Goal: Task Accomplishment & Management: Complete application form

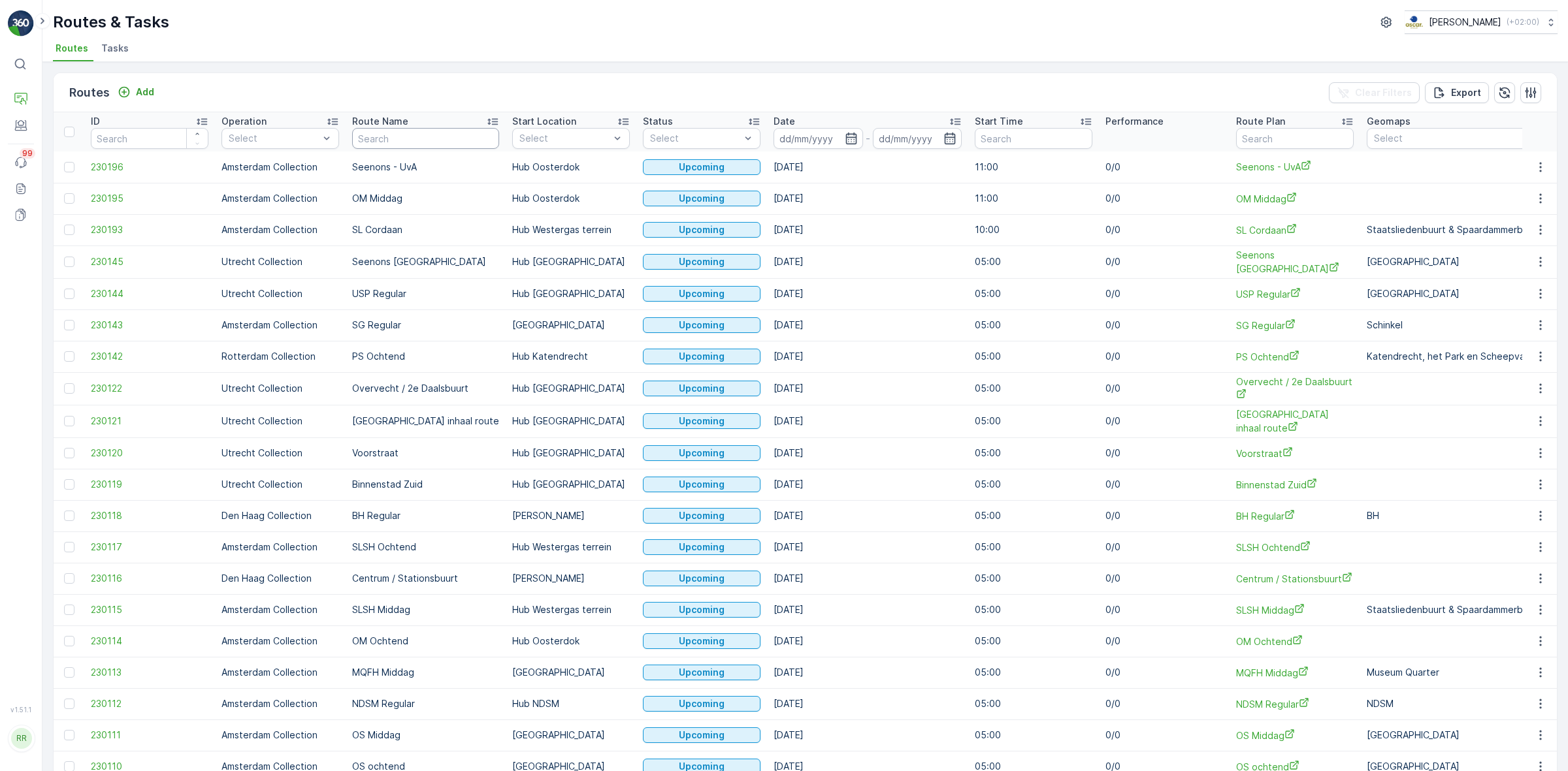
click at [387, 143] on input "text" at bounding box center [426, 139] width 147 height 21
type input "umcu"
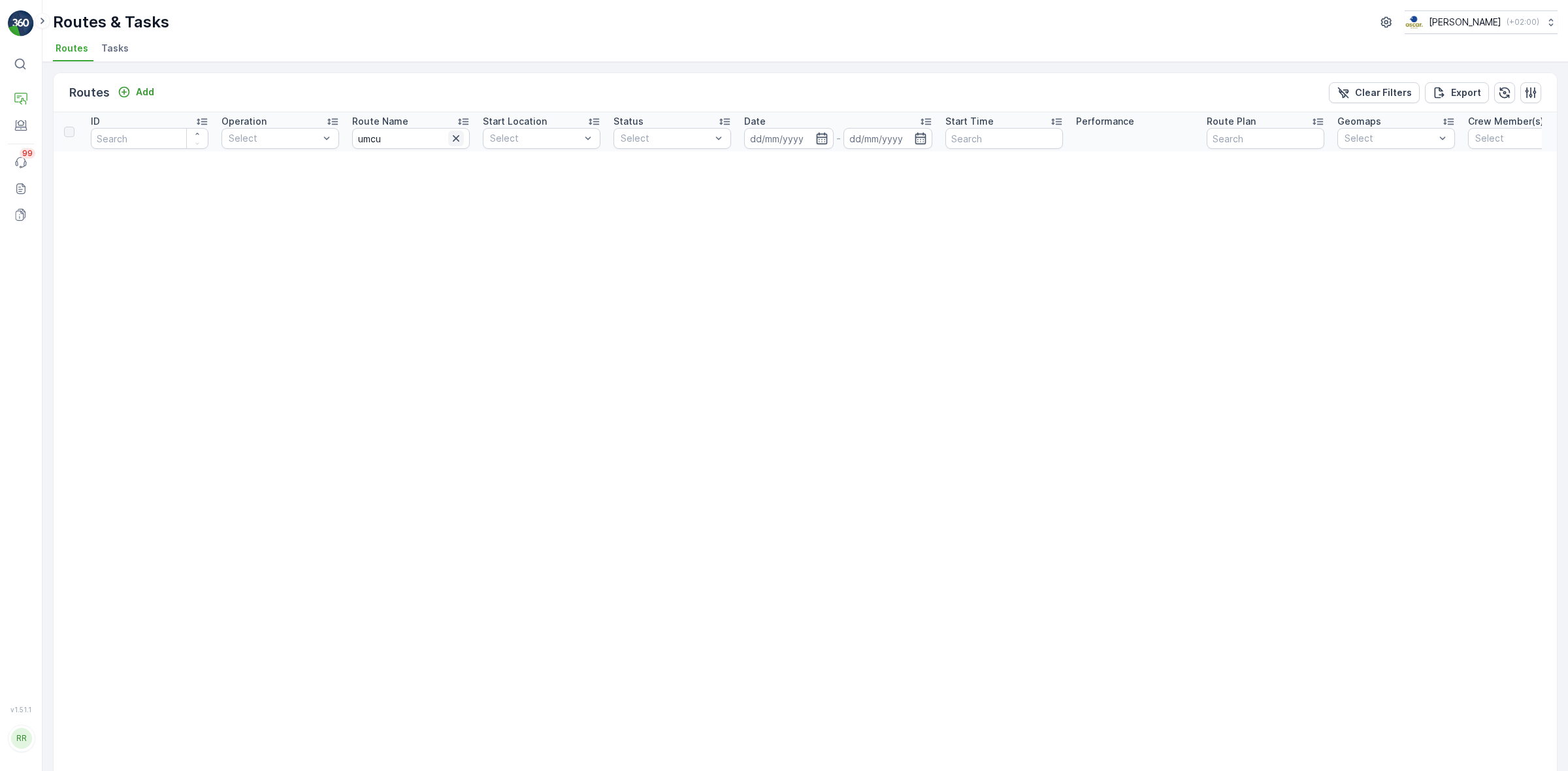
click at [452, 138] on icon "button" at bounding box center [456, 139] width 13 height 13
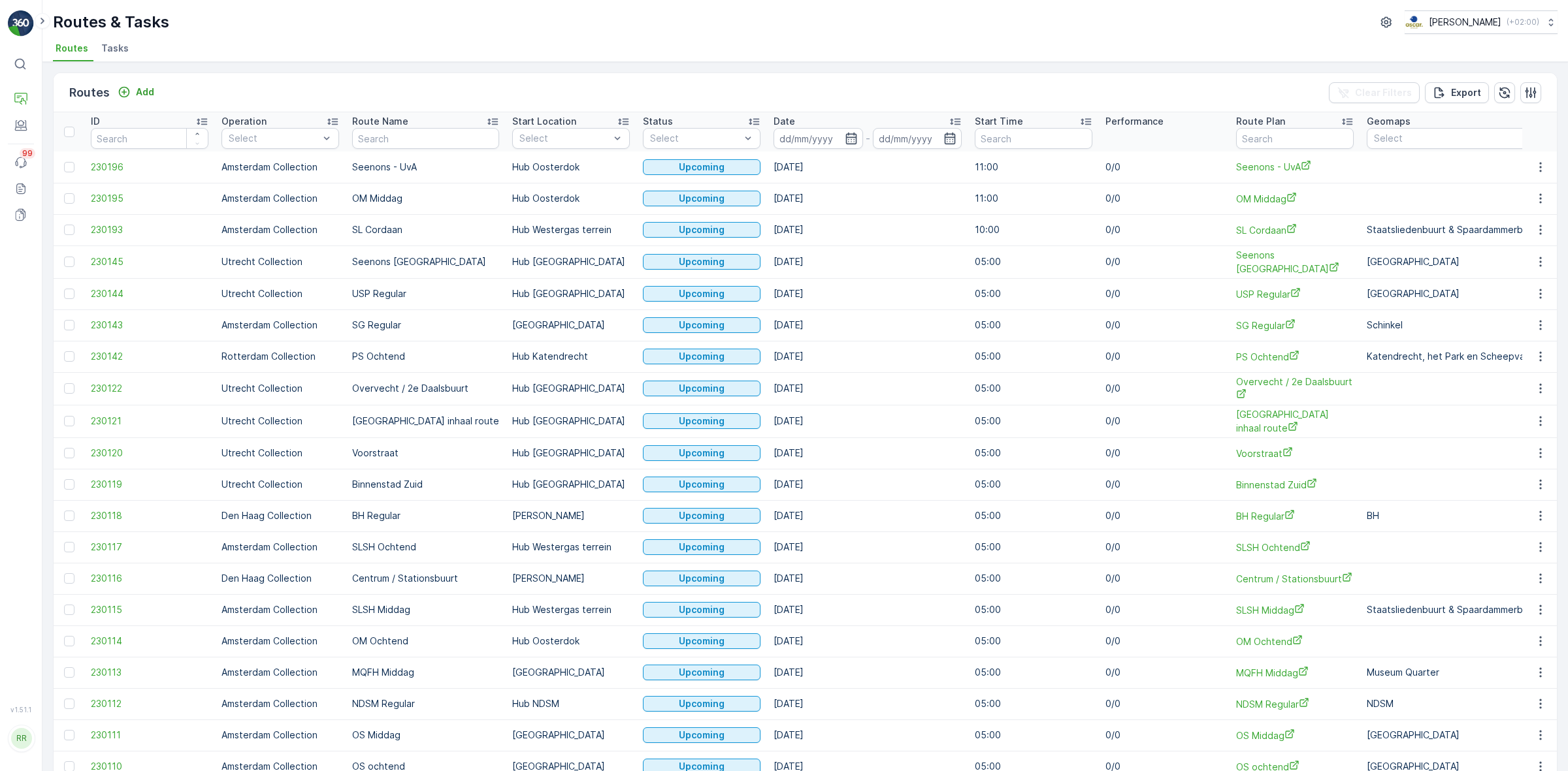
click at [121, 46] on span "Tasks" at bounding box center [115, 48] width 27 height 13
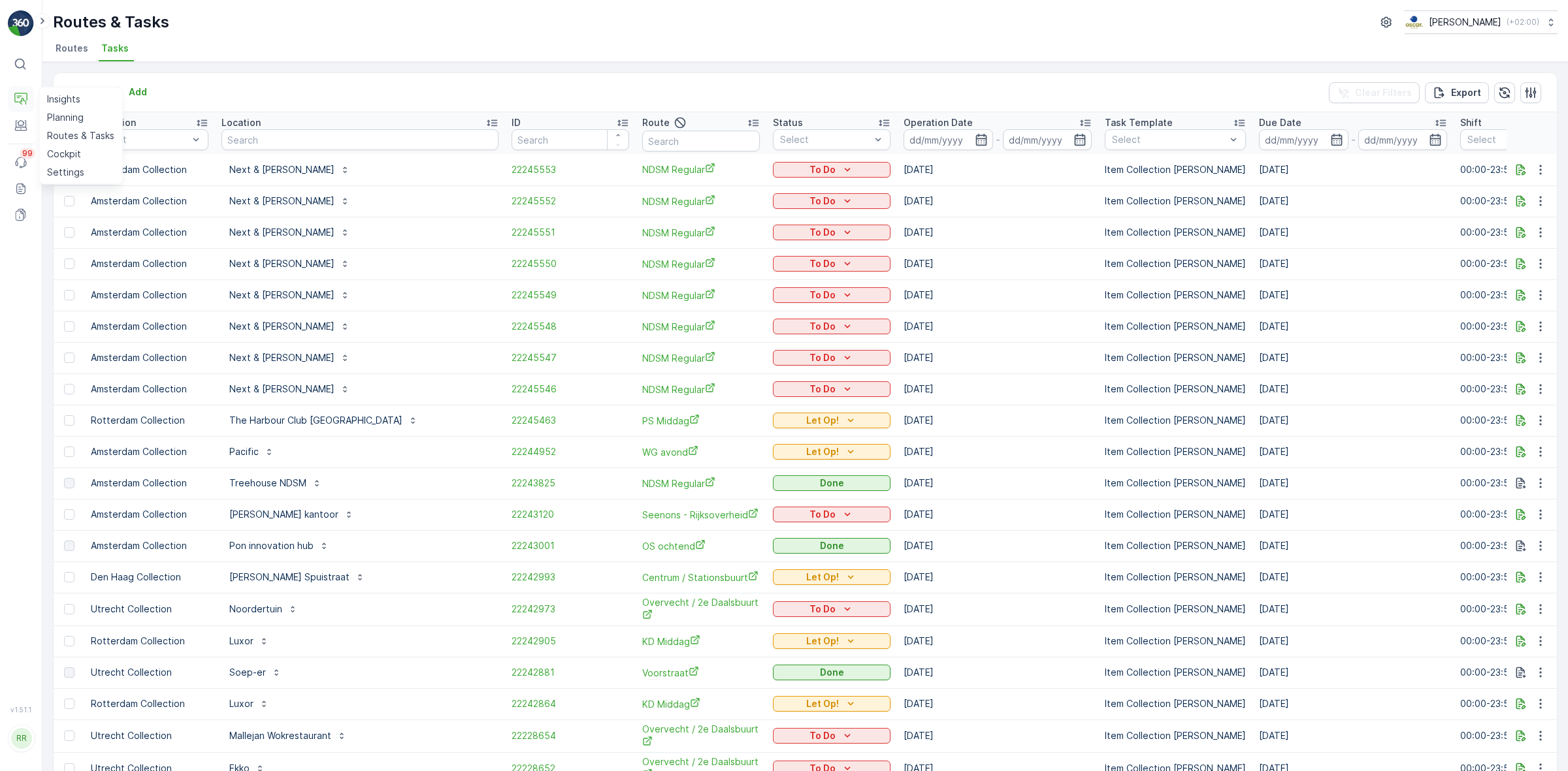
click at [23, 97] on icon at bounding box center [21, 99] width 13 height 13
click at [42, 16] on icon at bounding box center [42, 21] width 14 height 16
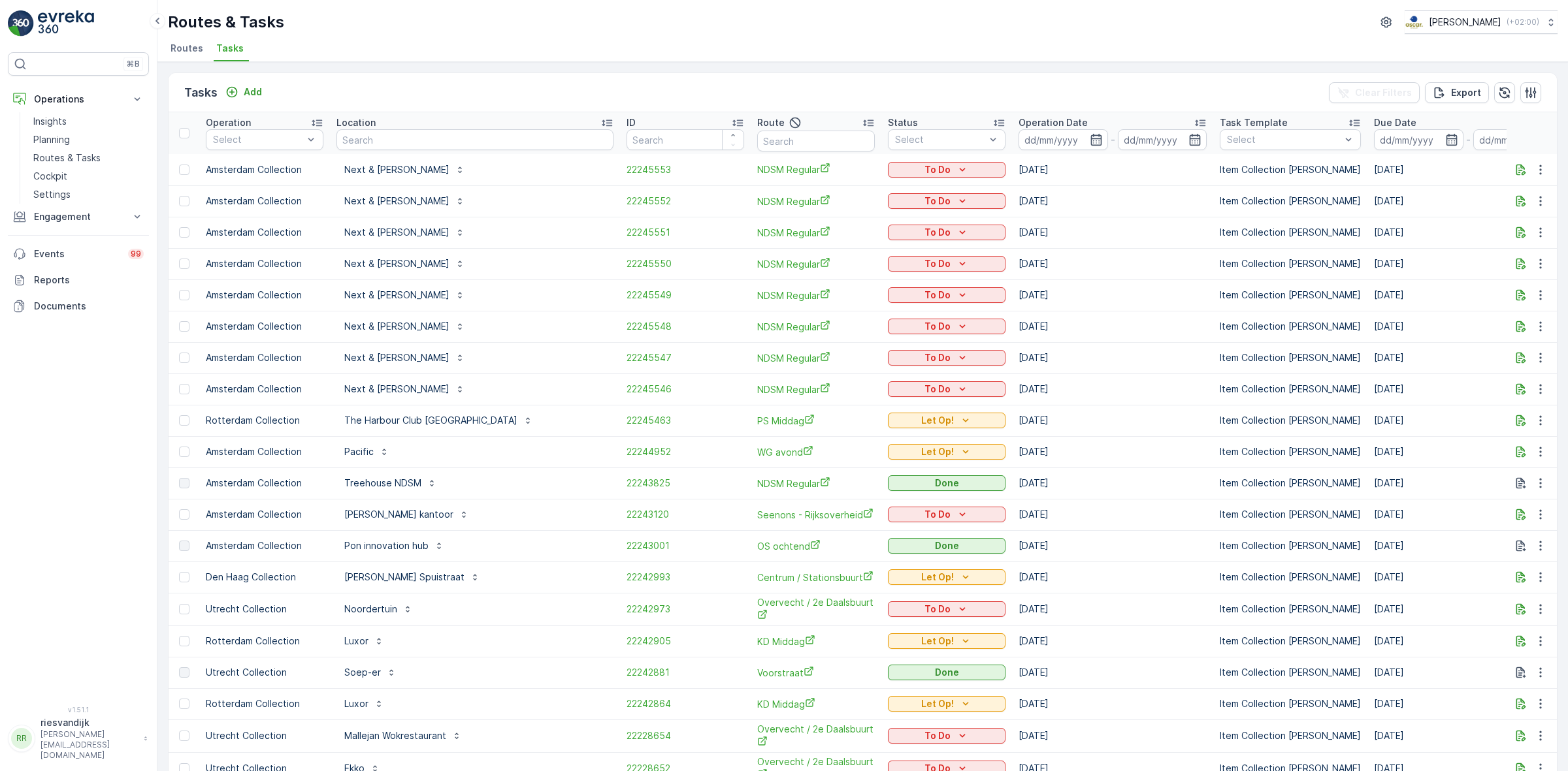
click at [191, 51] on span "Routes" at bounding box center [187, 48] width 33 height 13
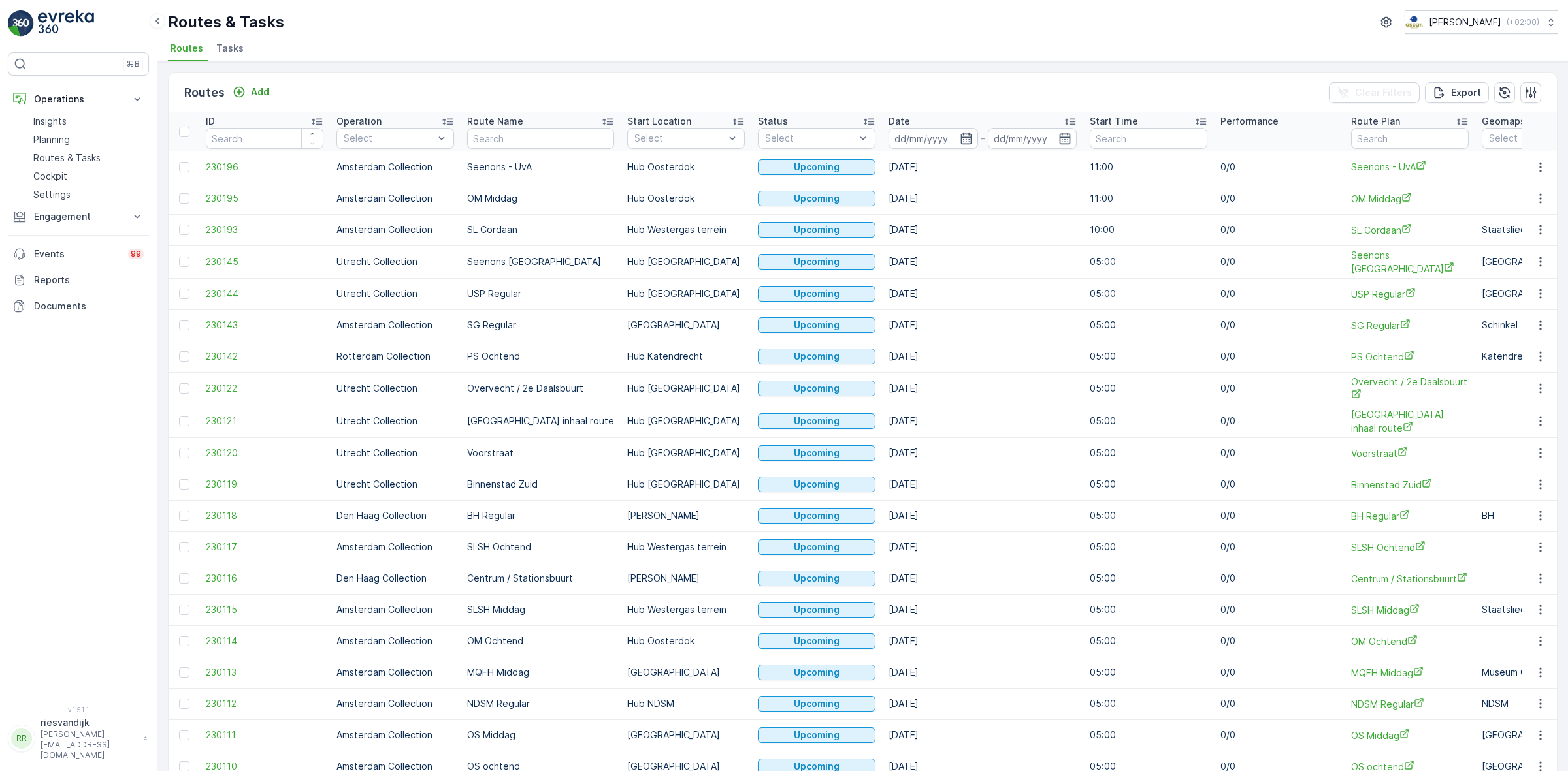
click at [226, 58] on li "Tasks" at bounding box center [231, 50] width 35 height 22
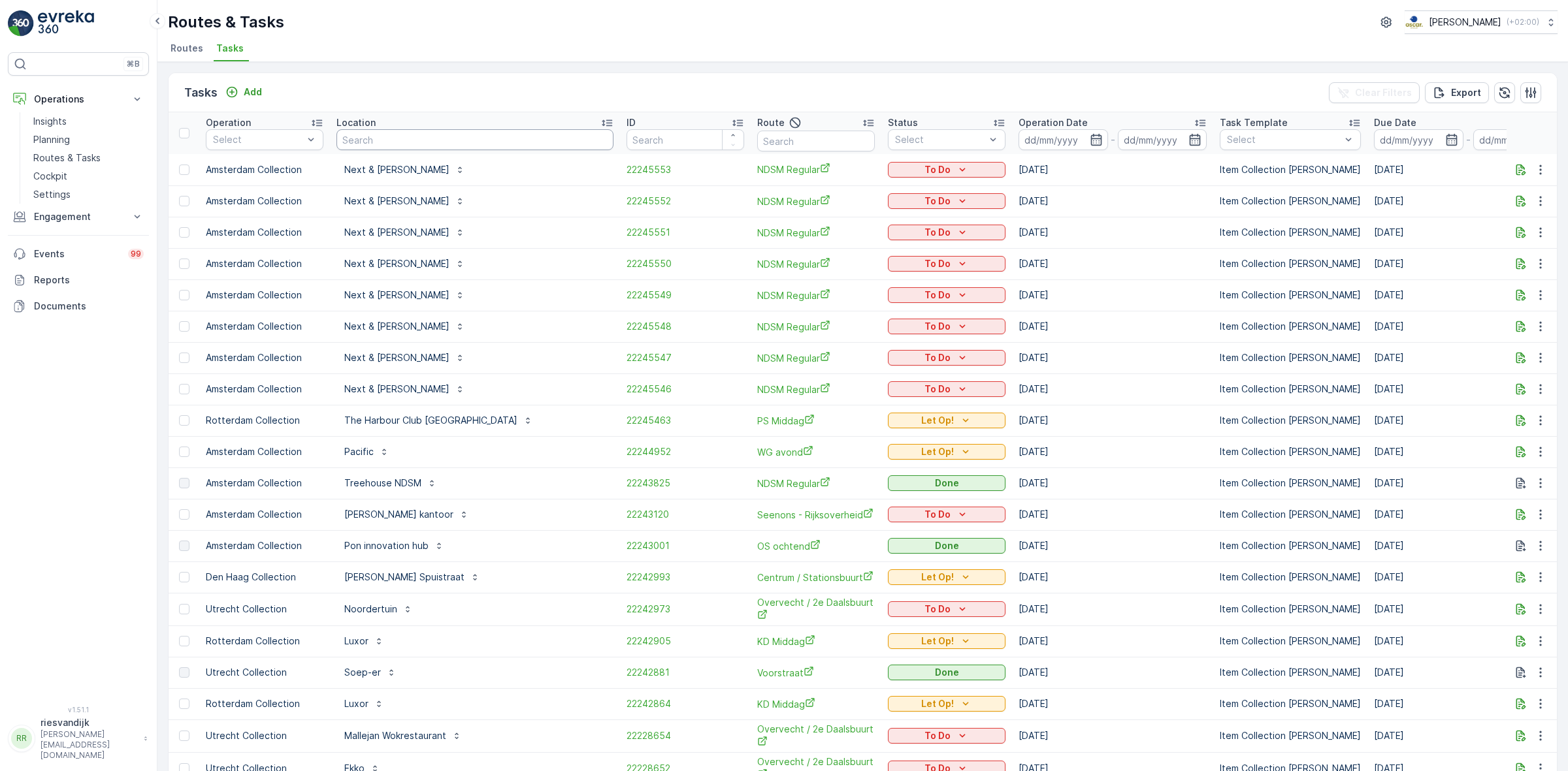
click at [452, 138] on input "text" at bounding box center [475, 140] width 277 height 21
type input "under armor"
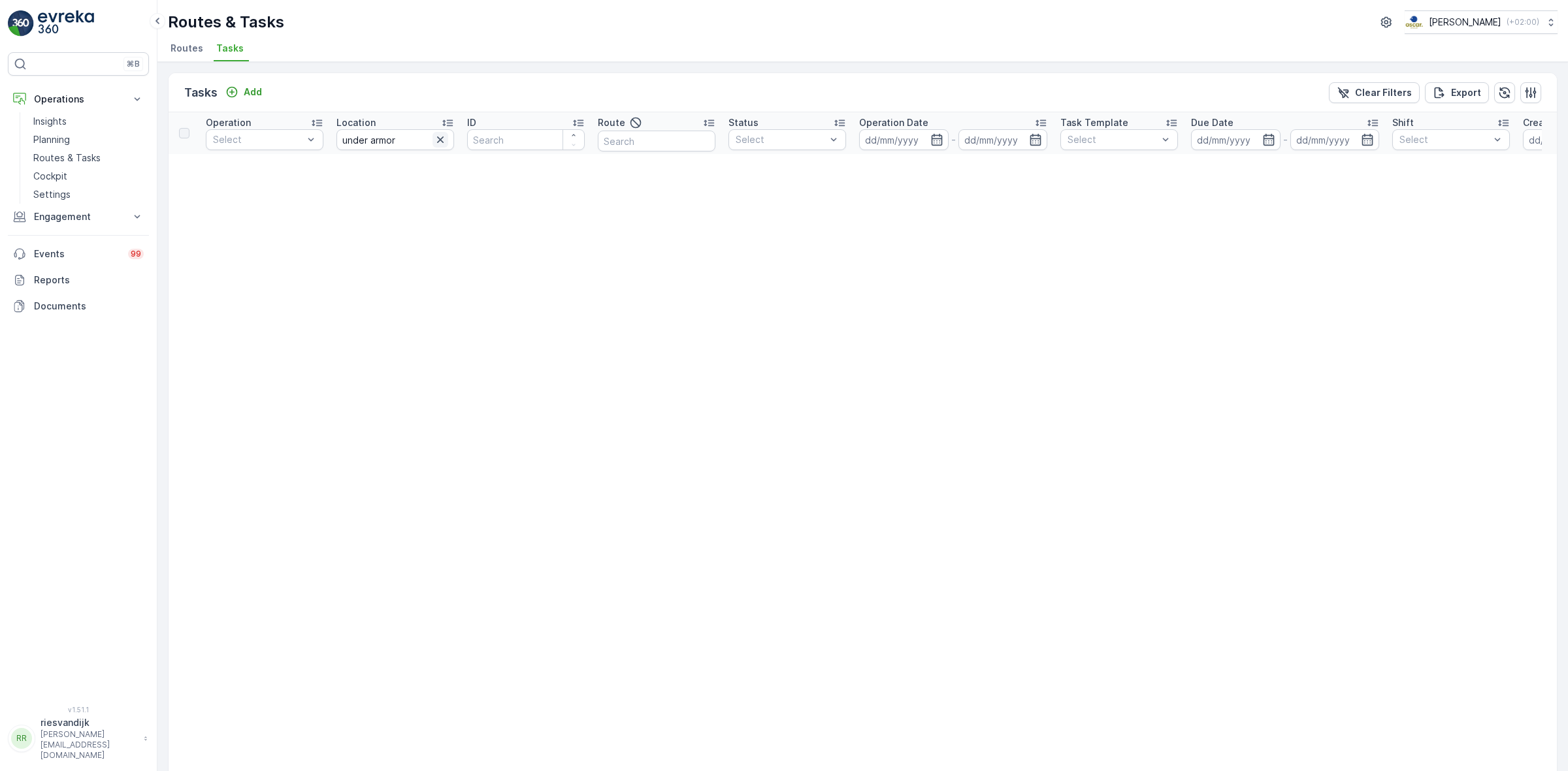
click at [443, 139] on icon "button" at bounding box center [440, 139] width 13 height 13
click at [441, 86] on div "Tasks Add Clear Filters Export" at bounding box center [862, 92] width 1388 height 39
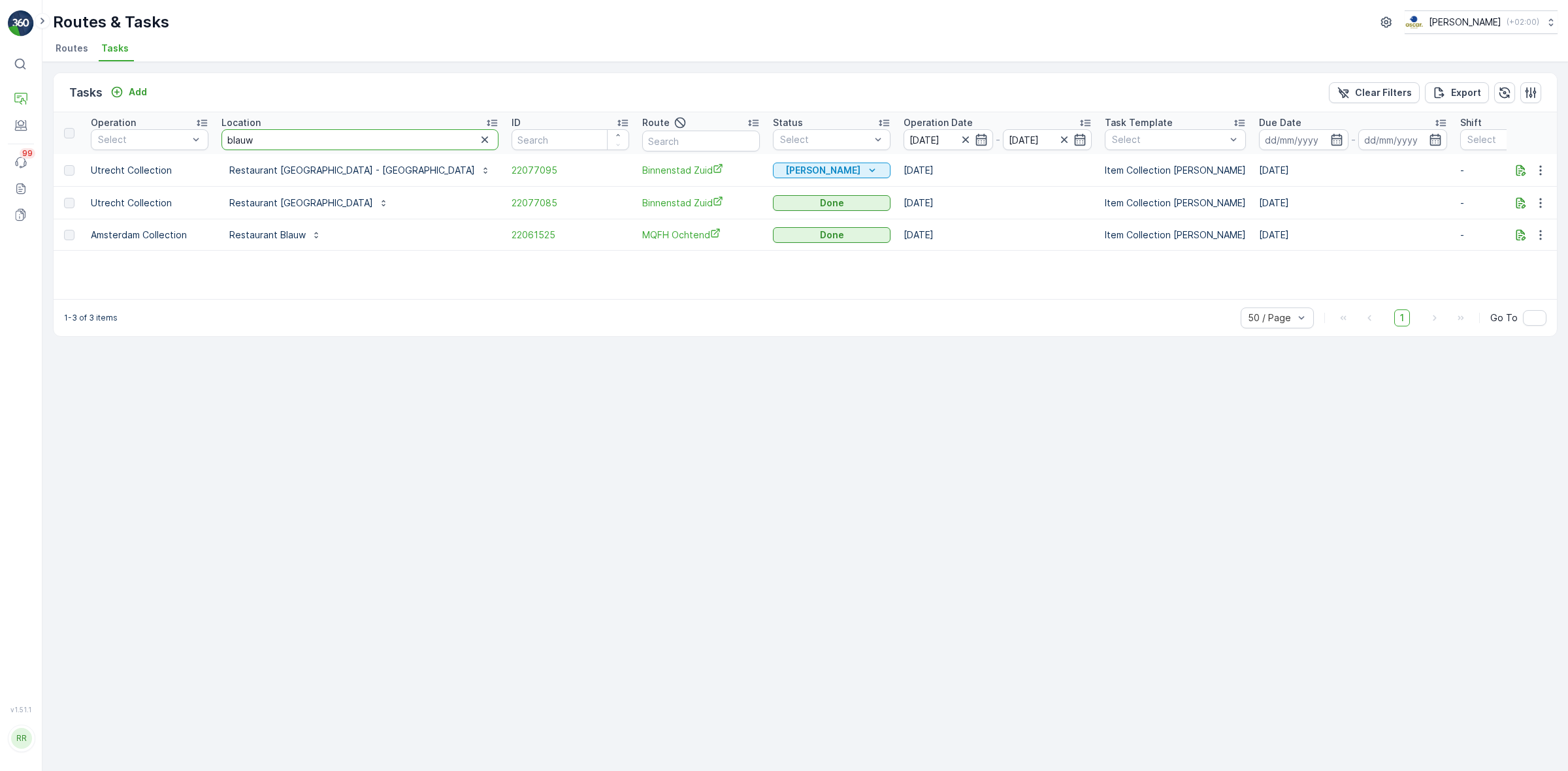
drag, startPoint x: 263, startPoint y: 138, endPoint x: 221, endPoint y: 143, distance: 42.3
click at [222, 143] on input "blauw" at bounding box center [360, 140] width 277 height 21
type input "umcu"
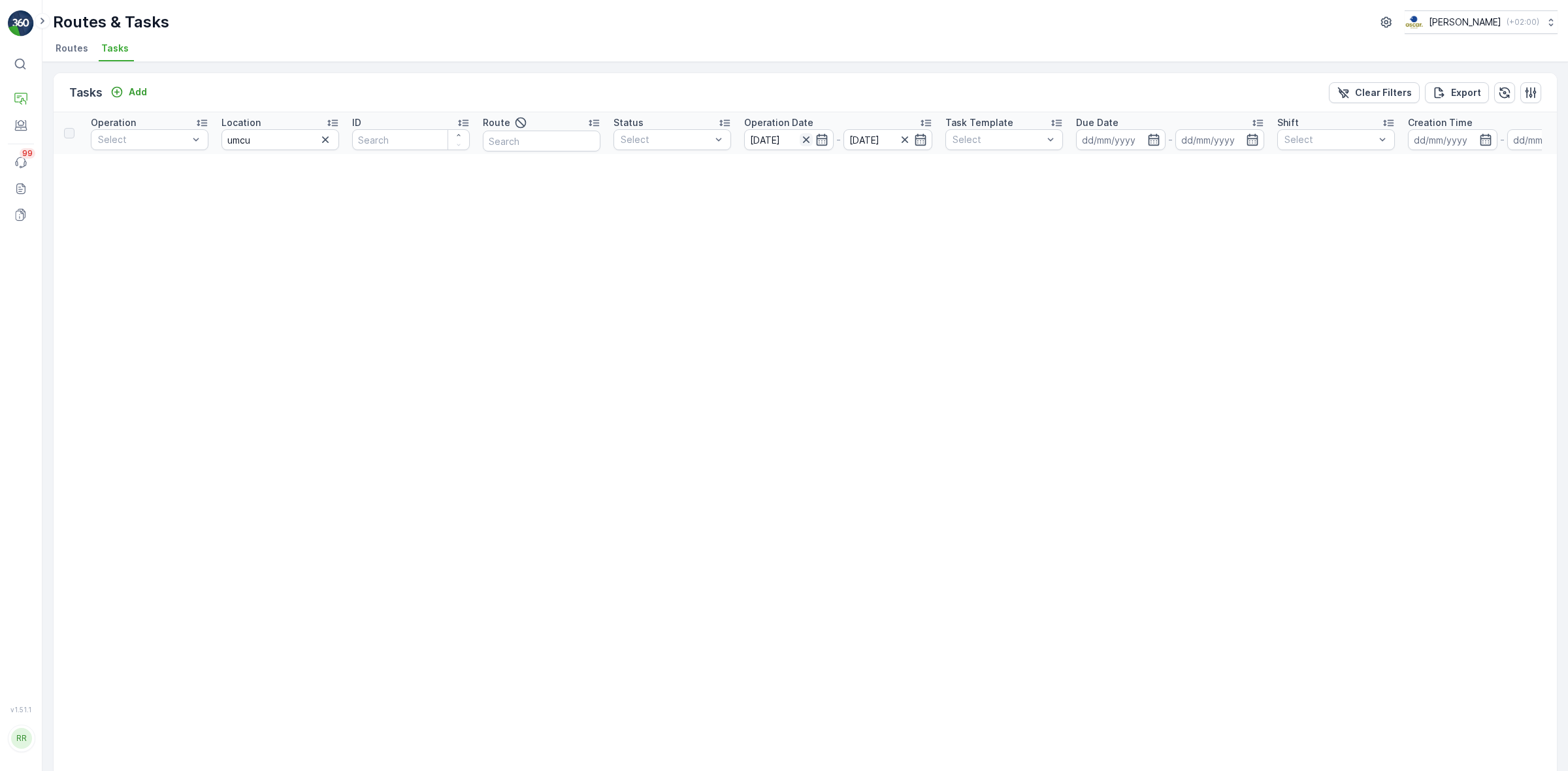
click at [803, 142] on icon "button" at bounding box center [806, 139] width 6 height 6
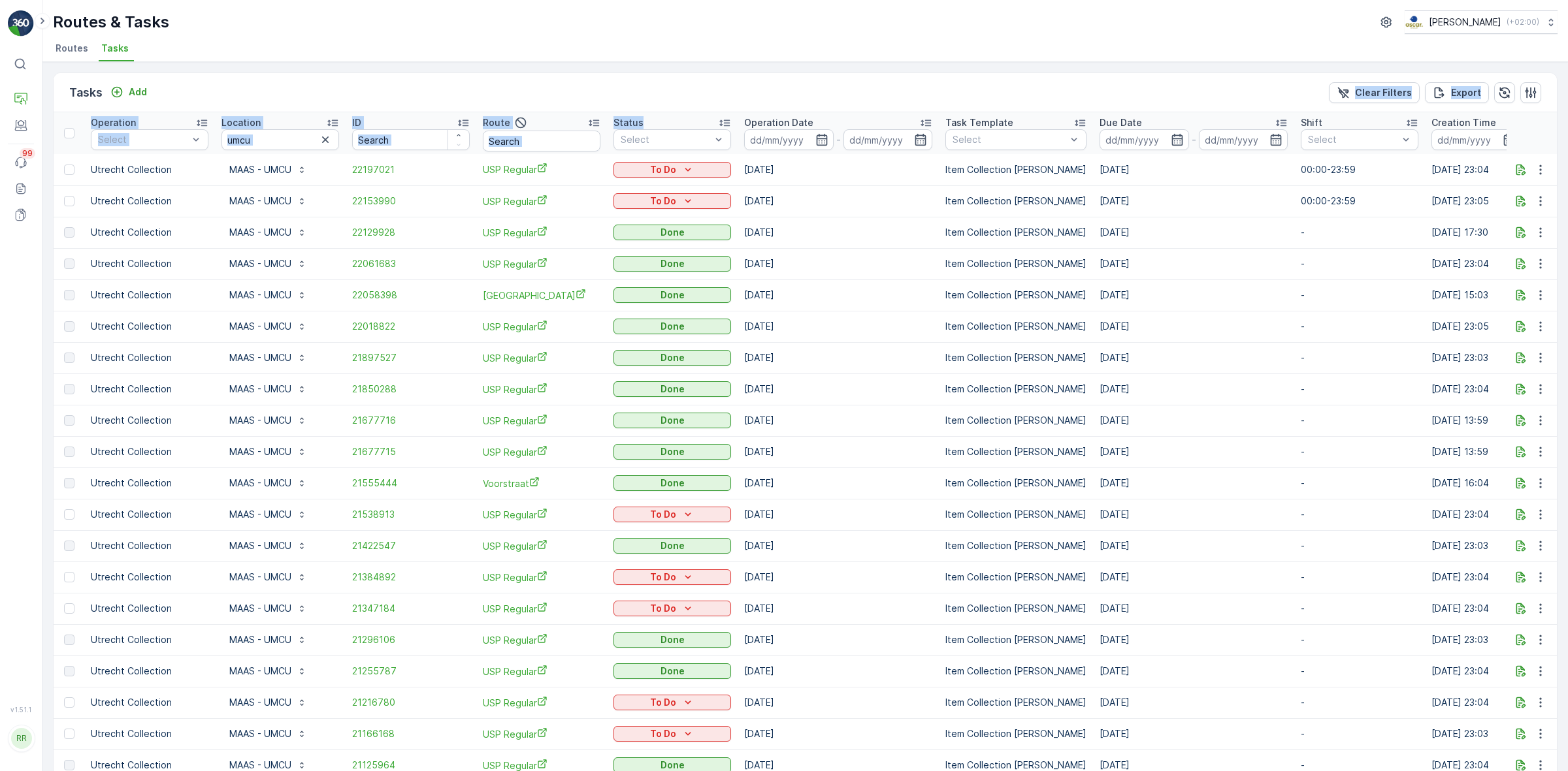
drag, startPoint x: 720, startPoint y: 118, endPoint x: 717, endPoint y: 106, distance: 12.4
click at [717, 90] on div "Tasks Add Clear Filters Export" at bounding box center [805, 92] width 1503 height 39
click at [710, 98] on div "Tasks Add Clear Filters Export" at bounding box center [805, 92] width 1503 height 39
click at [789, 119] on p "Operation Date" at bounding box center [778, 122] width 69 height 13
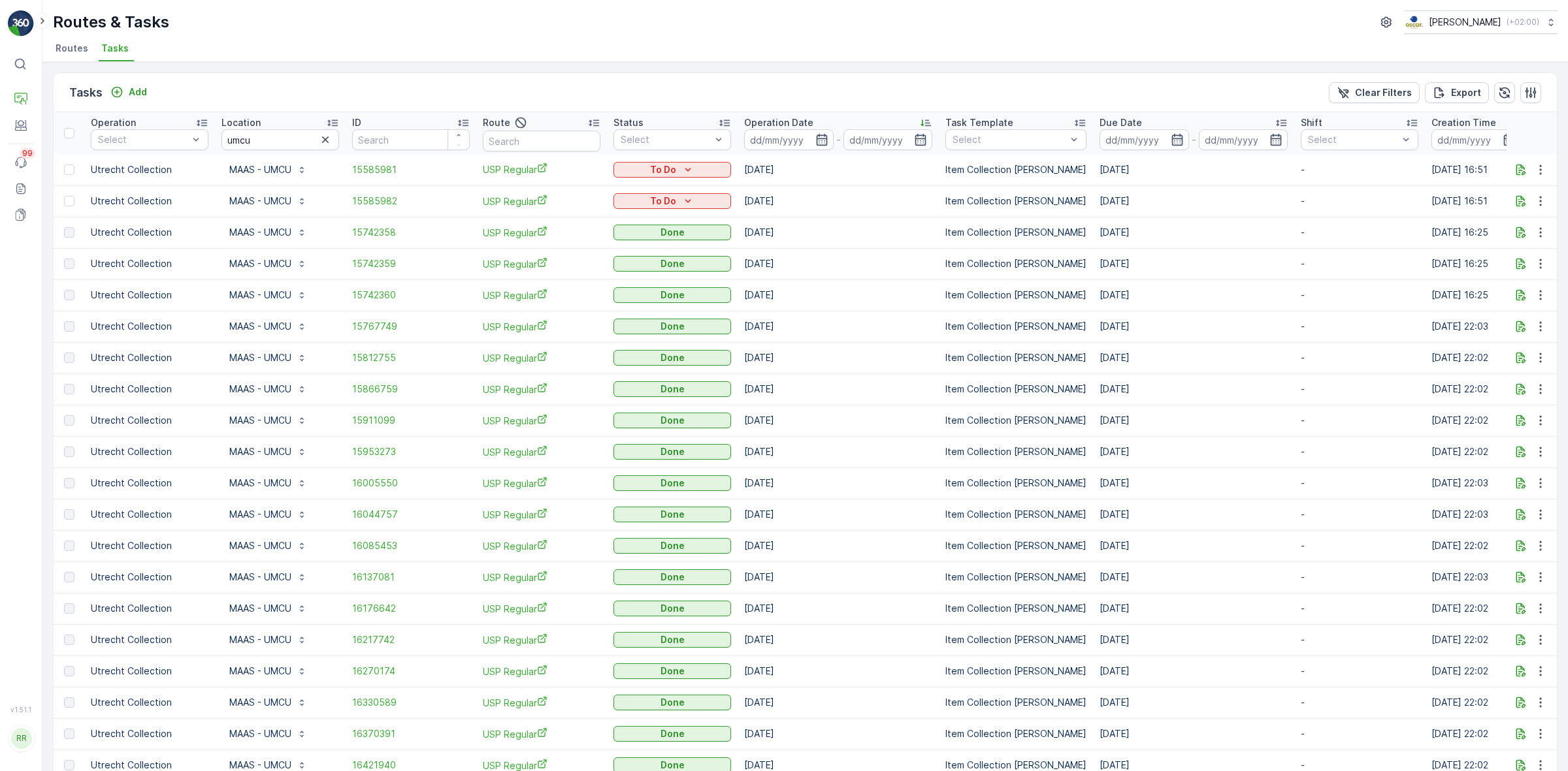
click at [789, 119] on p "Operation Date" at bounding box center [778, 122] width 69 height 13
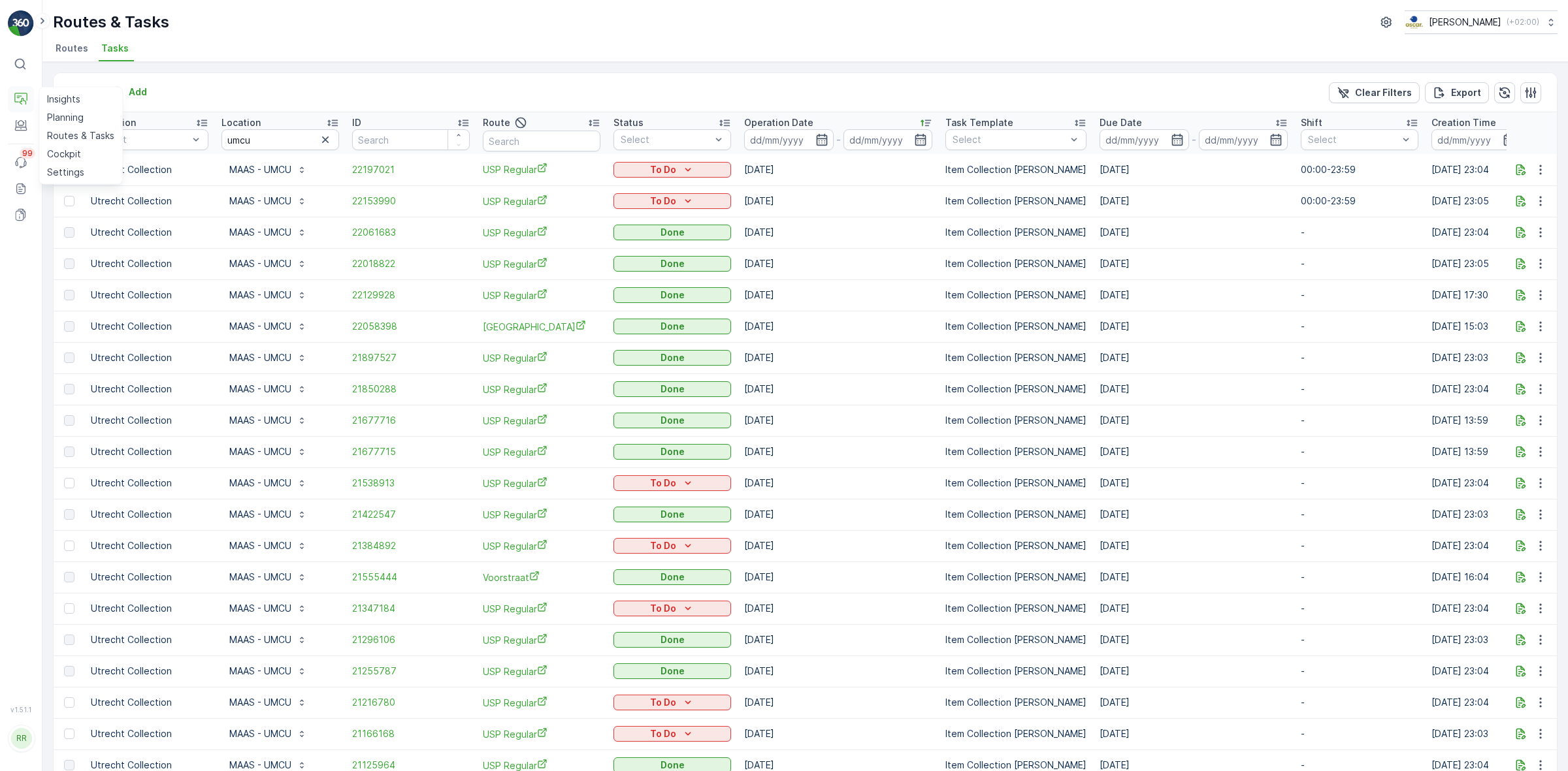
click at [26, 102] on icon at bounding box center [22, 101] width 6 height 6
click at [92, 118] on link "Planning" at bounding box center [80, 117] width 78 height 18
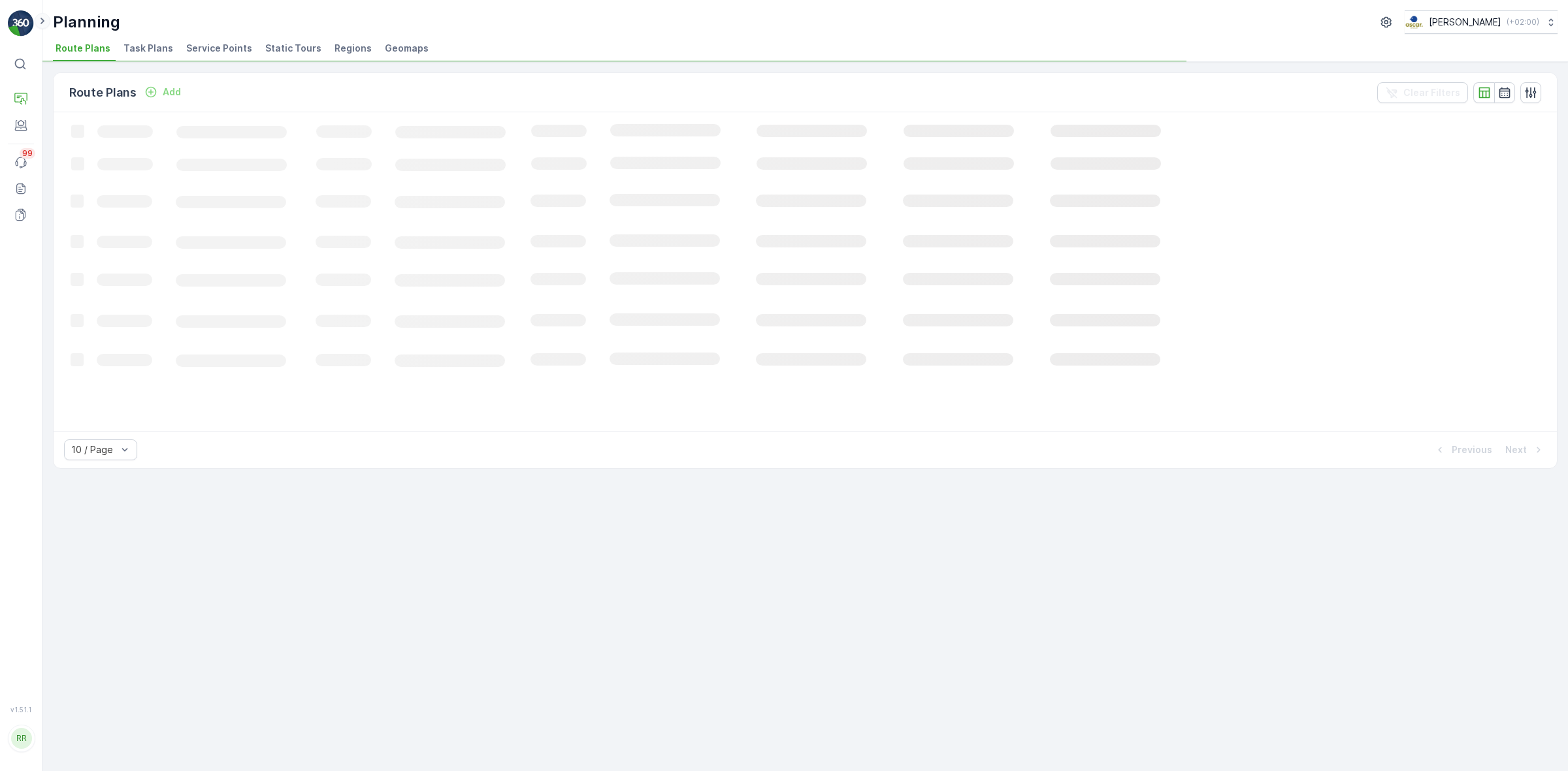
click at [44, 21] on icon at bounding box center [42, 21] width 14 height 16
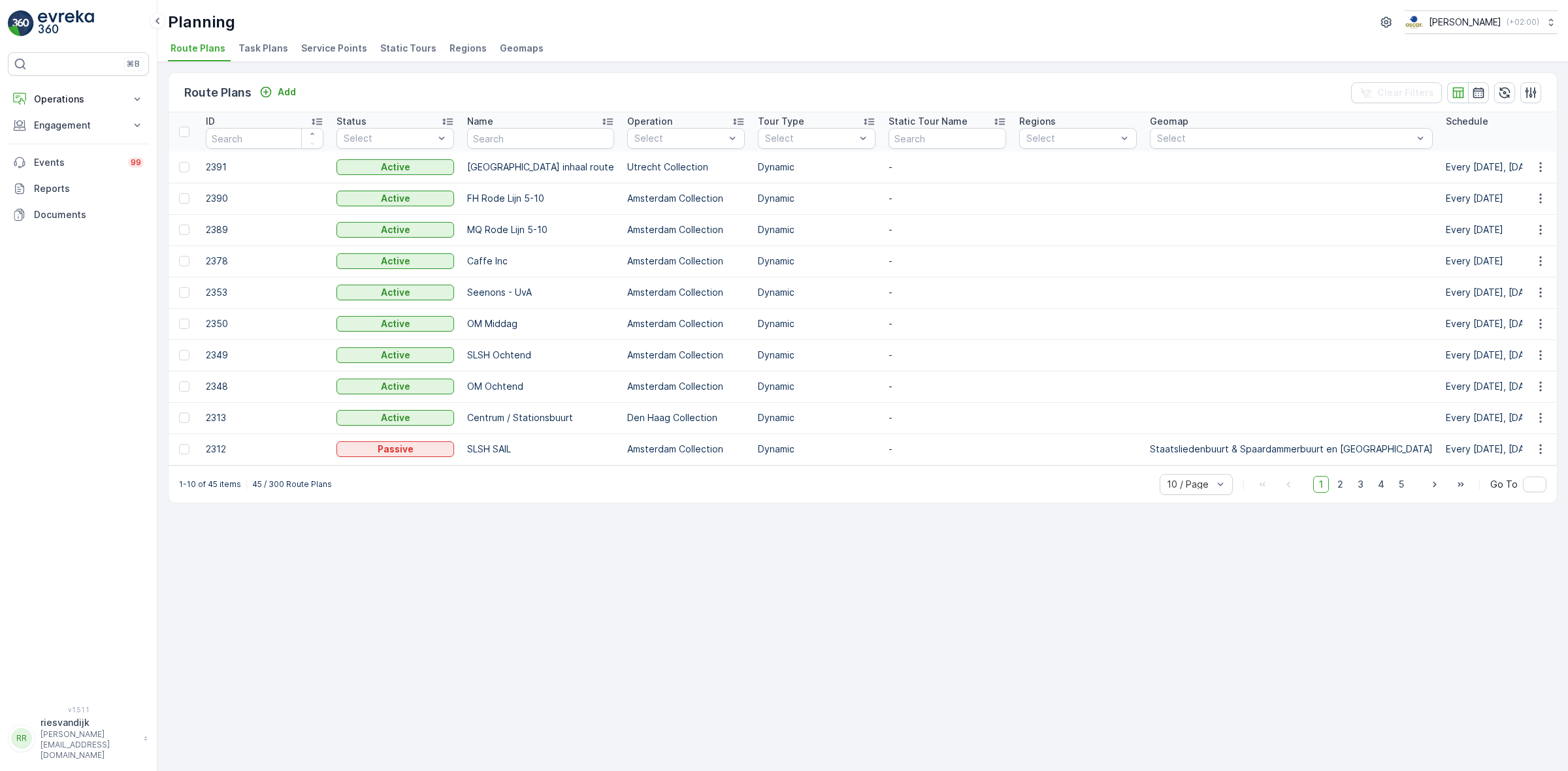
click at [270, 50] on span "Task Plans" at bounding box center [263, 48] width 50 height 13
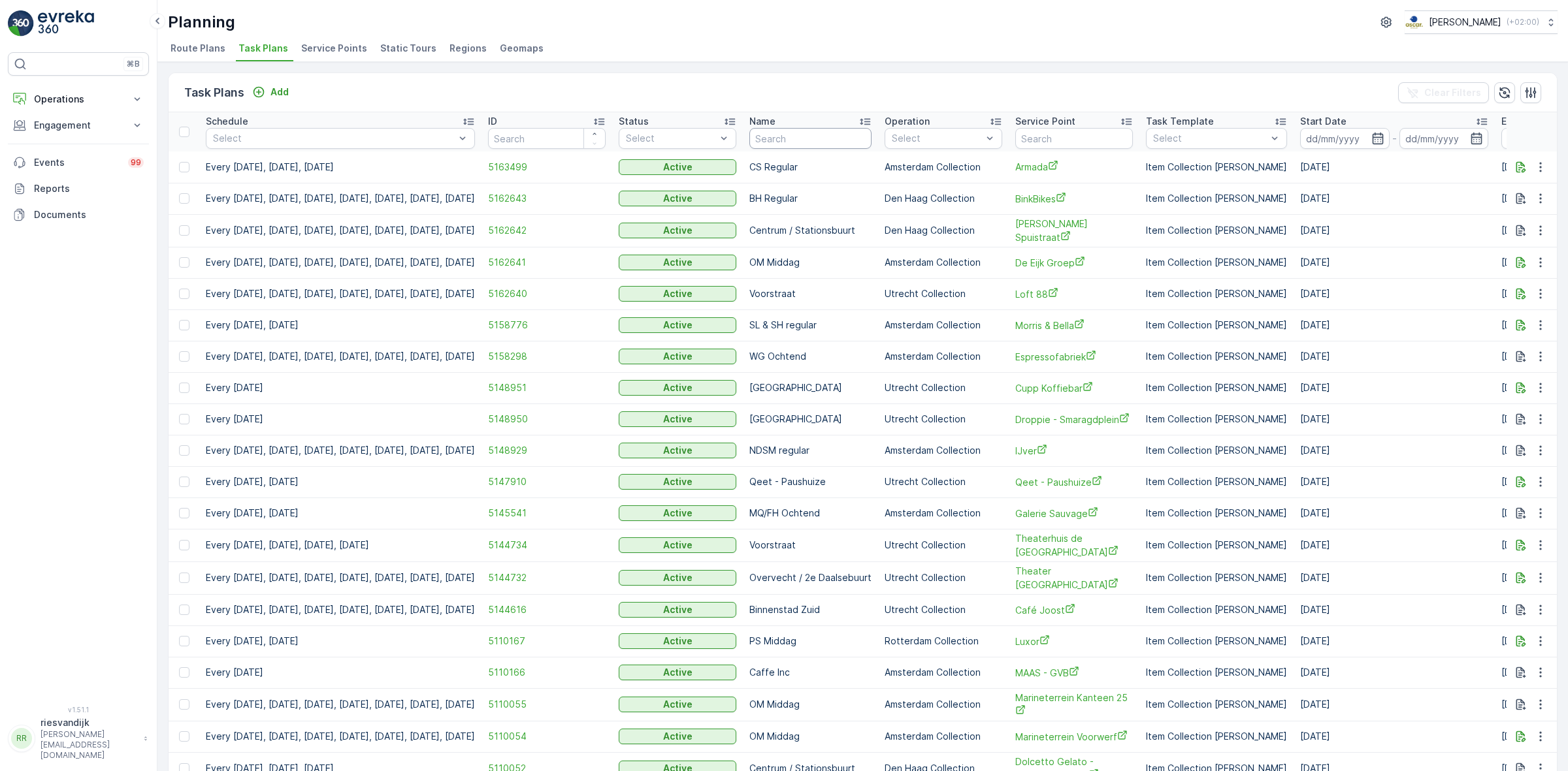
click at [834, 133] on input "text" at bounding box center [810, 139] width 123 height 21
click at [1090, 133] on input "text" at bounding box center [1074, 139] width 118 height 21
type input "umcu"
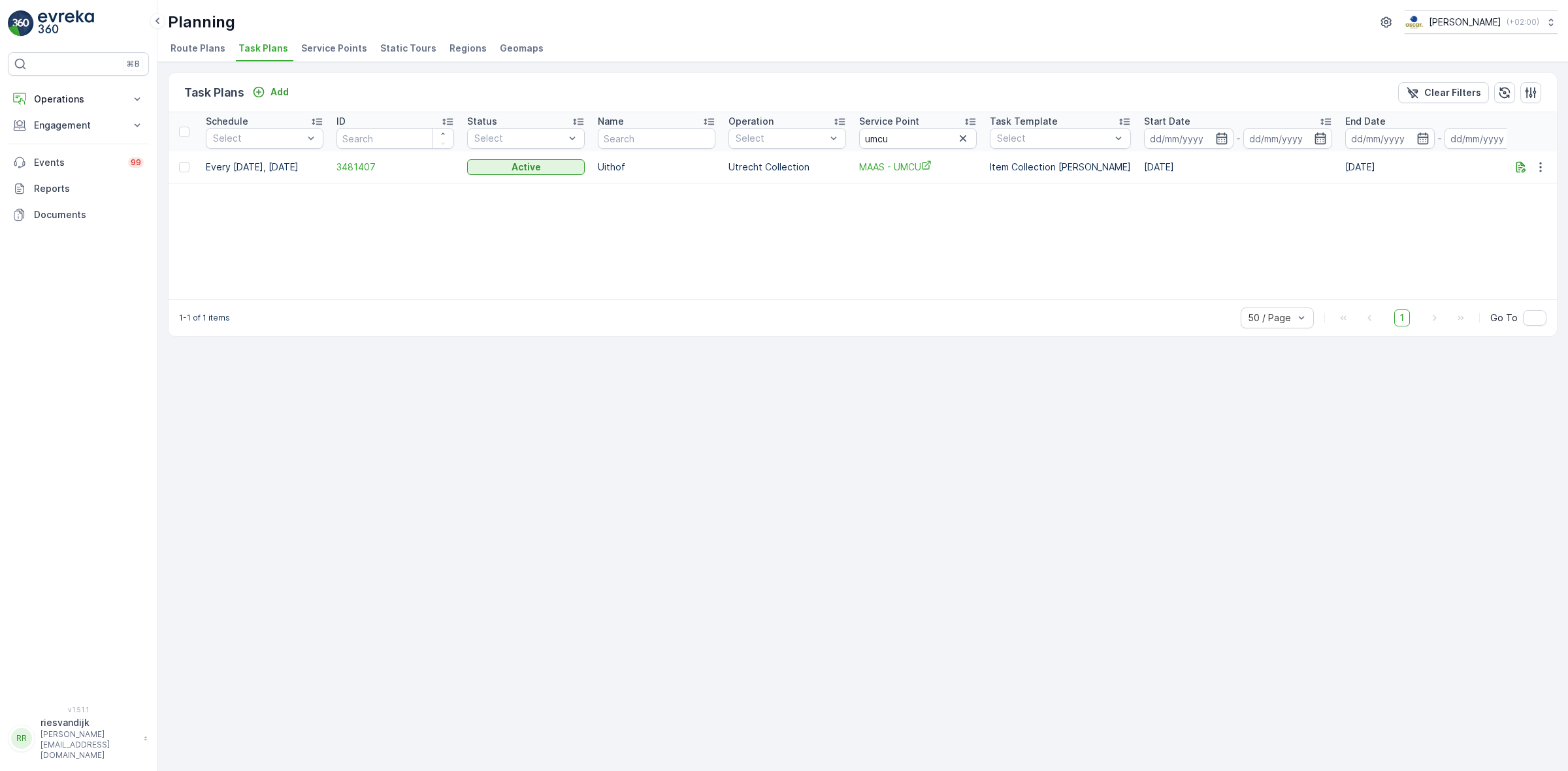
drag, startPoint x: 204, startPoint y: 168, endPoint x: 306, endPoint y: 168, distance: 102.0
click at [304, 168] on td "Every [DATE], [DATE]" at bounding box center [264, 167] width 131 height 31
click at [333, 292] on div "Schedule Select ID Status Select Name Operation Select Service Point umcu Task …" at bounding box center [862, 205] width 1388 height 187
click at [275, 88] on p "Add" at bounding box center [279, 92] width 18 height 13
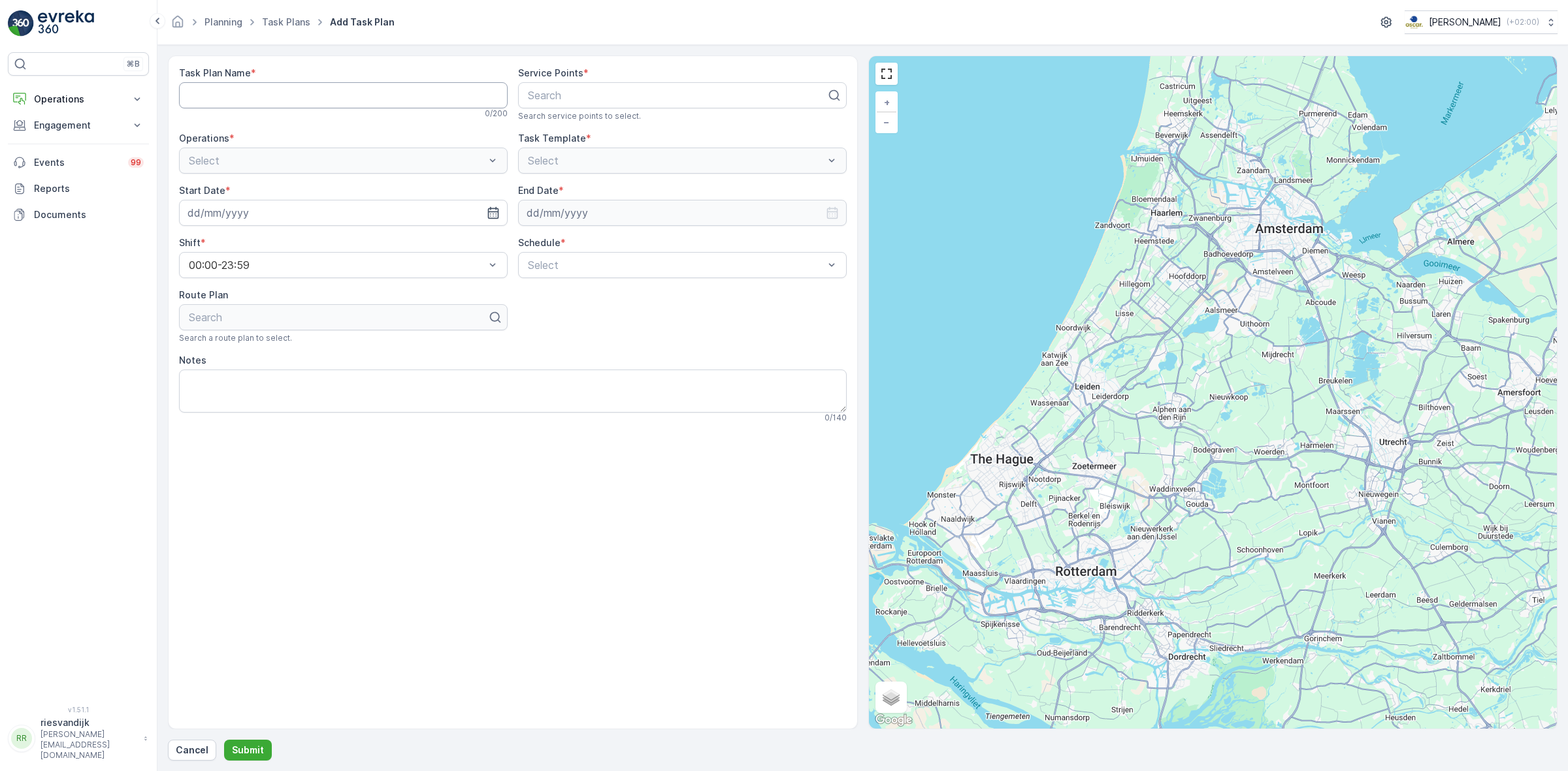
click at [400, 98] on Name "Task Plan Name" at bounding box center [344, 95] width 328 height 26
click at [460, 122] on div "Task Plan Name * 0 / 200" at bounding box center [344, 94] width 328 height 55
click at [190, 746] on p "Cancel" at bounding box center [191, 750] width 33 height 13
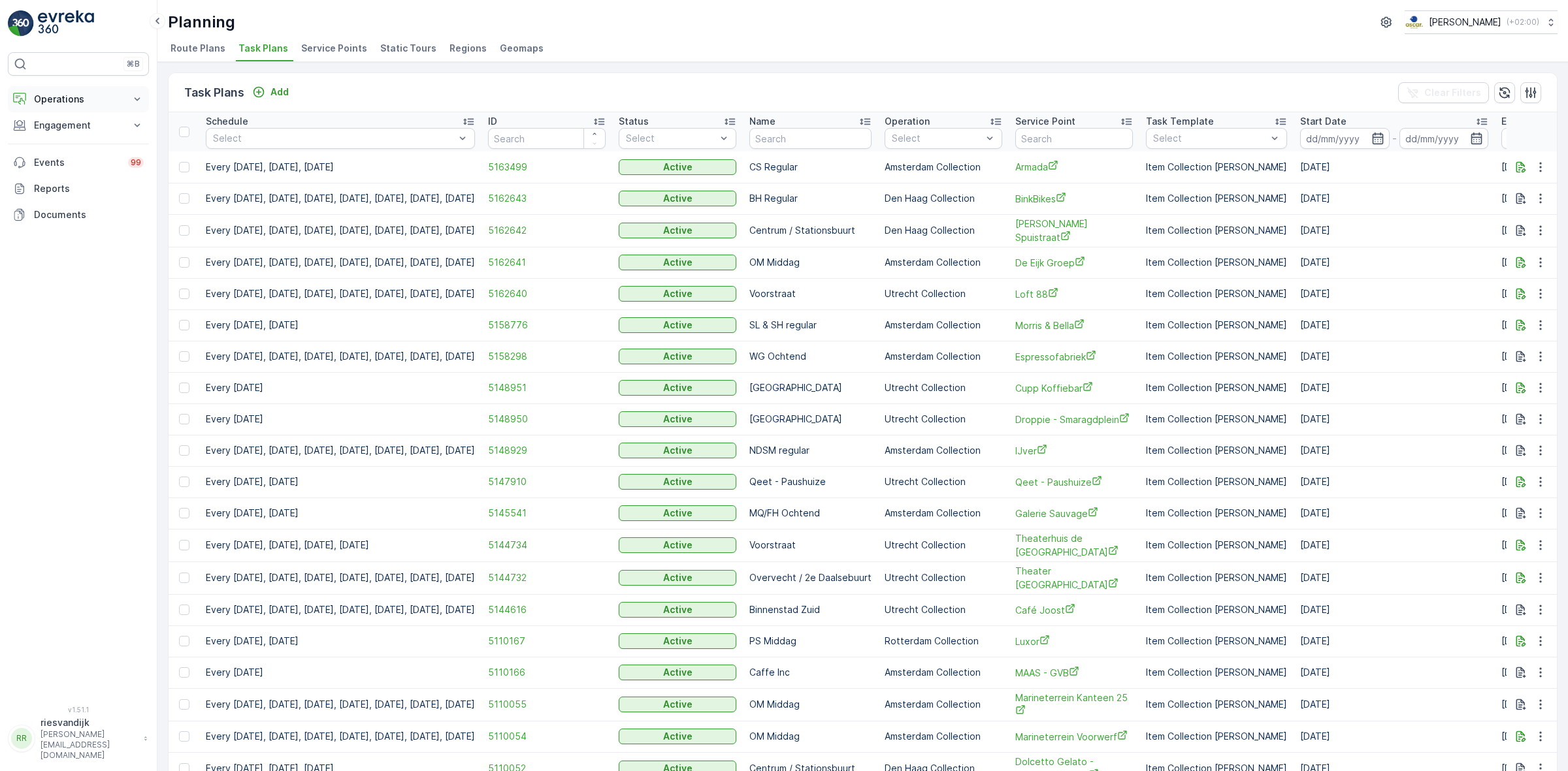
click at [125, 96] on button "Operations" at bounding box center [78, 99] width 141 height 26
click at [77, 155] on p "Routes & Tasks" at bounding box center [67, 158] width 67 height 13
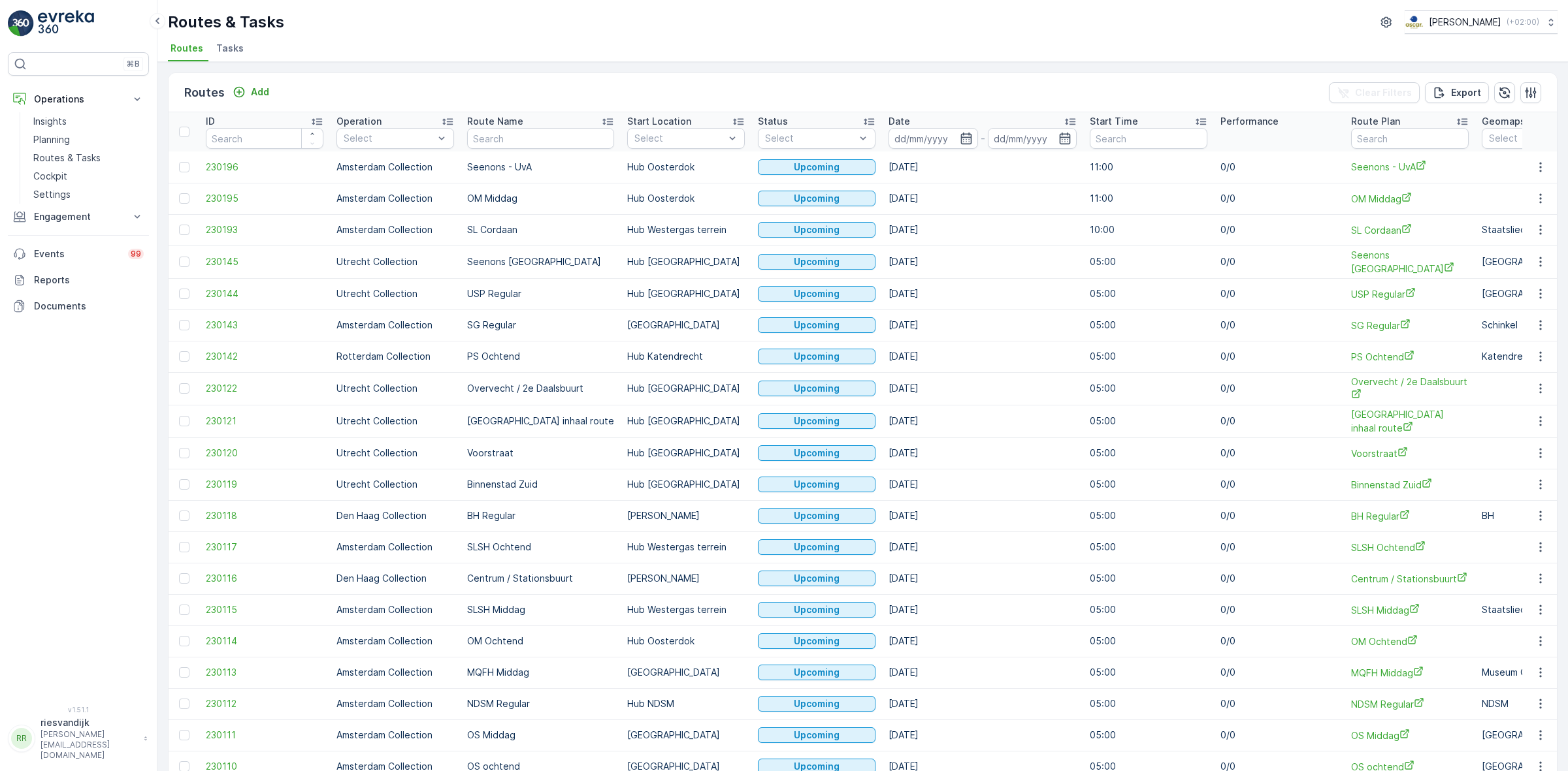
click at [234, 44] on span "Tasks" at bounding box center [230, 48] width 27 height 13
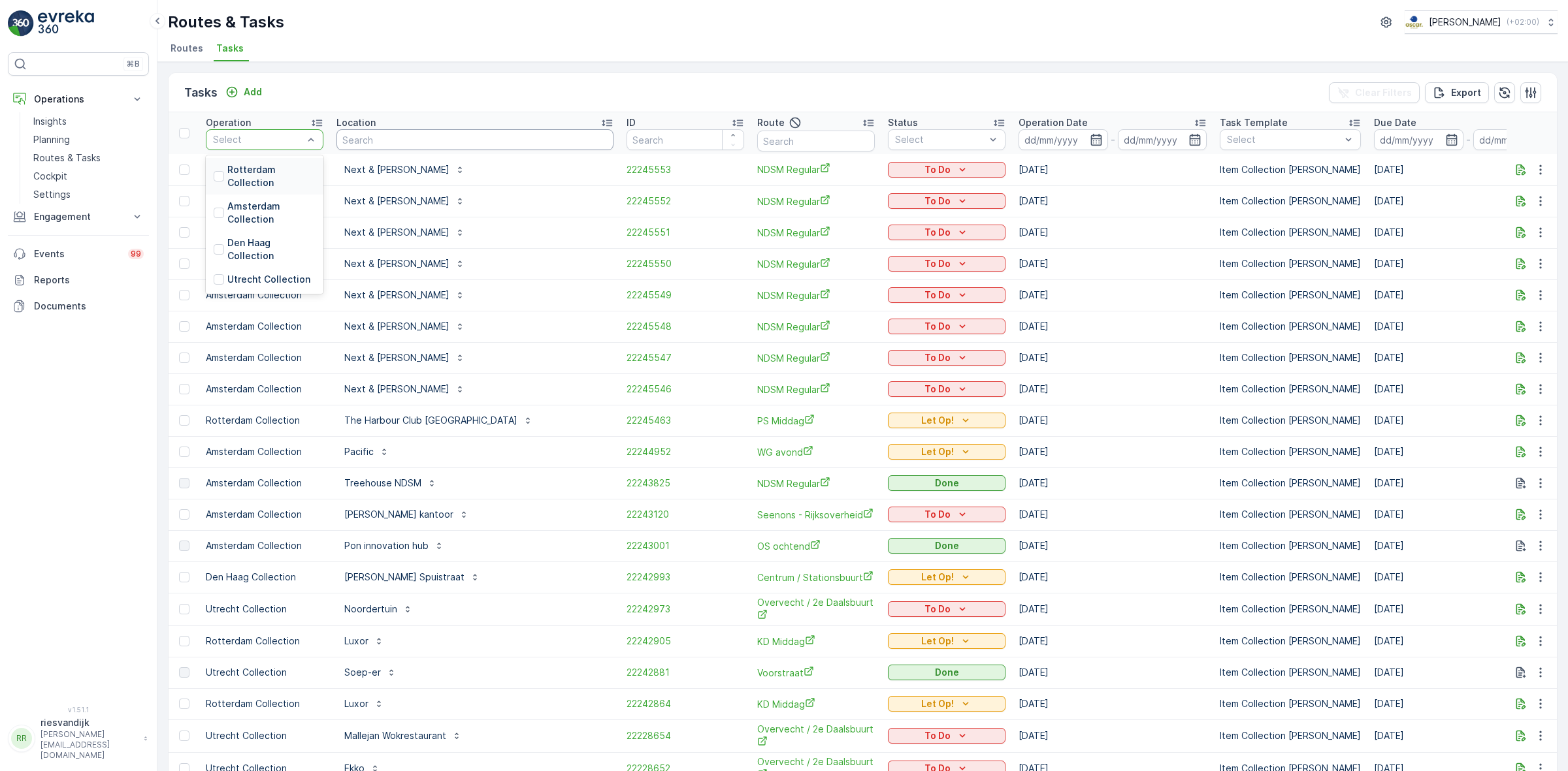
click at [482, 135] on input "text" at bounding box center [475, 140] width 277 height 21
type input "w5"
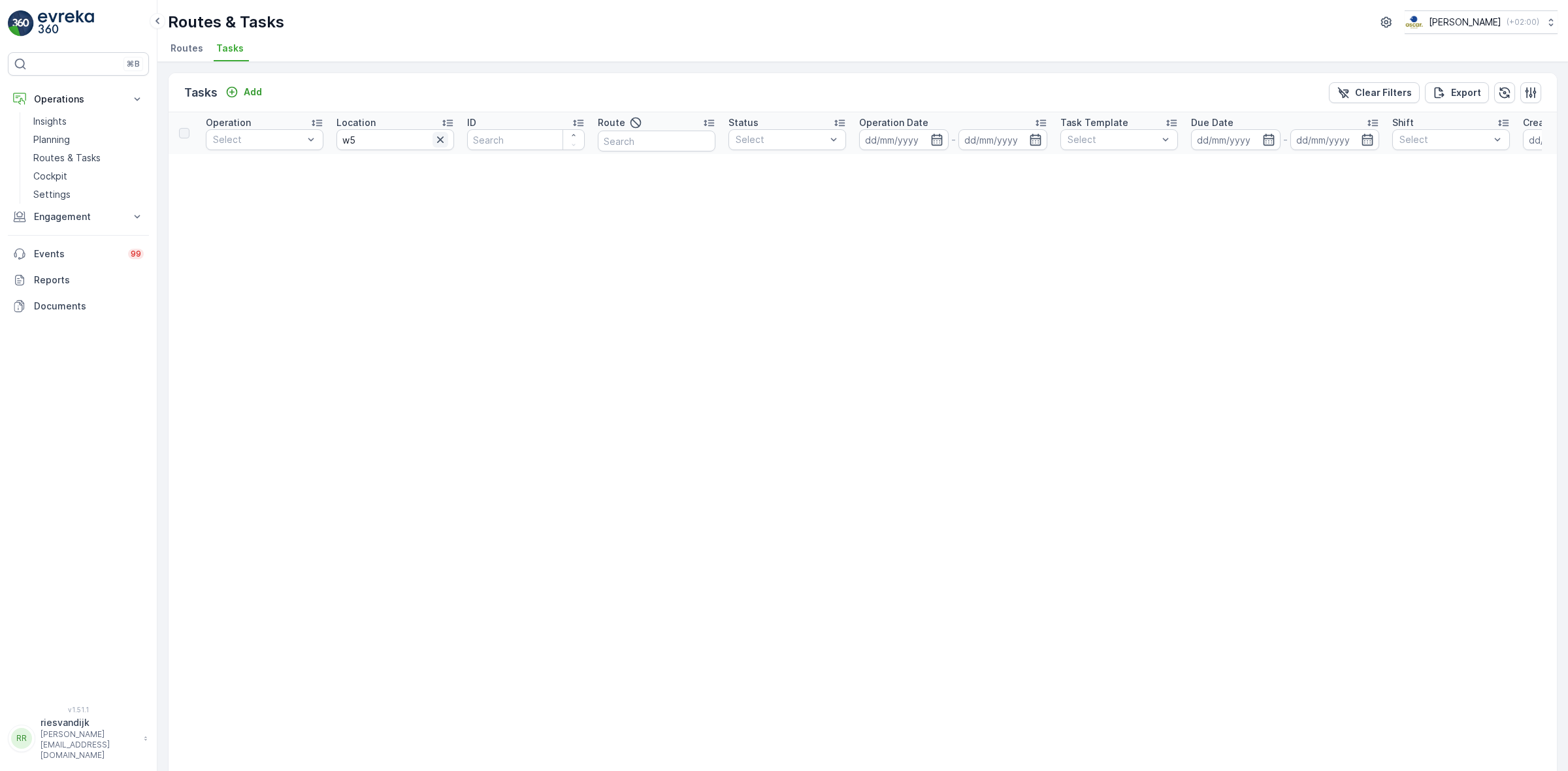
click at [436, 142] on icon "button" at bounding box center [440, 139] width 13 height 13
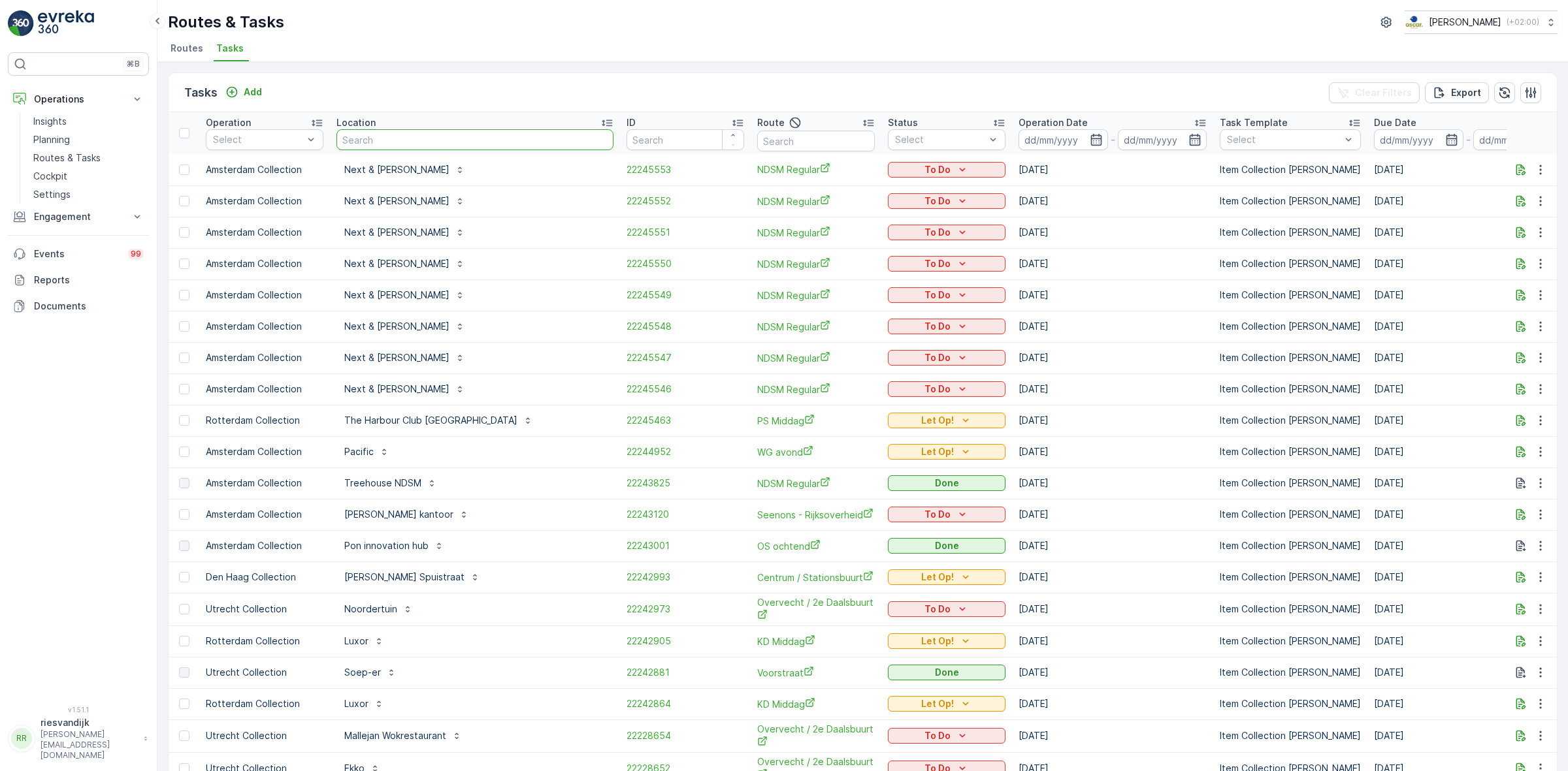
click at [399, 136] on input "text" at bounding box center [475, 140] width 277 height 21
type input "markhaven"
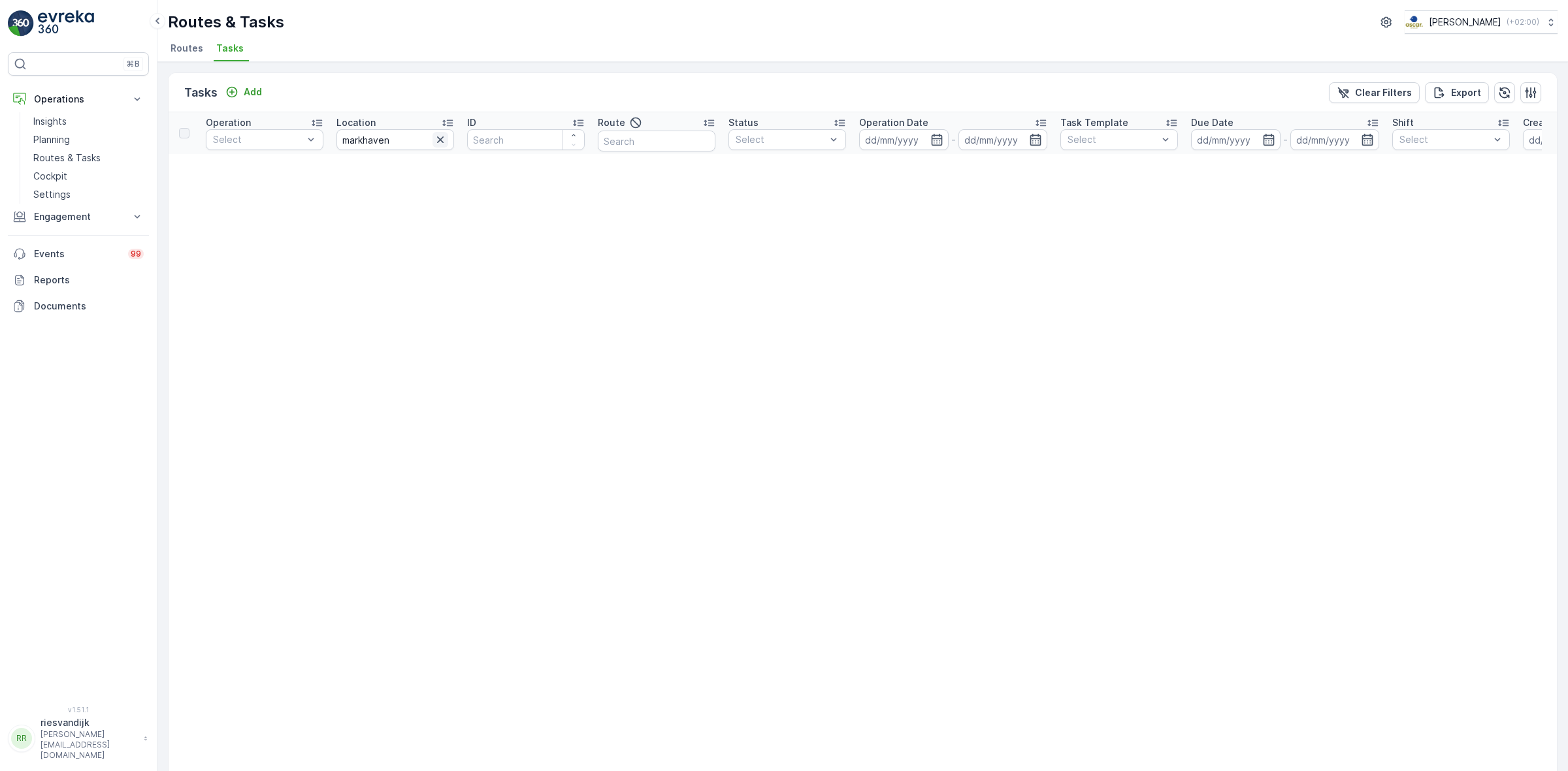
click at [440, 145] on icon "button" at bounding box center [440, 139] width 13 height 13
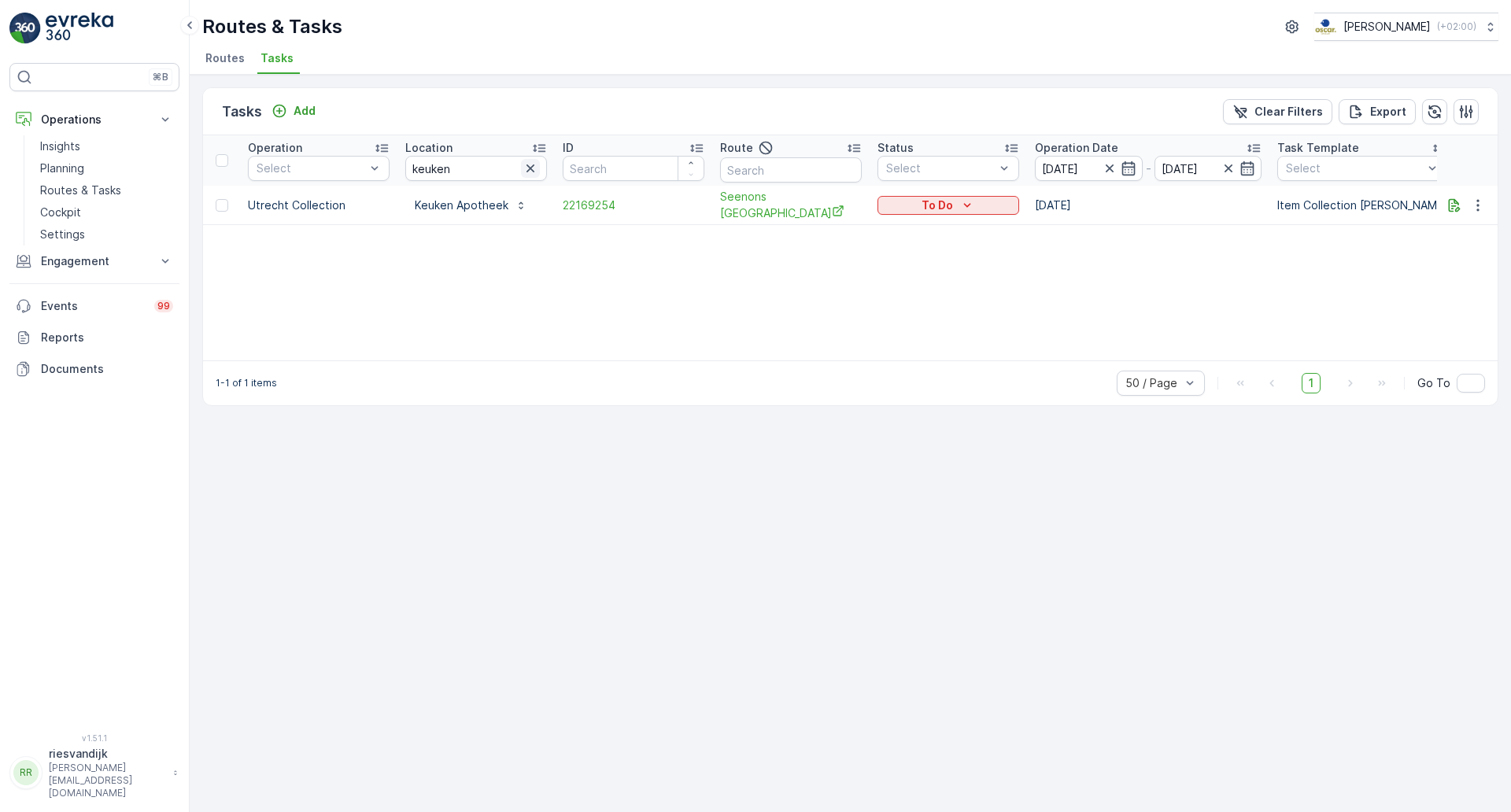
click at [530, 169] on icon "button" at bounding box center [531, 168] width 8 height 8
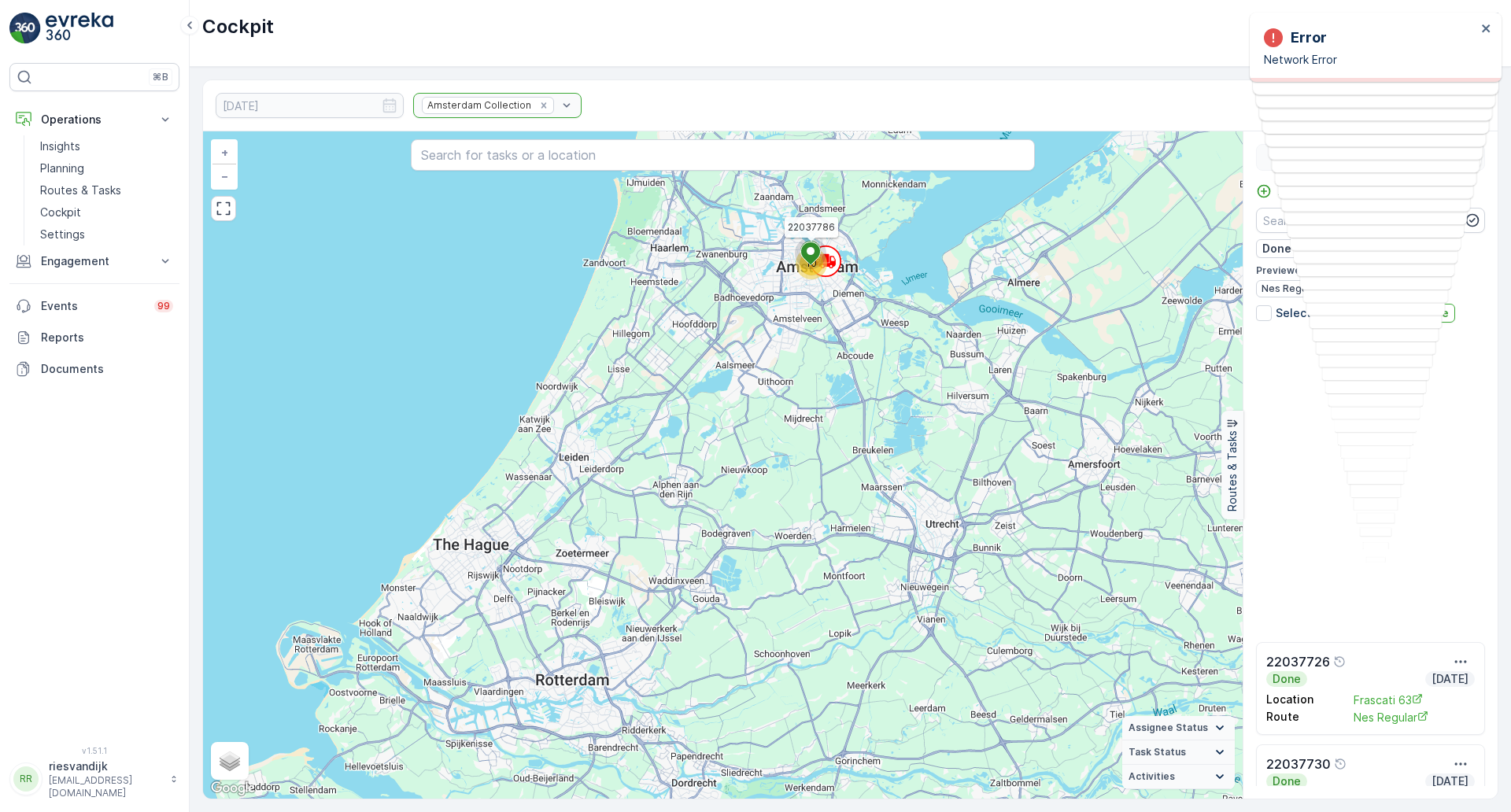
scroll to position [544, 0]
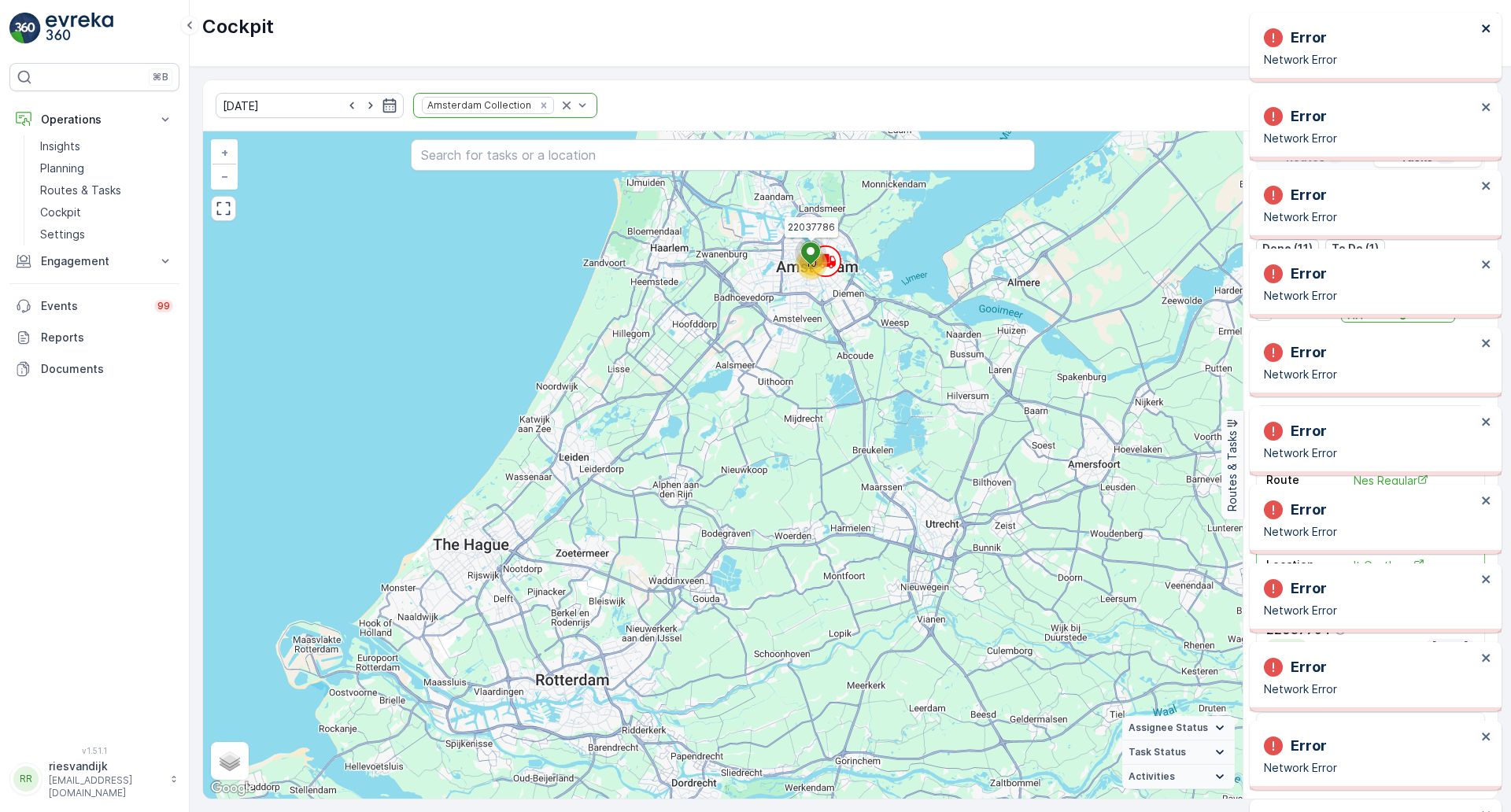
click at [1489, 29] on icon "close" at bounding box center [1486, 28] width 11 height 13
click at [1489, 41] on div "Error Network Error" at bounding box center [1375, 47] width 252 height 69
click at [1488, 30] on icon "close" at bounding box center [1486, 28] width 8 height 8
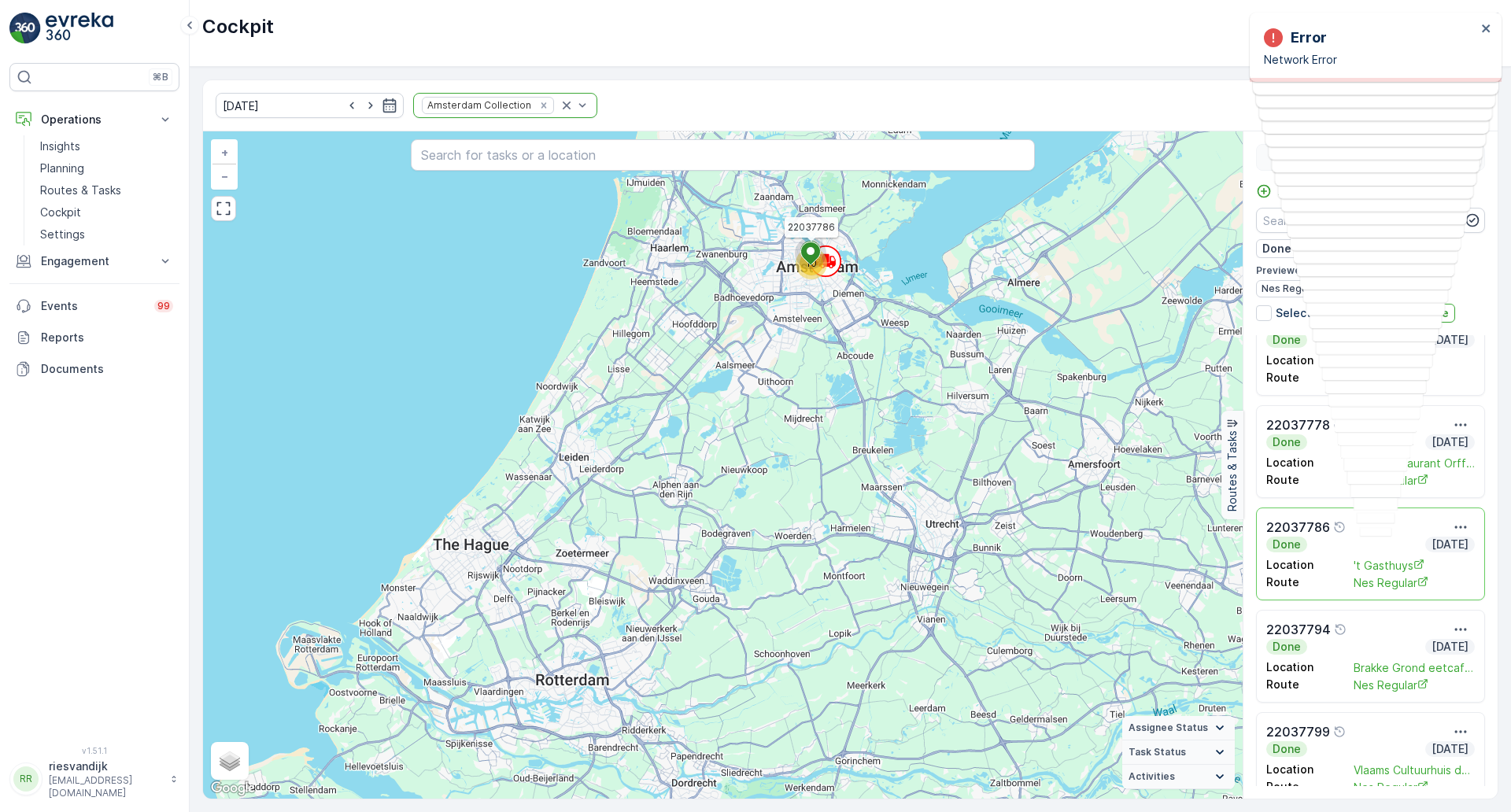
click at [1066, 121] on div "03.10.2025 Amsterdam Collection Settings" at bounding box center [850, 105] width 1295 height 51
click at [64, 198] on p "Routes & Tasks" at bounding box center [81, 190] width 81 height 15
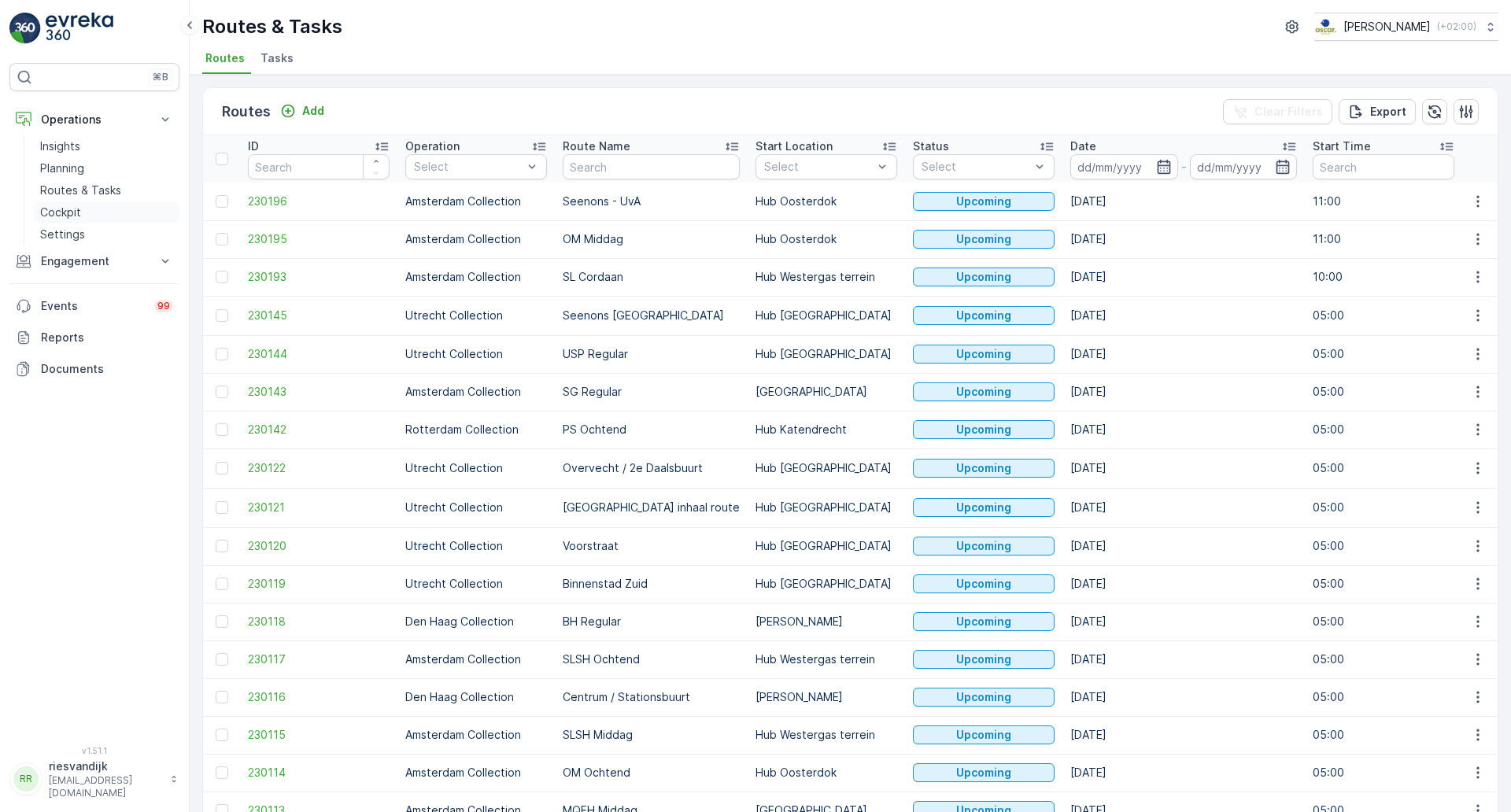
click at [61, 212] on p "Cockpit" at bounding box center [61, 212] width 41 height 15
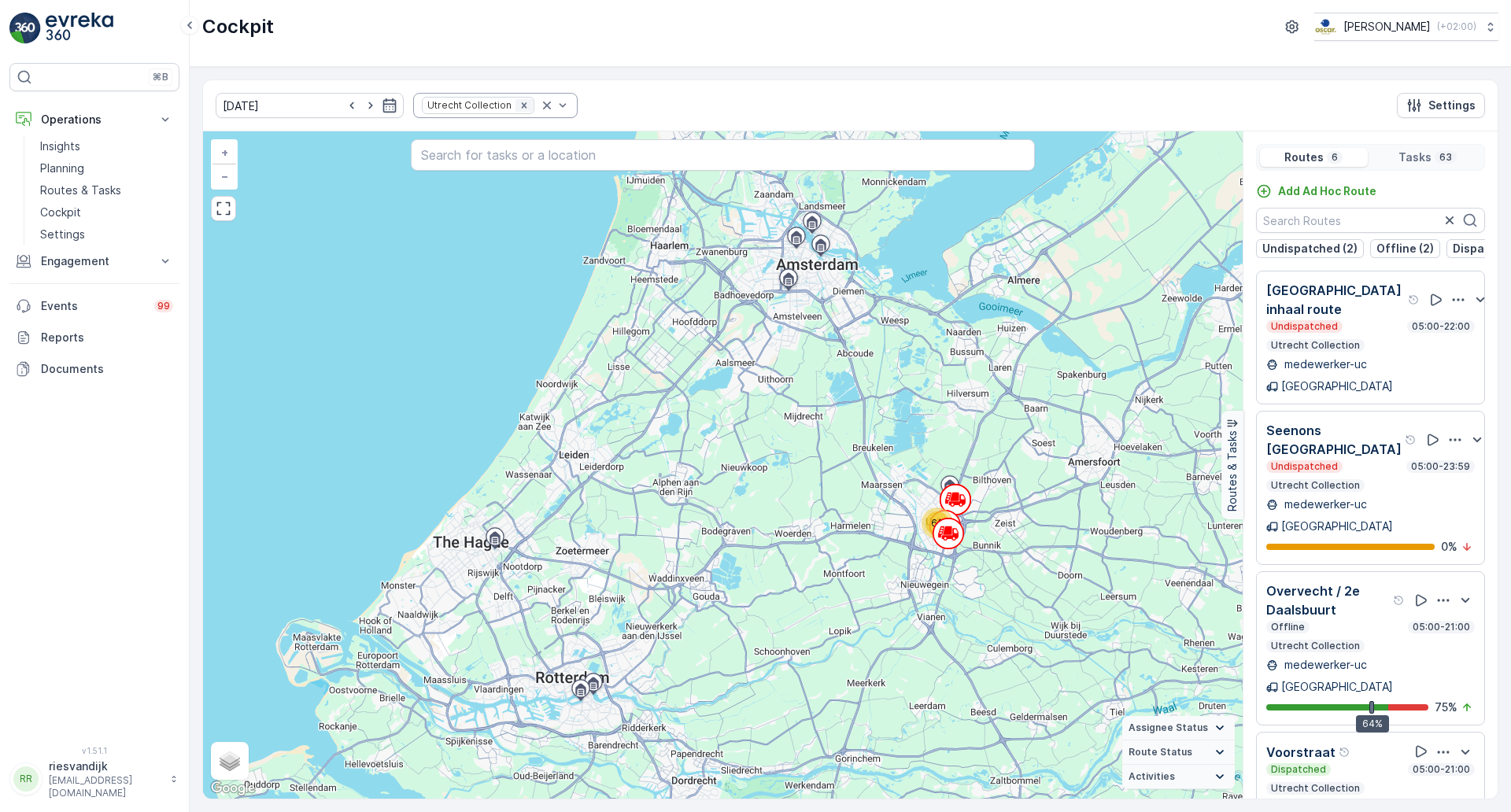
click at [519, 110] on icon "Remove Utrecht Collection" at bounding box center [524, 105] width 11 height 11
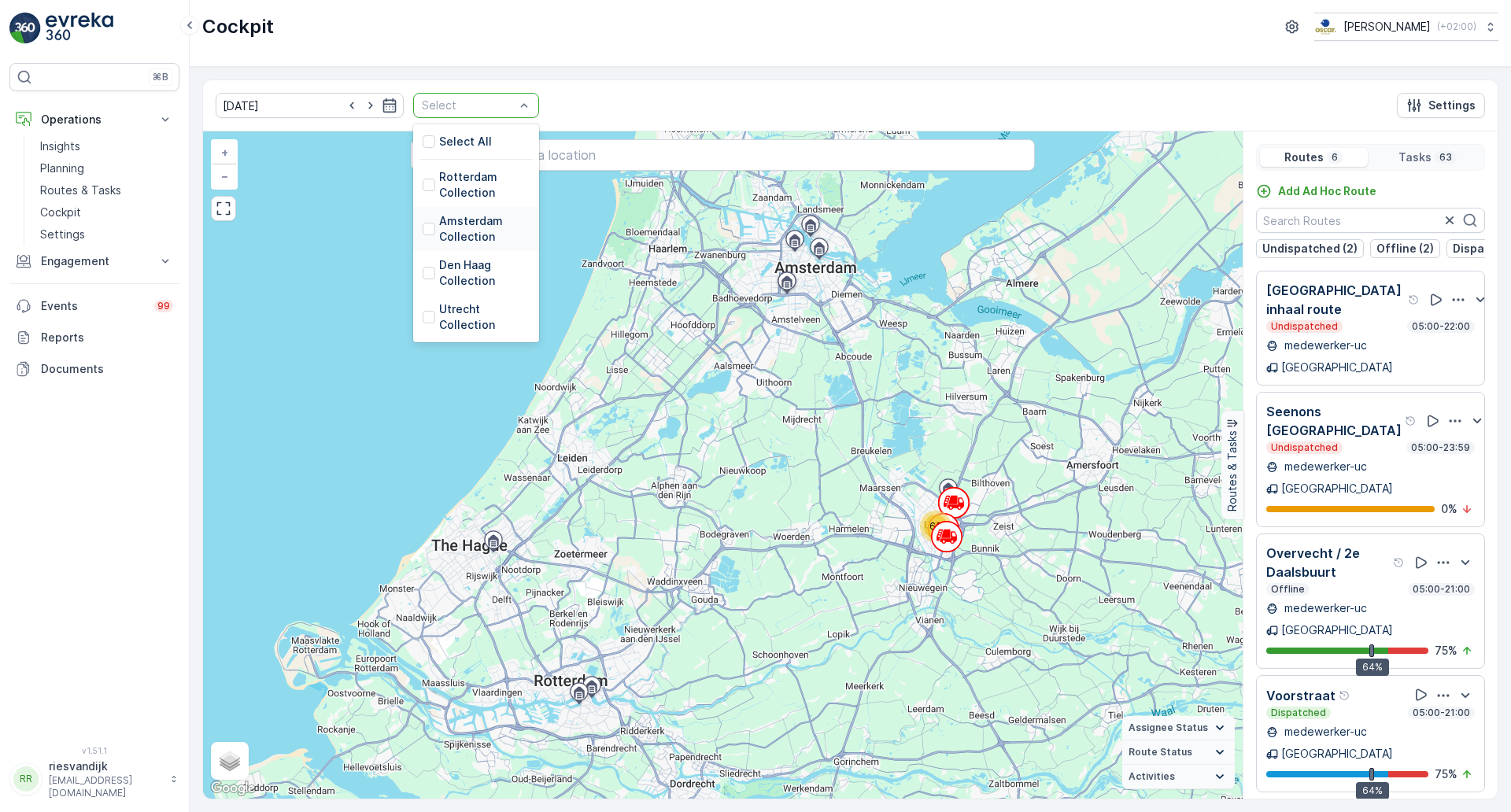
click at [455, 236] on p "Amsterdam Collection" at bounding box center [484, 229] width 91 height 32
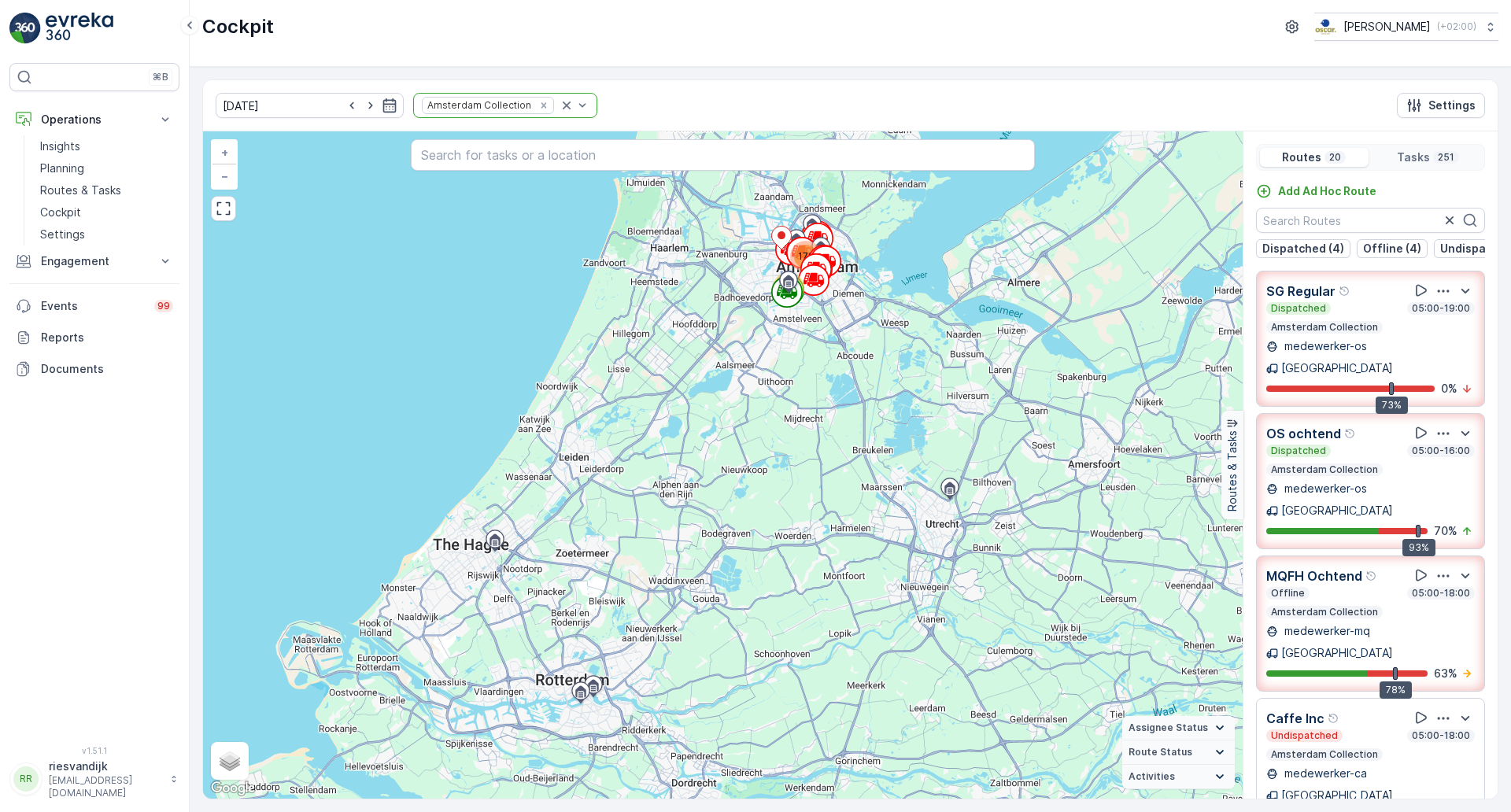
click at [1327, 587] on div "Offline 05:00-18:00" at bounding box center [1371, 593] width 208 height 13
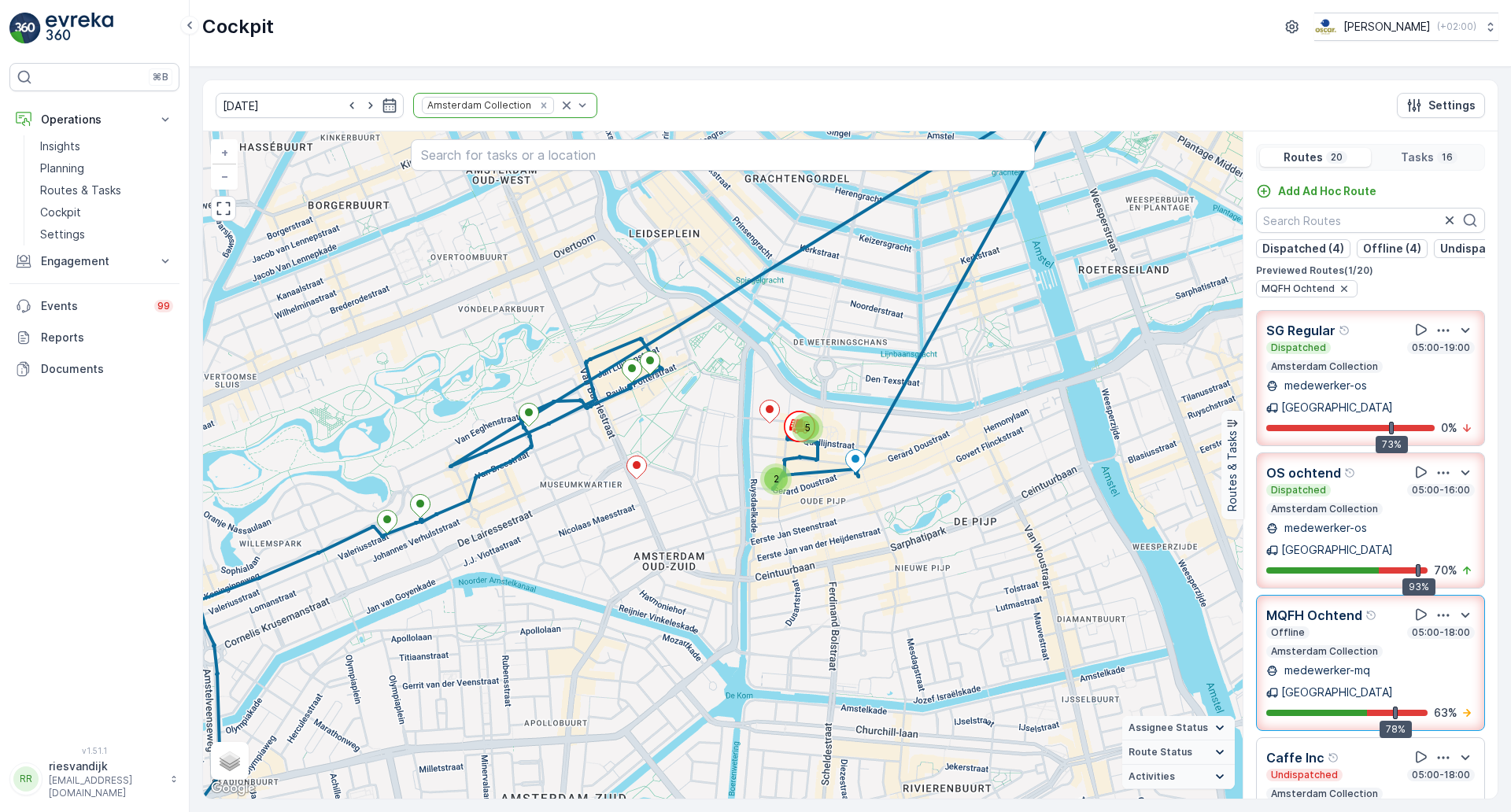
drag, startPoint x: 976, startPoint y: 566, endPoint x: 857, endPoint y: 576, distance: 119.4
click at [857, 576] on div "2 5 + − Satellite Roadmap Terrain Hybrid Leaflet Keyboard shortcuts Map Data Ma…" at bounding box center [723, 465] width 1040 height 667
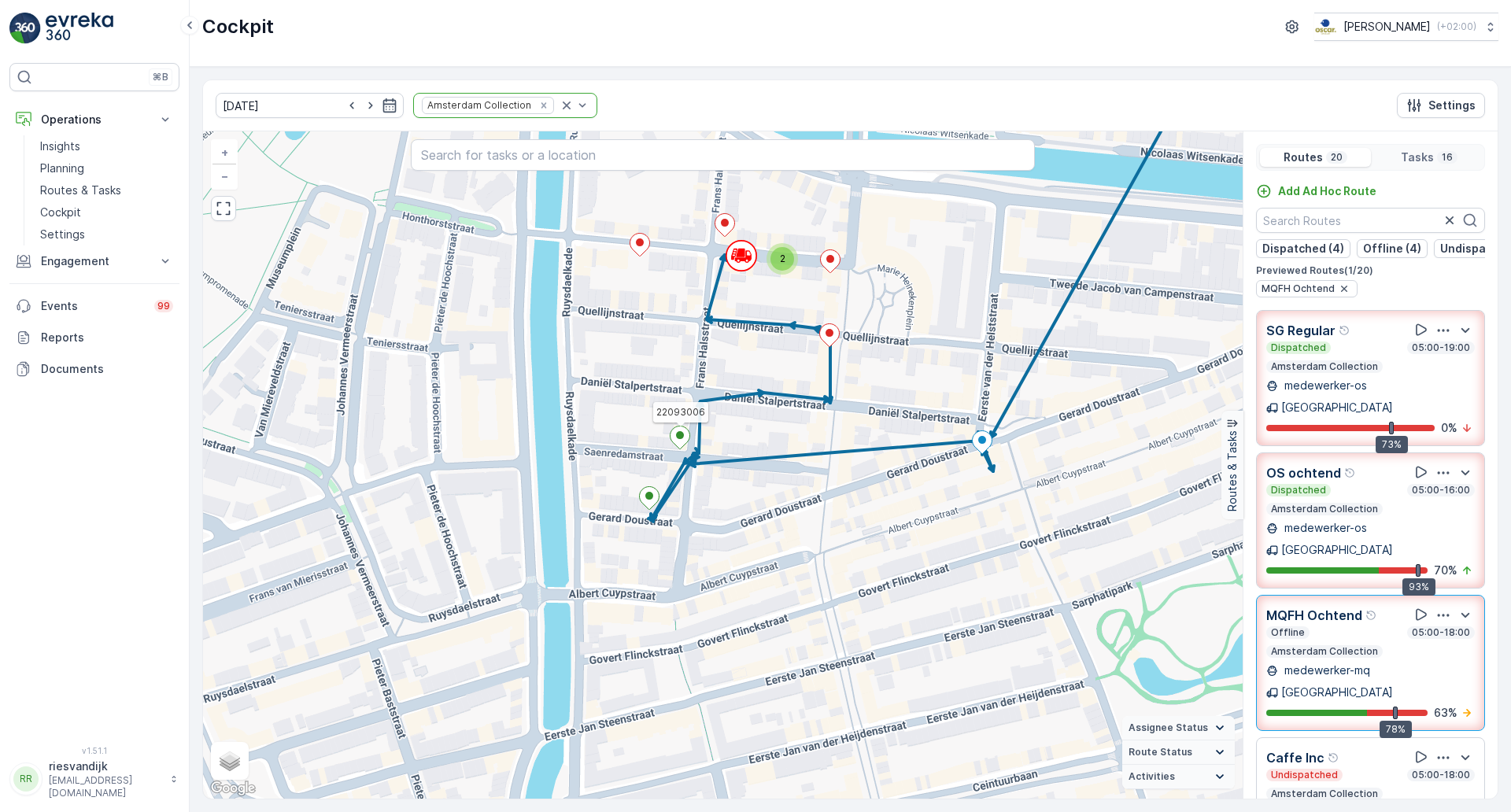
click at [686, 439] on icon at bounding box center [680, 438] width 19 height 23
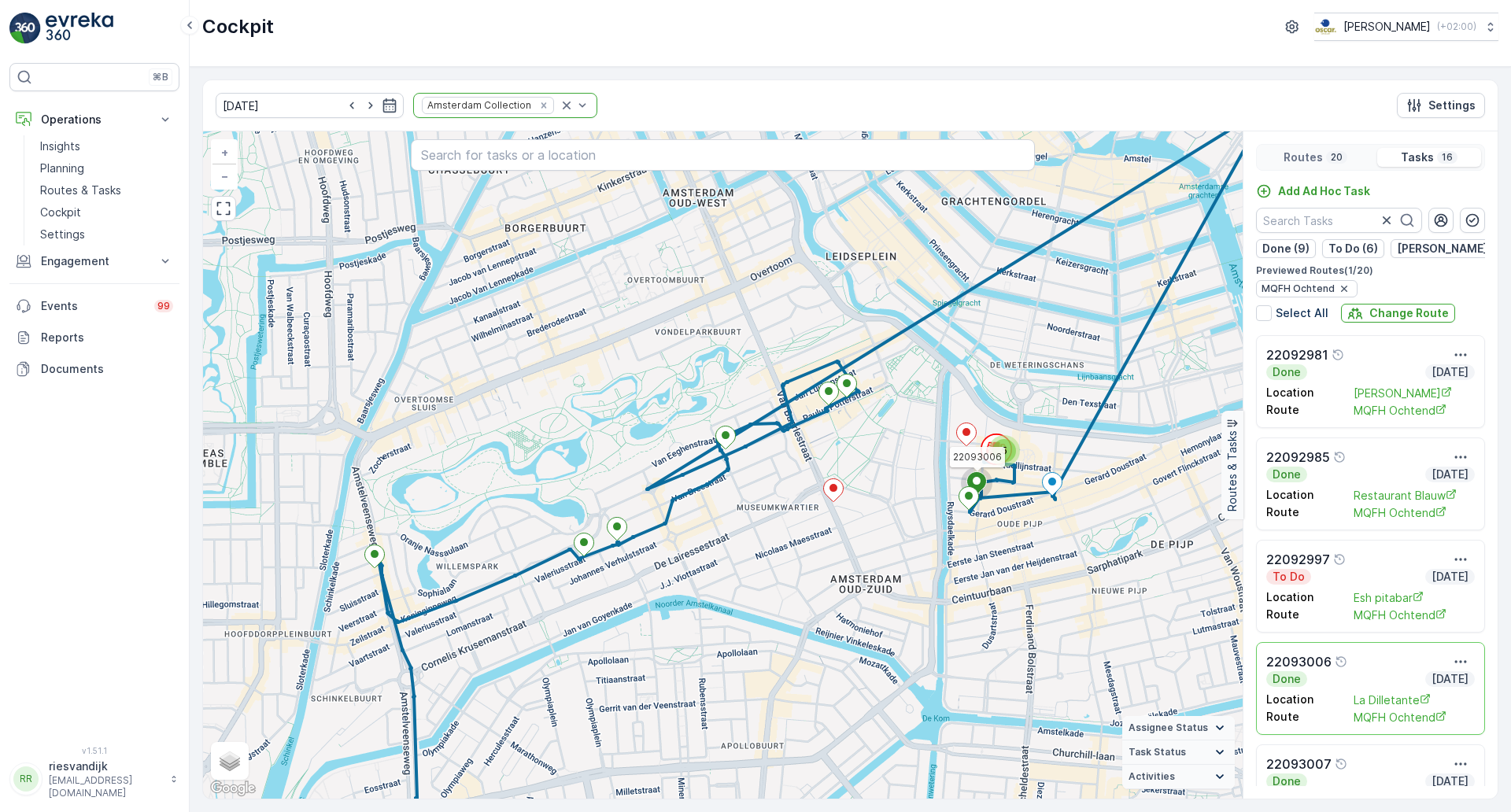
click at [424, 45] on div "Cockpit Oscar Circulair ( +02:00 )" at bounding box center [851, 33] width 1322 height 67
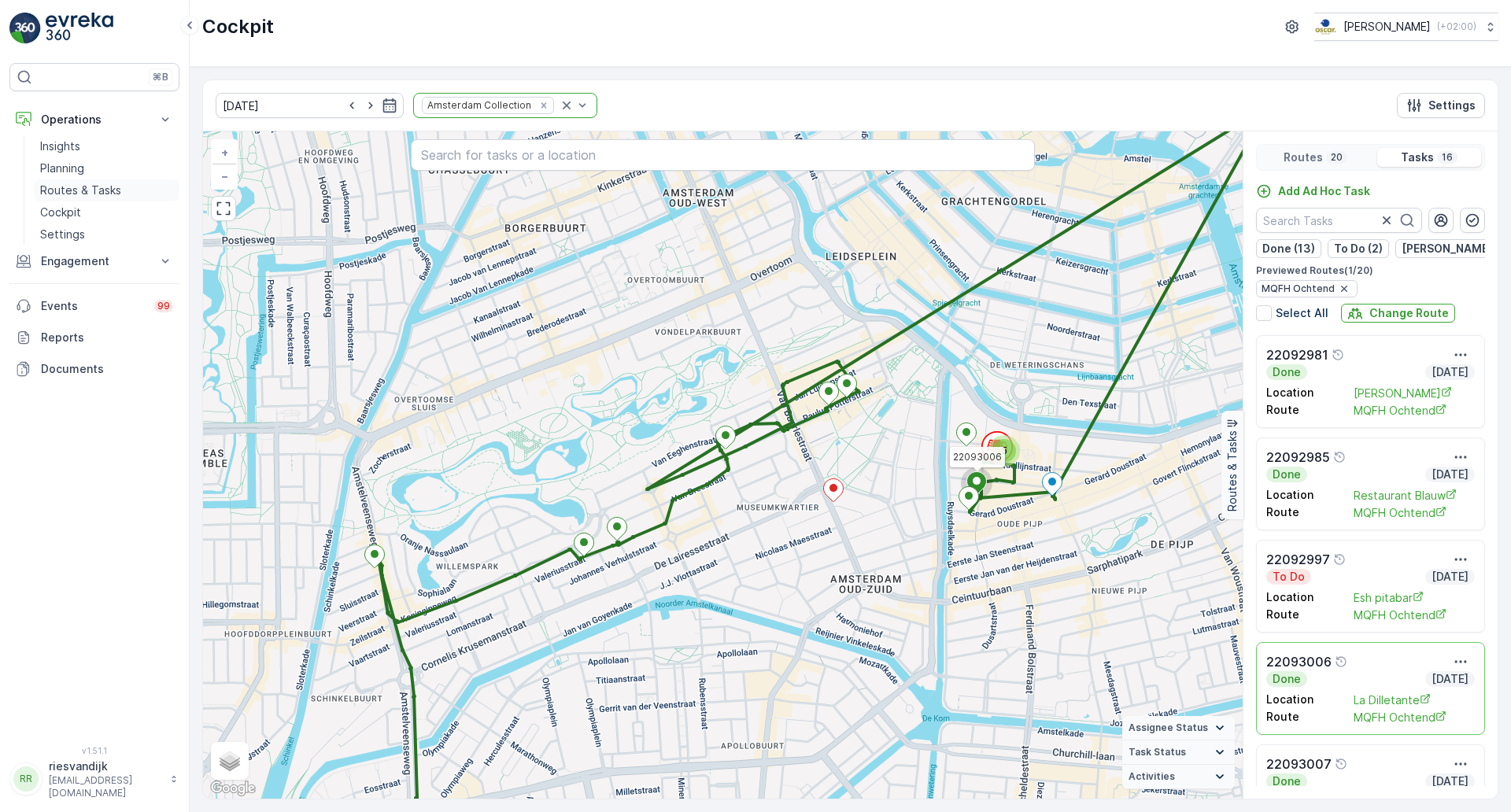
click at [69, 186] on p "Routes & Tasks" at bounding box center [81, 190] width 81 height 15
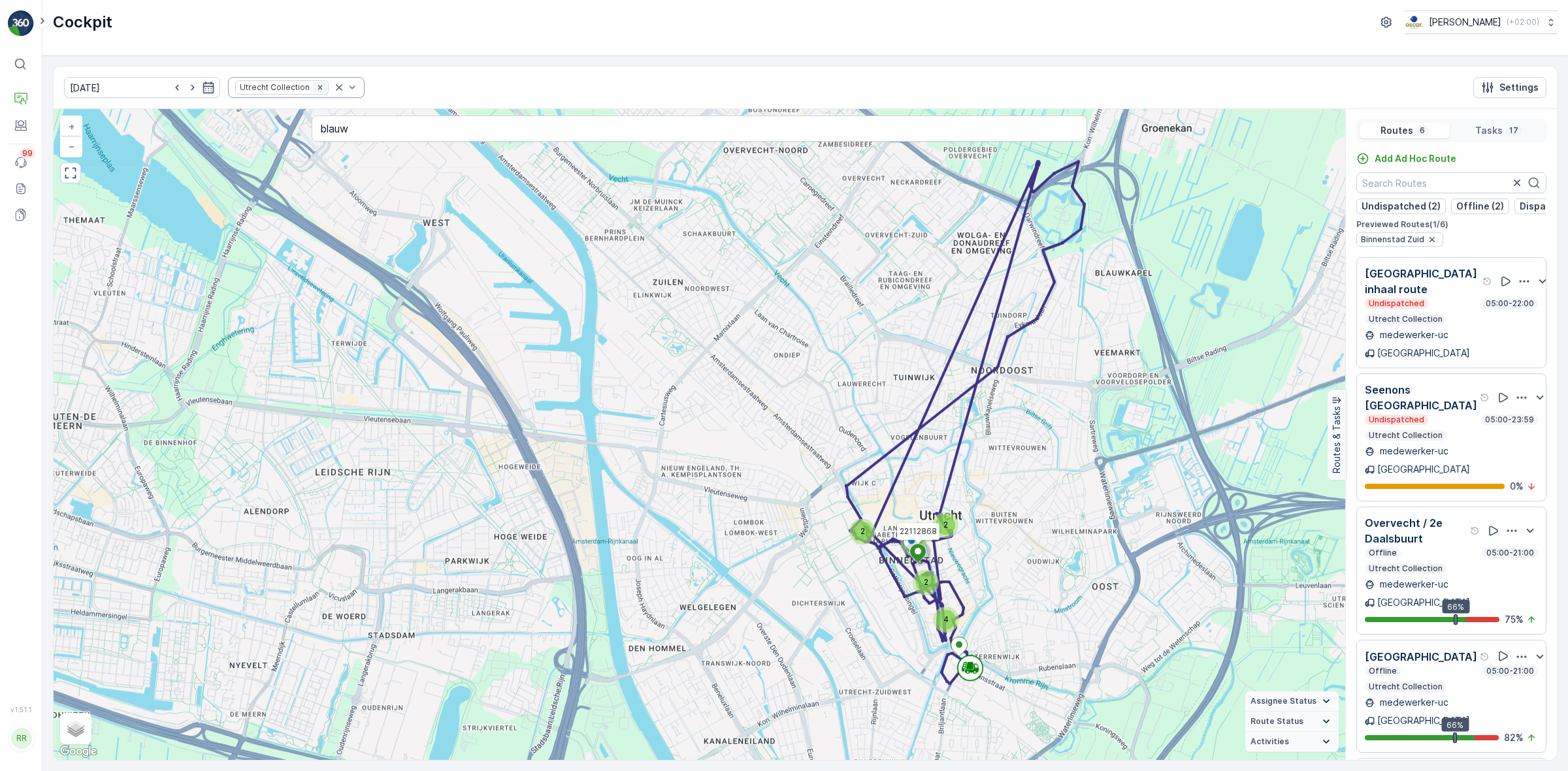
click at [317, 86] on icon "Remove Utrecht Collection" at bounding box center [320, 87] width 5 height 5
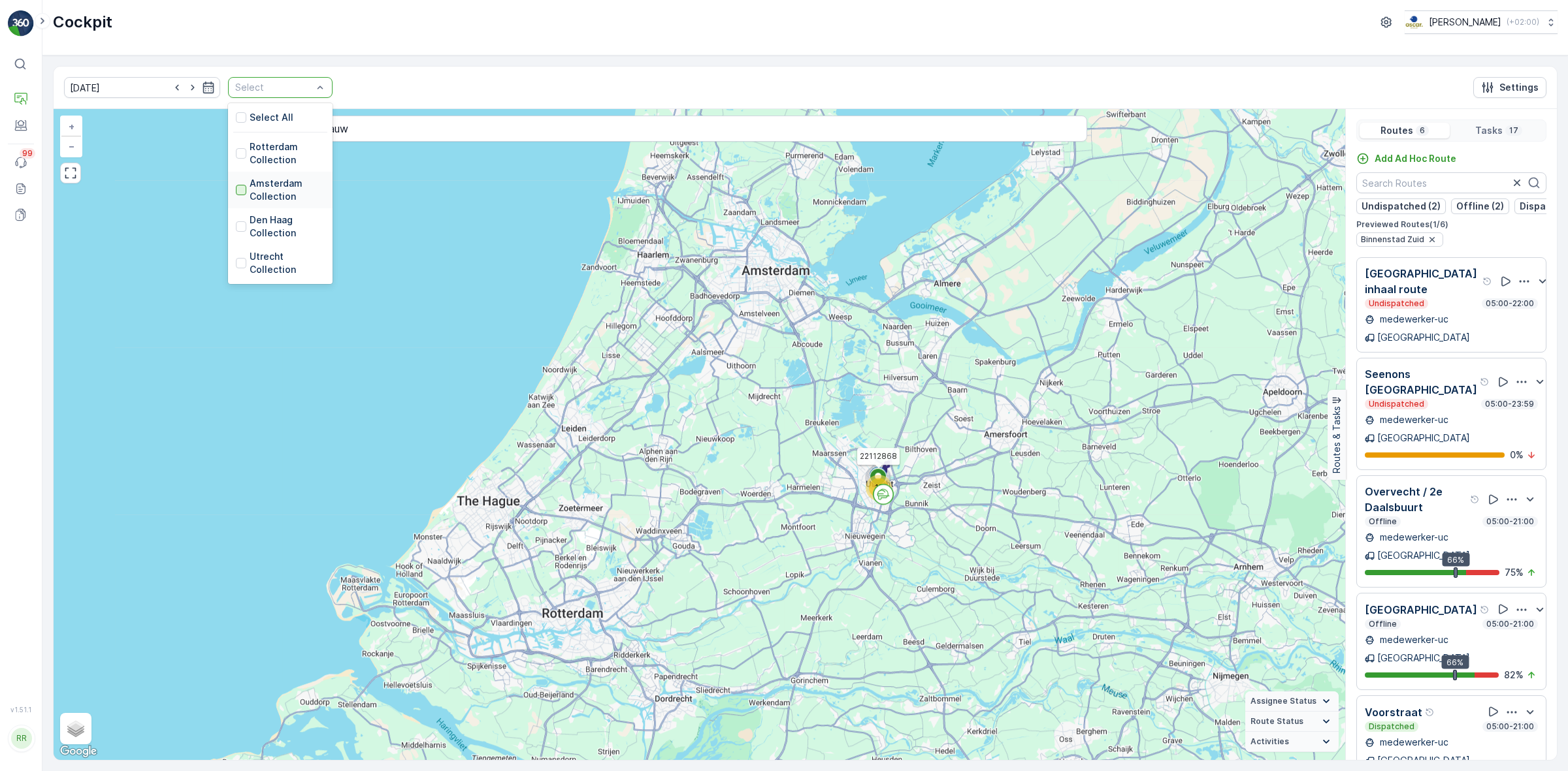
click at [235, 195] on div at bounding box center [240, 190] width 10 height 10
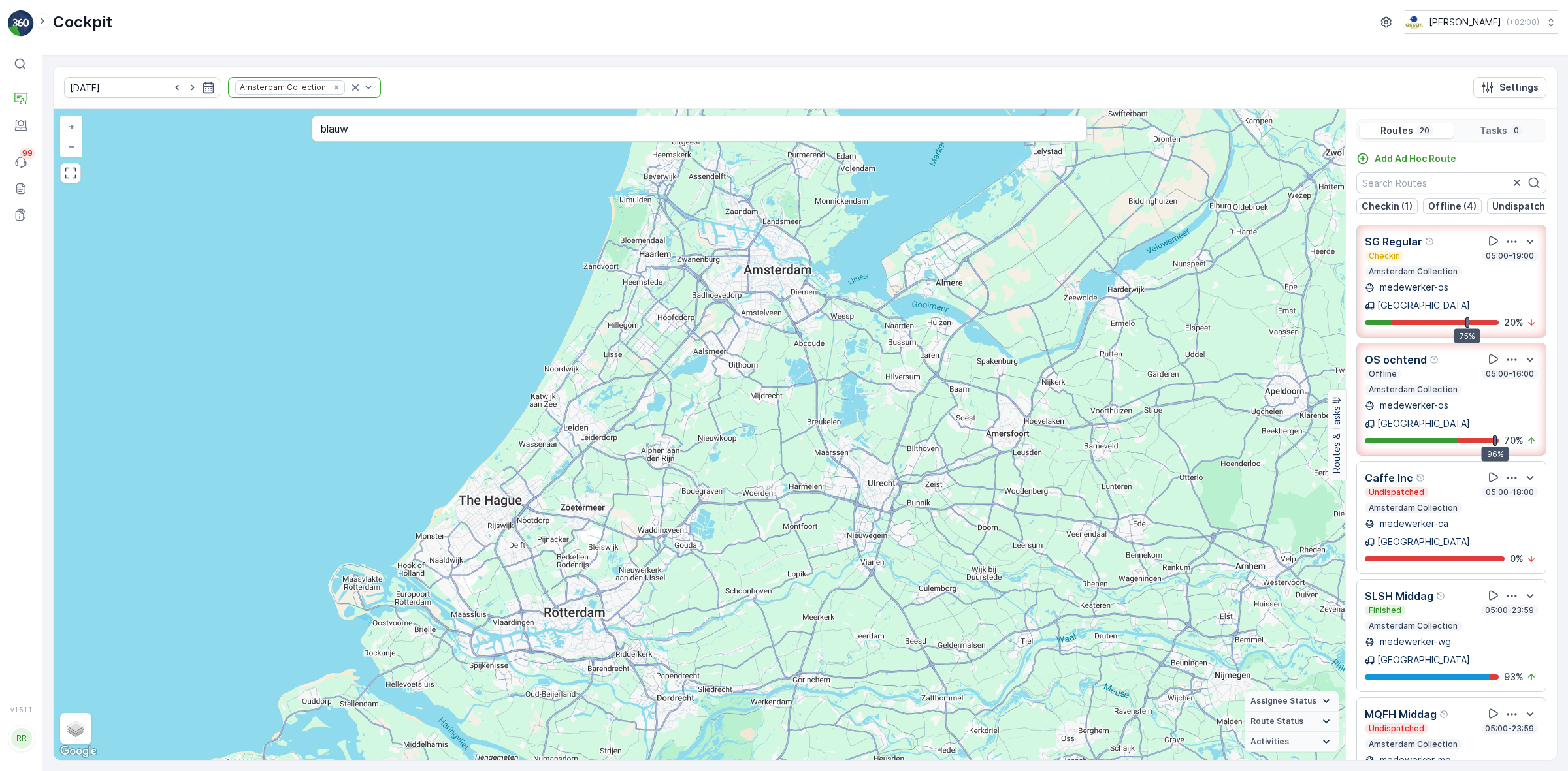
click at [1477, 389] on div "OS ochtend Offline 05:00-16:00 Amsterdam Collection medewerker-os Amsterdam 96%…" at bounding box center [1451, 400] width 173 height 96
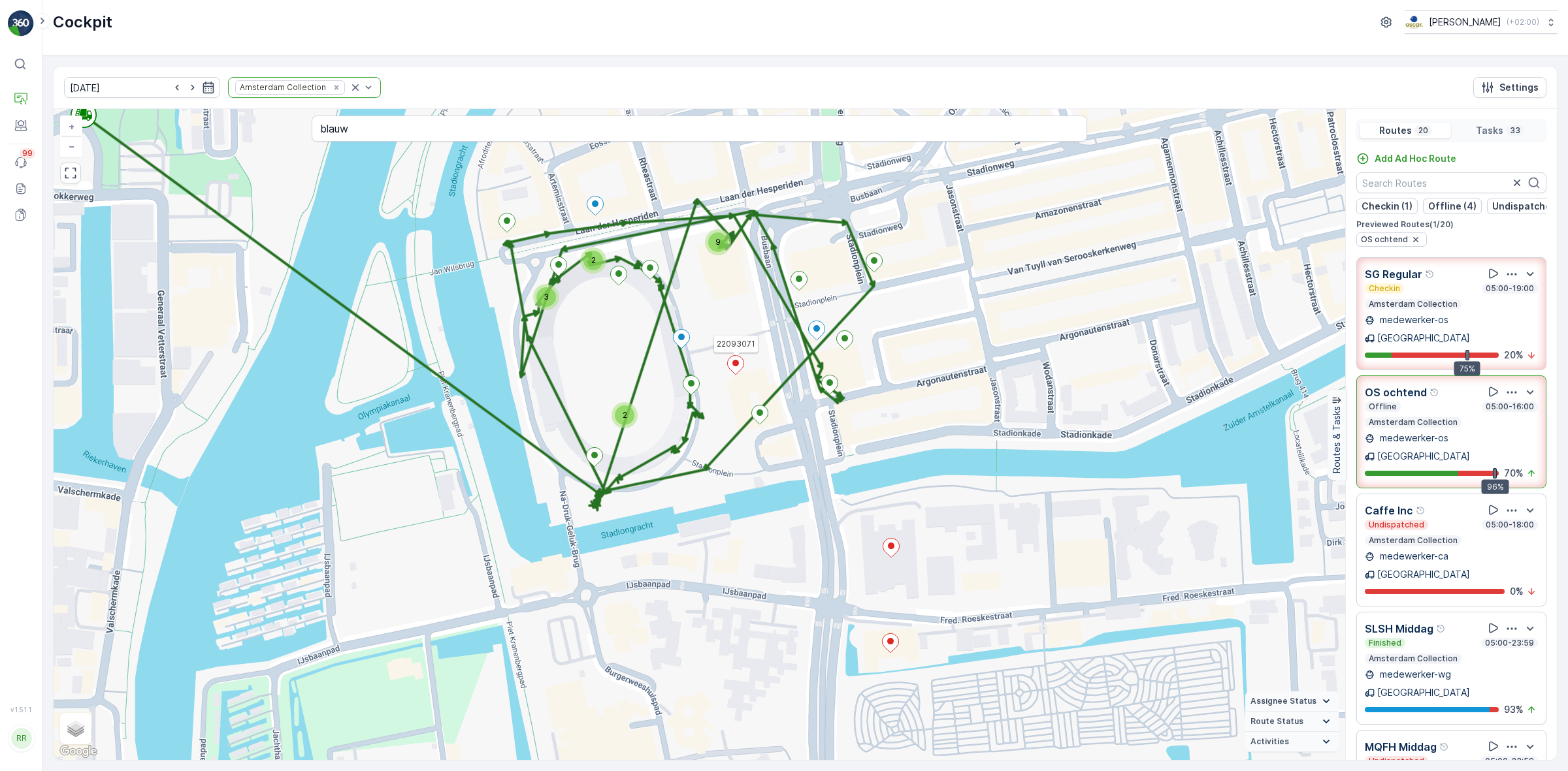
click at [739, 371] on icon at bounding box center [736, 366] width 16 height 19
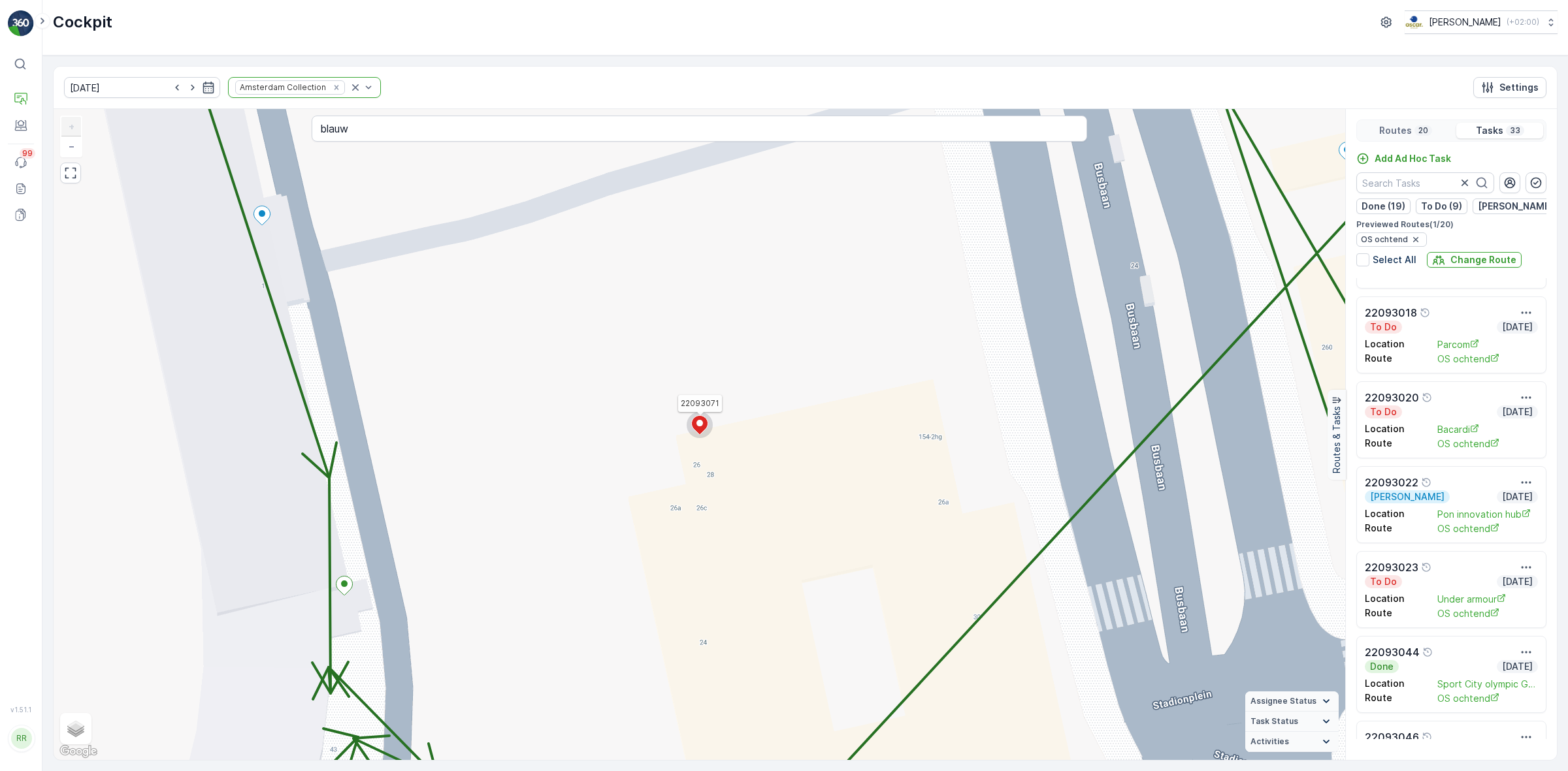
scroll to position [1062, 0]
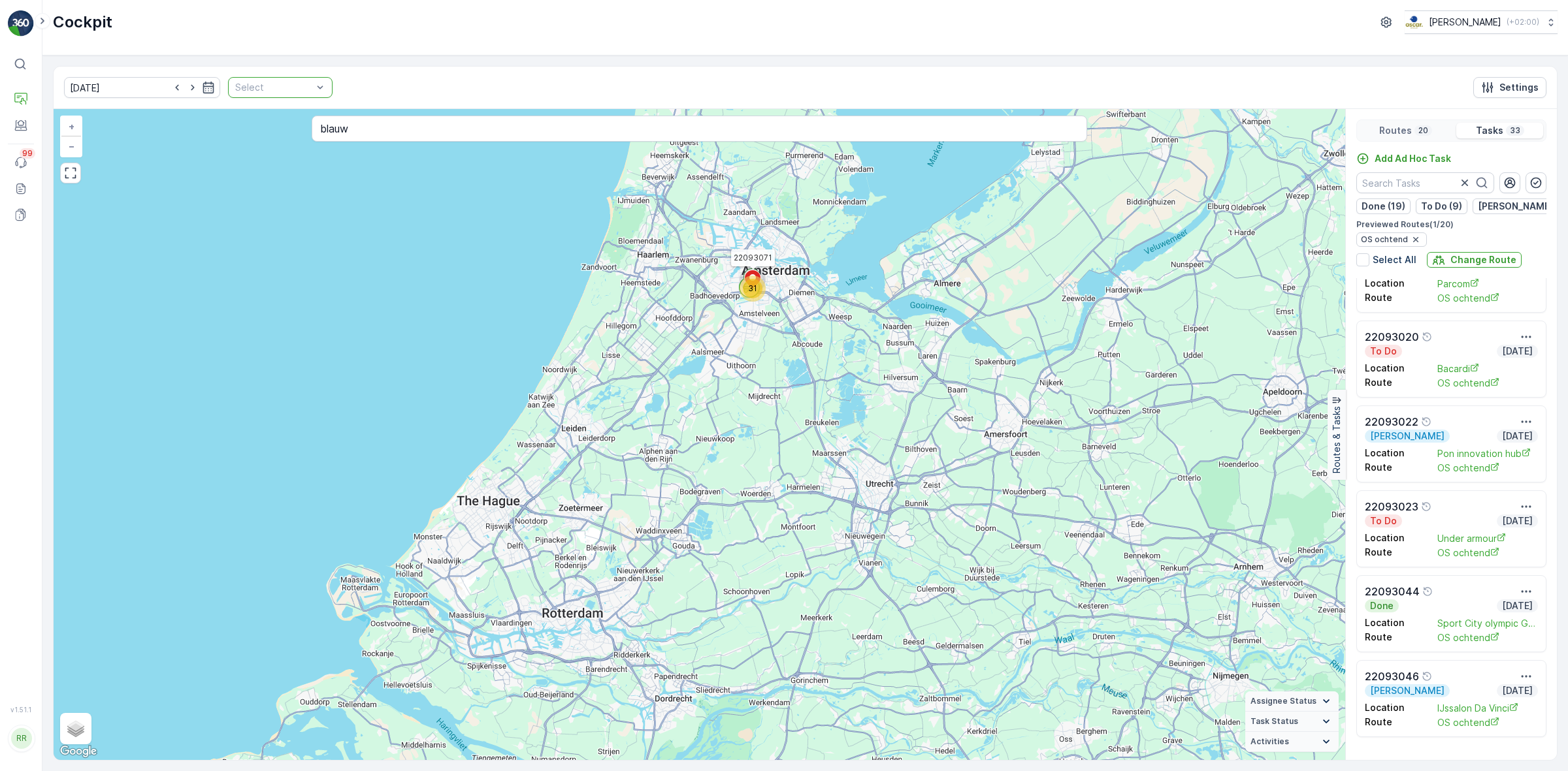
click at [273, 89] on div at bounding box center [274, 87] width 80 height 10
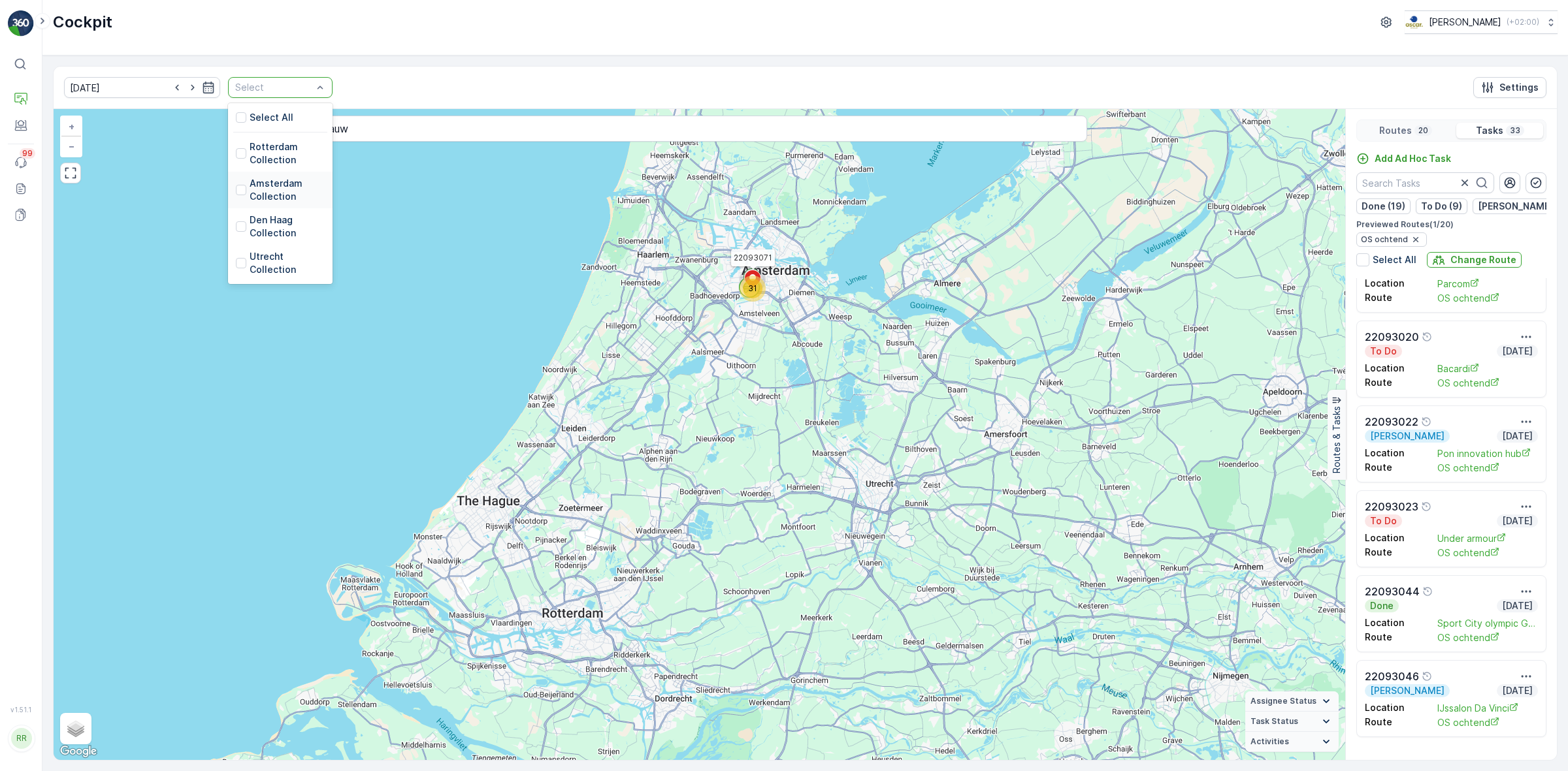
click at [262, 193] on p "Amsterdam Collection" at bounding box center [287, 190] width 75 height 26
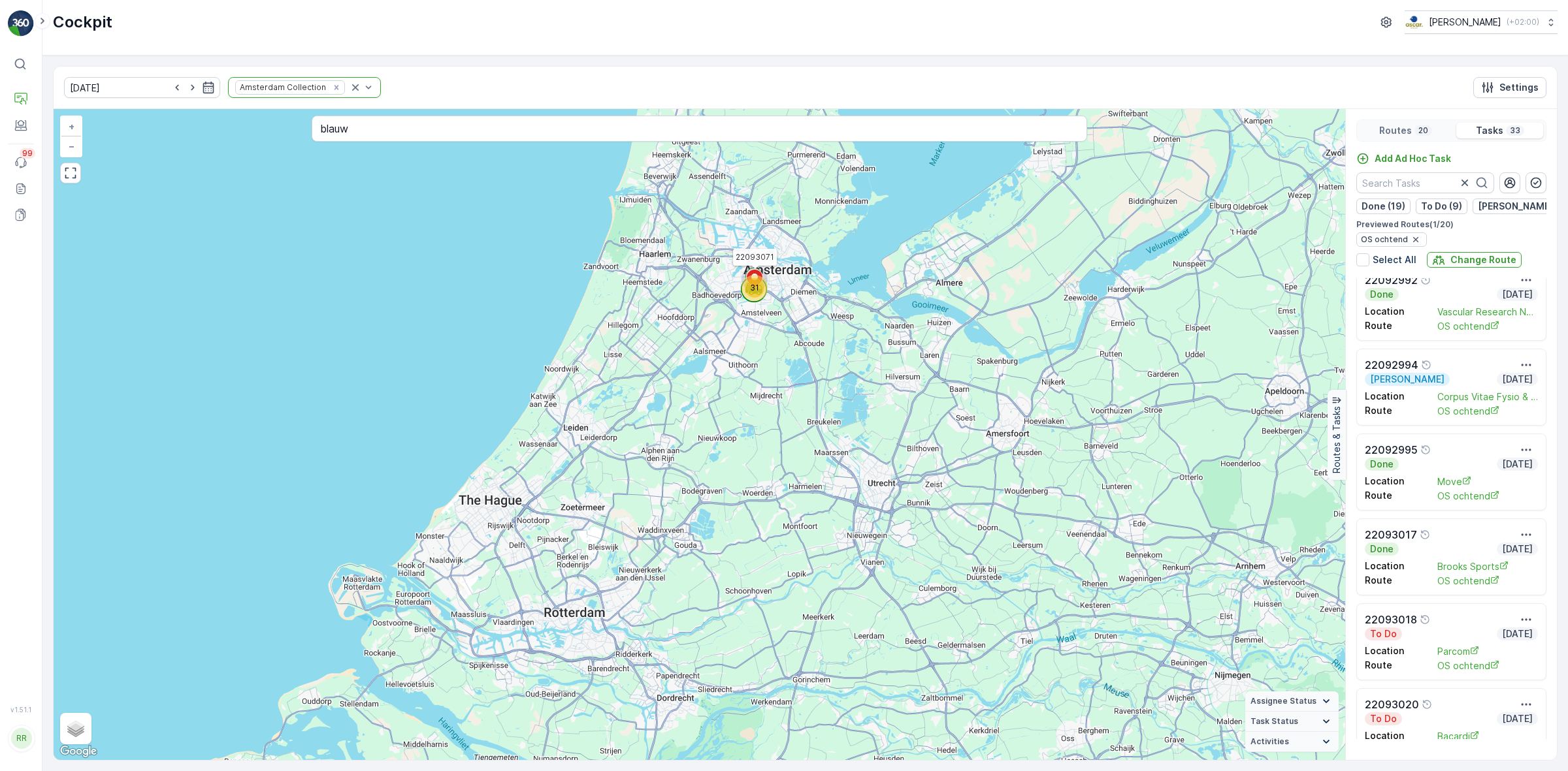
scroll to position [572, 0]
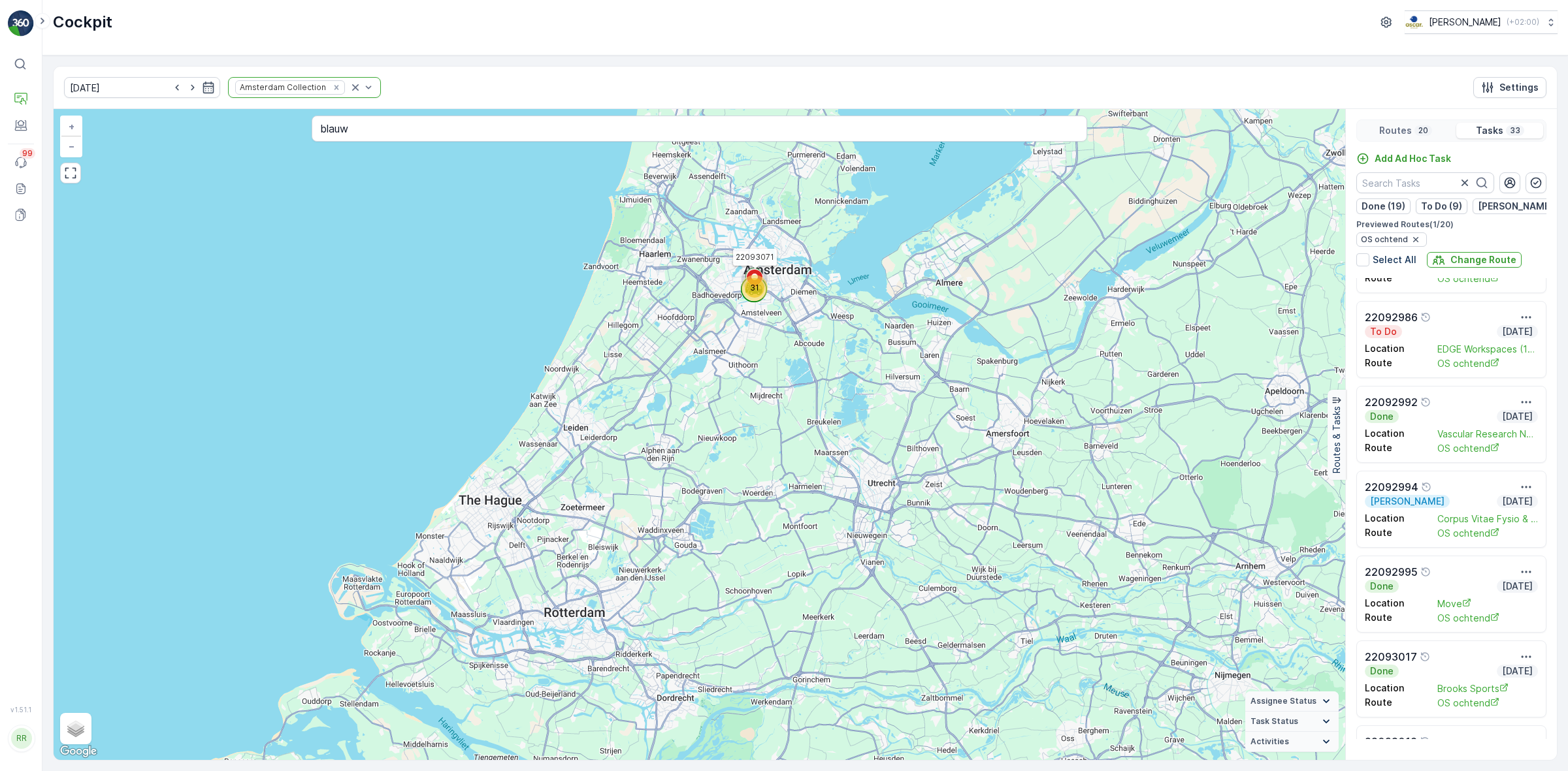
click at [1429, 126] on div "Routes 20" at bounding box center [1405, 131] width 91 height 16
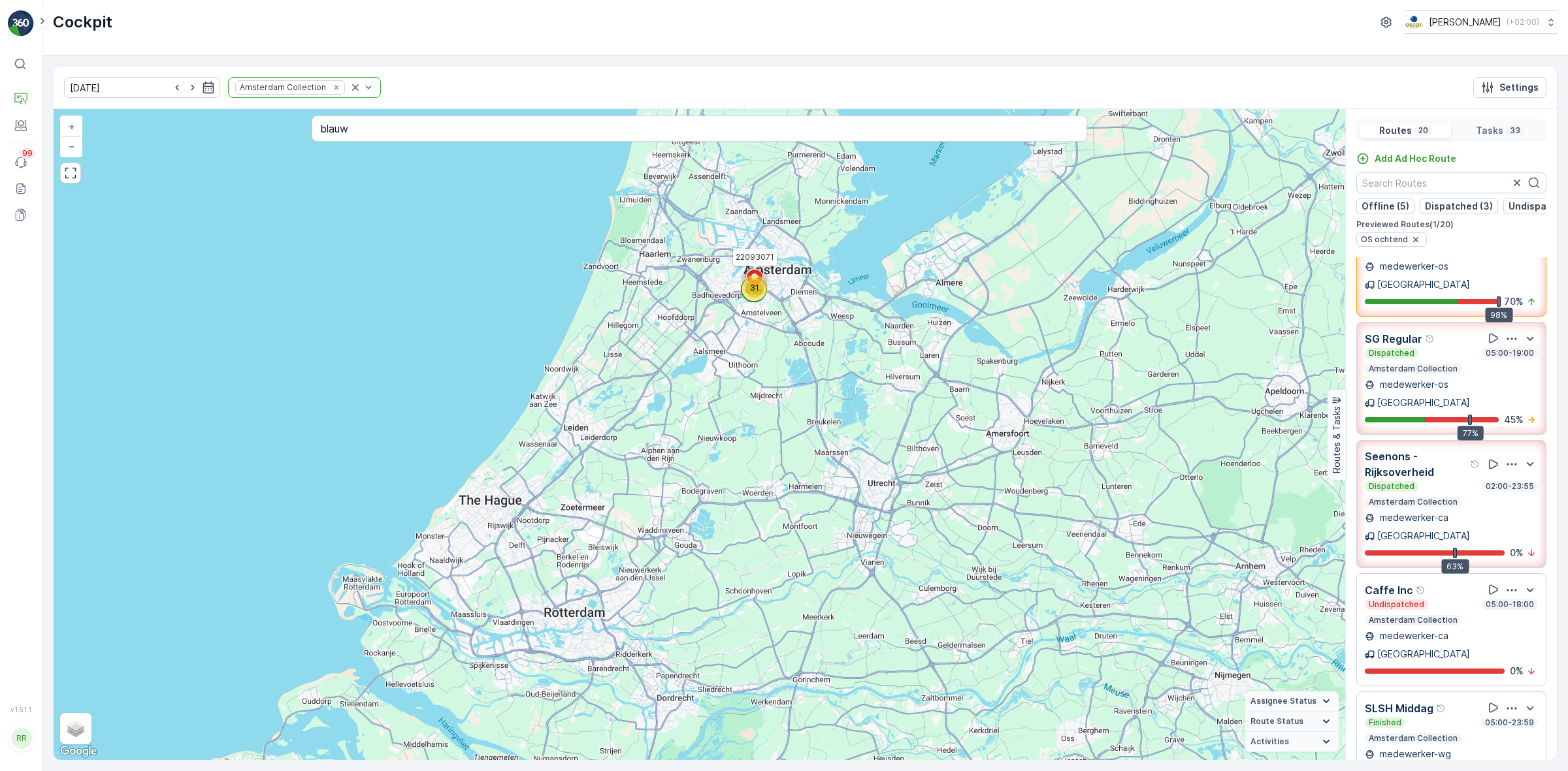
scroll to position [82, 0]
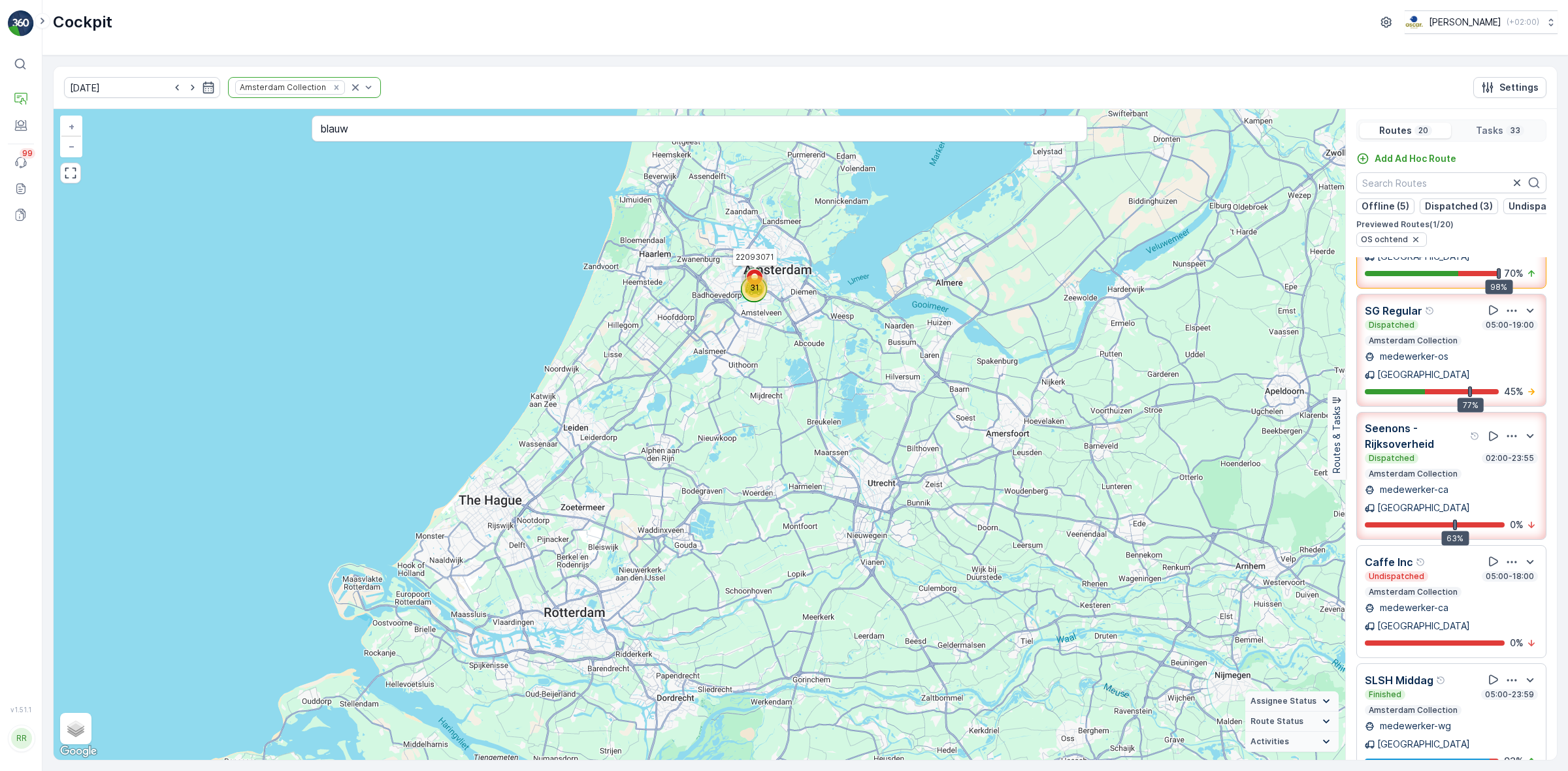
click at [1453, 320] on div "Dispatched 05:00-19:00" at bounding box center [1451, 325] width 173 height 10
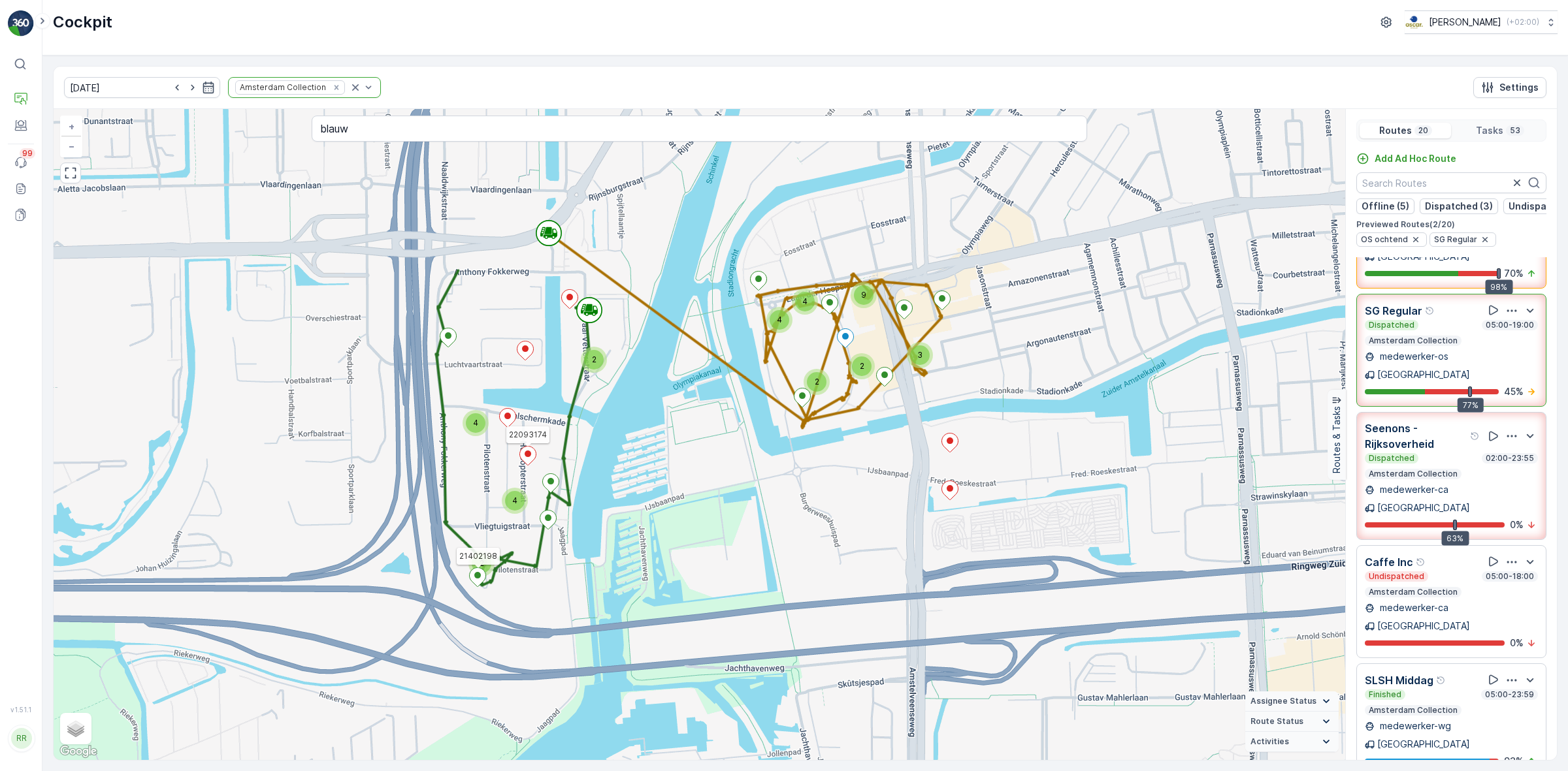
click at [533, 462] on icon at bounding box center [528, 456] width 16 height 19
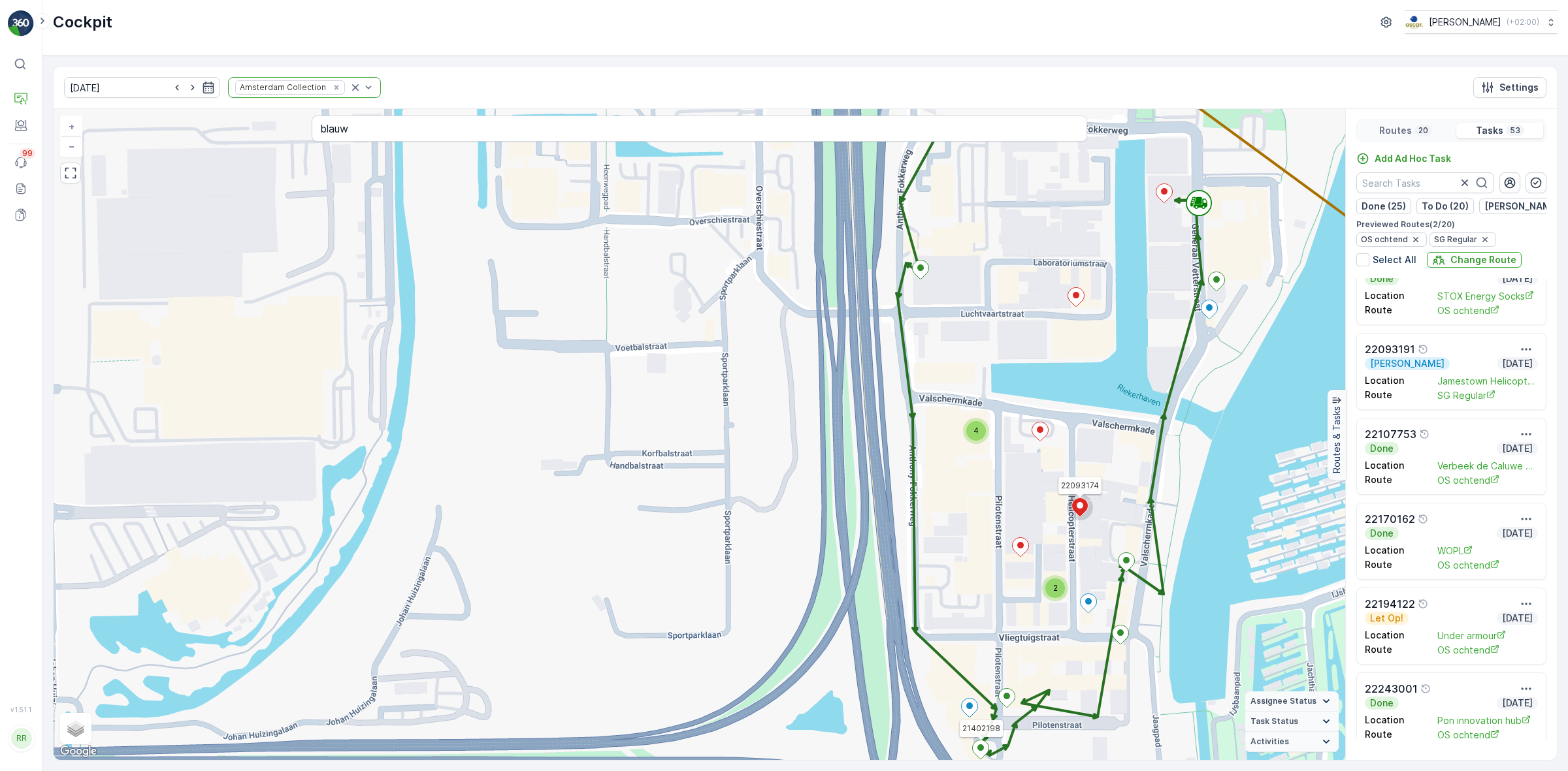
scroll to position [4038, 0]
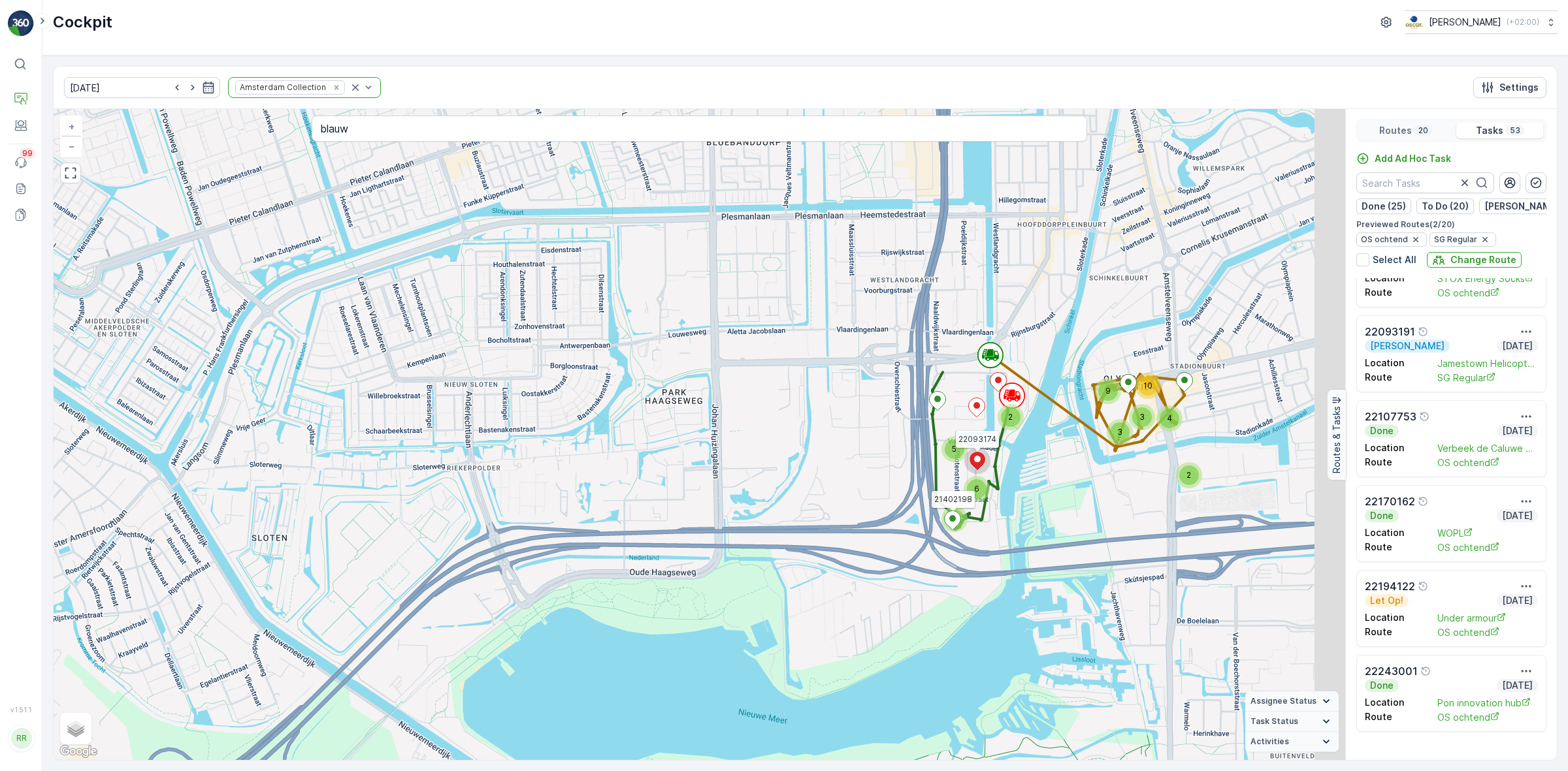
click at [1098, 531] on div "2 5 2 6 2 3 3 4 9 10 21402198 22093174 + − Satellite Roadmap Terrain Hybrid Lea…" at bounding box center [699, 434] width 1292 height 651
click at [1423, 132] on p "20" at bounding box center [1422, 131] width 12 height 10
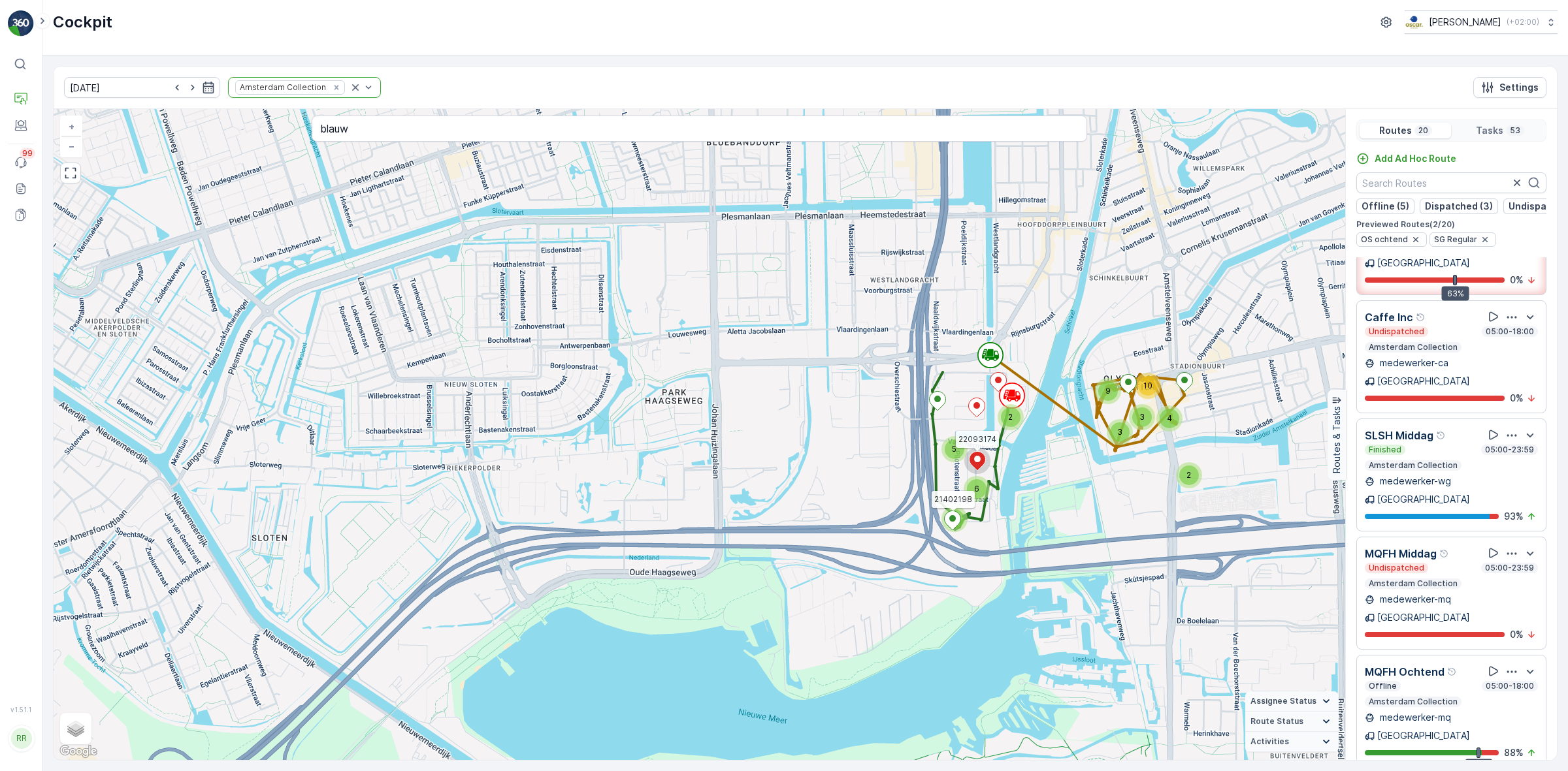
scroll to position [408, 0]
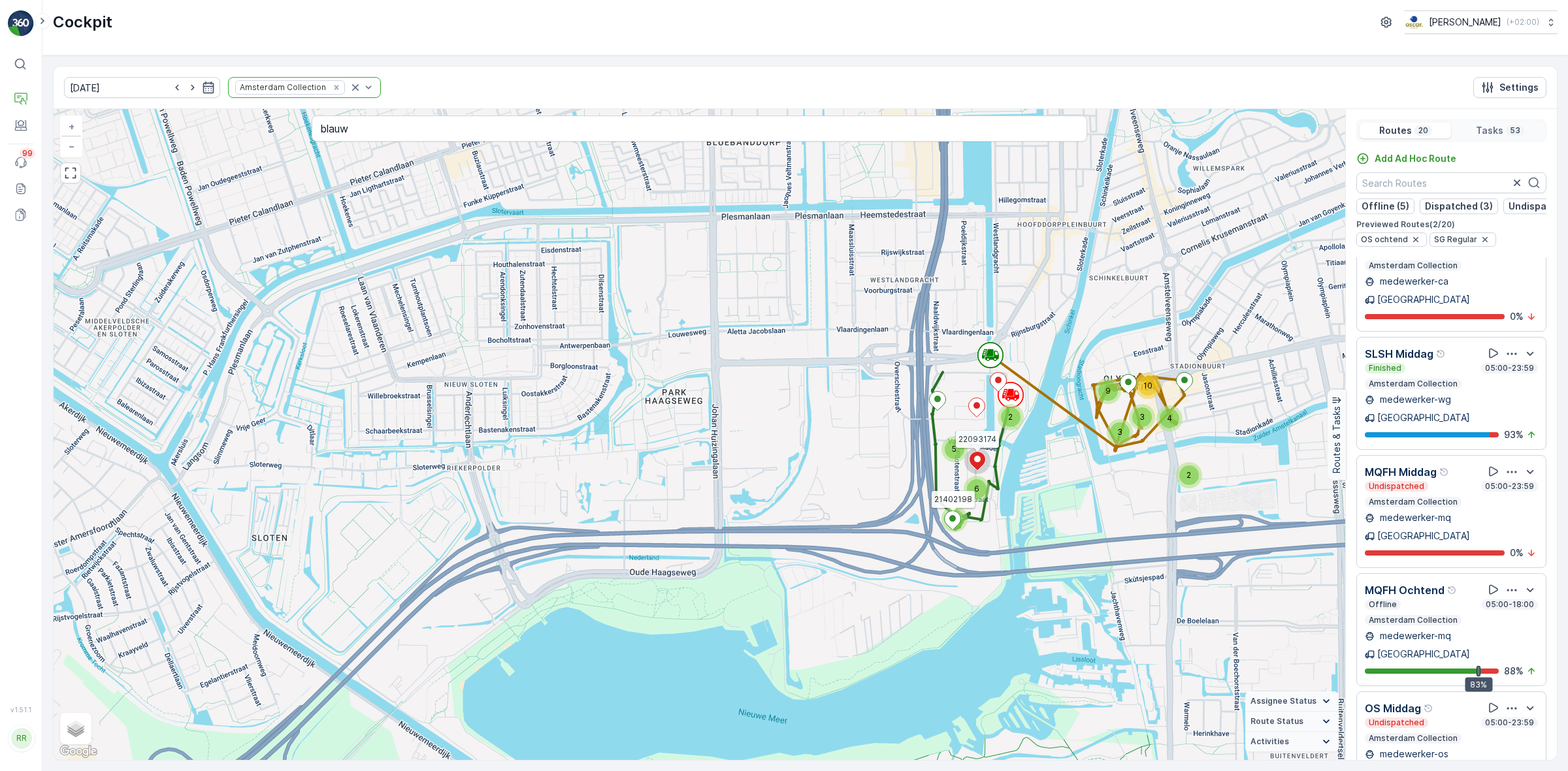
click at [1452, 600] on div "Offline 05:00-18:00" at bounding box center [1451, 604] width 173 height 10
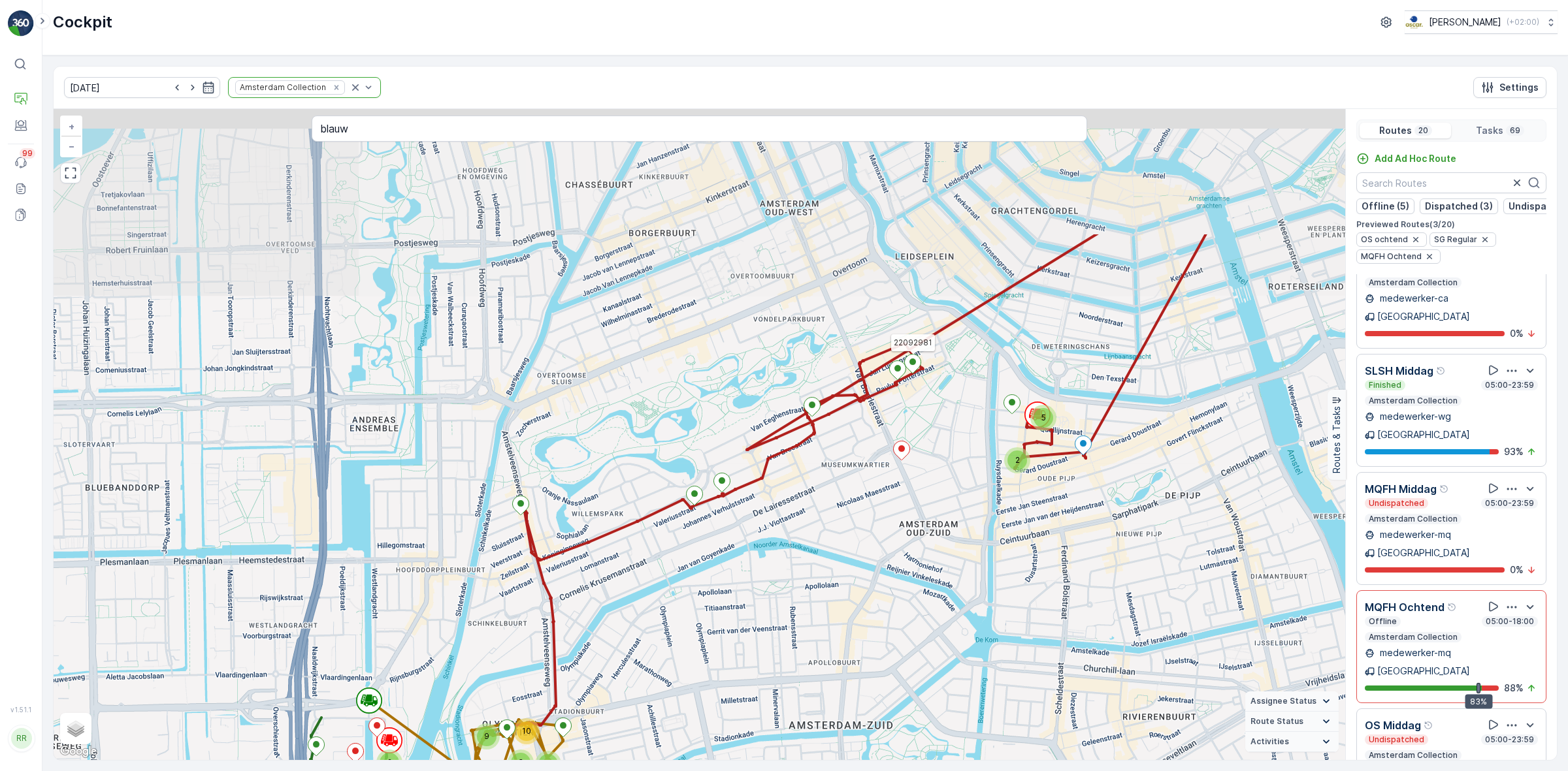
drag, startPoint x: 1020, startPoint y: 335, endPoint x: 1020, endPoint y: 526, distance: 191.0
click at [1020, 526] on div "2 2 2 3 3 4 9 10 5 6 2 5 21402198 22092981 + − Satellite Roadmap Terrain Hybrid…" at bounding box center [699, 434] width 1292 height 651
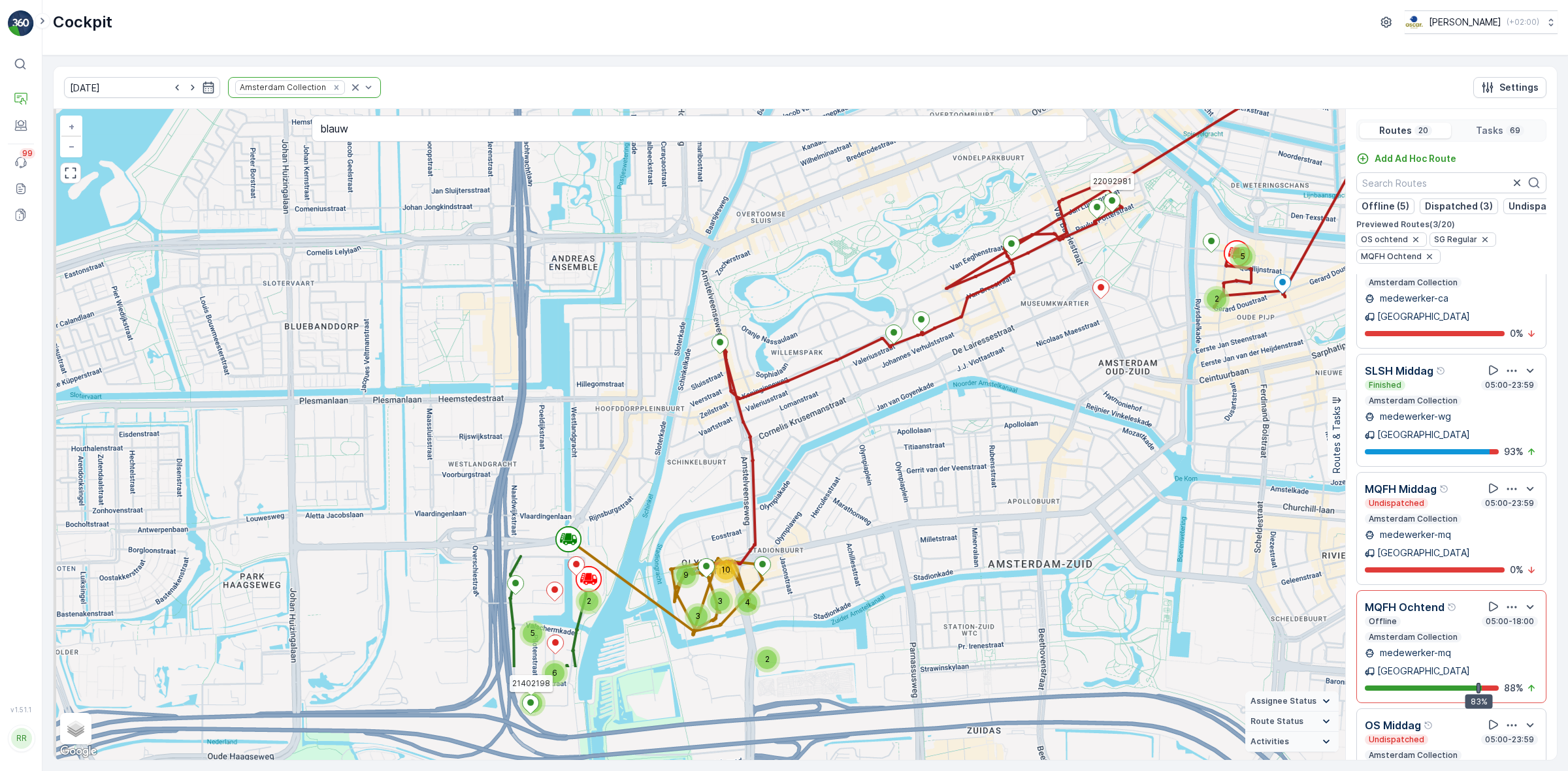
drag, startPoint x: 968, startPoint y: 471, endPoint x: 1160, endPoint y: 314, distance: 248.0
click at [1160, 314] on div "2 5 2 5 2 6 2 3 3 4 9 10 21402198 22092981 + − Satellite Roadmap Terrain Hybrid…" at bounding box center [699, 434] width 1292 height 651
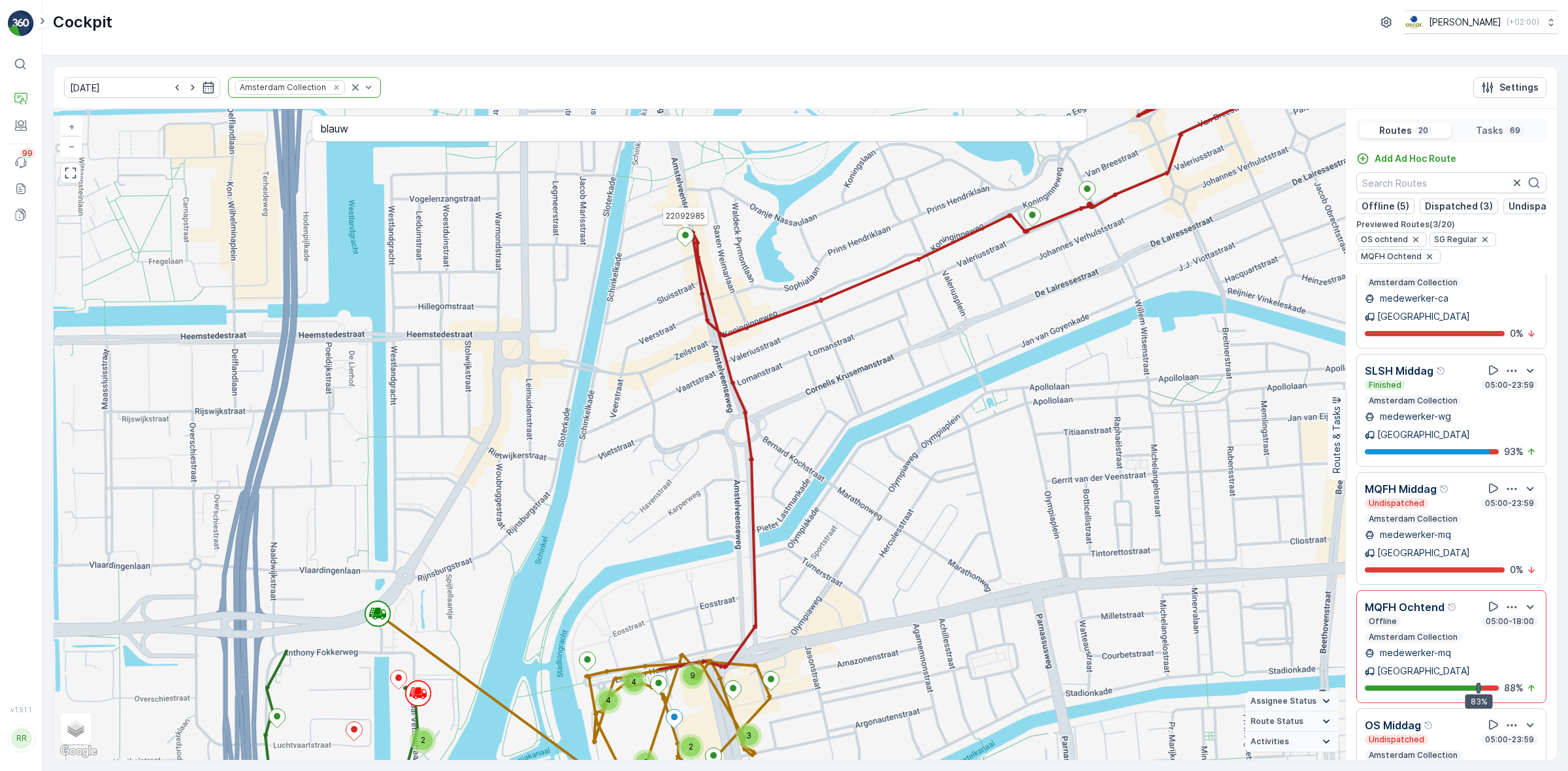
click at [690, 235] on icon at bounding box center [685, 238] width 16 height 19
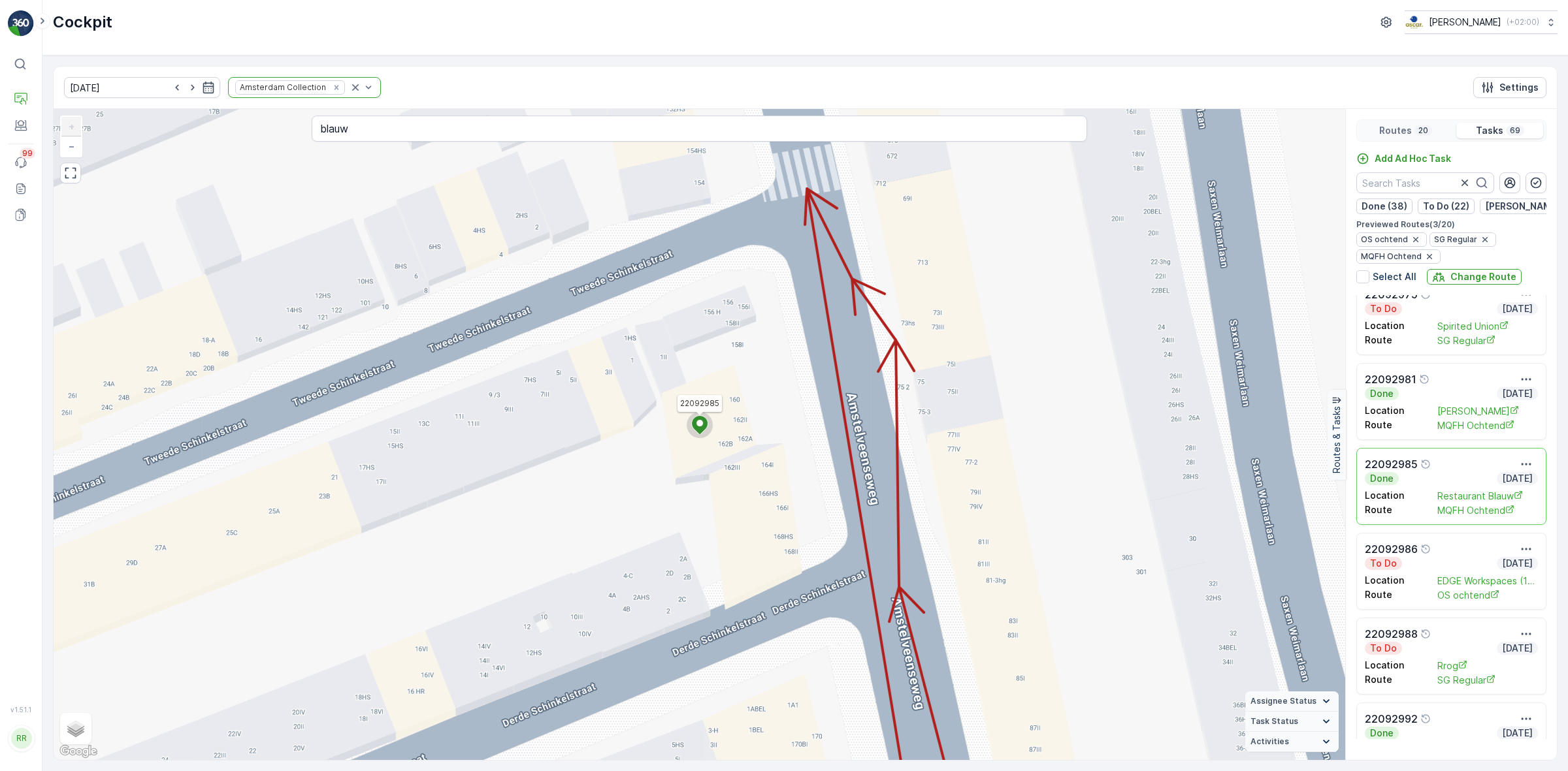
scroll to position [980, 0]
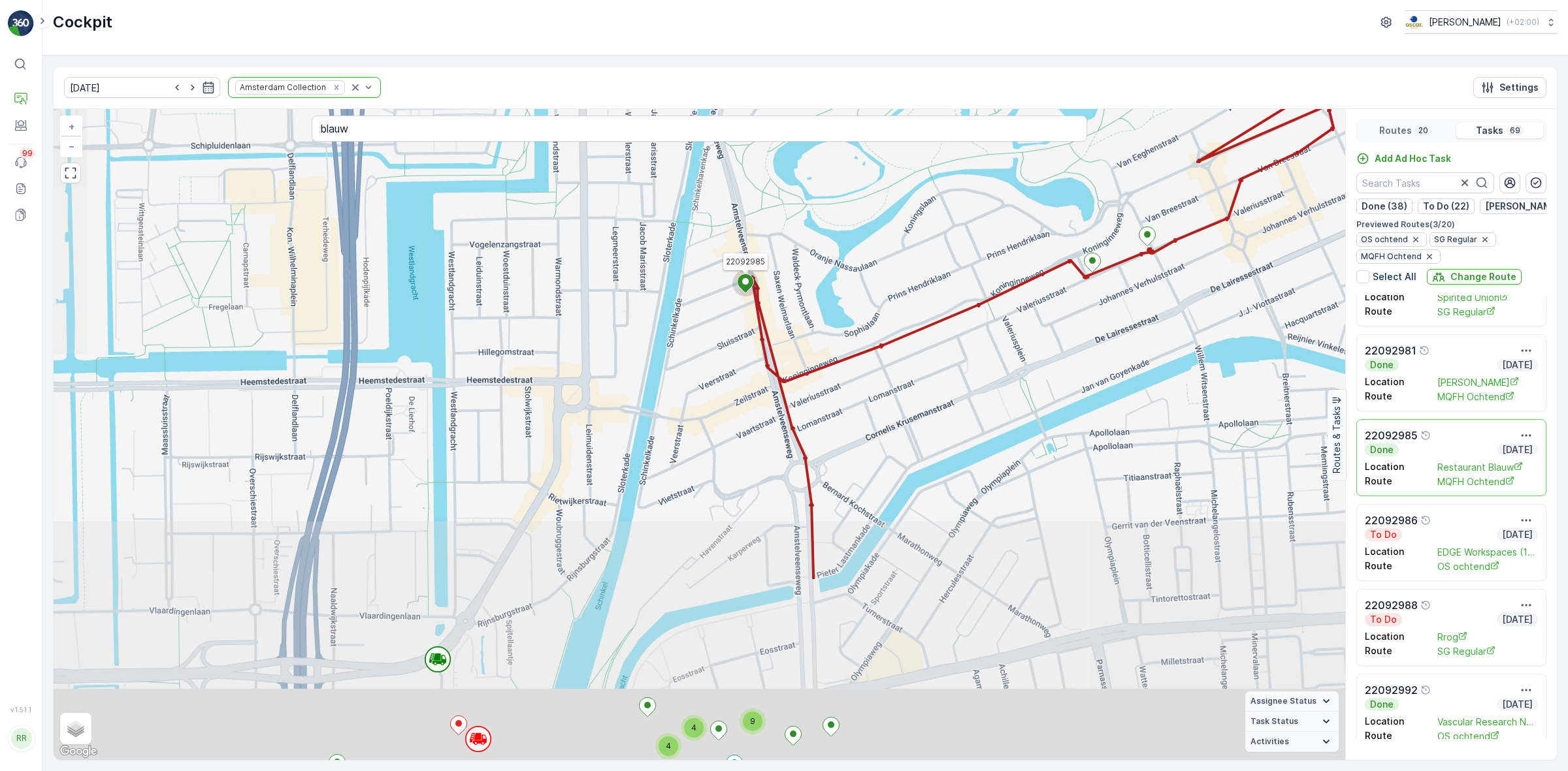
drag, startPoint x: 836, startPoint y: 475, endPoint x: 830, endPoint y: 359, distance: 116.2
click at [828, 371] on div "4 2 4 2 4 2 2 3 4 4 9 21402198 22092981 22092985 + − Satellite Roadmap Terrain …" at bounding box center [699, 434] width 1292 height 651
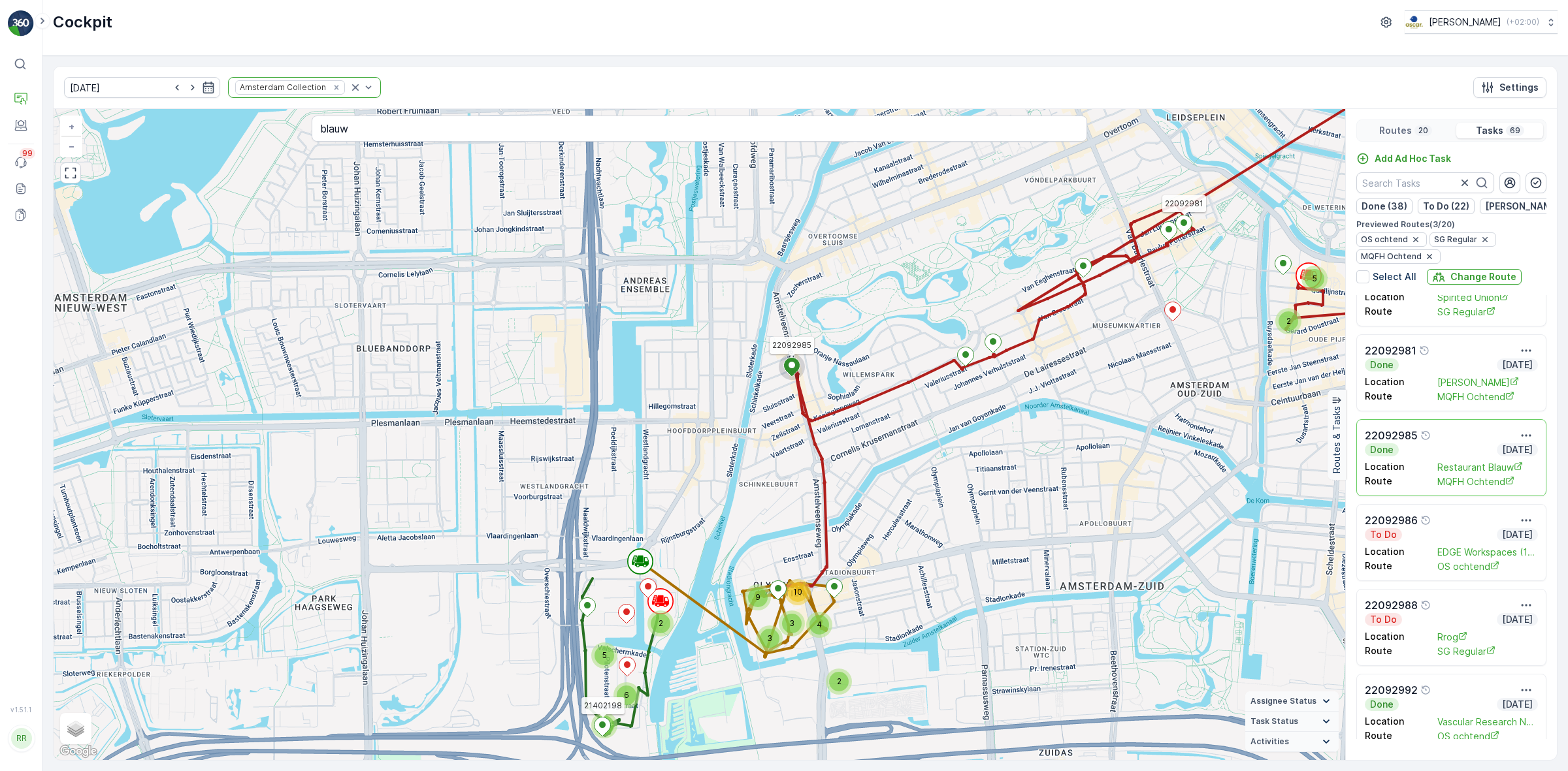
click at [1416, 125] on div "Routes 20" at bounding box center [1405, 131] width 91 height 16
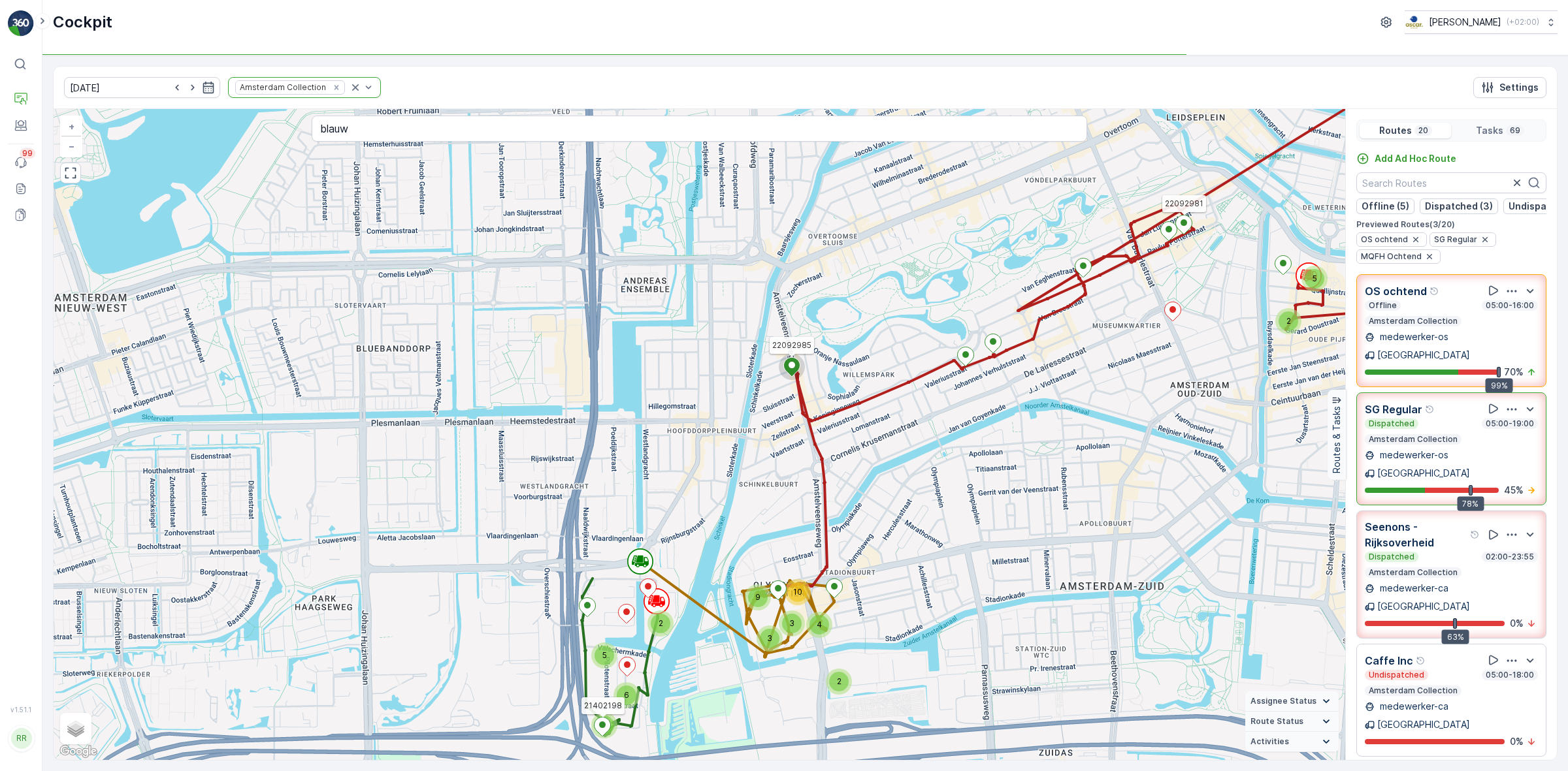
click at [1419, 311] on div "Offline 05:00-16:00" at bounding box center [1451, 305] width 173 height 10
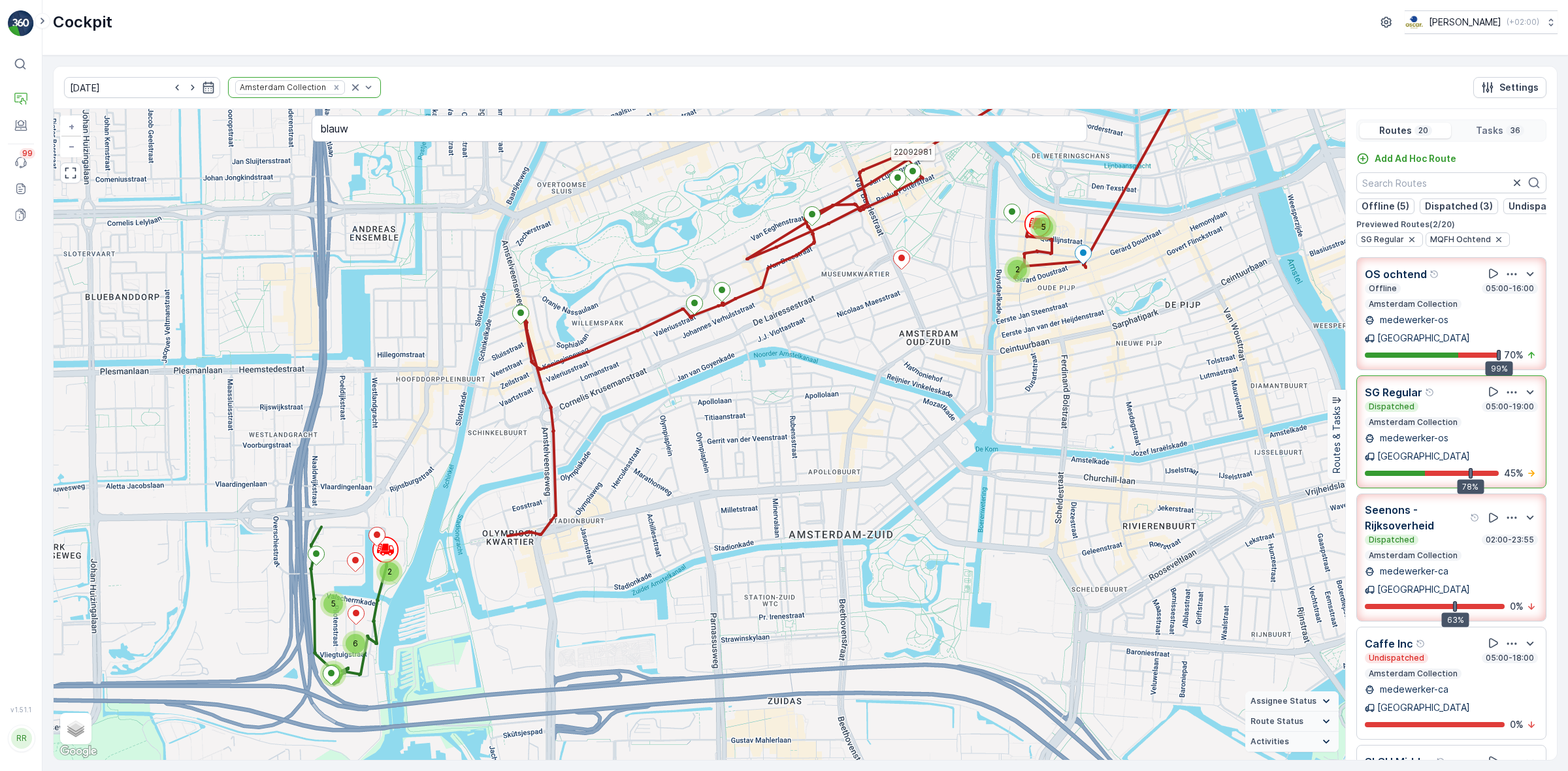
click at [1435, 406] on div "Dispatched 05:00-19:00 Amsterdam Collection" at bounding box center [1451, 415] width 173 height 26
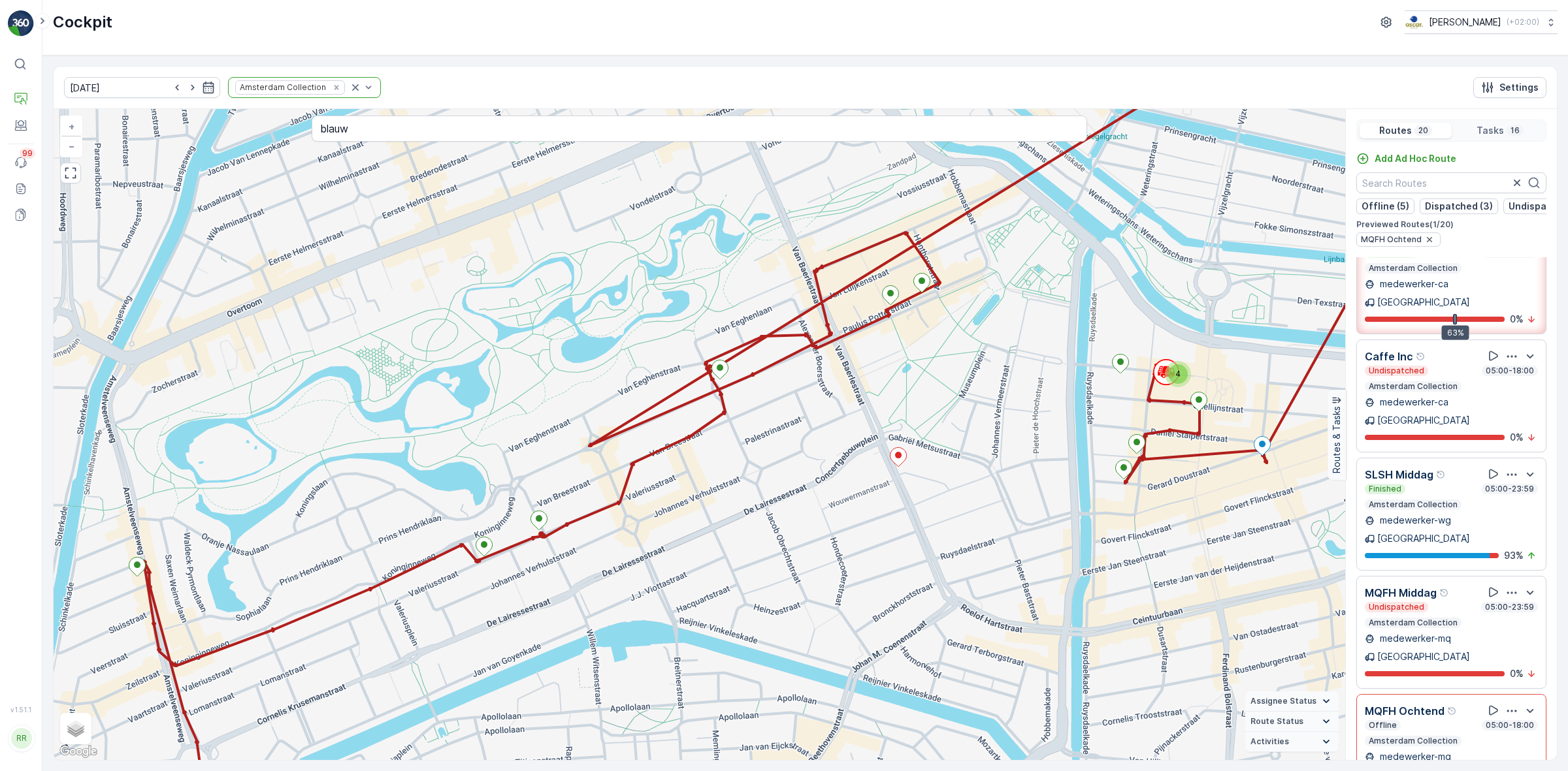
scroll to position [327, 0]
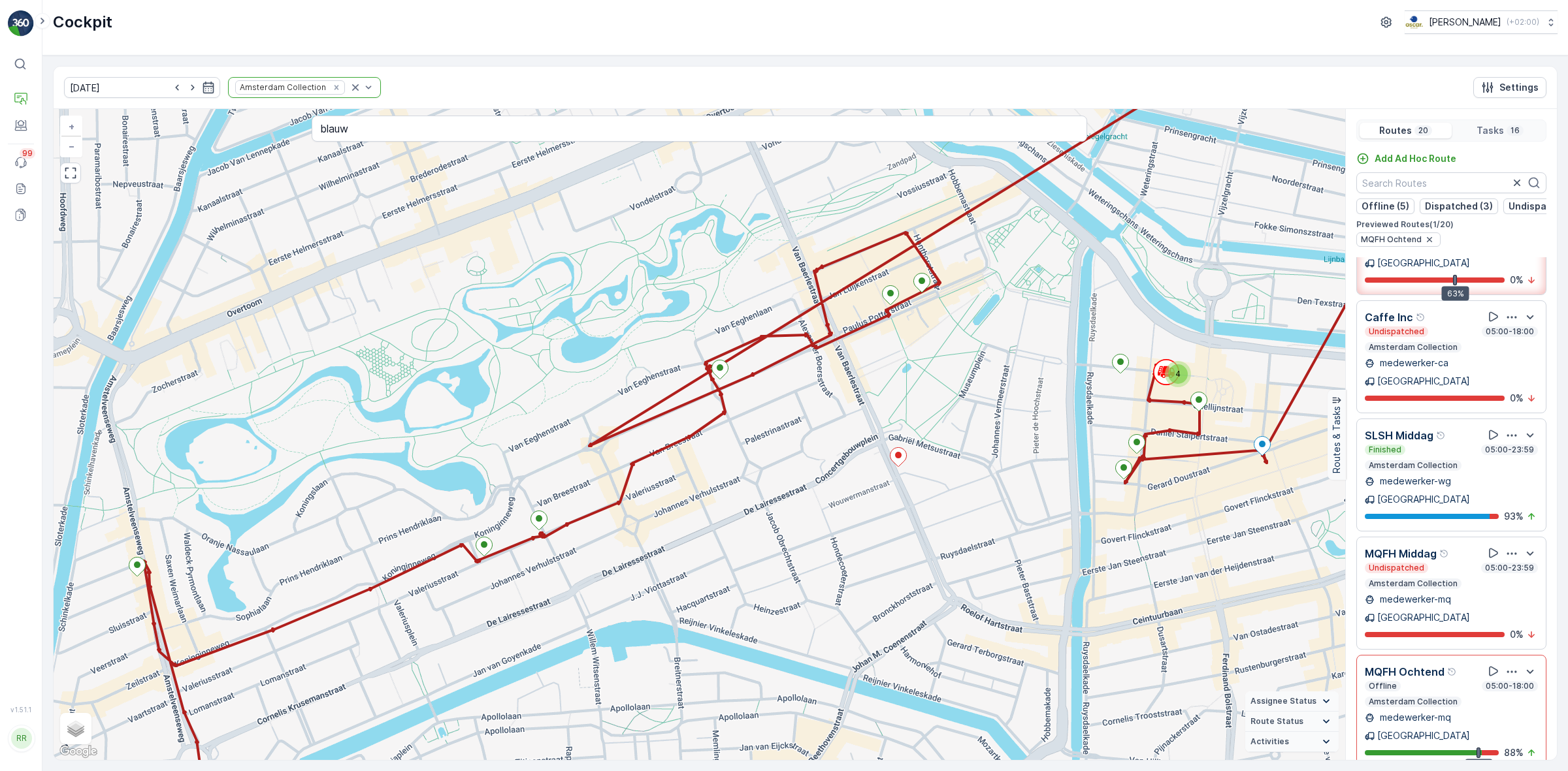
click at [1429, 579] on p "Amsterdam Collection" at bounding box center [1413, 584] width 91 height 10
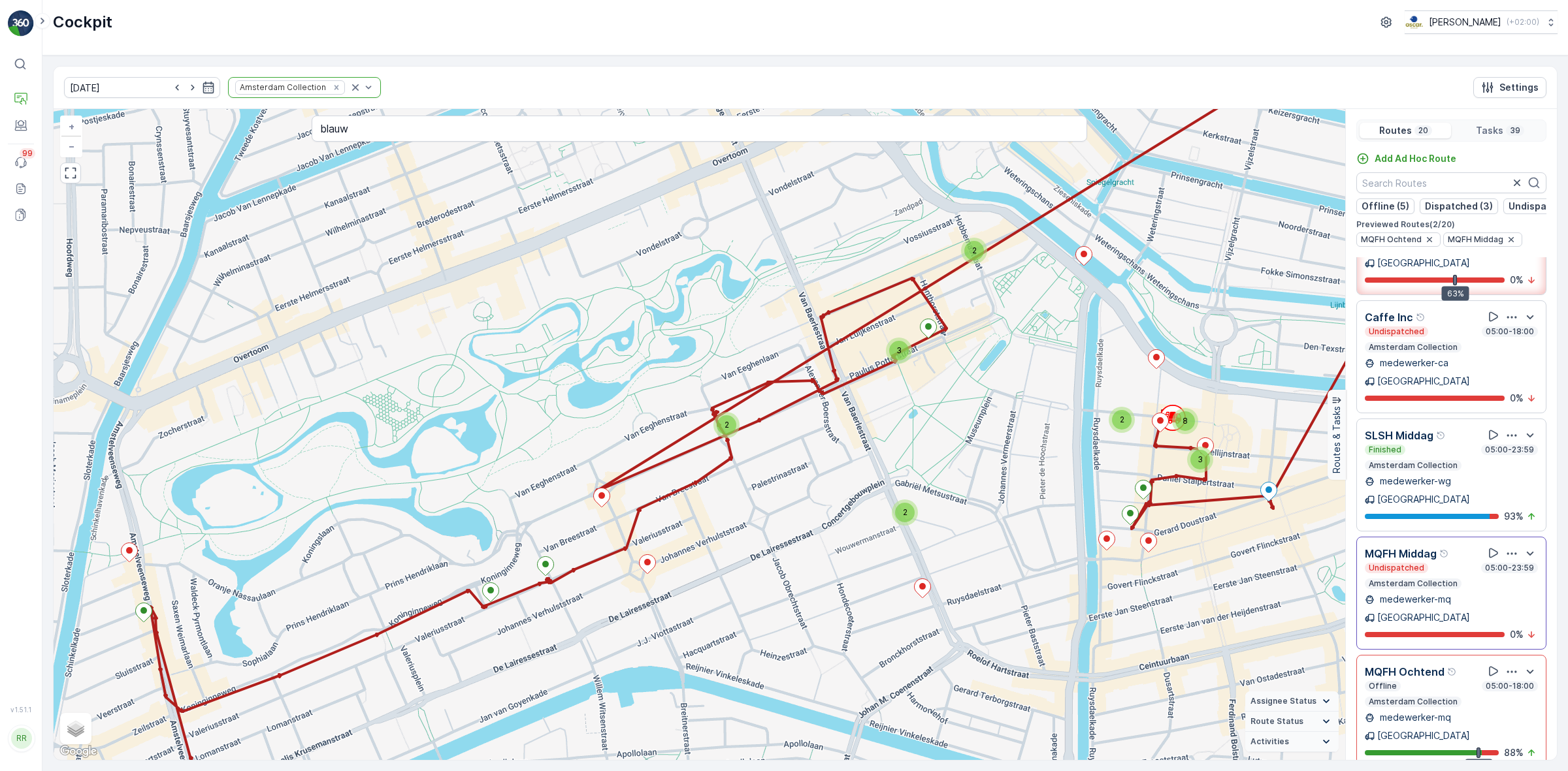
click at [1475, 681] on div "Offline 05:00-18:00 Amsterdam Collection" at bounding box center [1451, 694] width 173 height 26
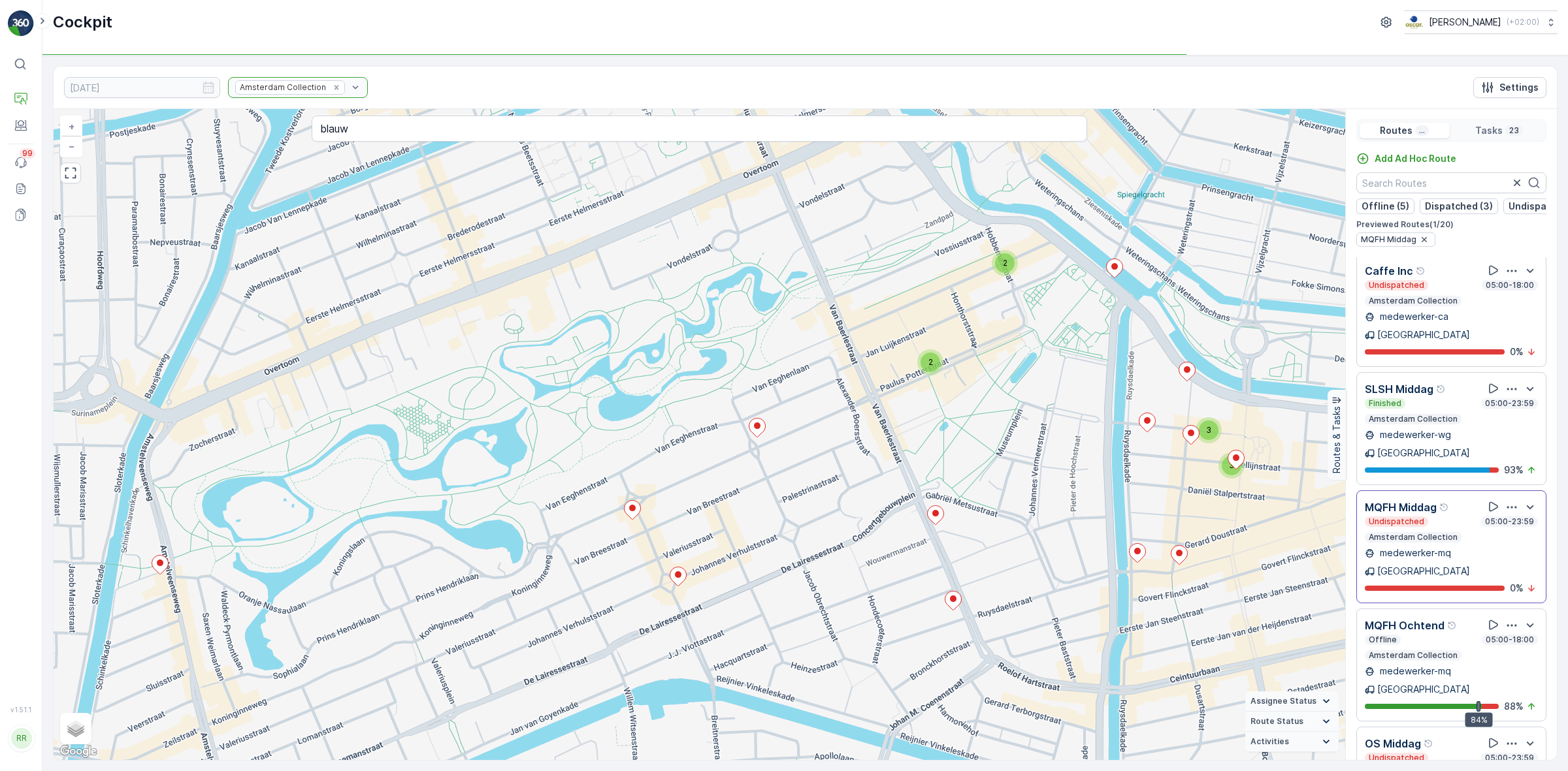
scroll to position [408, 0]
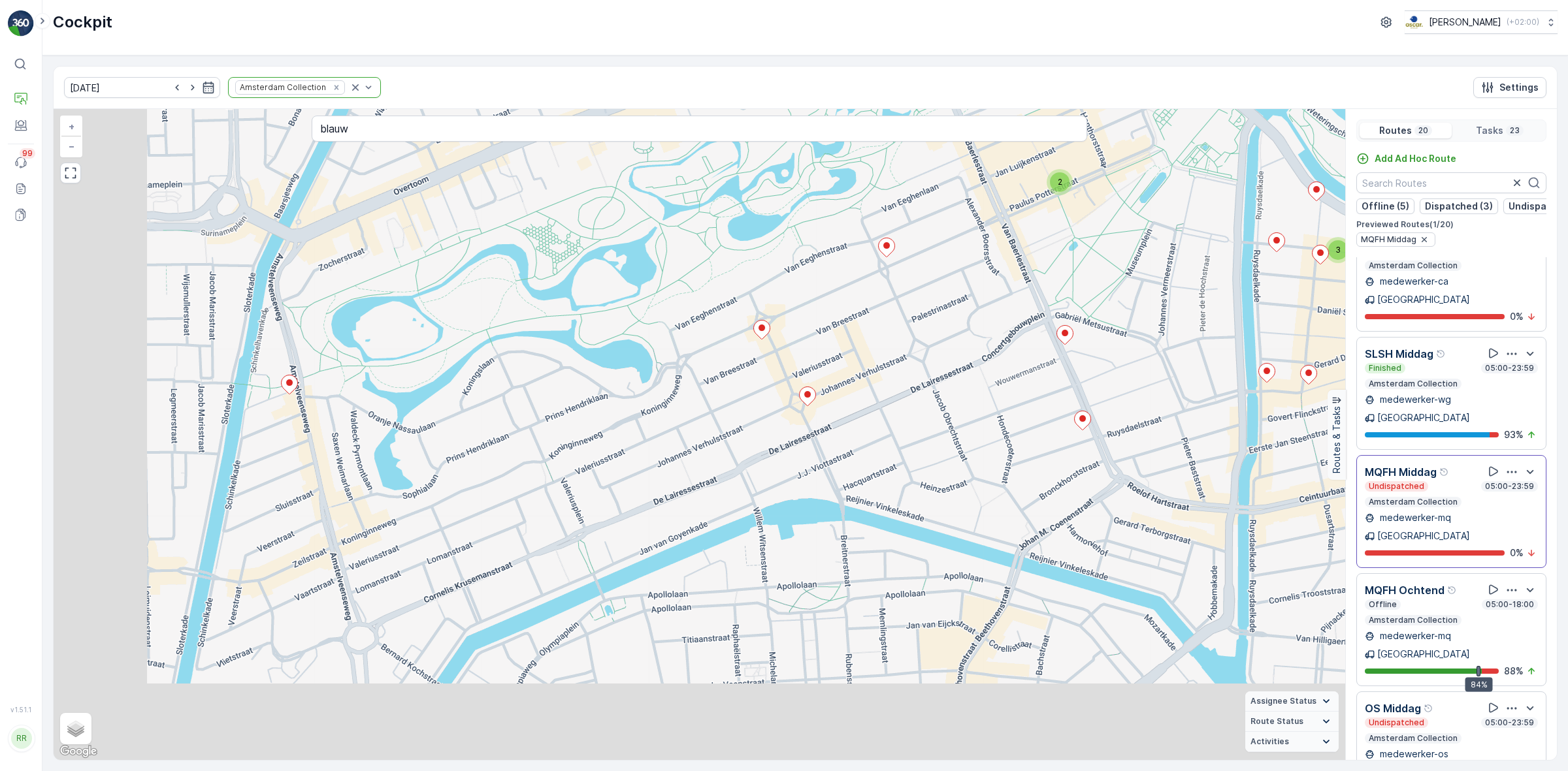
drag, startPoint x: 543, startPoint y: 598, endPoint x: 714, endPoint y: 343, distance: 307.0
click at [711, 347] on div "2 2 3 3 + − Satellite Roadmap Terrain Hybrid Leaflet Keyboard shortcuts Map Dat…" at bounding box center [699, 434] width 1292 height 651
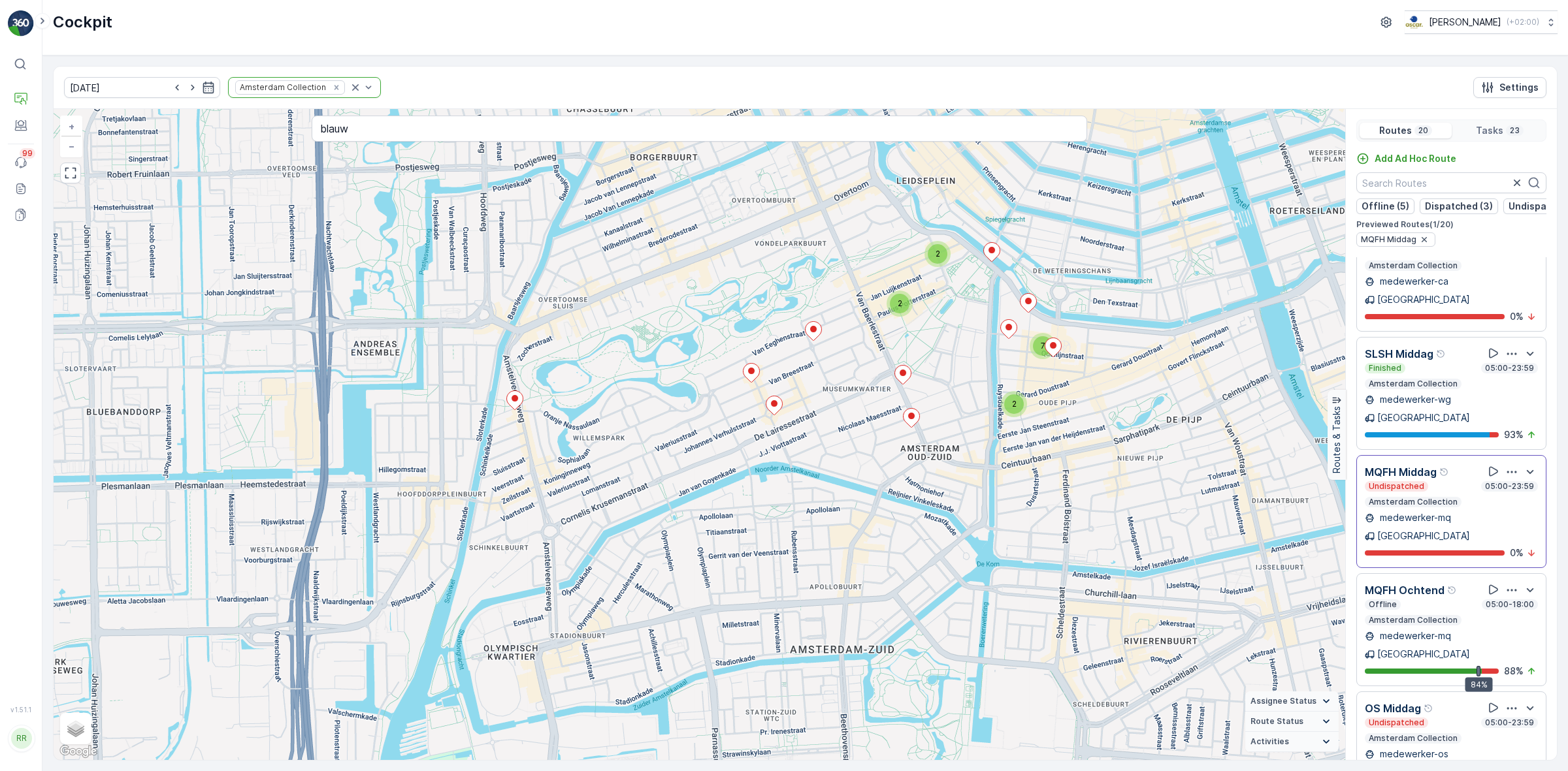
drag, startPoint x: 439, startPoint y: 551, endPoint x: 553, endPoint y: 536, distance: 115.0
click at [553, 536] on div "2 2 2 7 + − Satellite Roadmap Terrain Hybrid Leaflet Keyboard shortcuts Map Dat…" at bounding box center [699, 434] width 1292 height 651
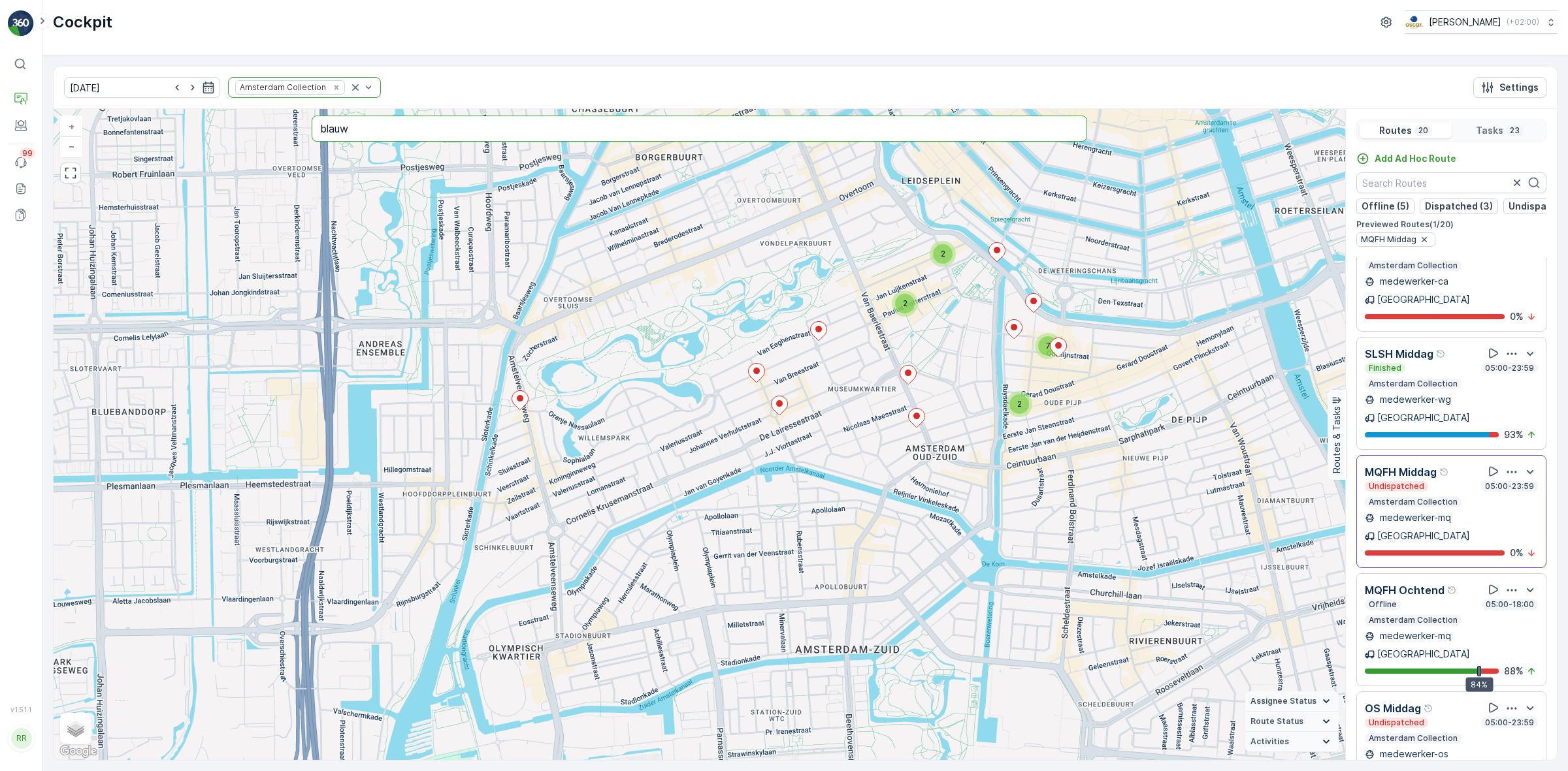
drag, startPoint x: 1021, startPoint y: 124, endPoint x: 199, endPoint y: 160, distance: 822.8
click at [199, 160] on div "2 2 2 7 + − Satellite Roadmap Terrain Hybrid Leaflet Keyboard shortcuts Map Dat…" at bounding box center [699, 434] width 1292 height 651
click at [434, 89] on div "06.10.2025 Amsterdam Collection Settings" at bounding box center [805, 87] width 1503 height 42
click at [1523, 464] on icon "button" at bounding box center [1530, 472] width 16 height 16
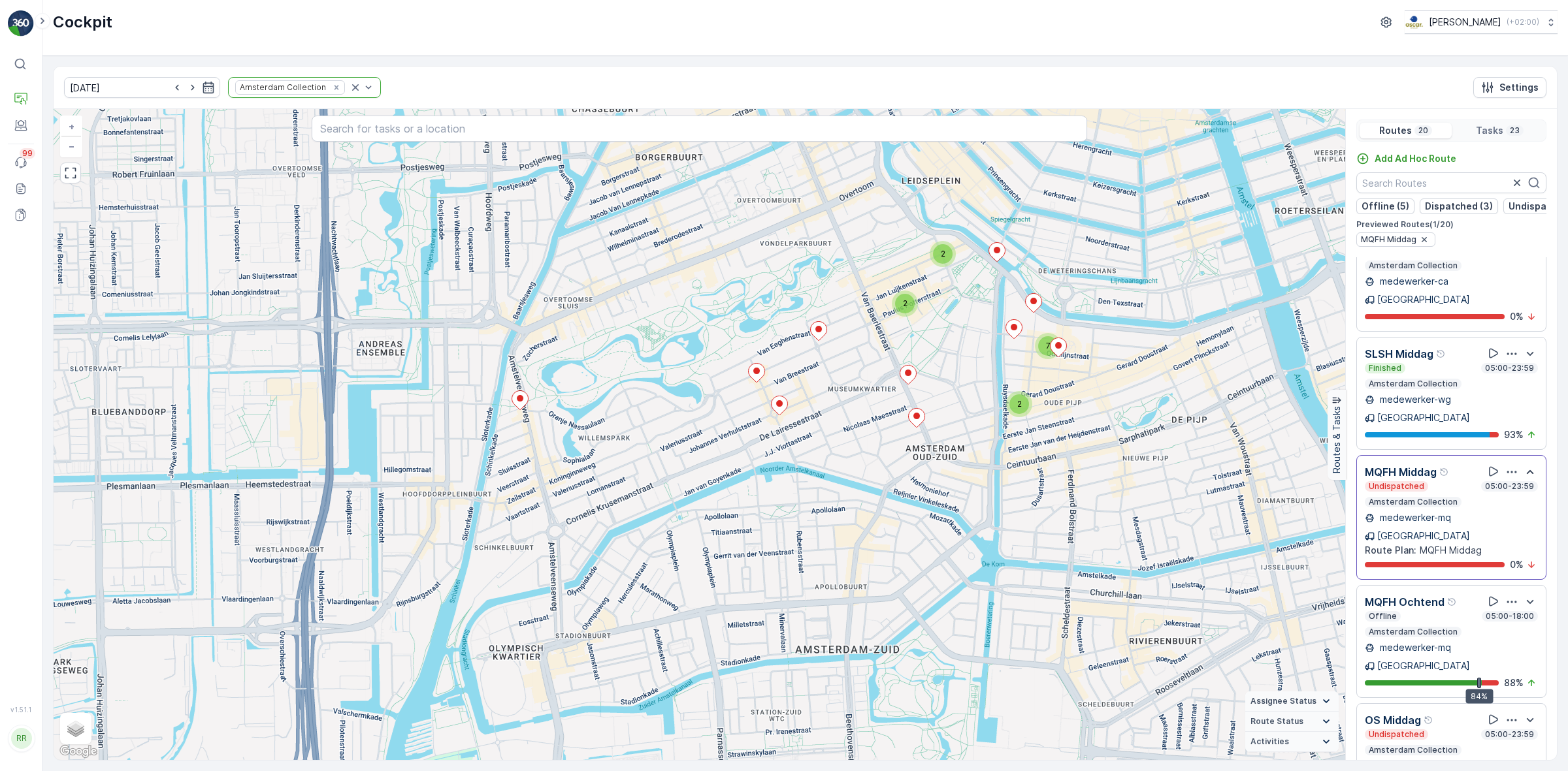
click at [1508, 471] on icon "button" at bounding box center [1512, 472] width 10 height 2
click at [1511, 502] on span "See More Details" at bounding box center [1507, 508] width 76 height 13
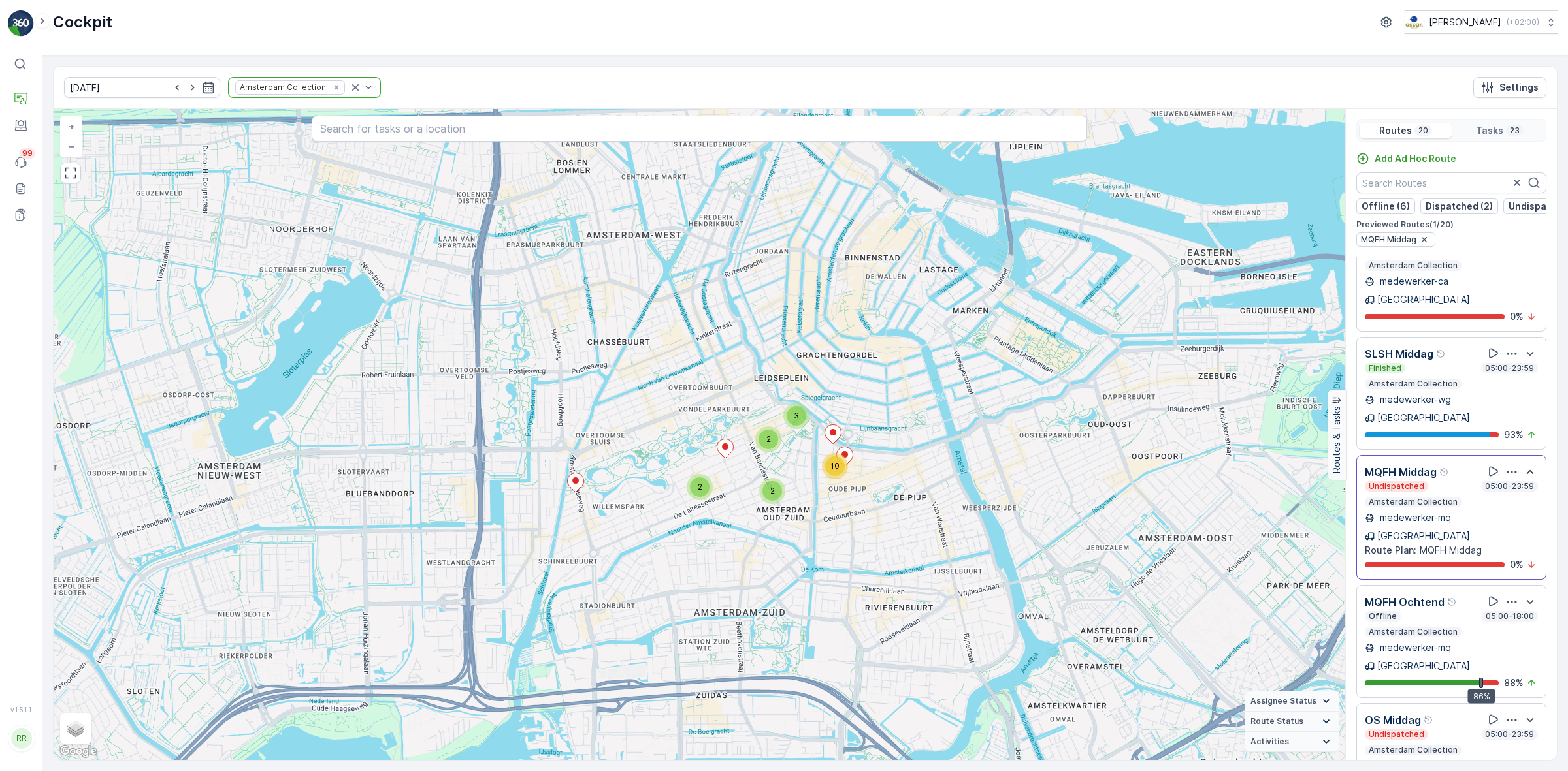
click at [1431, 612] on div "Offline 05:00-18:00 Amsterdam Collection" at bounding box center [1451, 624] width 173 height 26
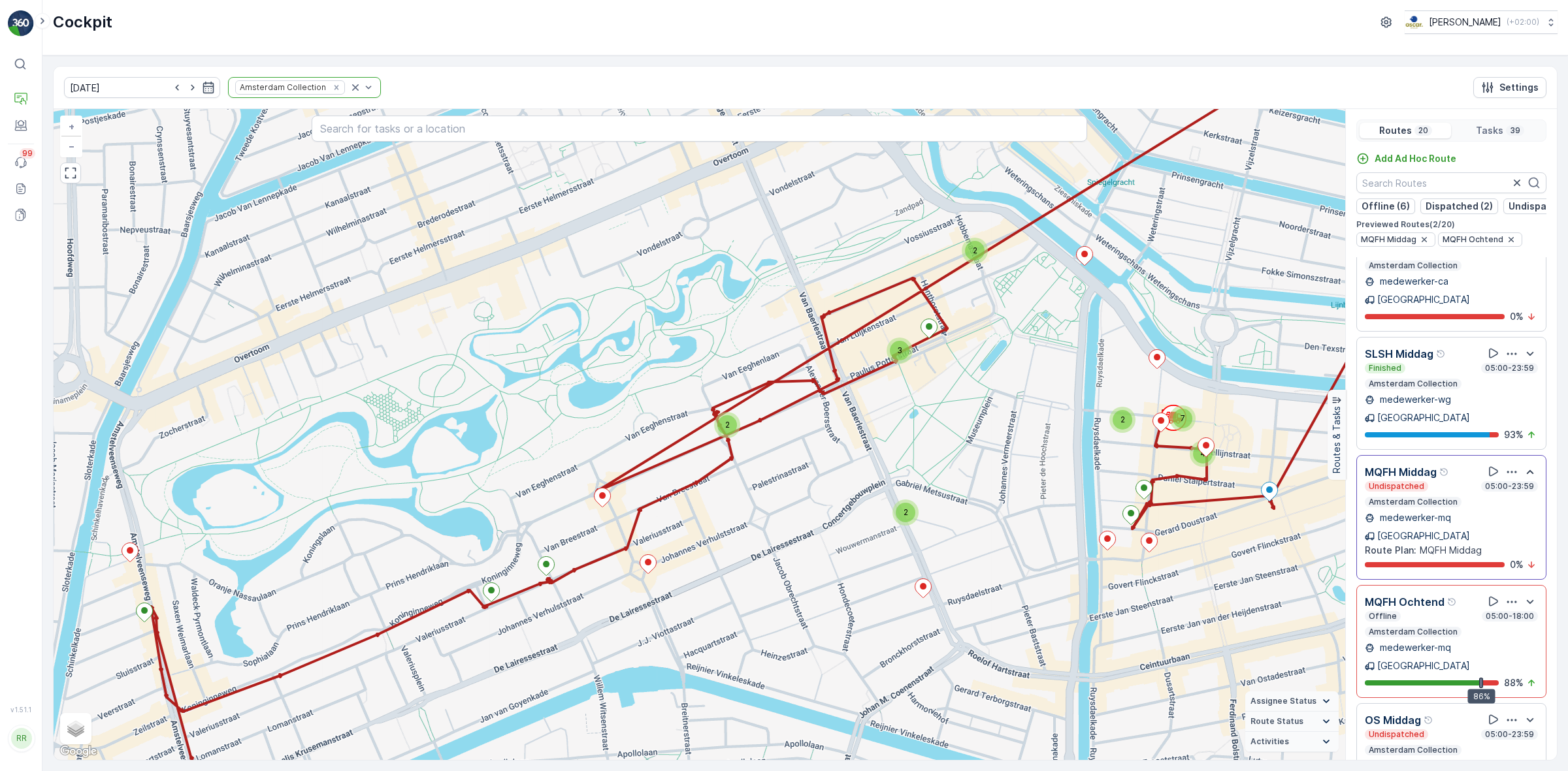
click at [1423, 594] on div "MQFH Ochtend Offline 05:00-18:00 Amsterdam Collection" at bounding box center [1451, 616] width 173 height 44
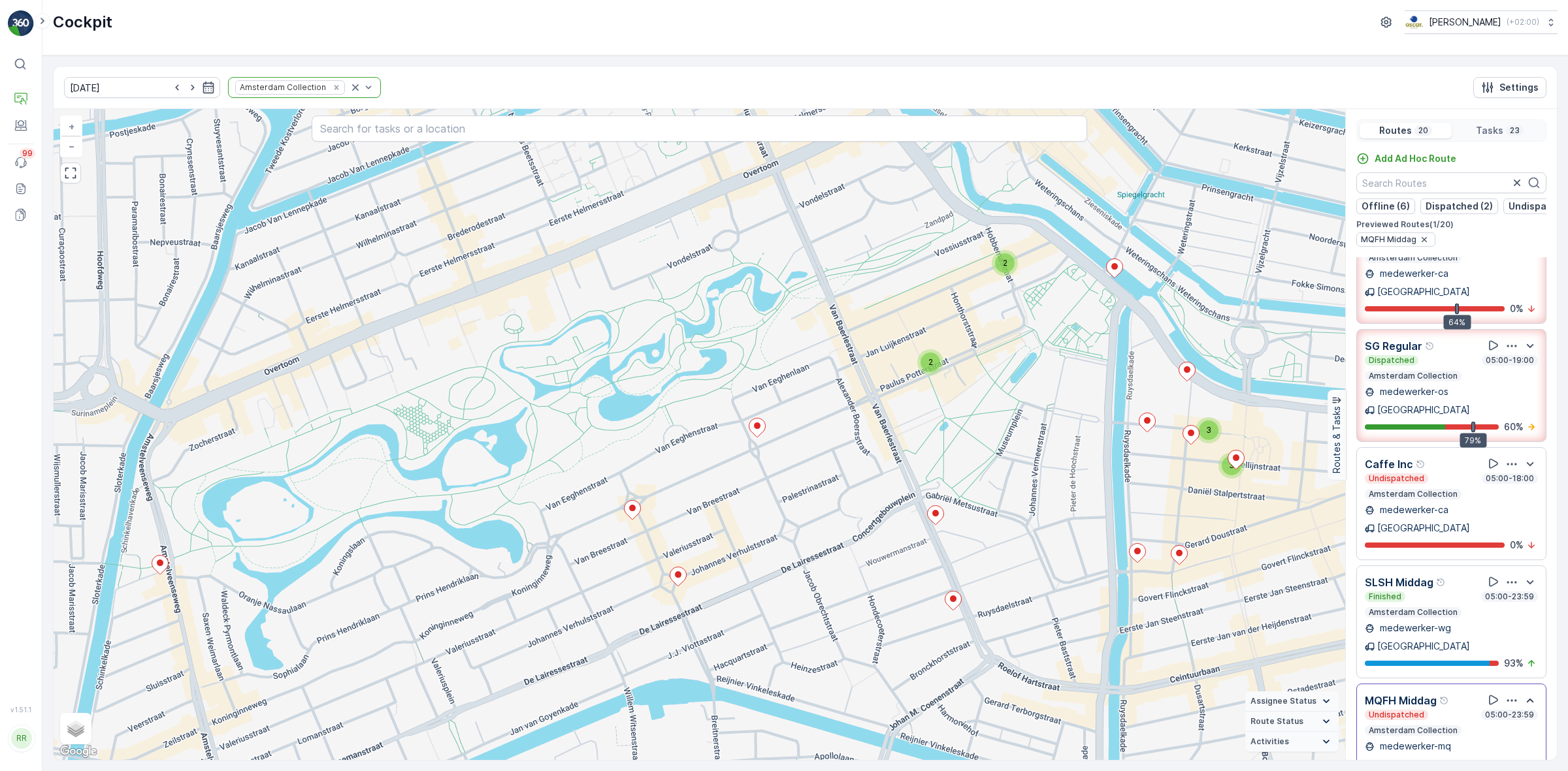
scroll to position [245, 0]
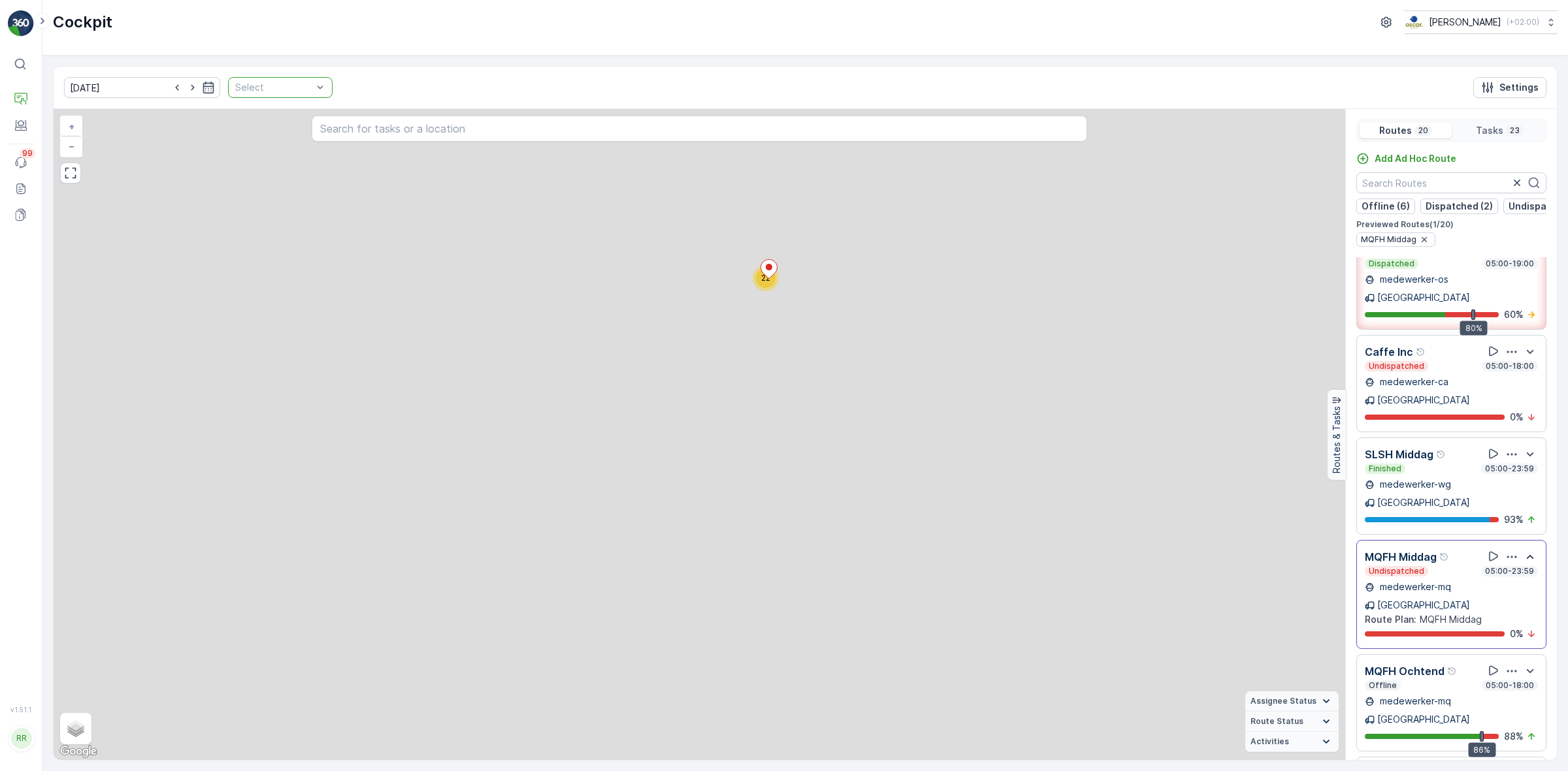
scroll to position [214, 0]
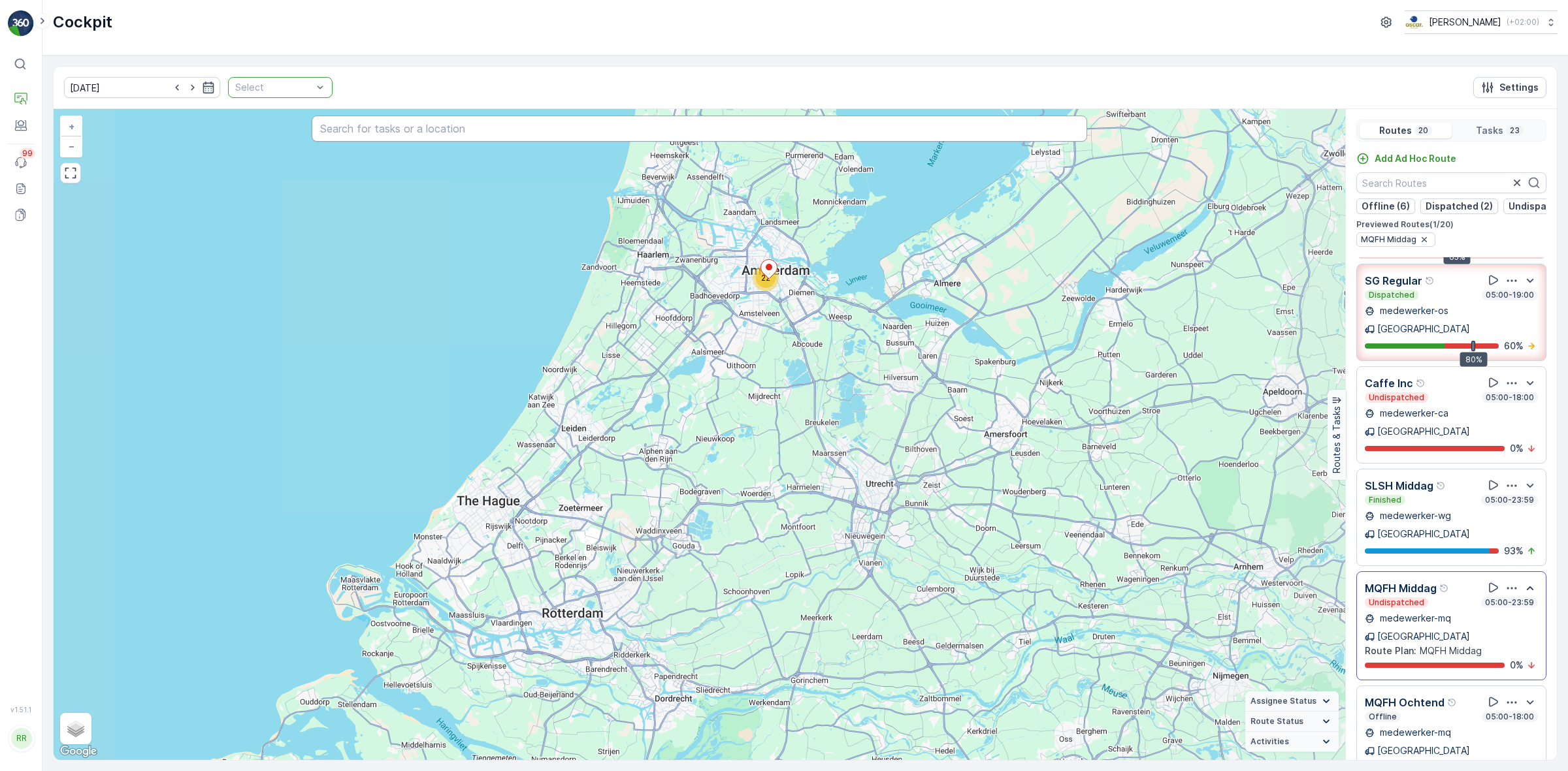
click at [367, 139] on input "text" at bounding box center [698, 128] width 774 height 26
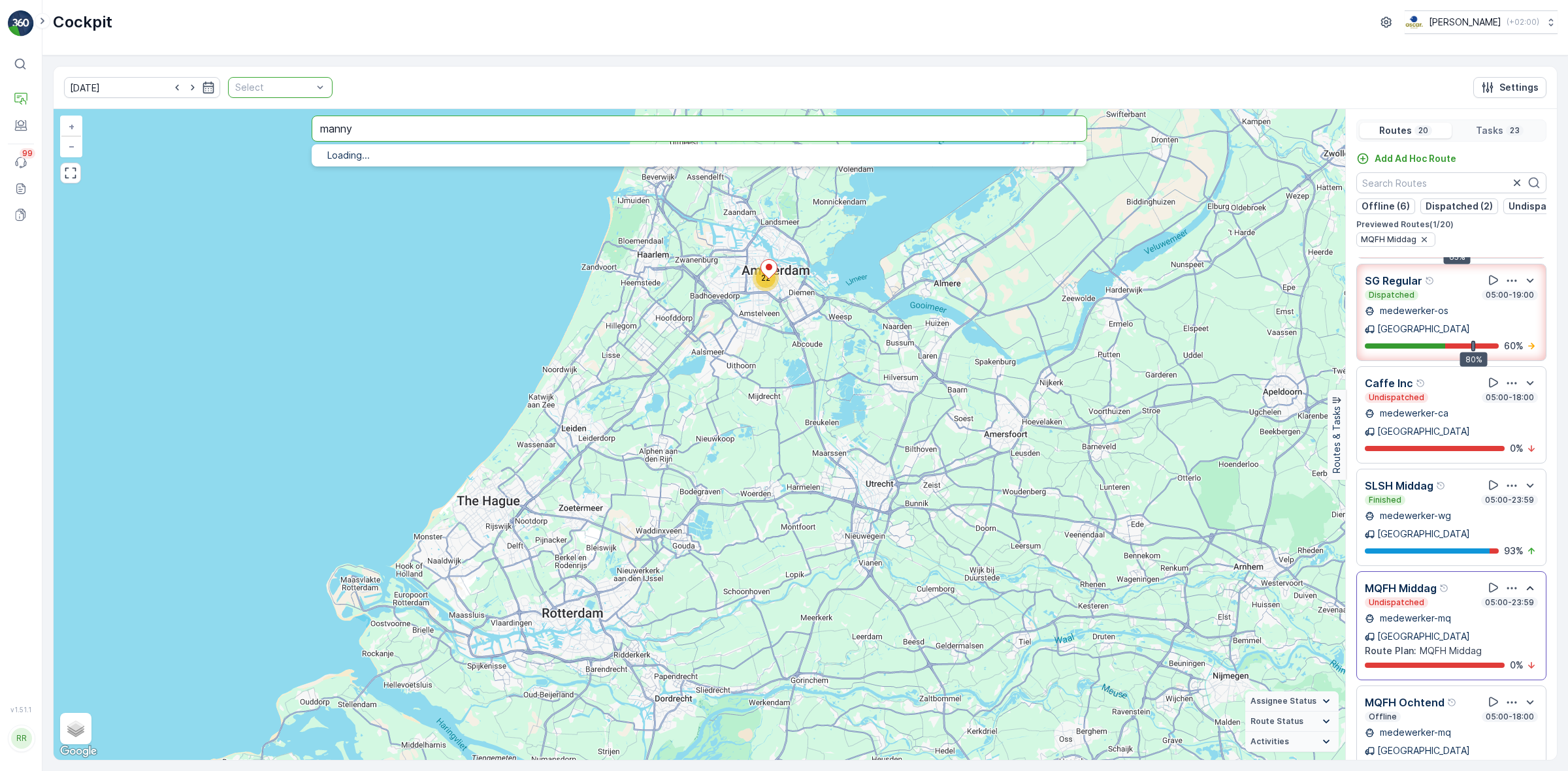
type input "manny"
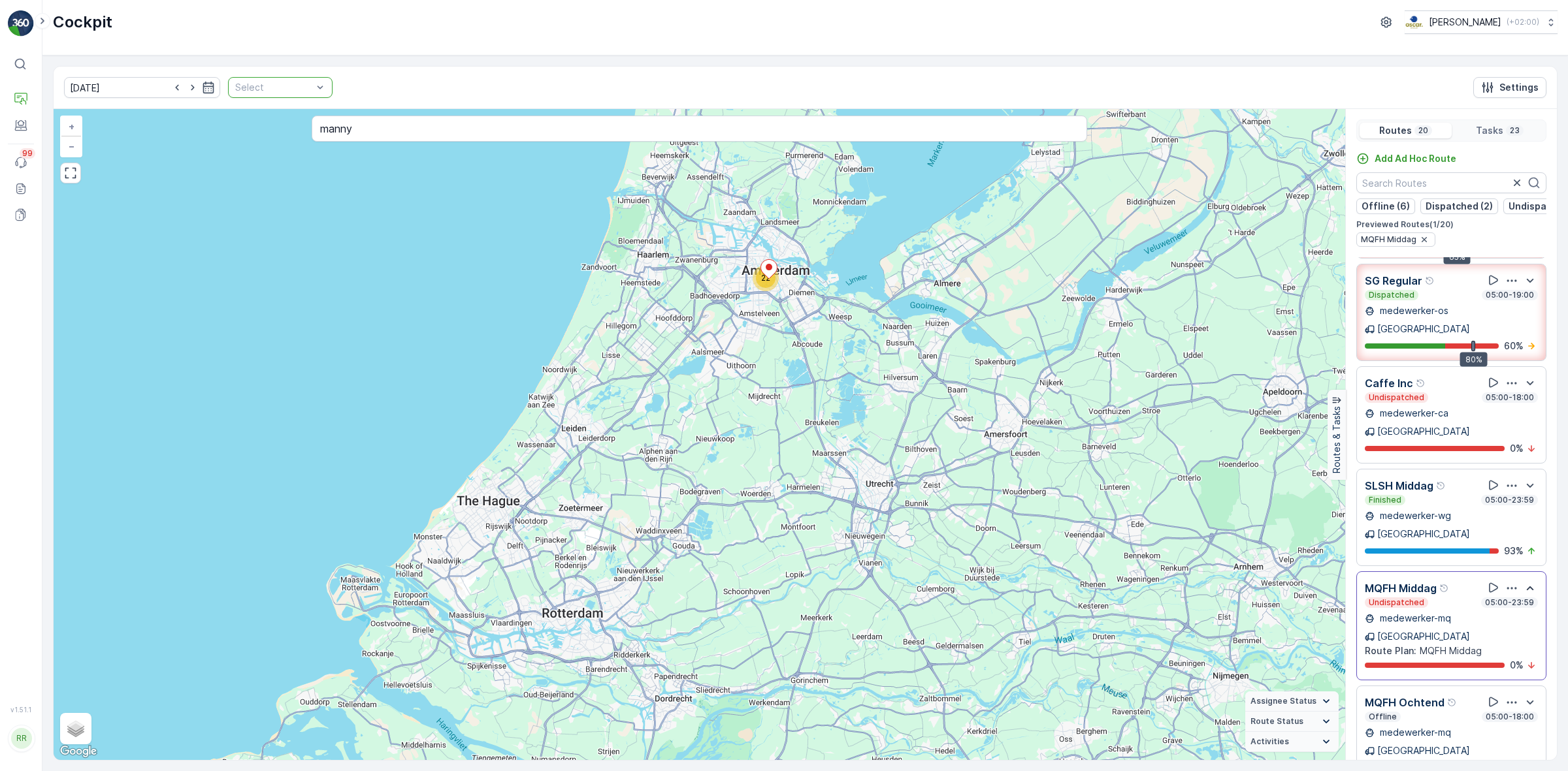
click at [390, 60] on div "06.10.2025 Select Settings 22 + − Satellite Roadmap Terrain Hybrid Leaflet Keyb…" at bounding box center [805, 413] width 1526 height 716
click at [30, 92] on button "Operations" at bounding box center [21, 99] width 26 height 26
click at [106, 58] on div "06.10.2025 Select Settings 22 + − Satellite Roadmap Terrain Hybrid Leaflet Keyb…" at bounding box center [805, 413] width 1526 height 716
click at [23, 101] on icon at bounding box center [22, 101] width 6 height 6
click at [73, 151] on p "Cockpit" at bounding box center [64, 154] width 34 height 13
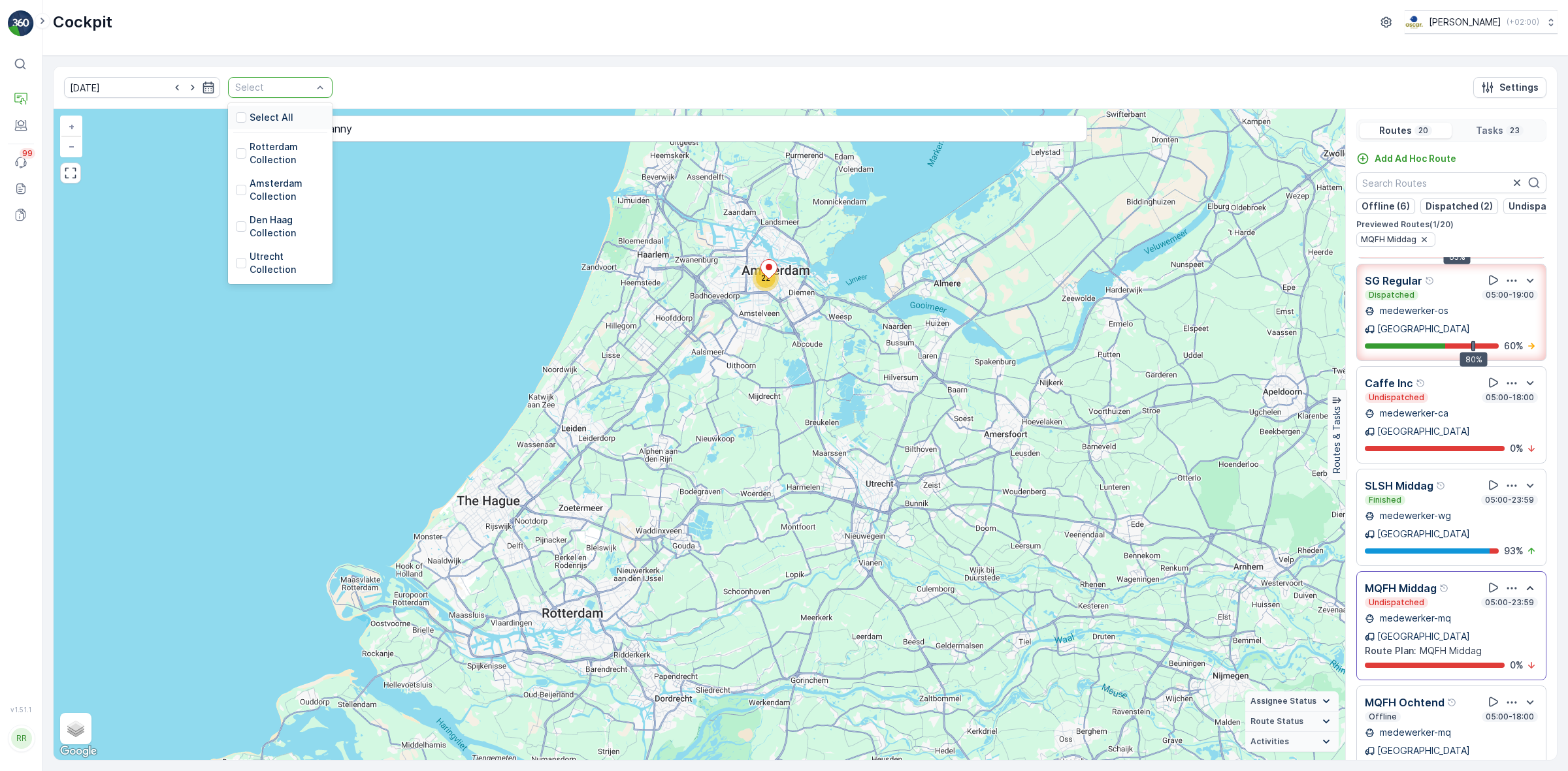
click at [285, 89] on div at bounding box center [274, 87] width 80 height 10
click at [250, 152] on p "Rotterdam Collection" at bounding box center [287, 153] width 75 height 26
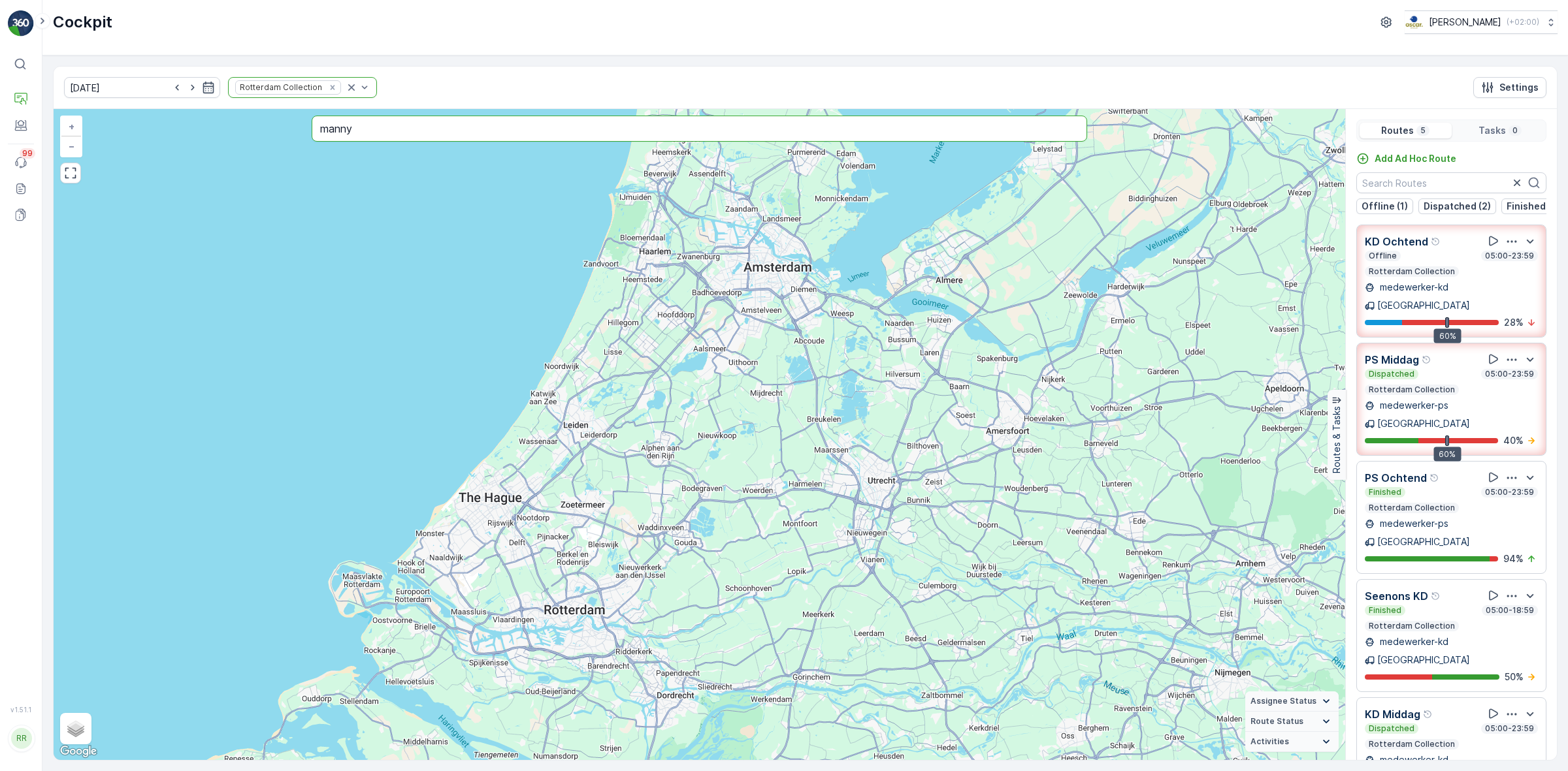
drag, startPoint x: 363, startPoint y: 131, endPoint x: 312, endPoint y: 131, distance: 51.0
click at [312, 131] on input "manny" at bounding box center [698, 128] width 774 height 26
type input "verre"
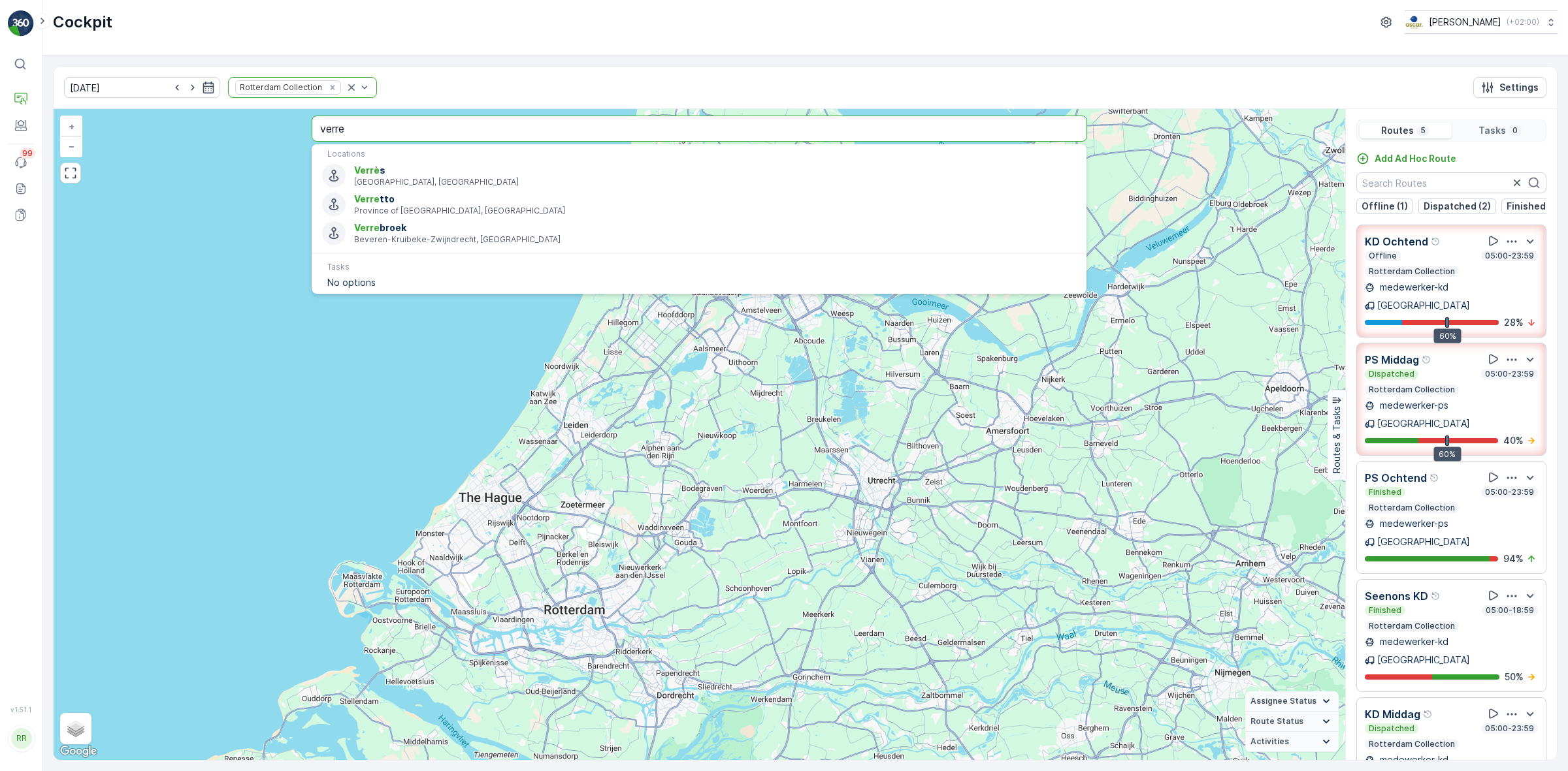
click at [470, 47] on div "Cockpit Oscar Circulair ( +02:00 )" at bounding box center [805, 27] width 1526 height 55
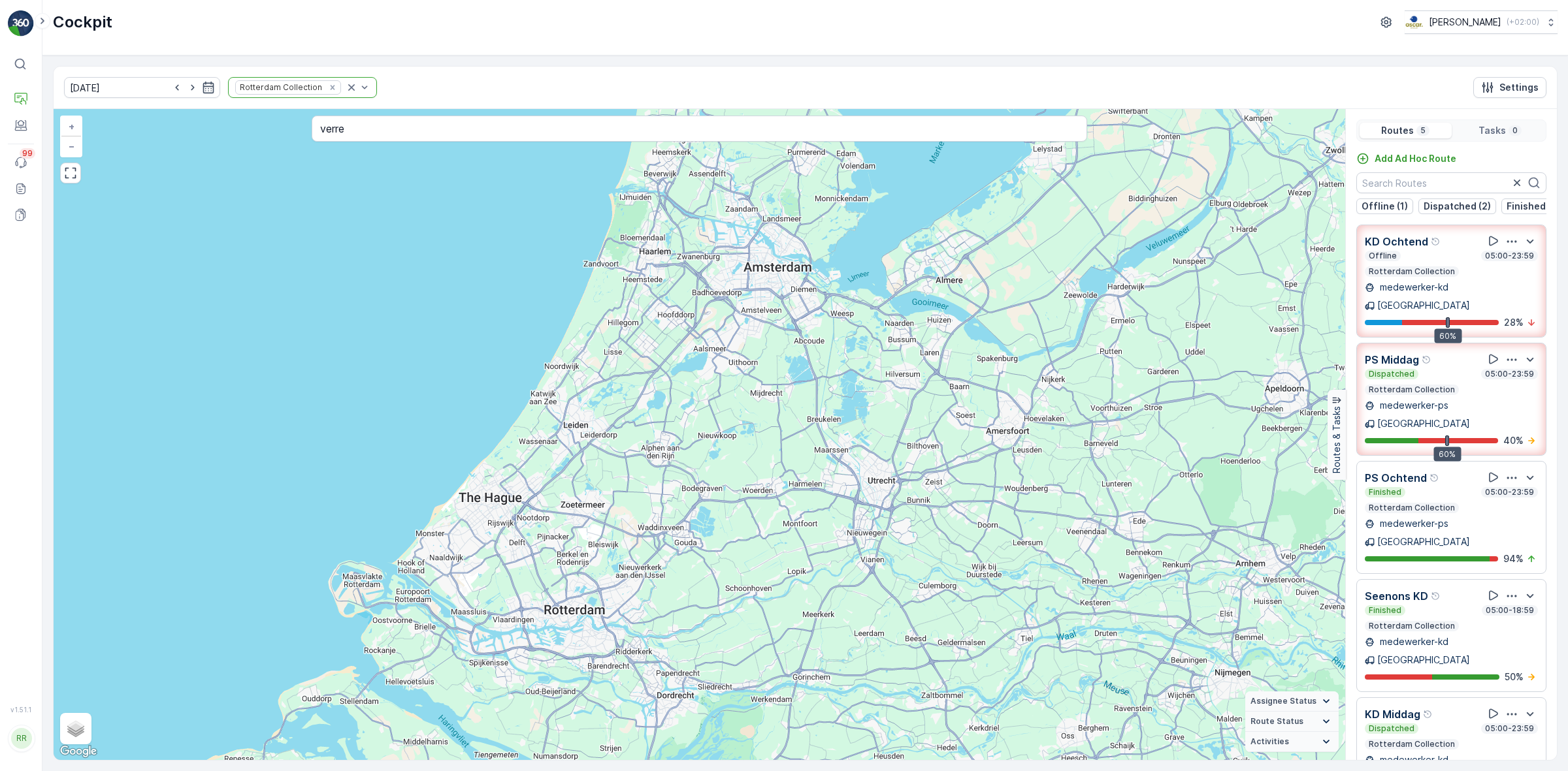
click at [1510, 359] on icon "button" at bounding box center [1512, 359] width 10 height 2
click at [1512, 389] on span "See More Details" at bounding box center [1514, 396] width 76 height 13
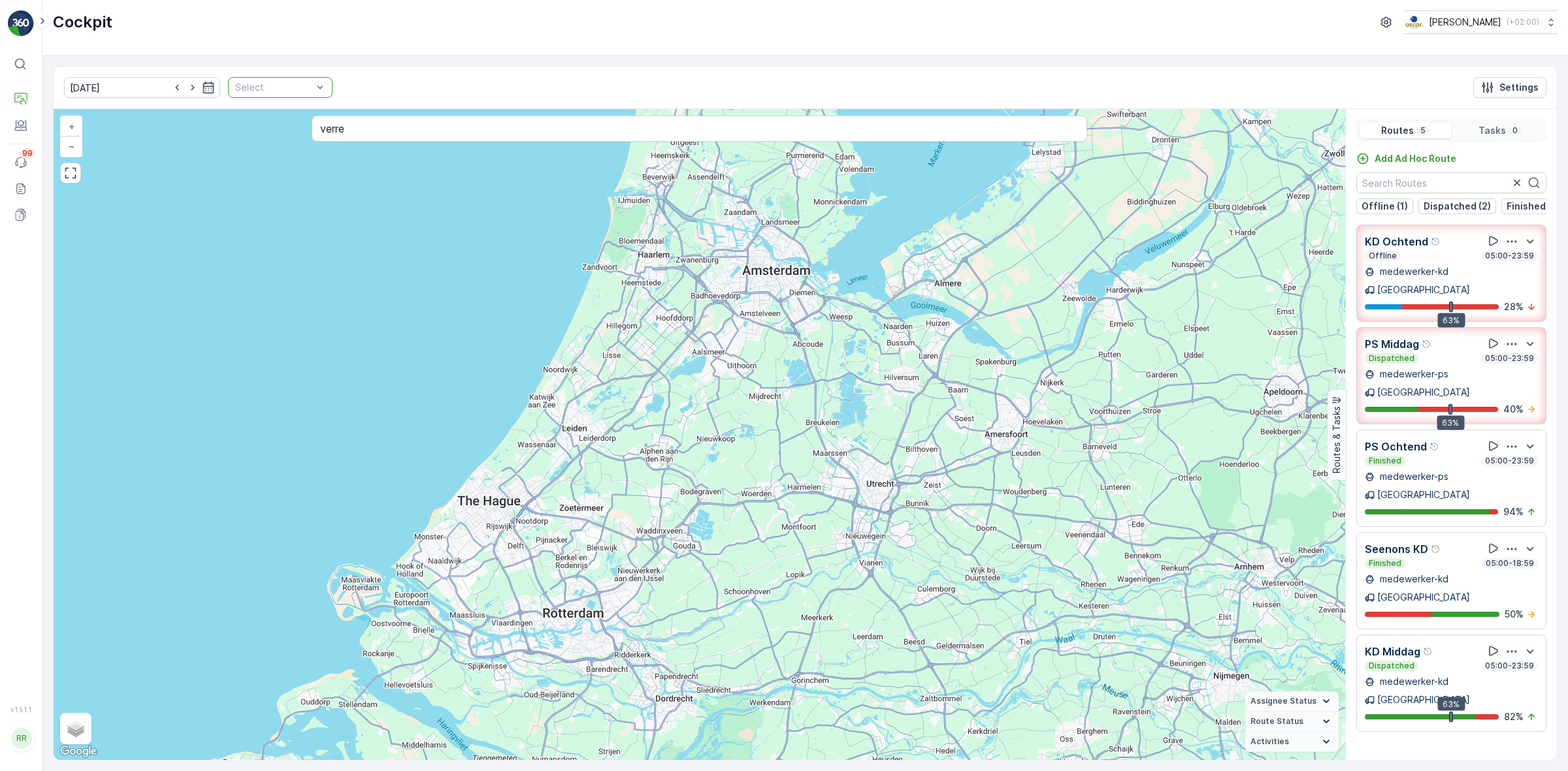
click at [276, 95] on div "Select" at bounding box center [280, 87] width 105 height 21
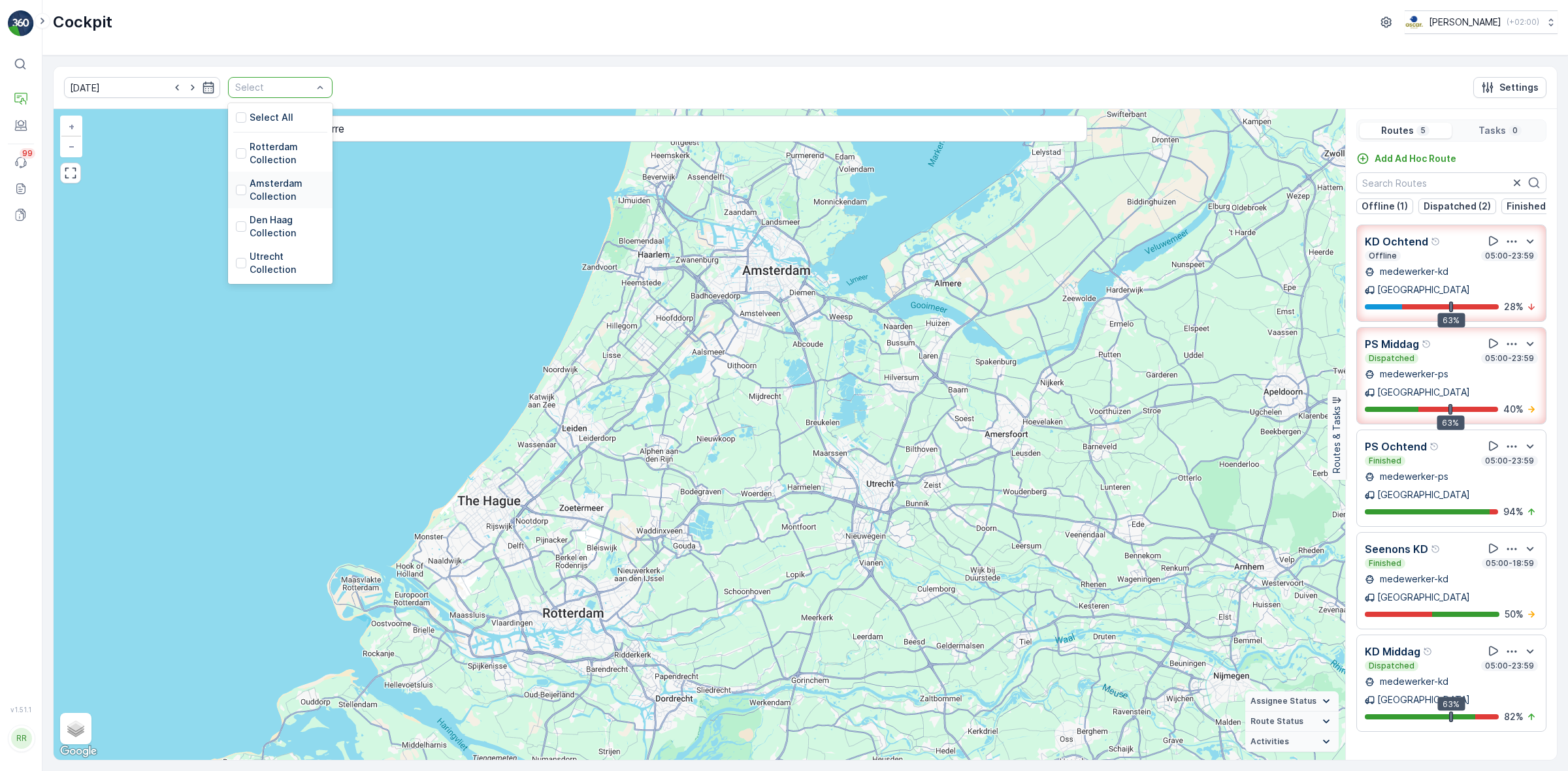
click at [235, 183] on div "Amsterdam Collection" at bounding box center [279, 190] width 89 height 26
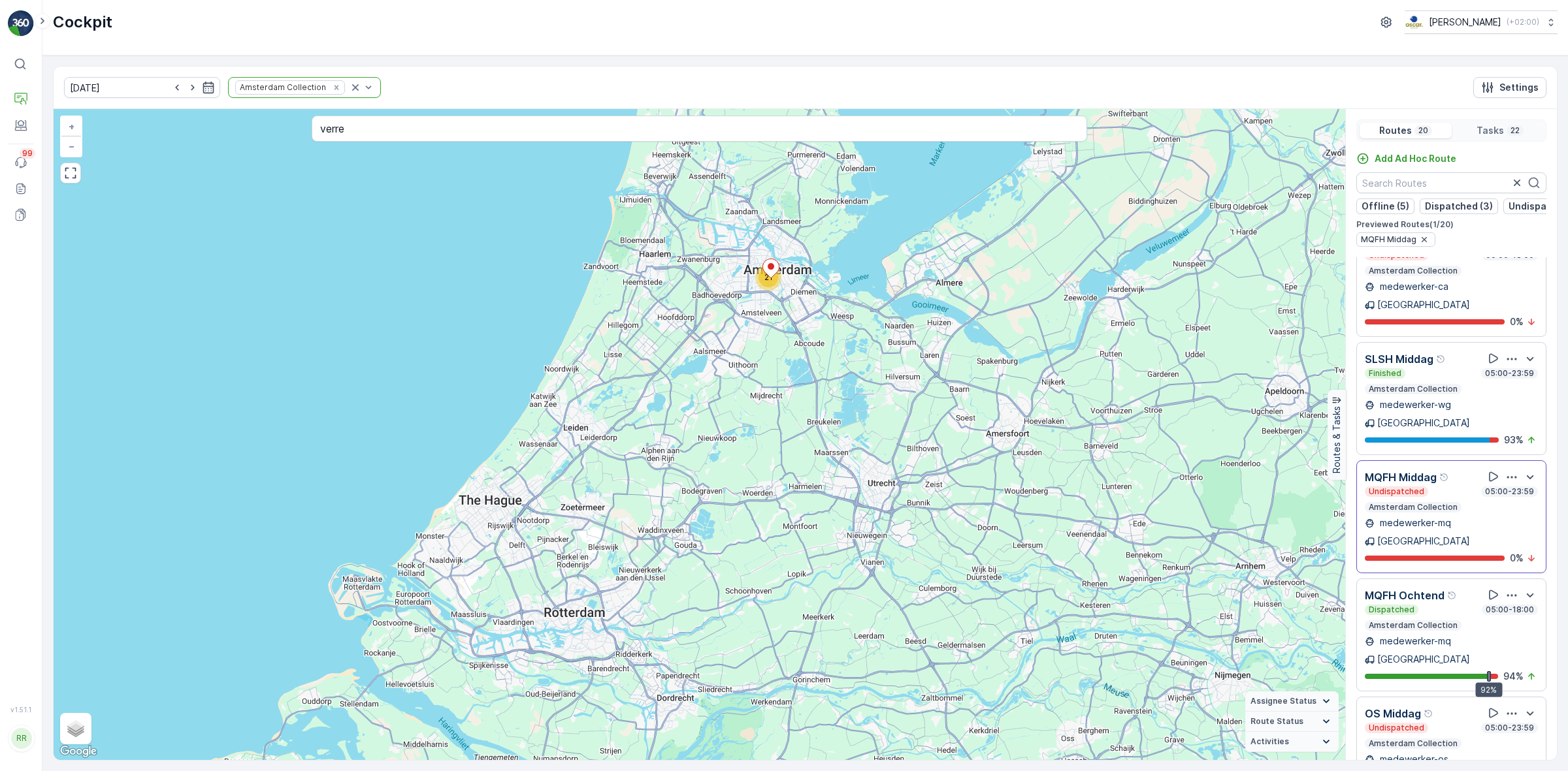
scroll to position [408, 0]
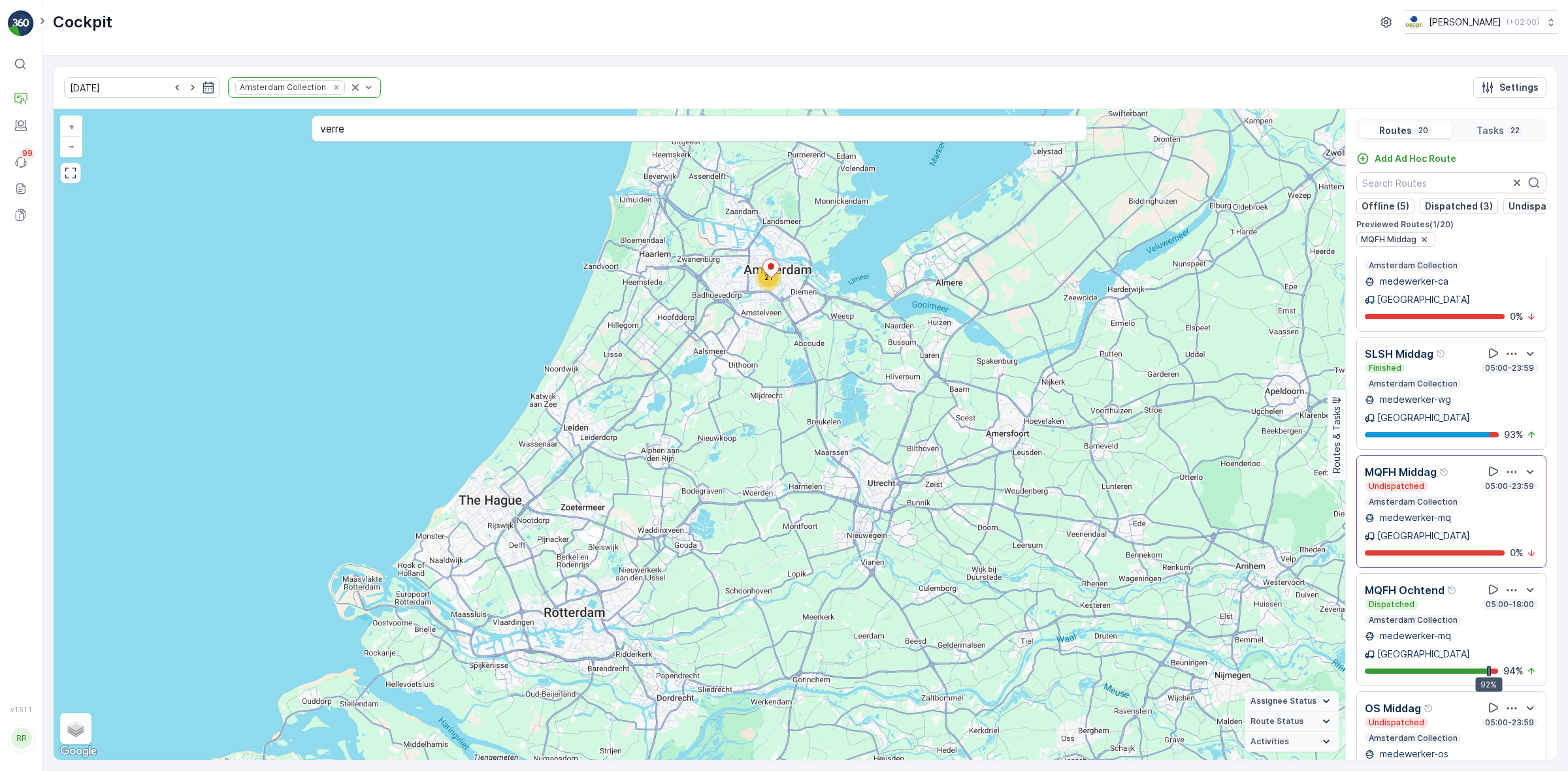
click at [1449, 497] on p "Amsterdam Collection" at bounding box center [1413, 502] width 91 height 10
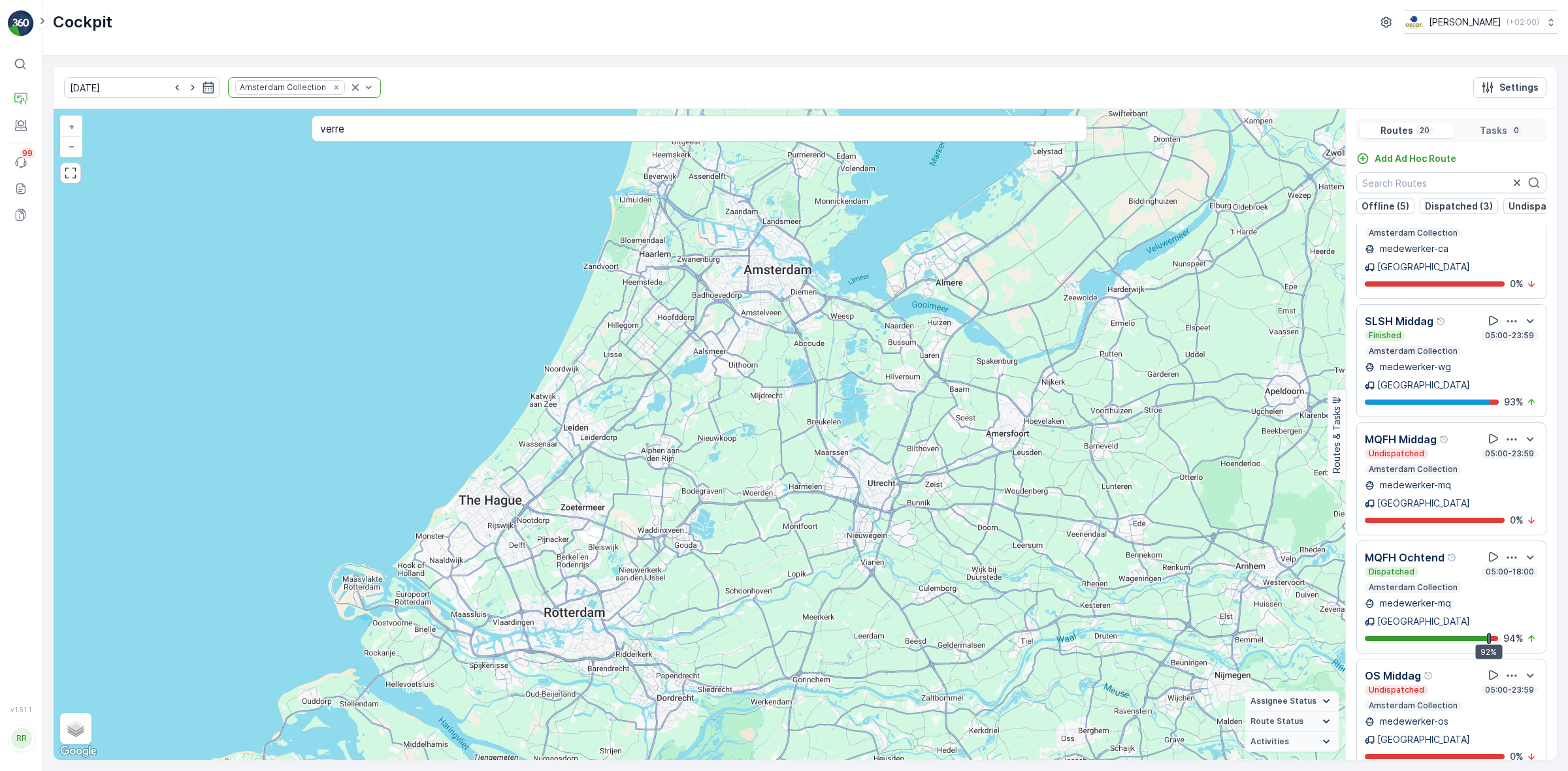
click at [1433, 448] on div "Undispatched 05:00-23:59" at bounding box center [1451, 453] width 173 height 10
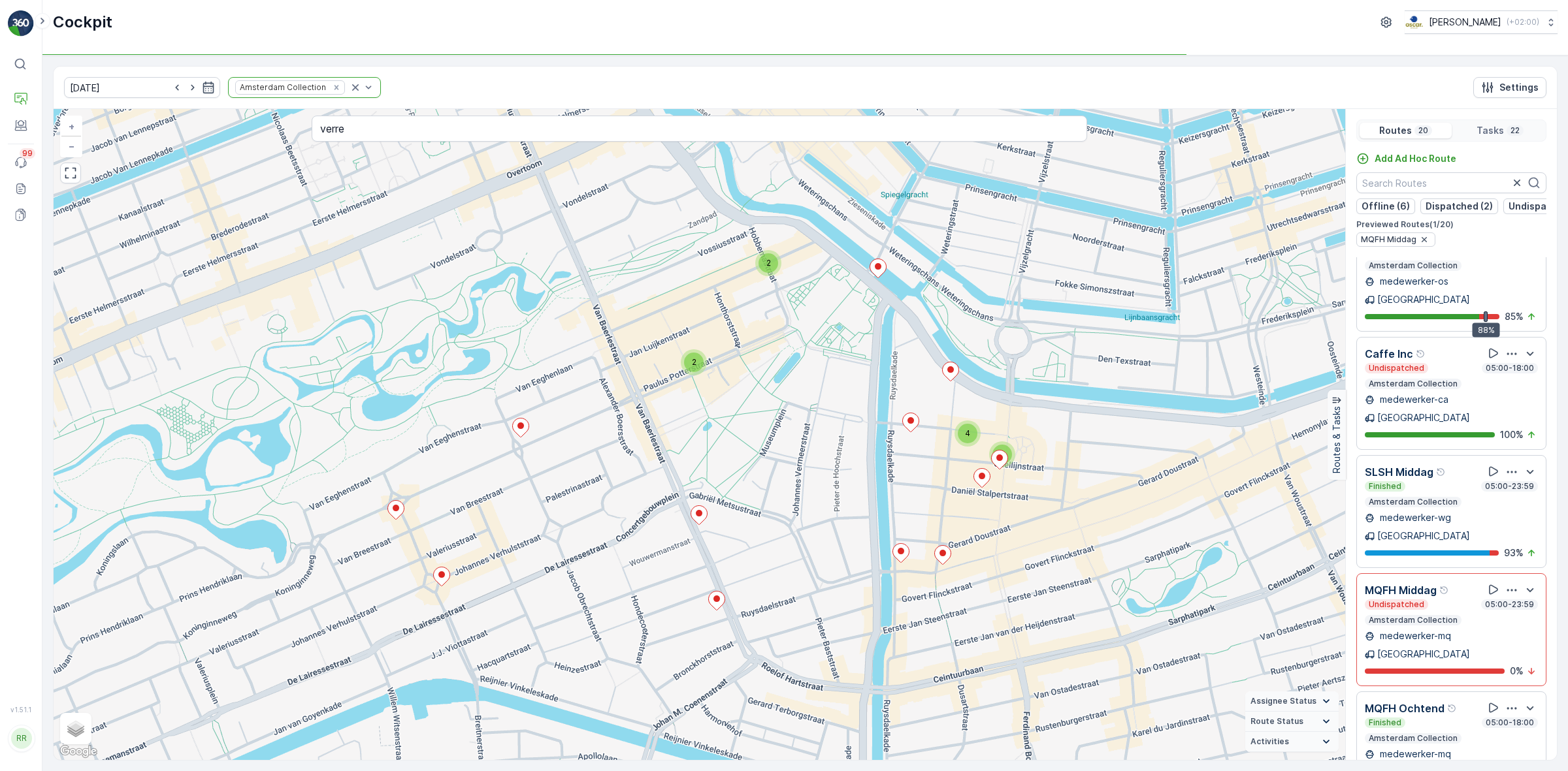
scroll to position [0, 0]
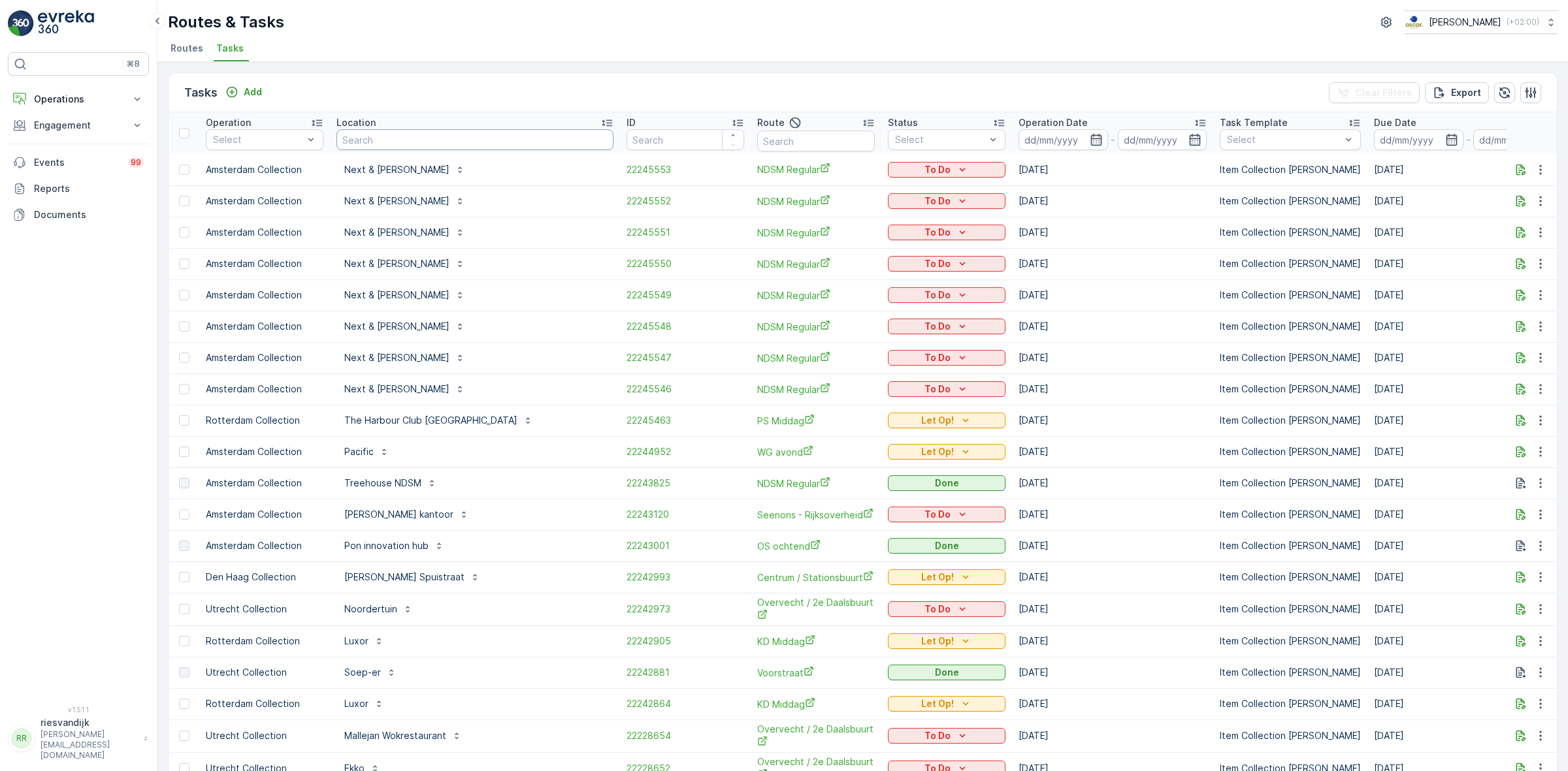
click at [372, 146] on input "text" at bounding box center [475, 140] width 277 height 21
type input "under armor"
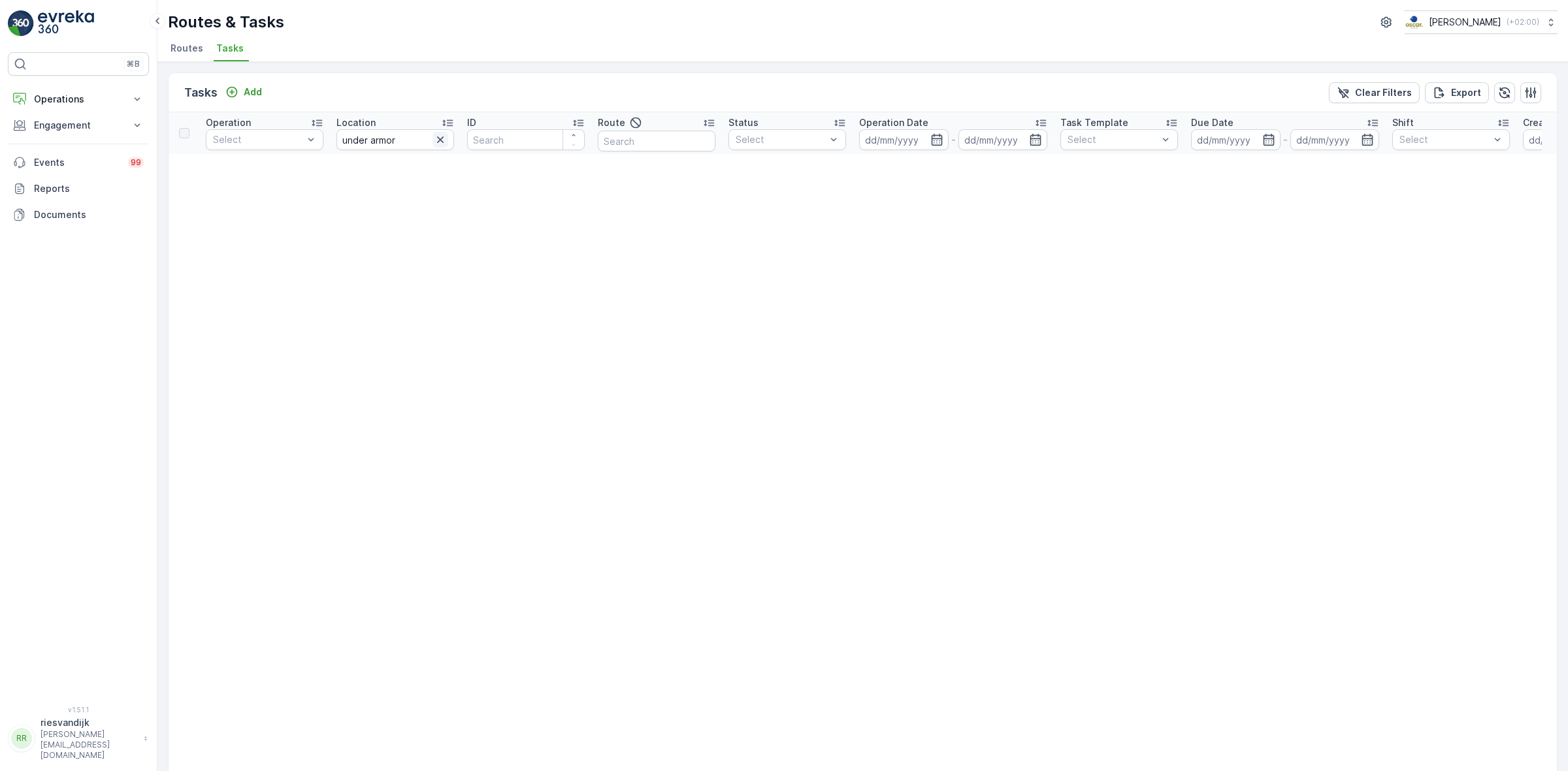
click at [439, 138] on icon "button" at bounding box center [440, 139] width 13 height 13
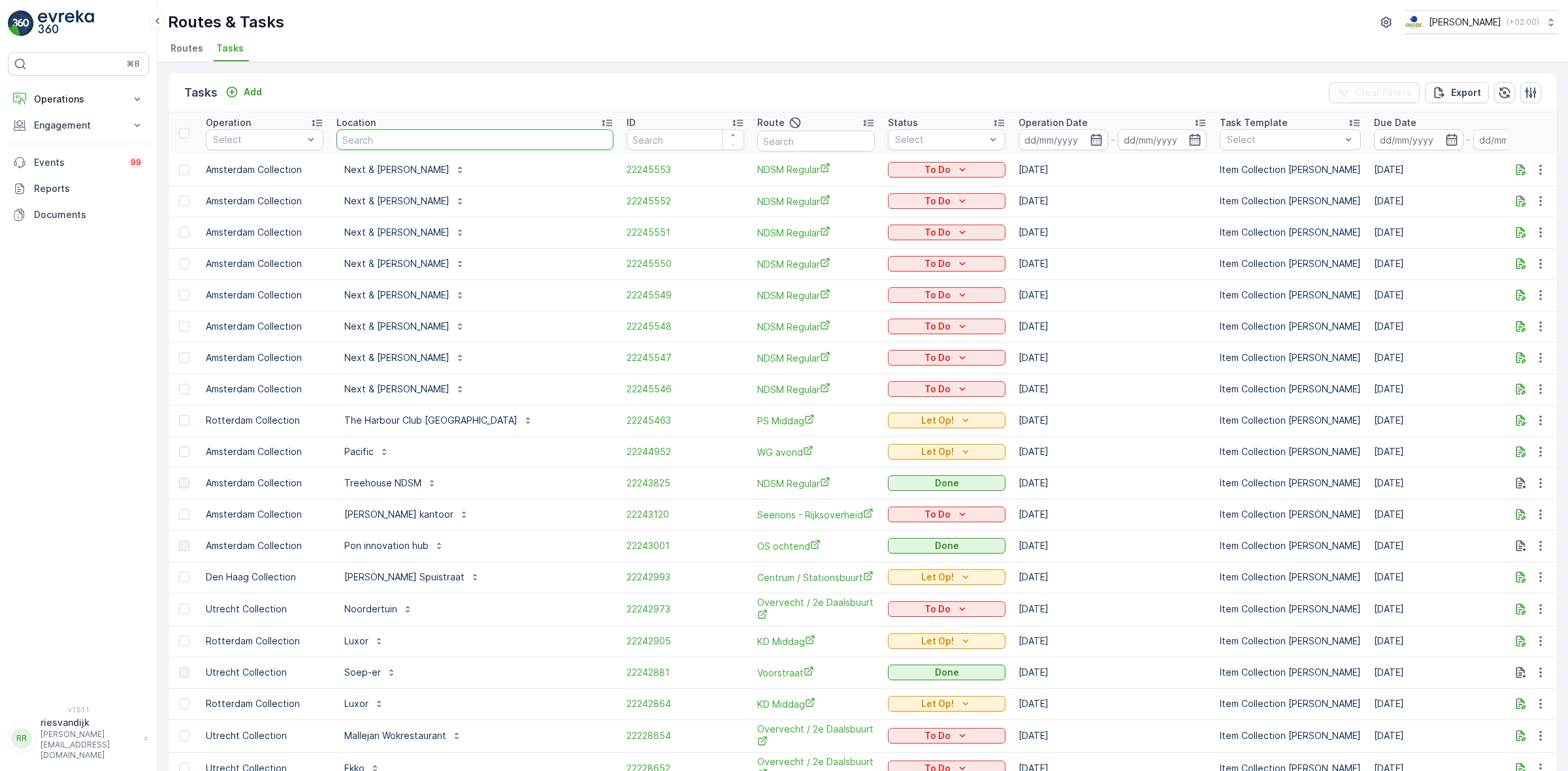
click at [416, 135] on input "text" at bounding box center [475, 140] width 277 height 21
type input "under"
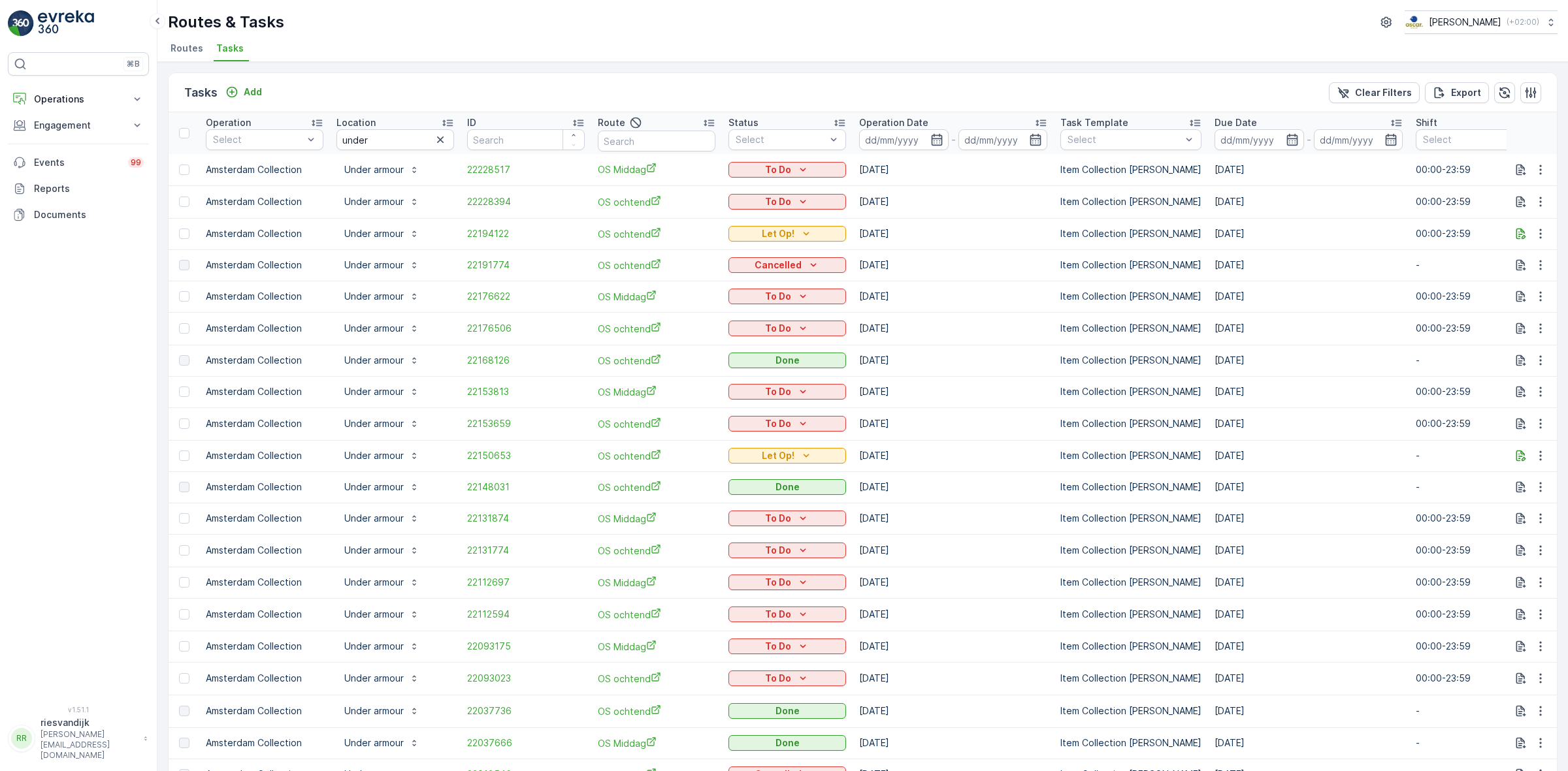
click at [892, 118] on p "Operation Date" at bounding box center [894, 122] width 69 height 13
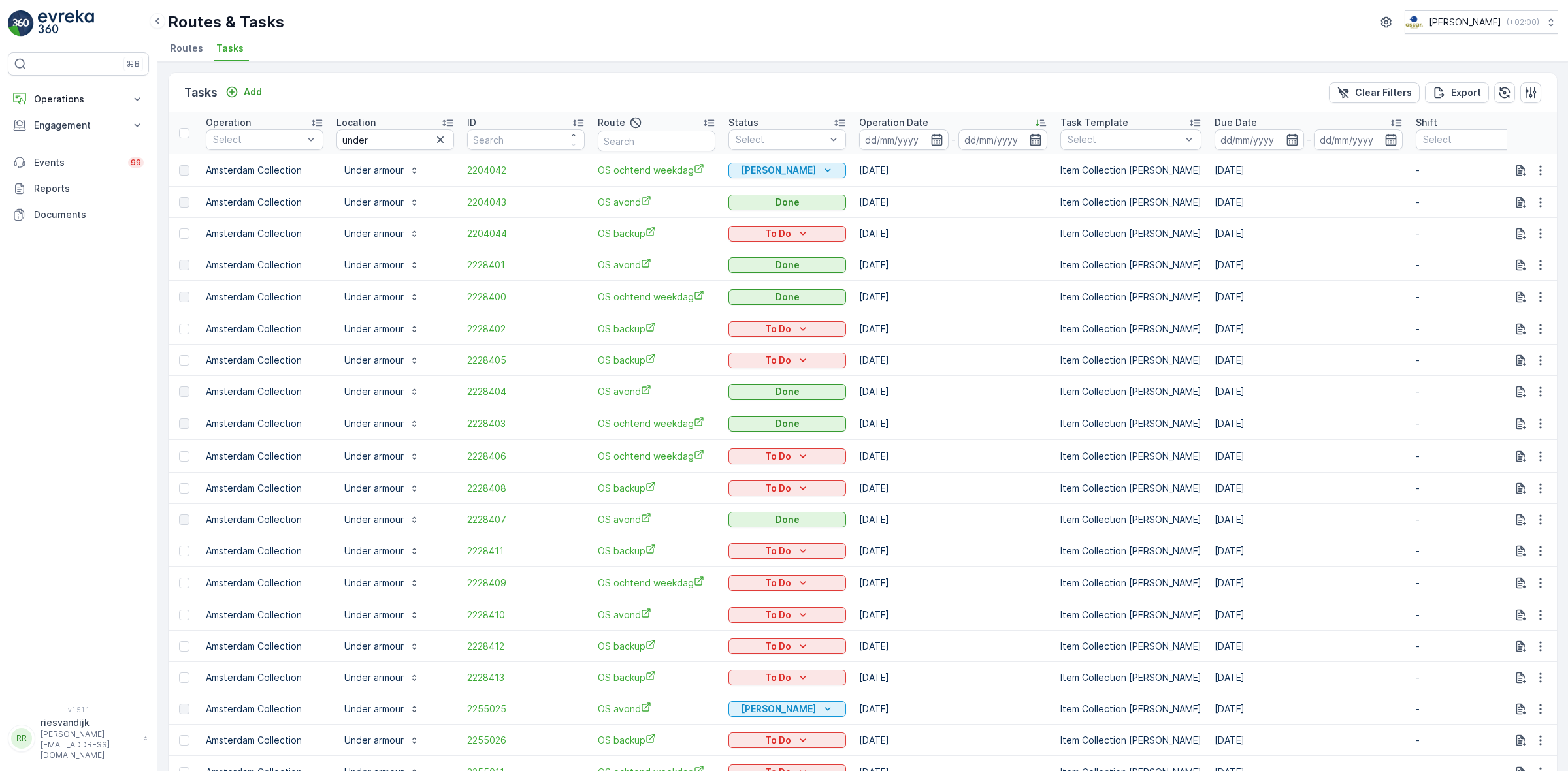
click at [899, 121] on p "Operation Date" at bounding box center [894, 122] width 69 height 13
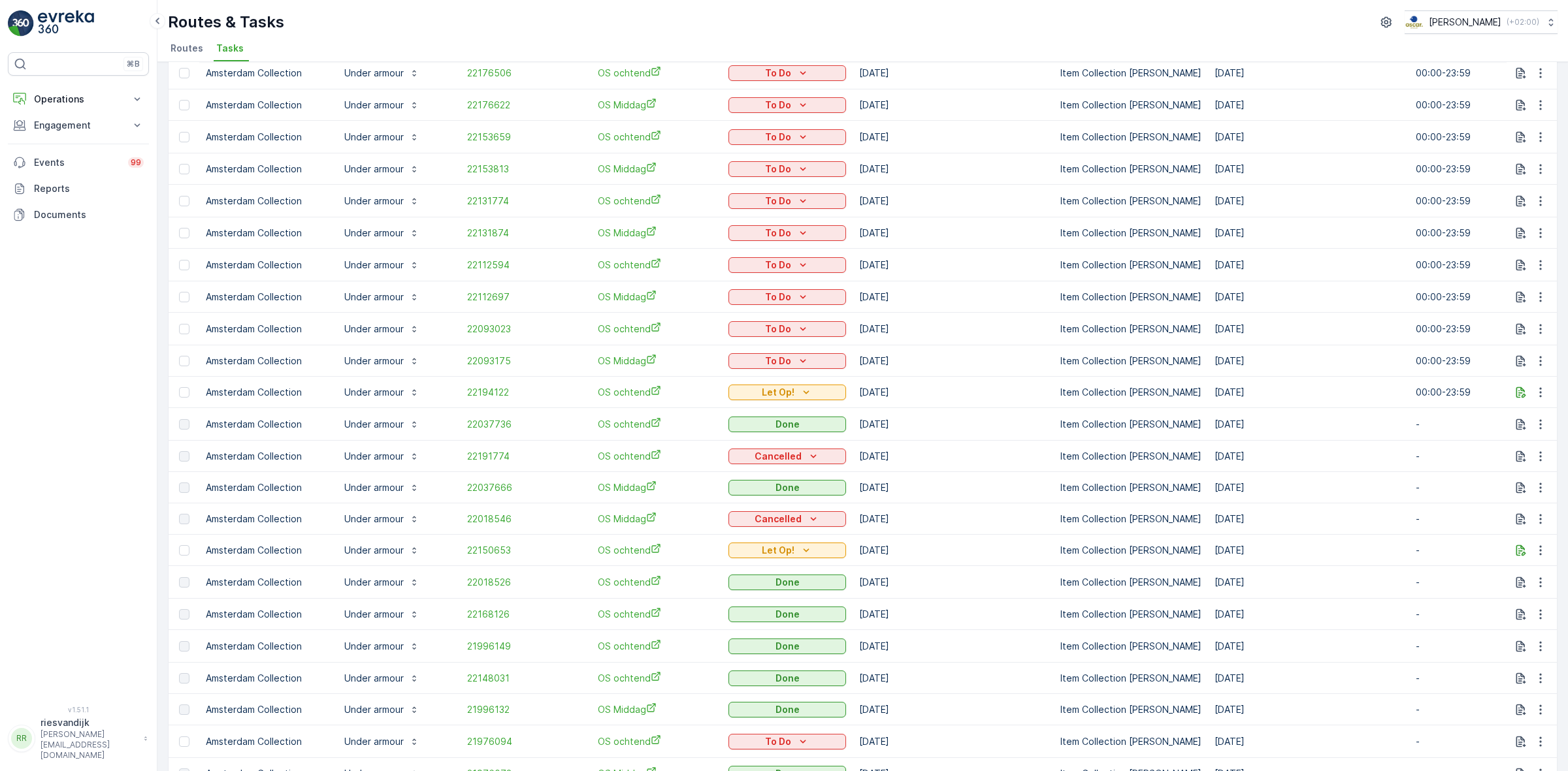
scroll to position [163, 0]
click at [484, 385] on span "22194122" at bounding box center [525, 391] width 118 height 13
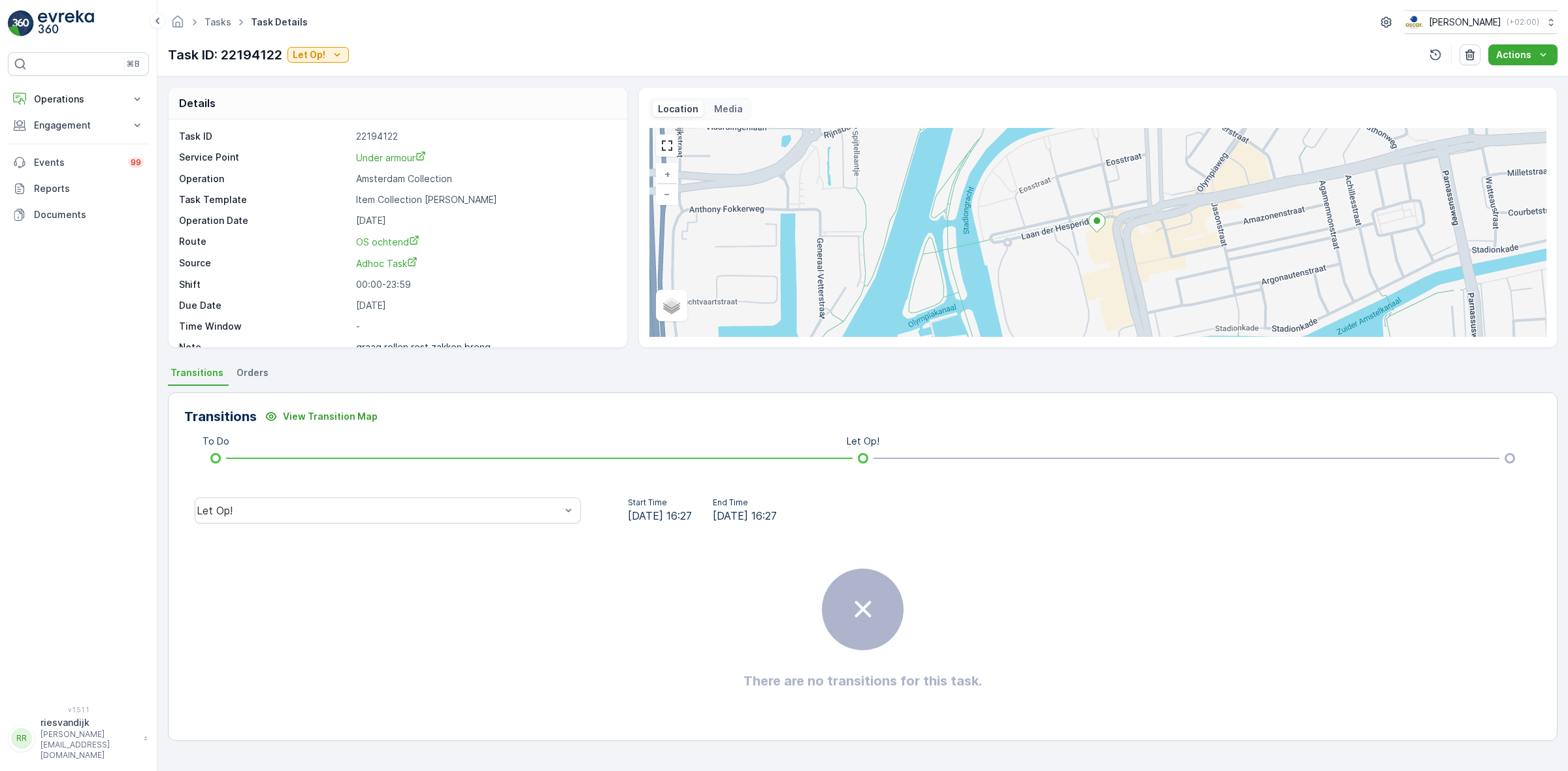
scroll to position [17, 0]
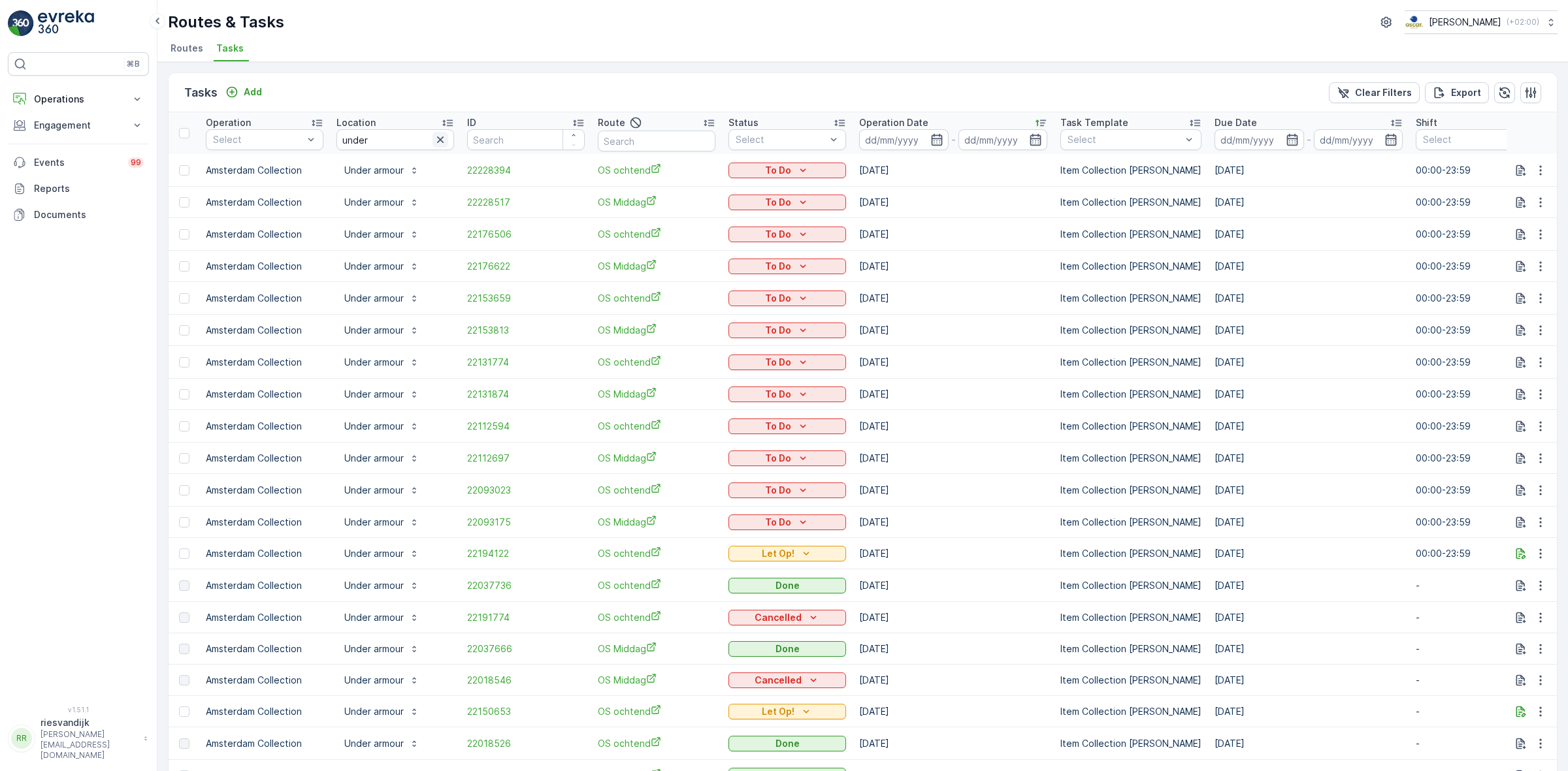
click at [440, 141] on icon "button" at bounding box center [440, 139] width 13 height 13
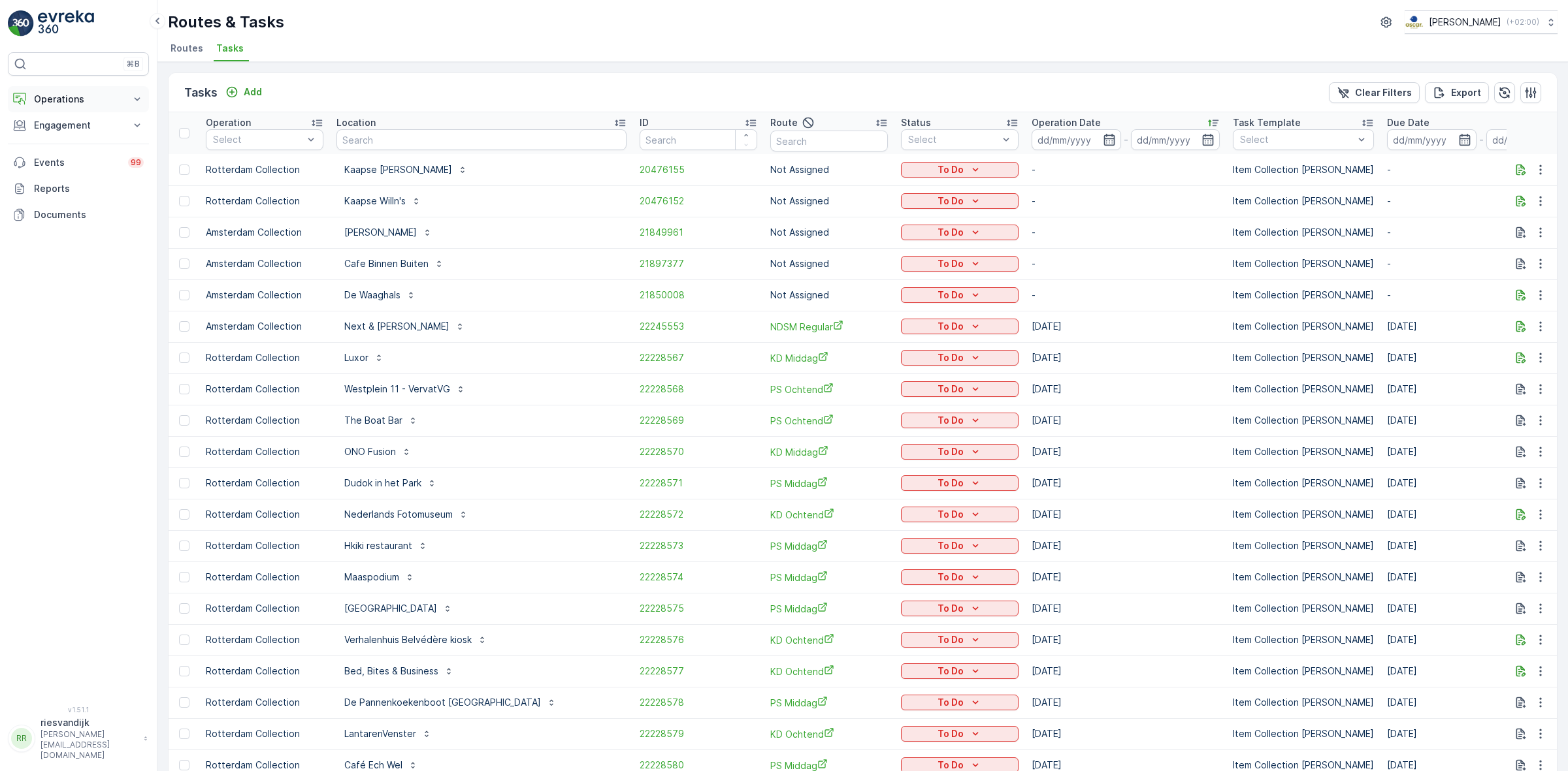
click at [89, 90] on button "Operations" at bounding box center [78, 99] width 141 height 26
click at [62, 131] on link "Planning" at bounding box center [88, 139] width 121 height 18
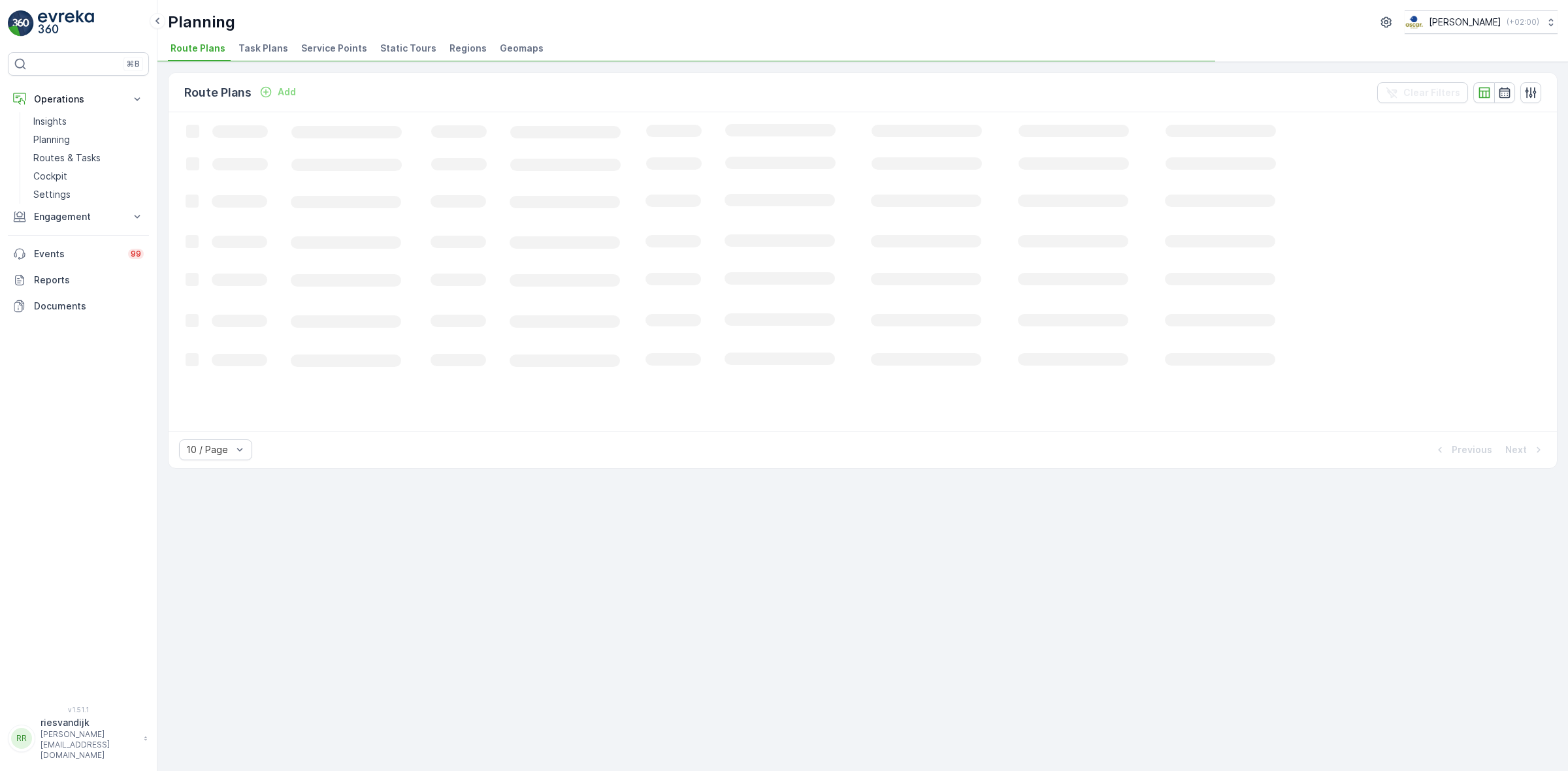
click at [275, 44] on span "Task Plans" at bounding box center [263, 48] width 50 height 13
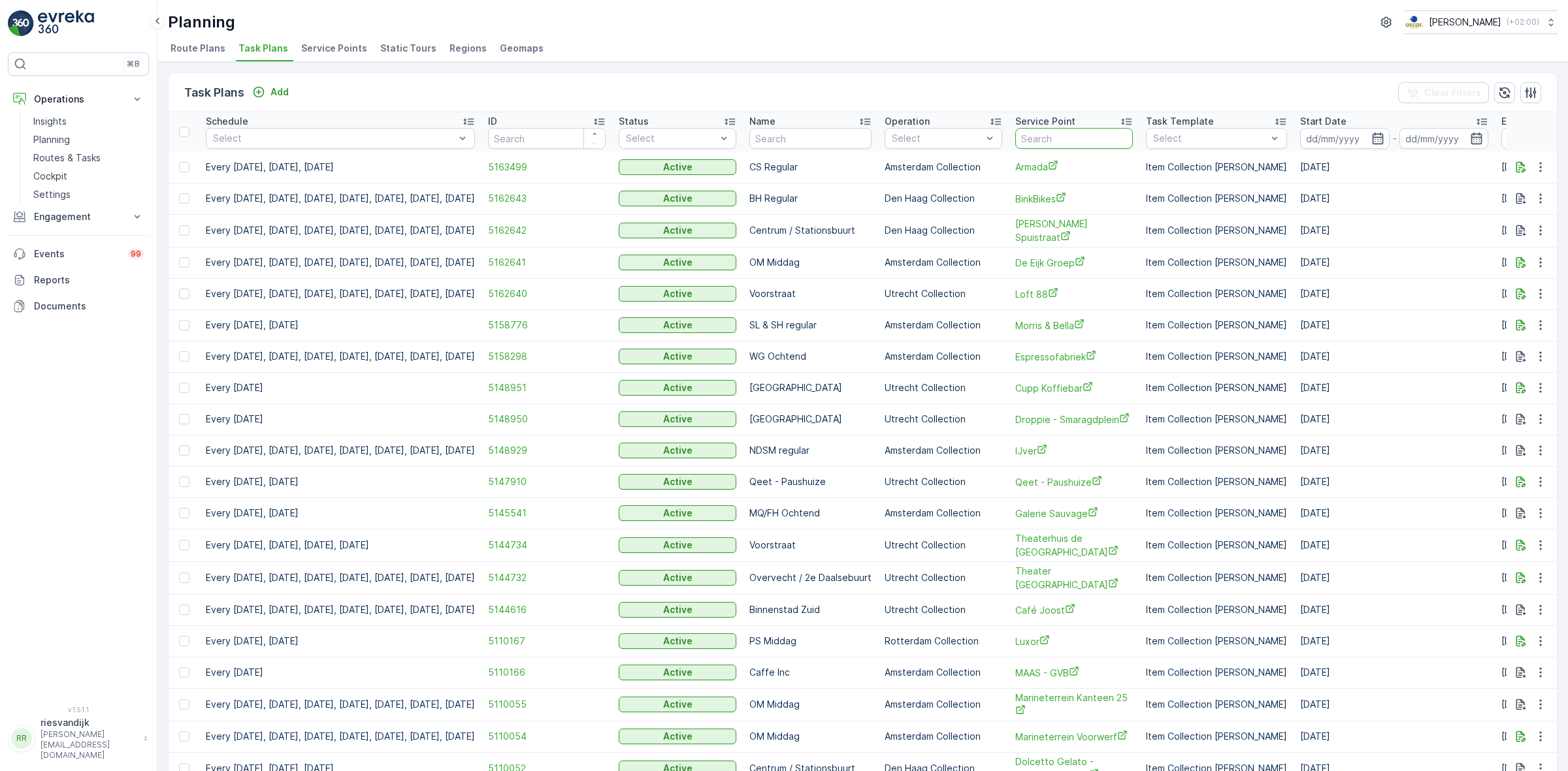
click at [1103, 140] on input "text" at bounding box center [1074, 139] width 118 height 21
type input "umcu"
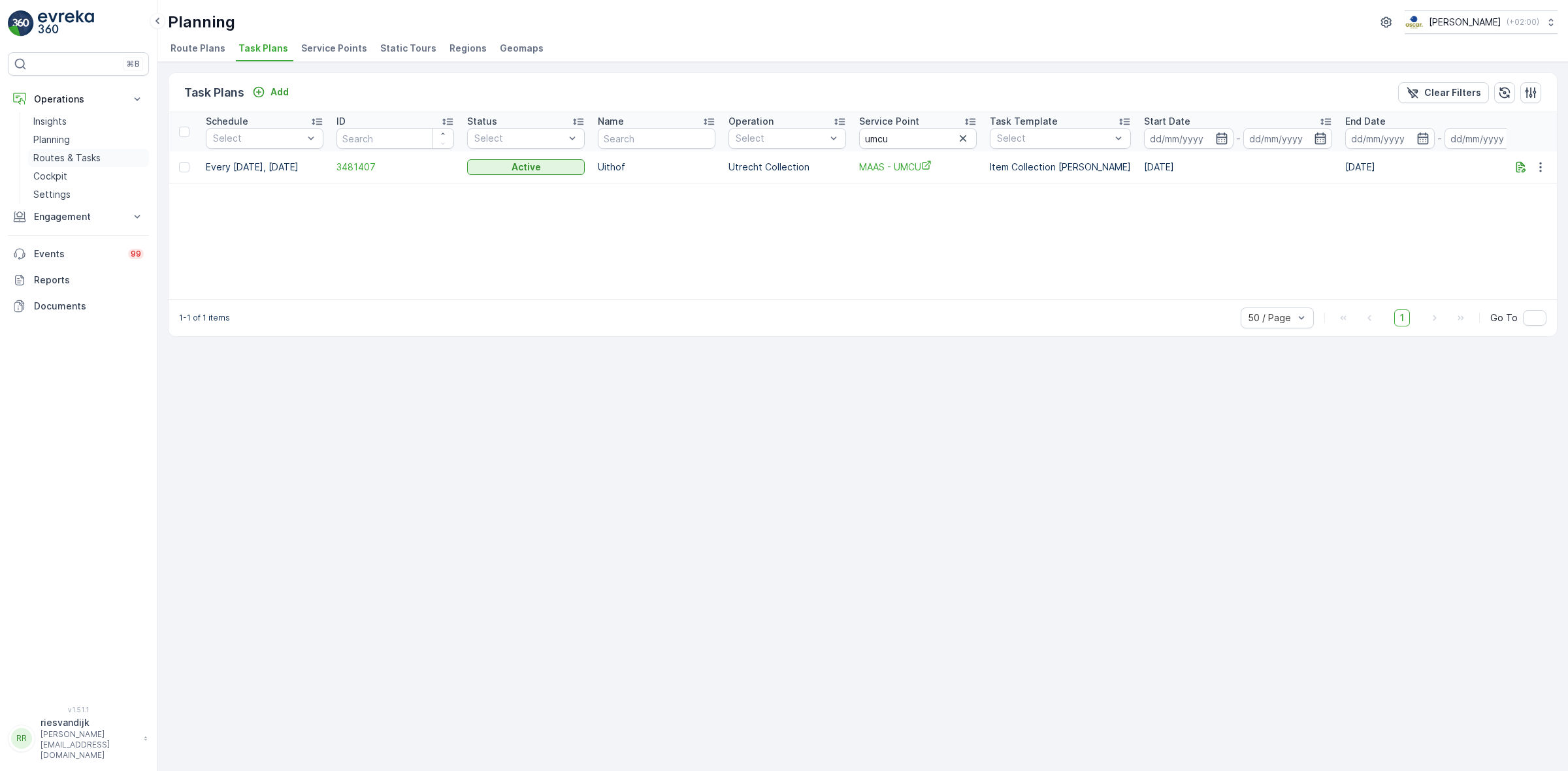
click at [66, 155] on p "Routes & Tasks" at bounding box center [67, 158] width 67 height 13
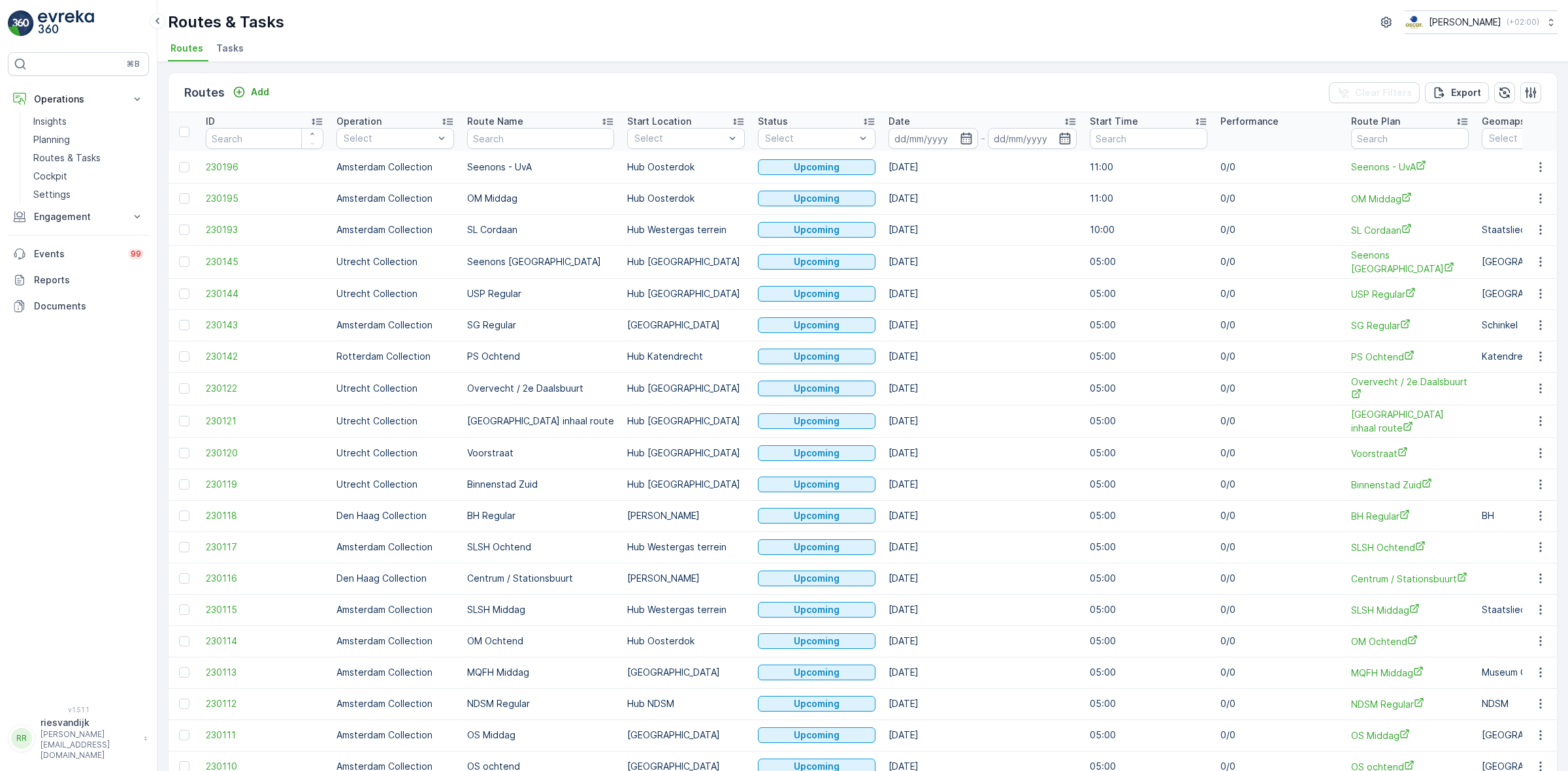
click at [235, 54] on span "Tasks" at bounding box center [230, 48] width 27 height 13
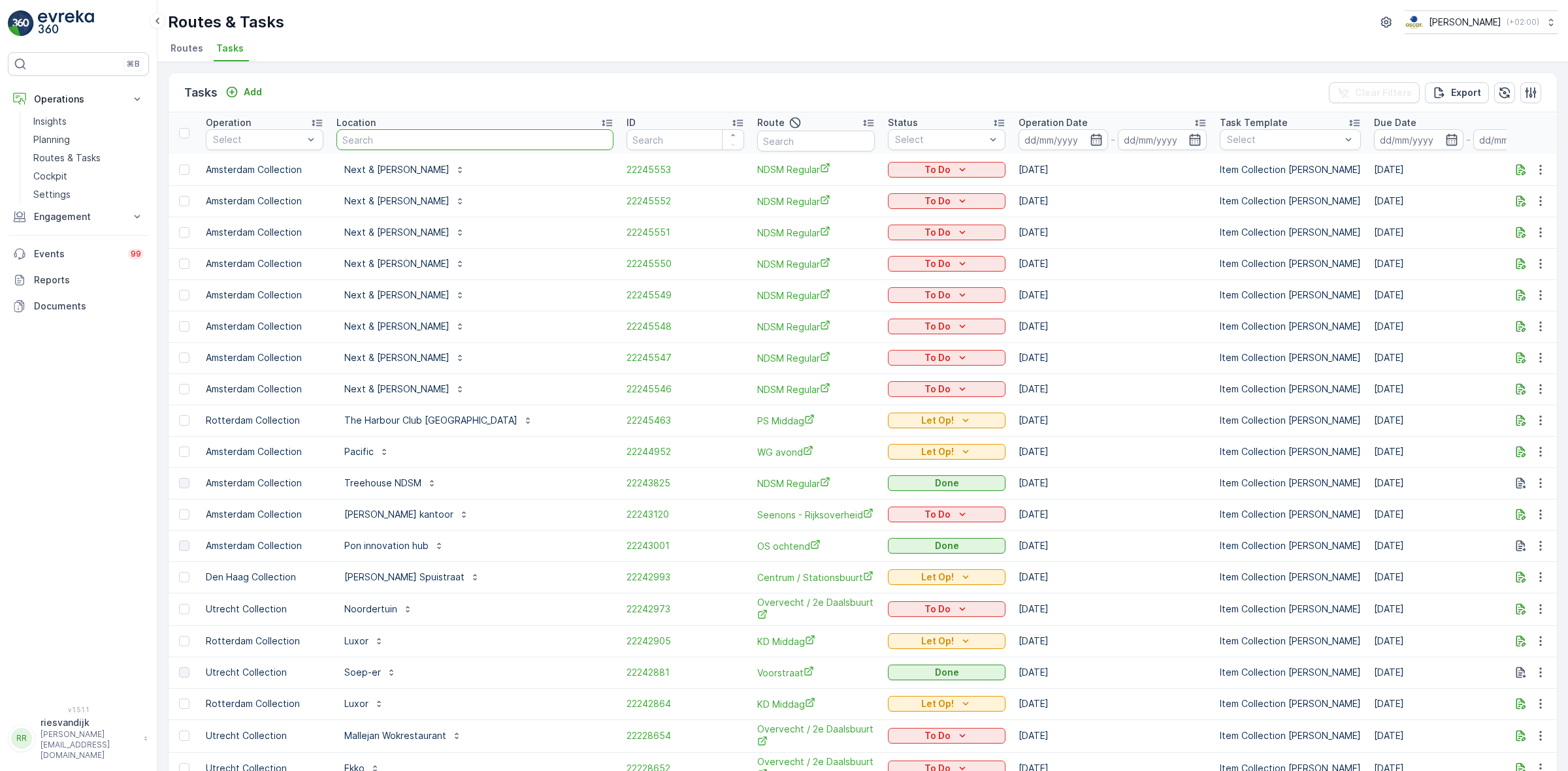
click at [392, 142] on input "text" at bounding box center [475, 140] width 277 height 21
type input "umcu"
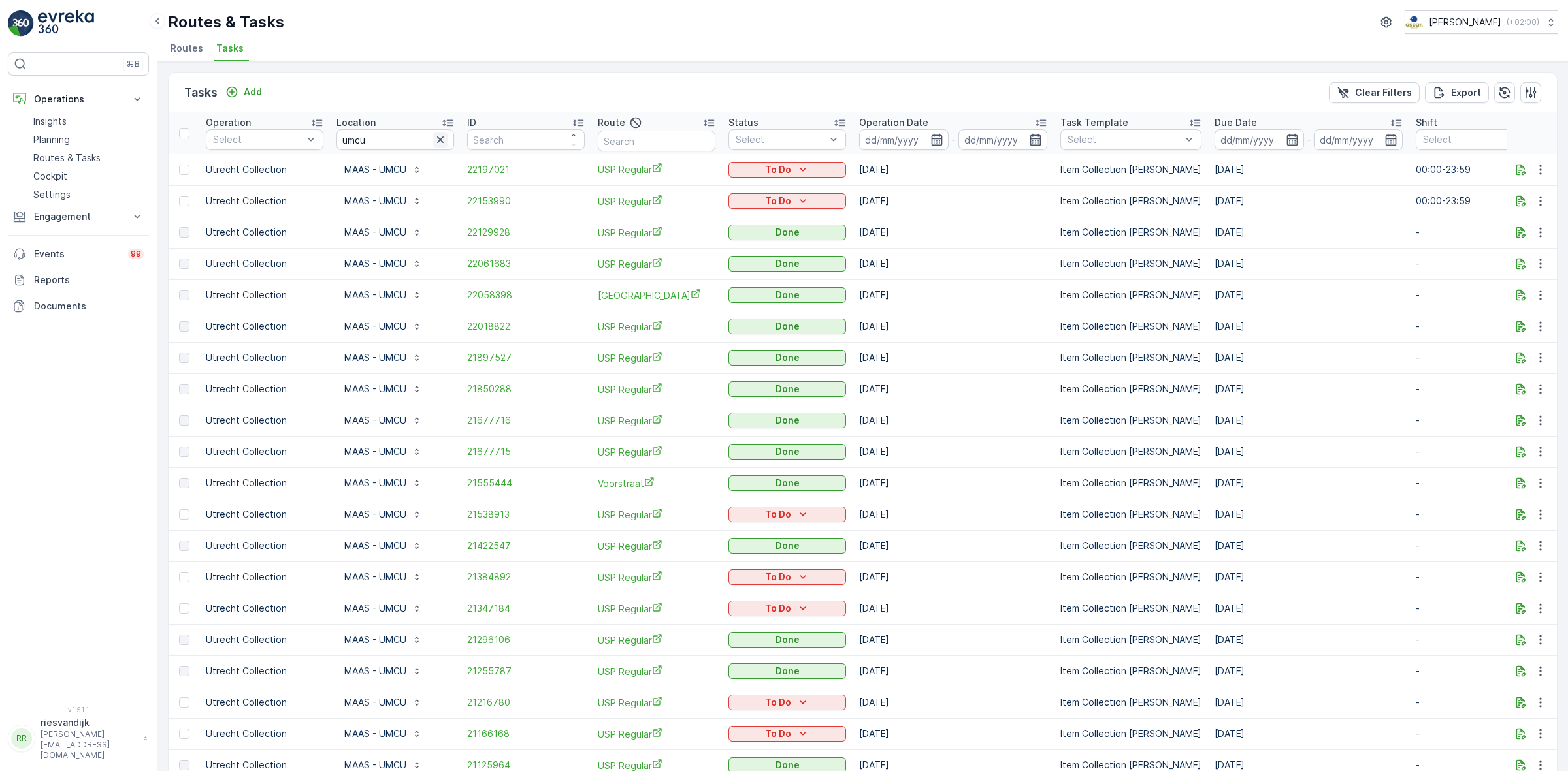
click at [438, 143] on icon "button" at bounding box center [440, 139] width 13 height 13
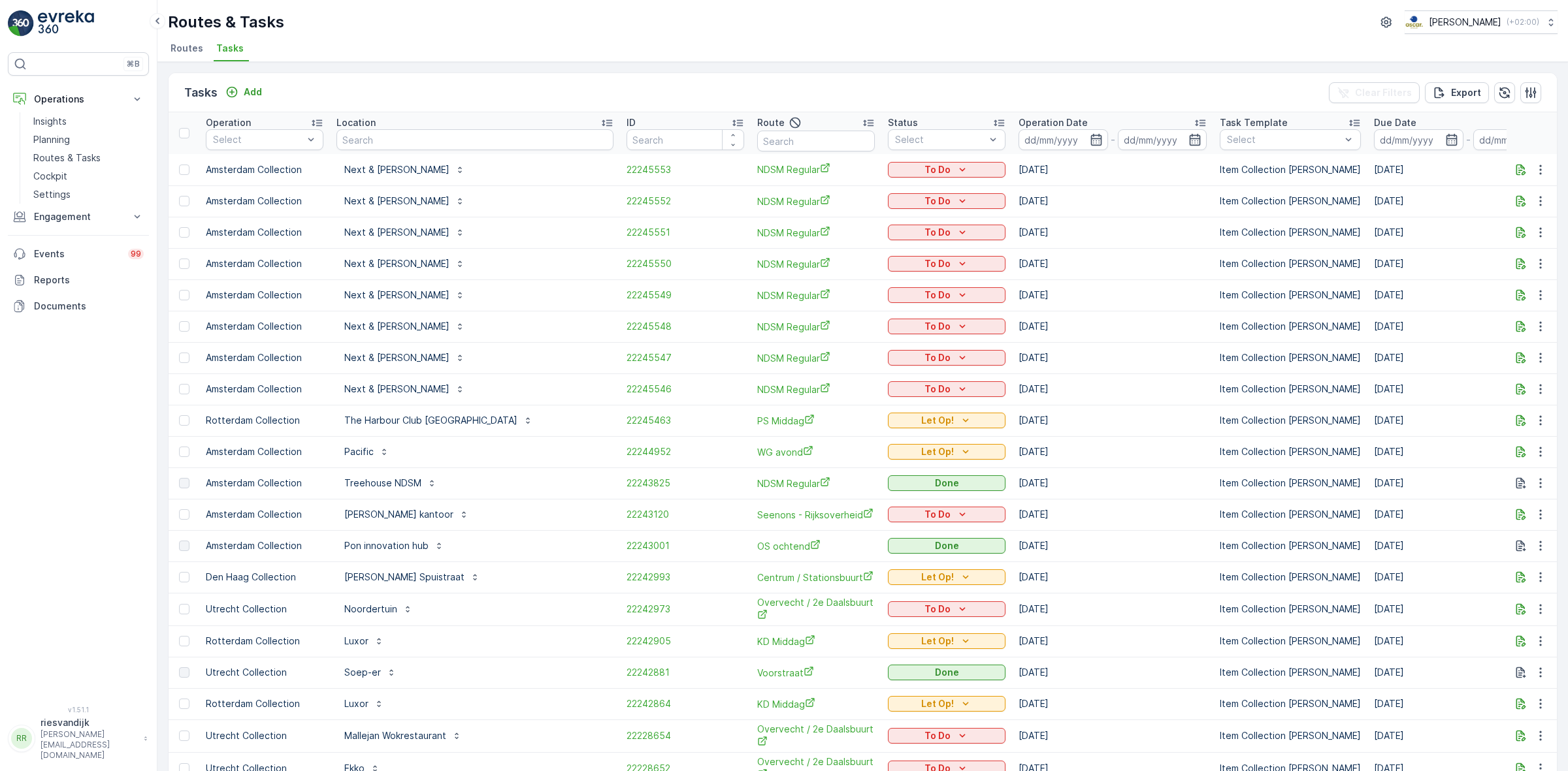
click at [403, 143] on input "text" at bounding box center [475, 140] width 277 height 21
type input "under"
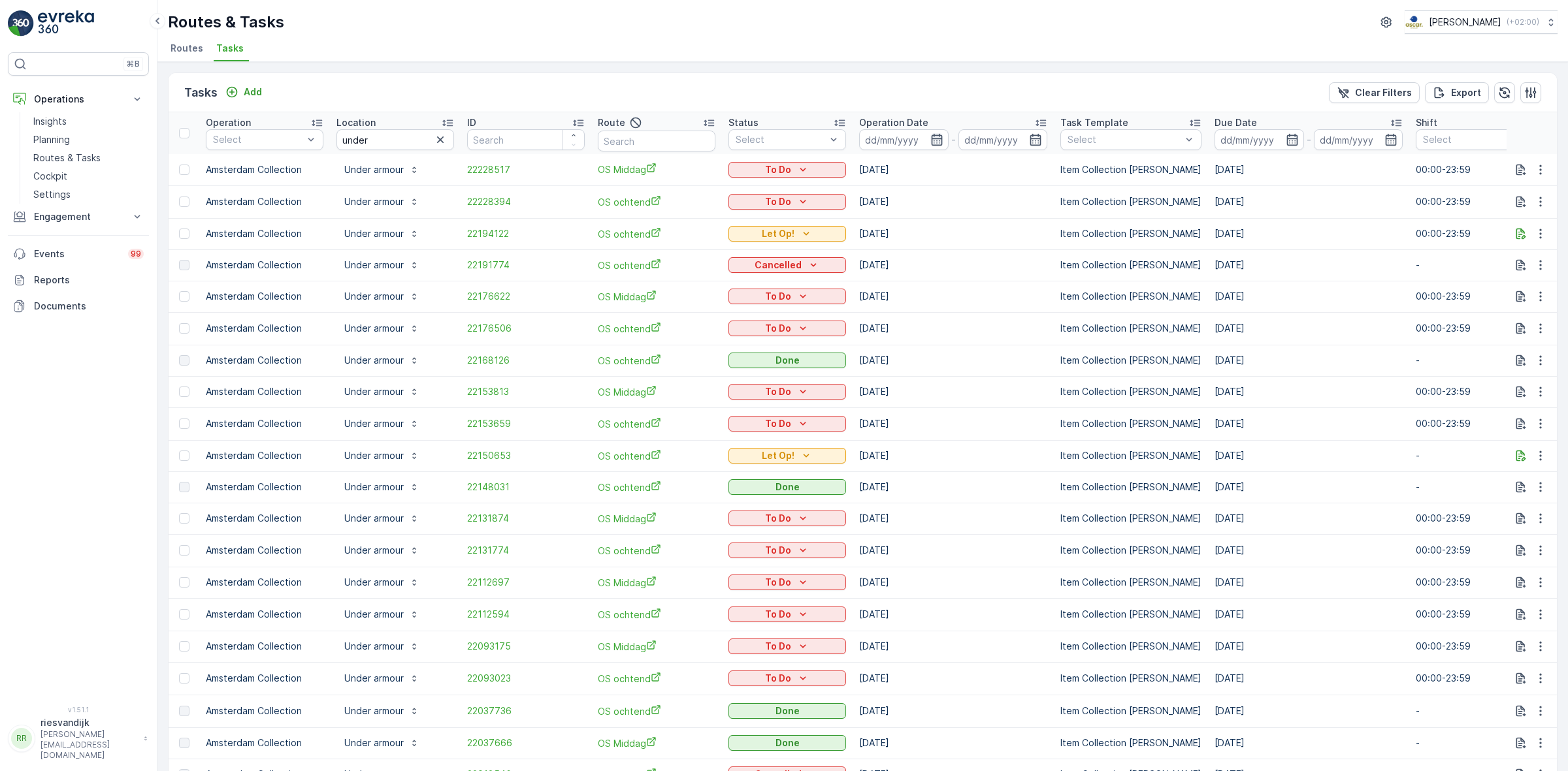
click at [935, 145] on icon "button" at bounding box center [936, 139] width 11 height 12
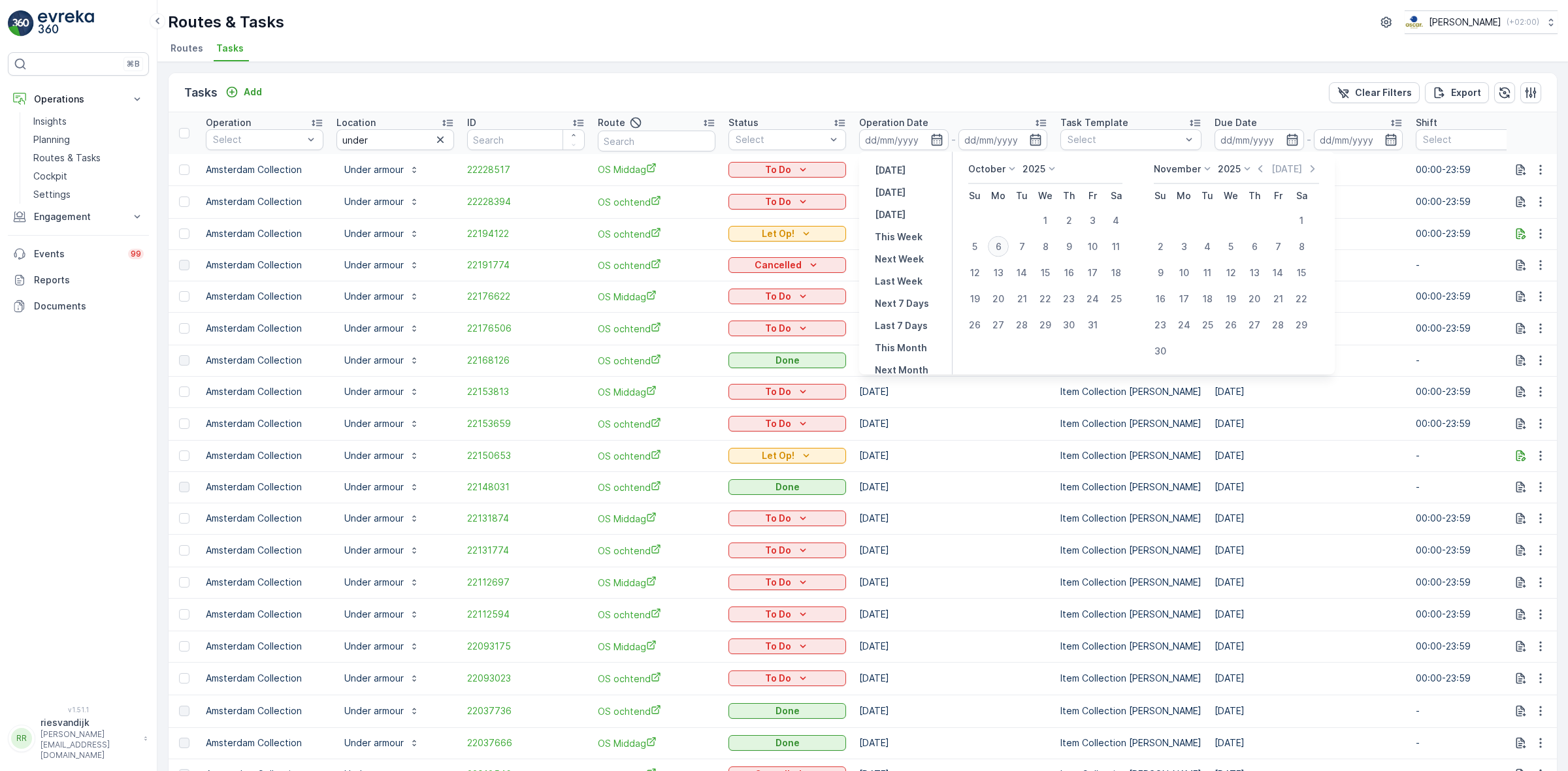
click at [993, 242] on div "6" at bounding box center [998, 247] width 21 height 21
type input "[DATE]"
click at [993, 242] on div "6" at bounding box center [998, 247] width 21 height 21
type input "[DATE]"
click at [952, 52] on ul "Routes Tasks" at bounding box center [858, 50] width 1379 height 22
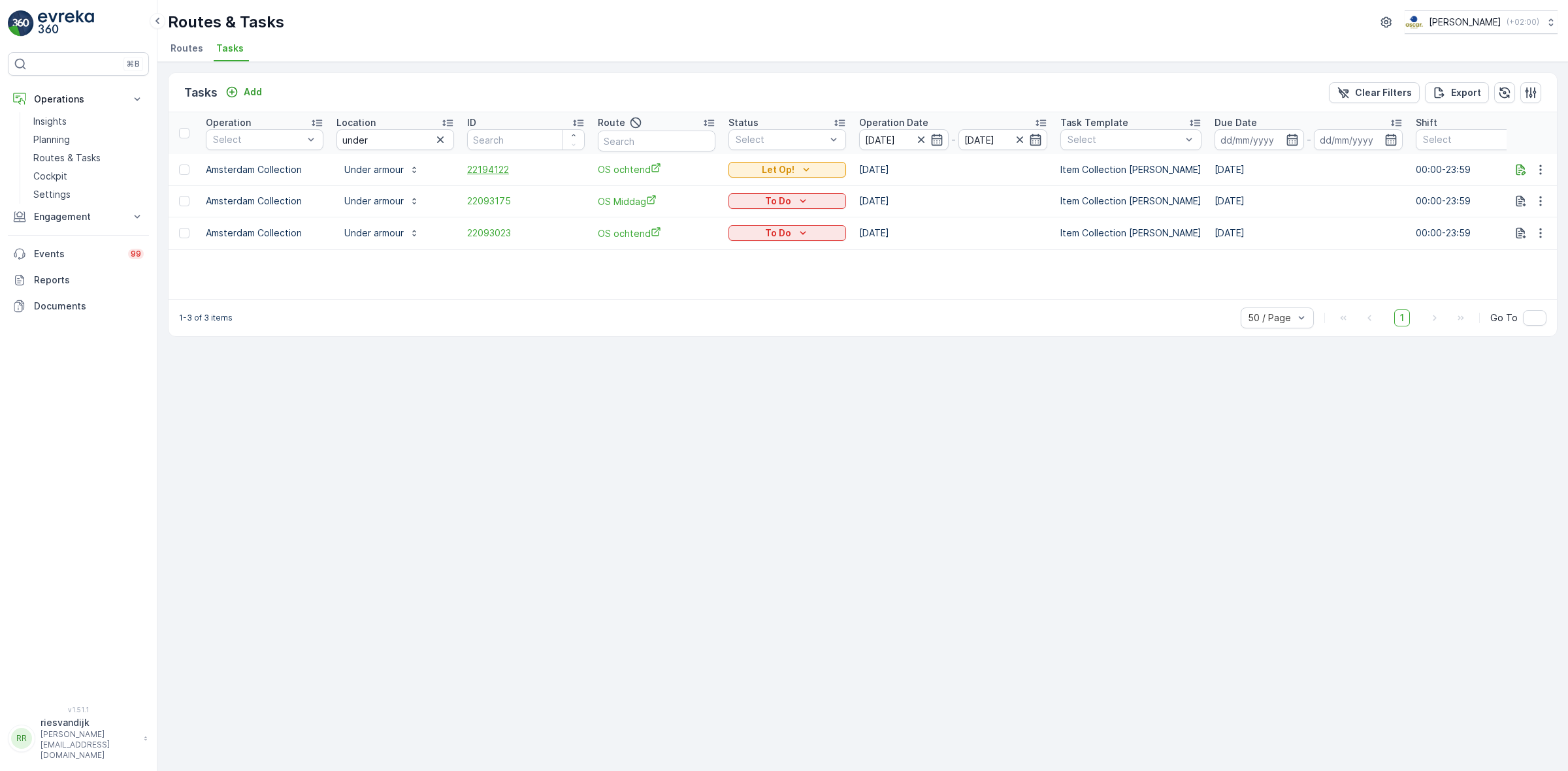
click at [501, 168] on span "22194122" at bounding box center [525, 170] width 118 height 13
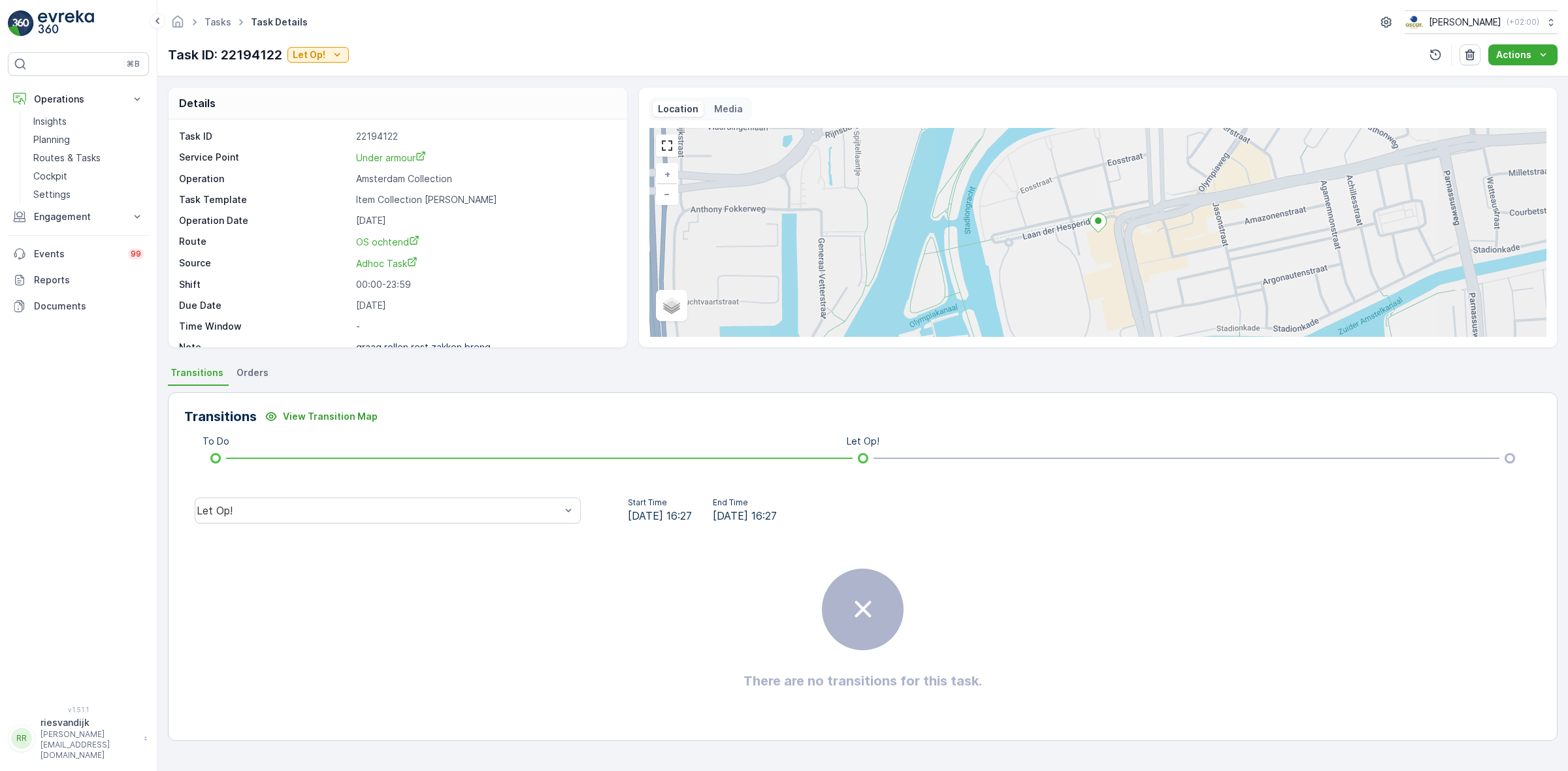
scroll to position [17, 0]
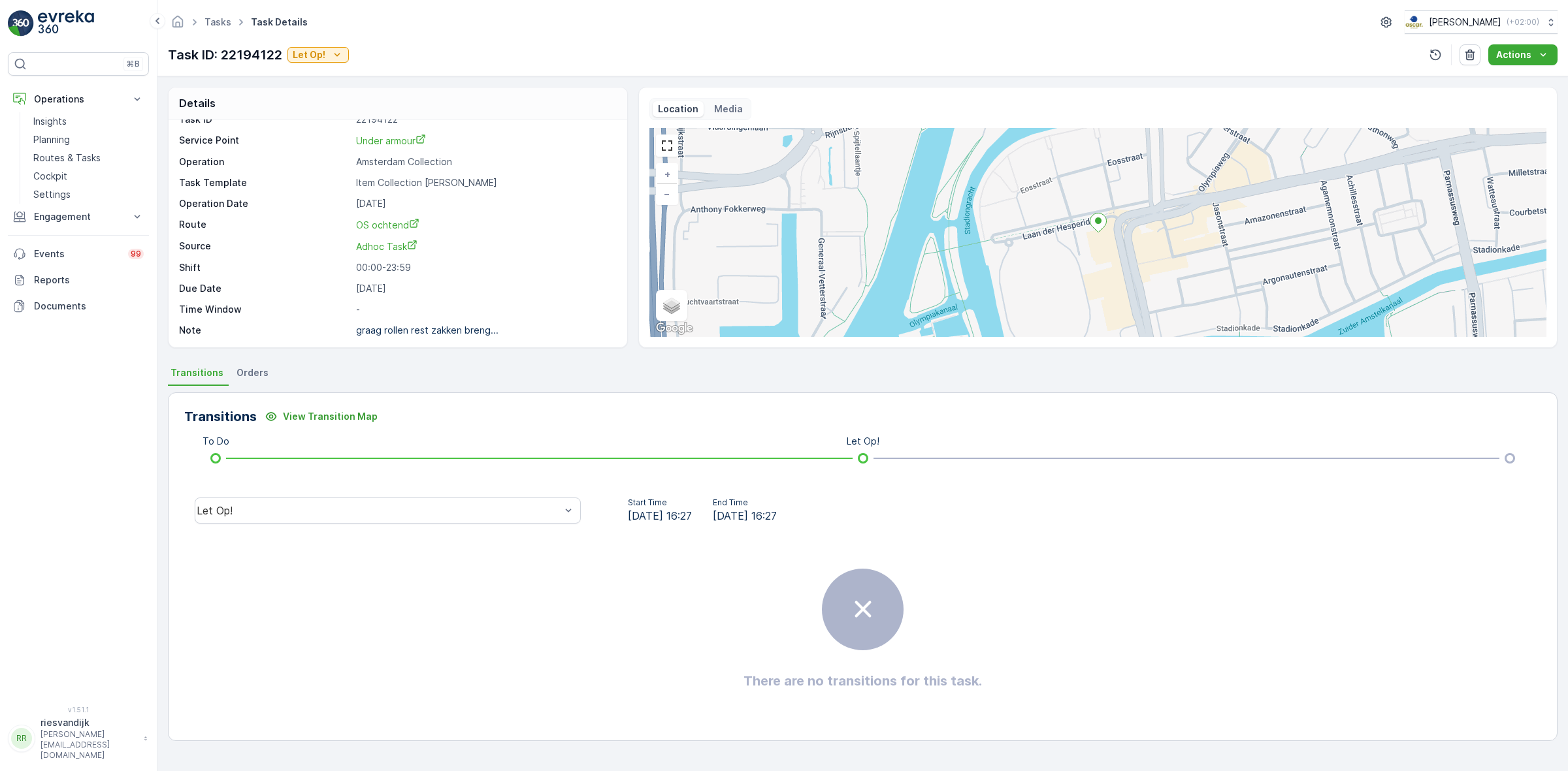
click at [403, 323] on div "Task ID 22194122 Service Point Under armour Operation Amsterdam Collection Task…" at bounding box center [396, 225] width 434 height 224
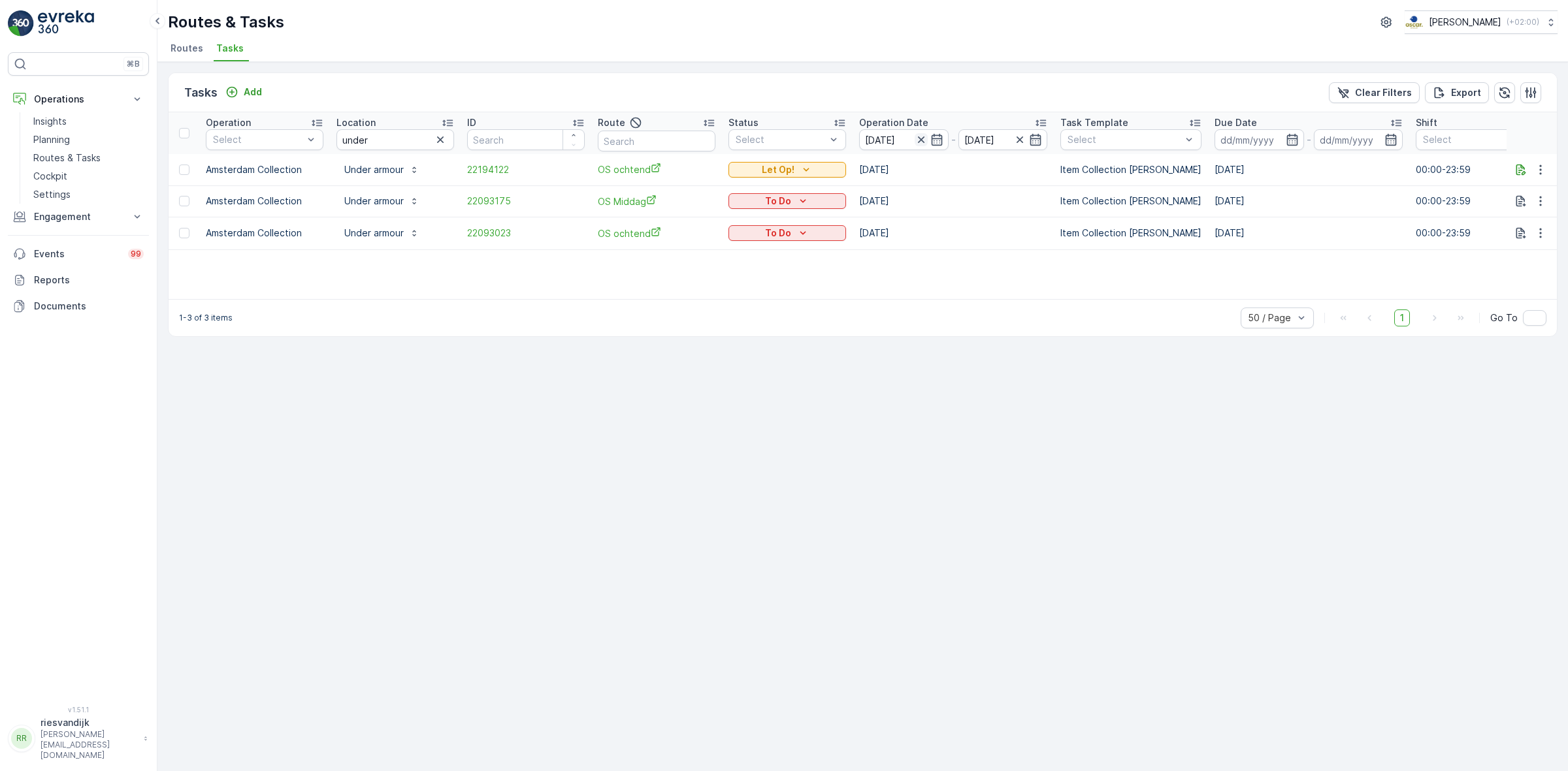
click at [917, 138] on icon "button" at bounding box center [921, 139] width 13 height 13
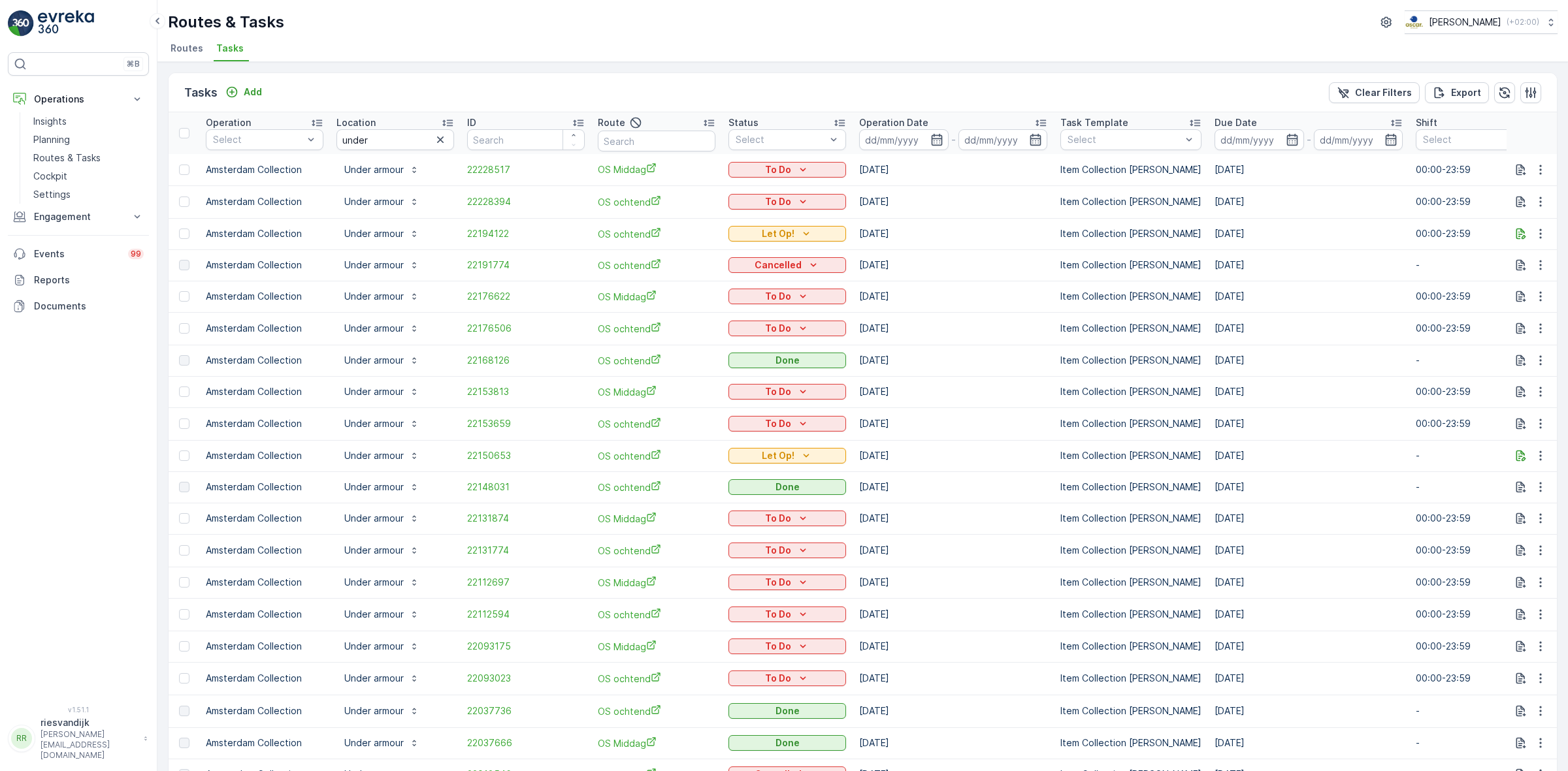
click at [903, 116] on p "Operation Date" at bounding box center [894, 122] width 69 height 13
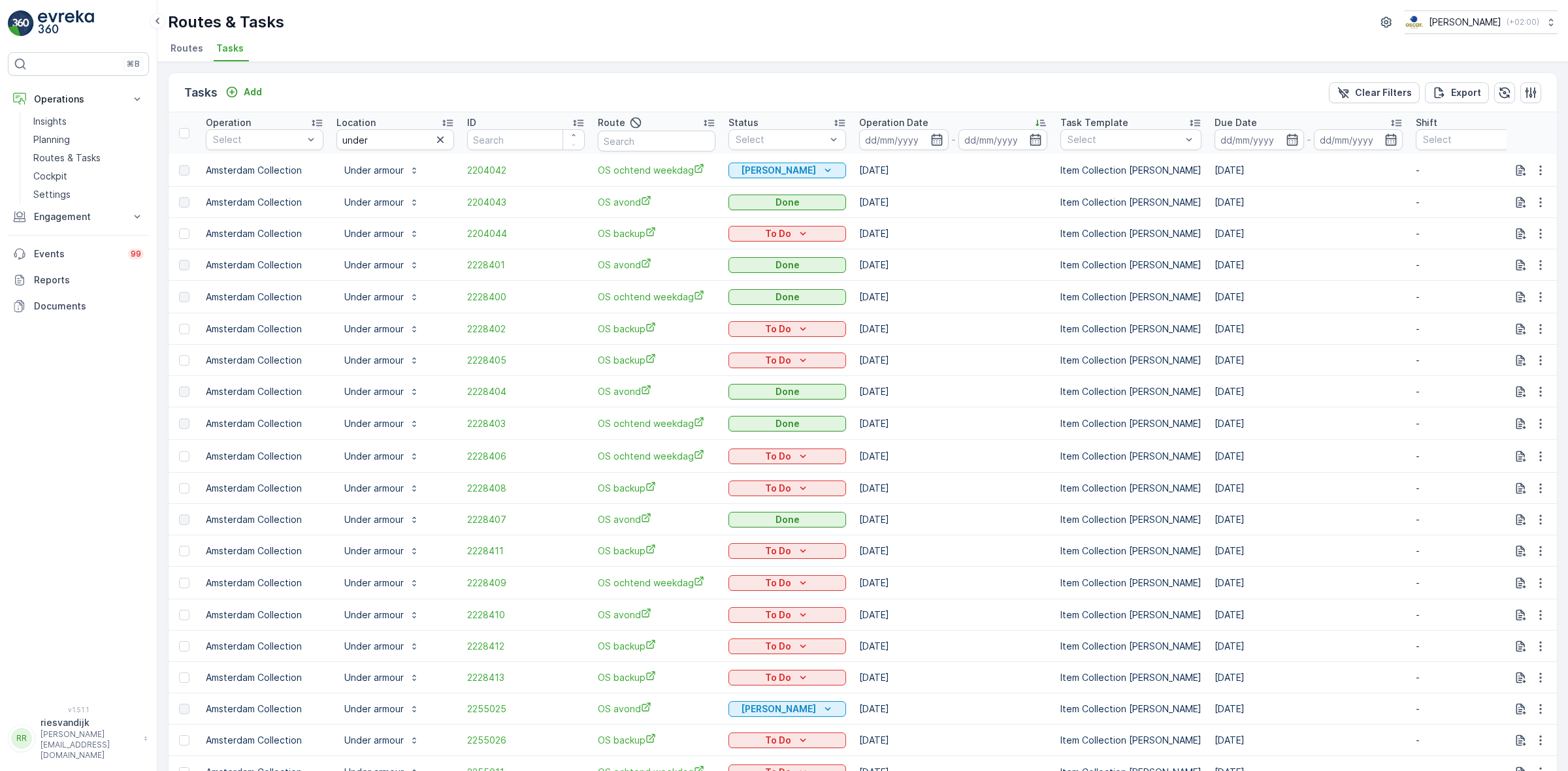
click at [899, 122] on p "Operation Date" at bounding box center [894, 122] width 69 height 13
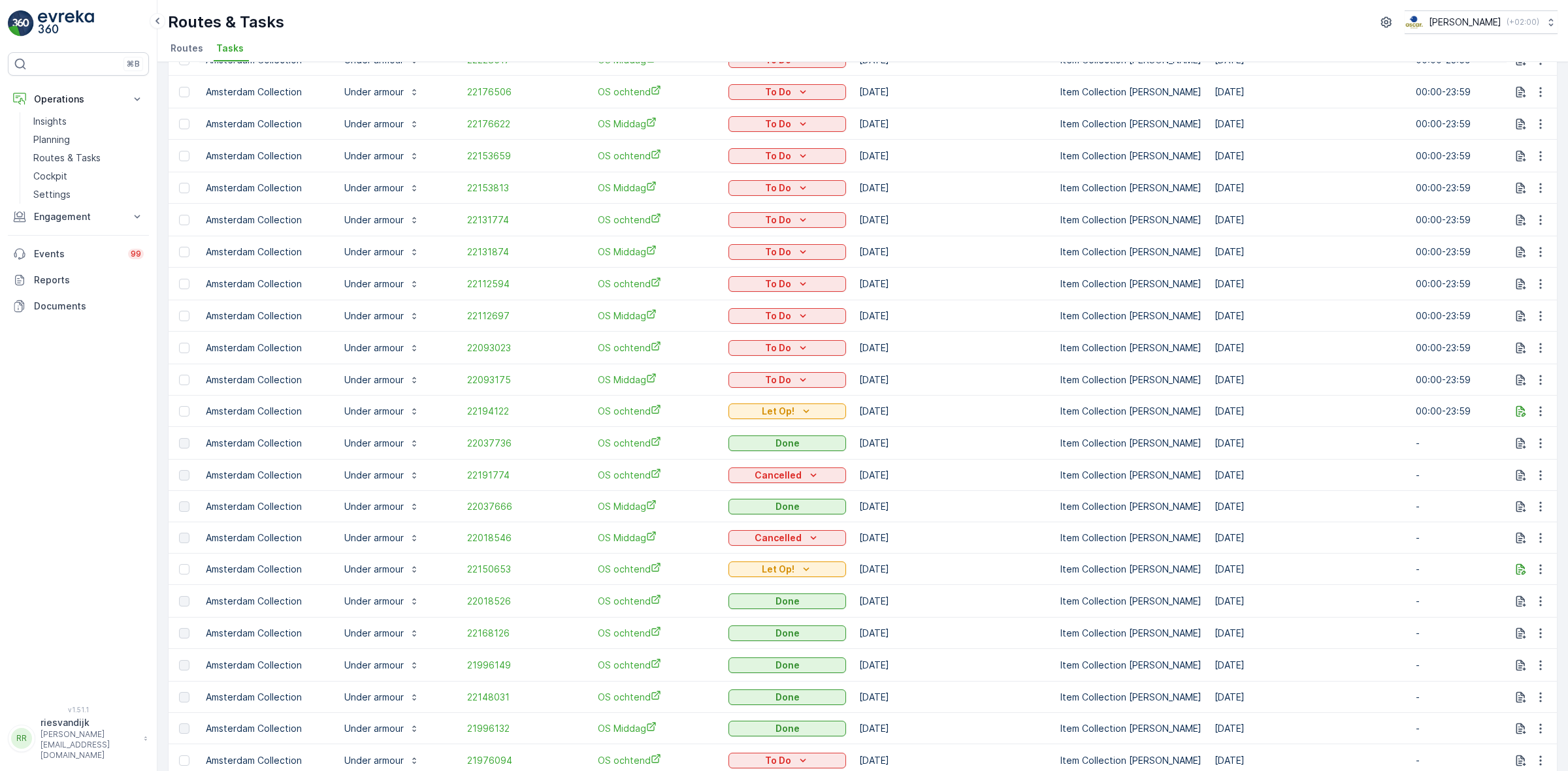
scroll to position [163, 0]
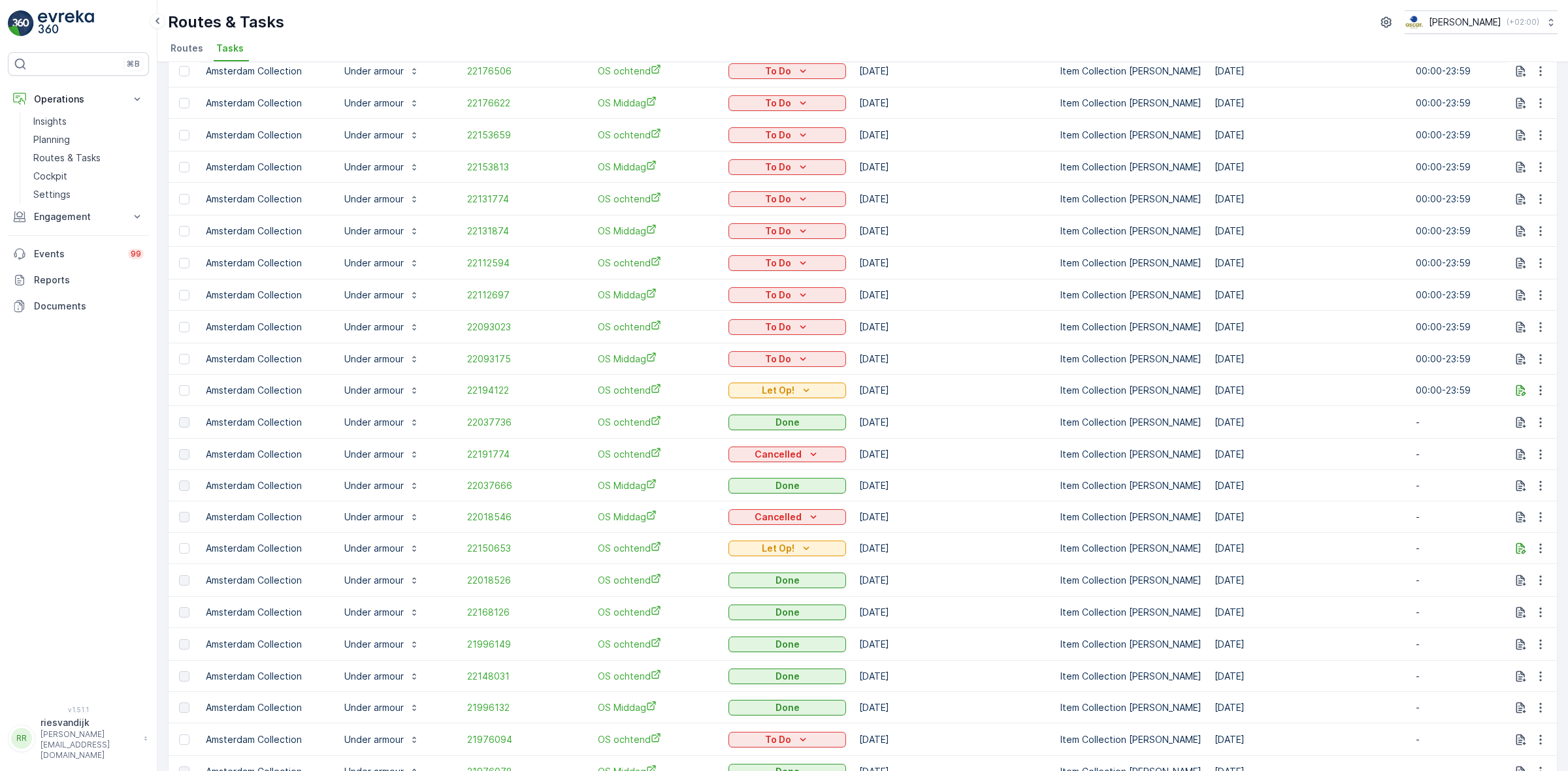
click at [361, 9] on div "Routes & Tasks [PERSON_NAME] ( +02:00 ) Routes Tasks" at bounding box center [862, 30] width 1410 height 62
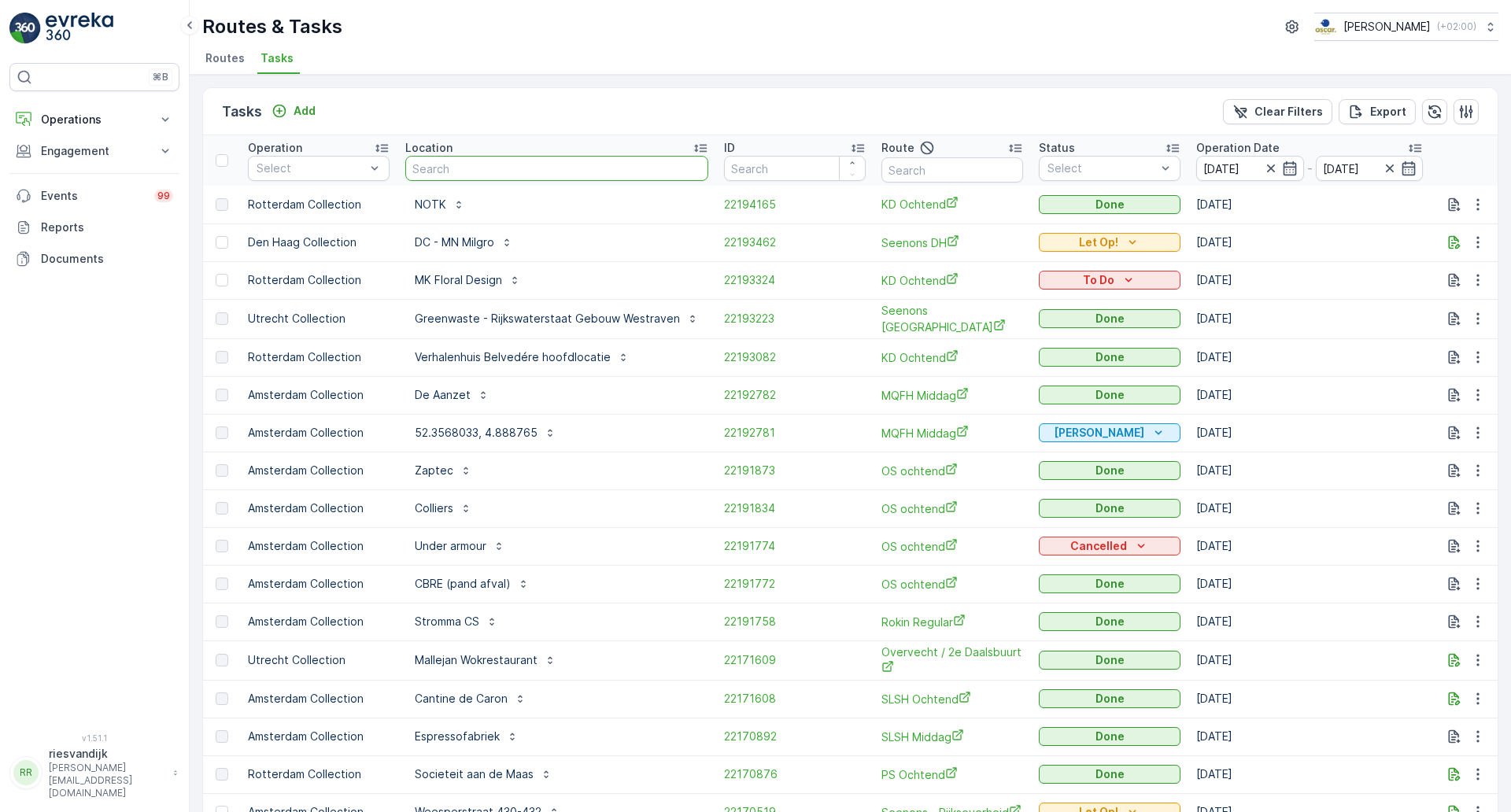
click at [479, 166] on input "text" at bounding box center [557, 169] width 303 height 25
type input "under"
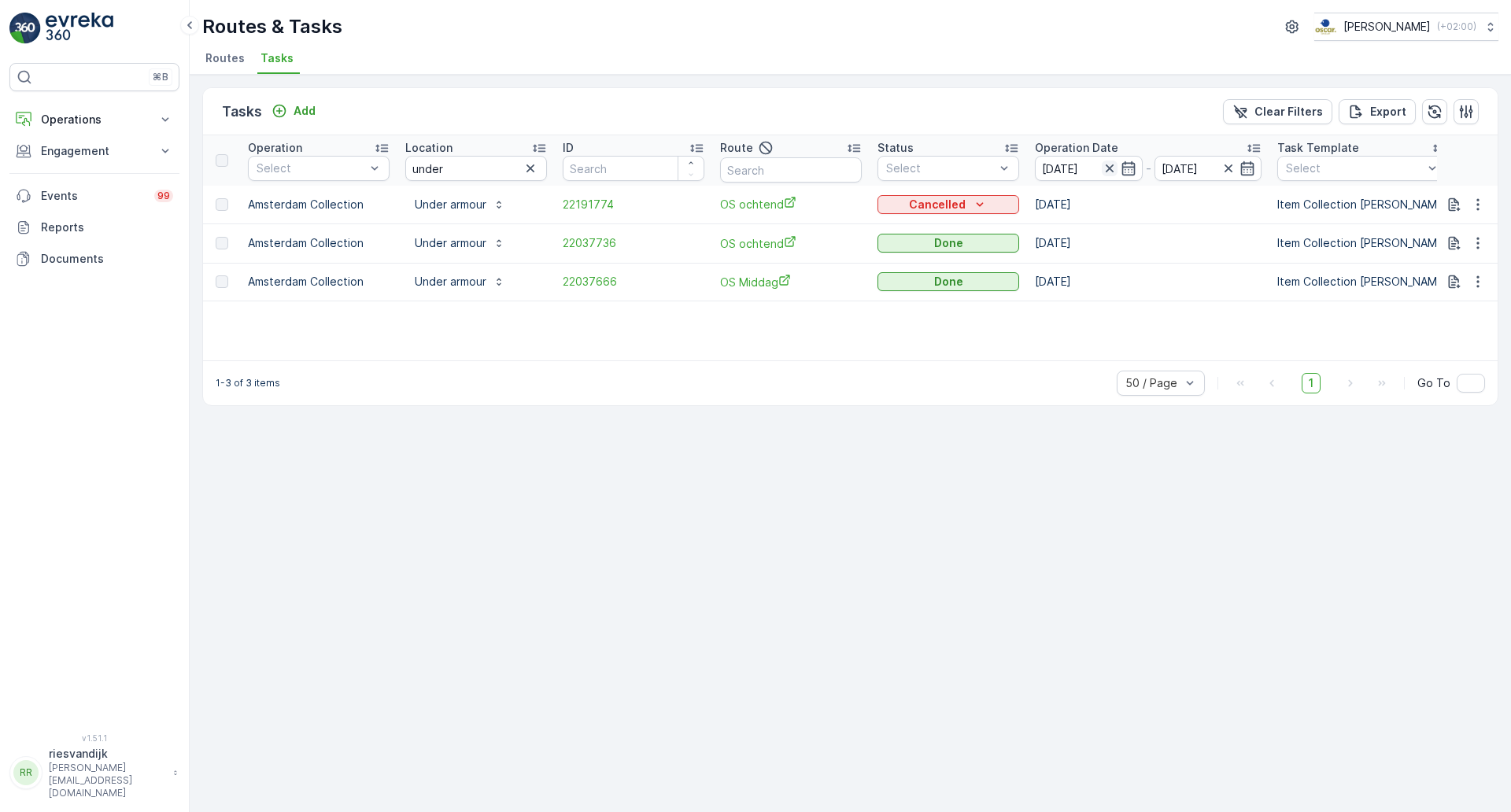
click at [1110, 169] on icon "button" at bounding box center [1109, 168] width 8 height 8
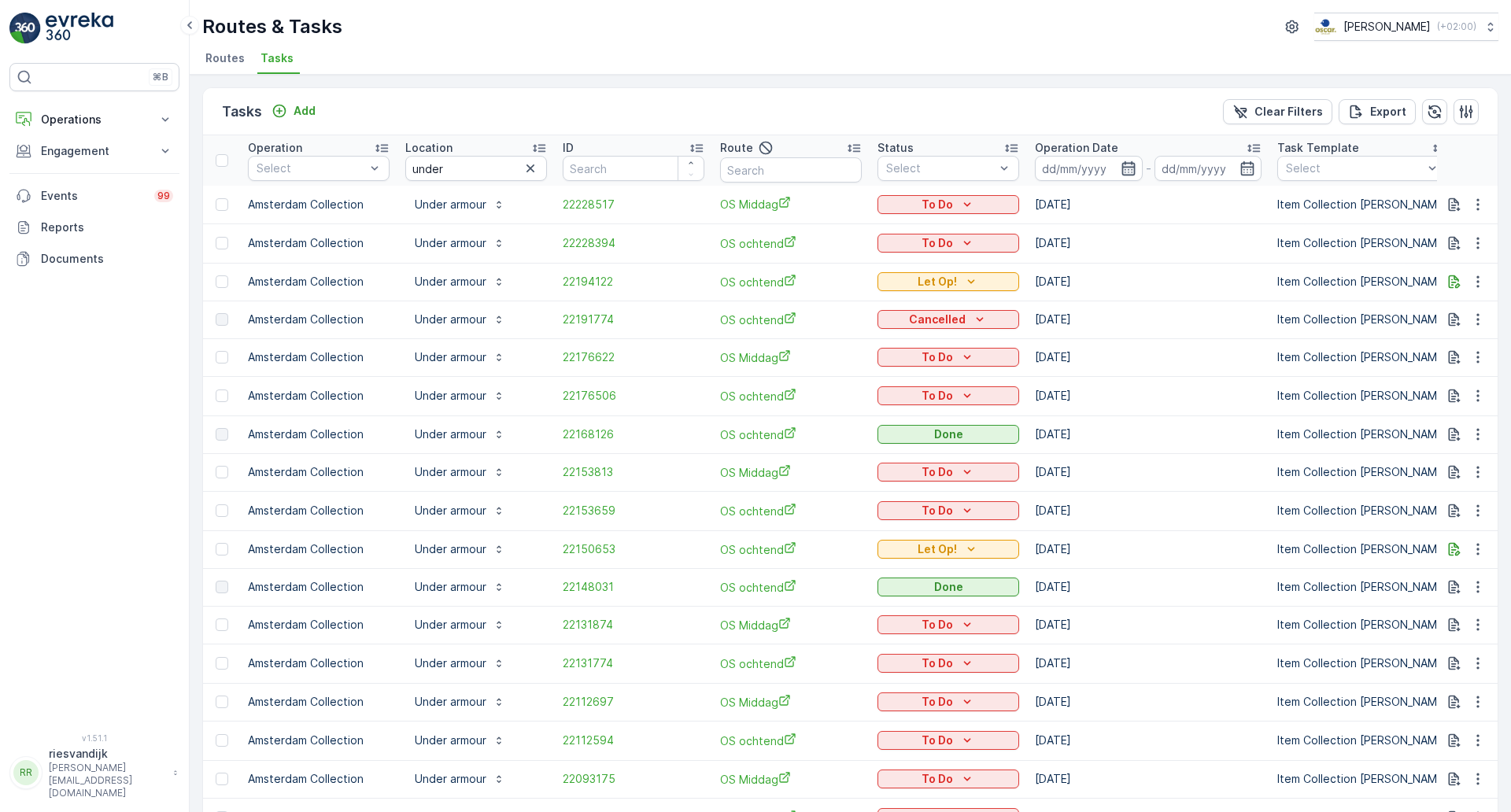
click at [1121, 168] on icon "button" at bounding box center [1129, 168] width 15 height 15
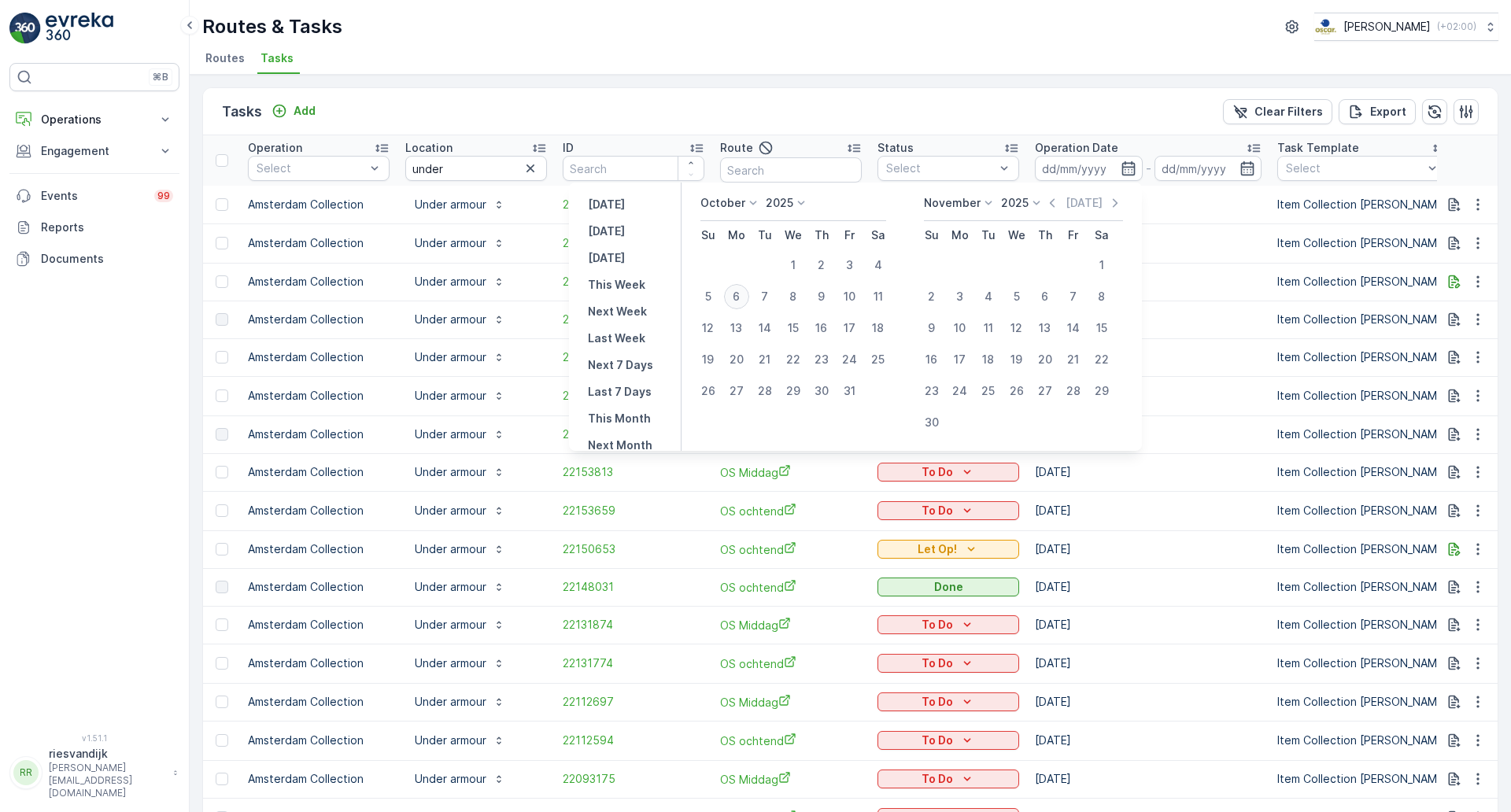
click at [738, 301] on div "6" at bounding box center [737, 296] width 25 height 25
type input "[DATE]"
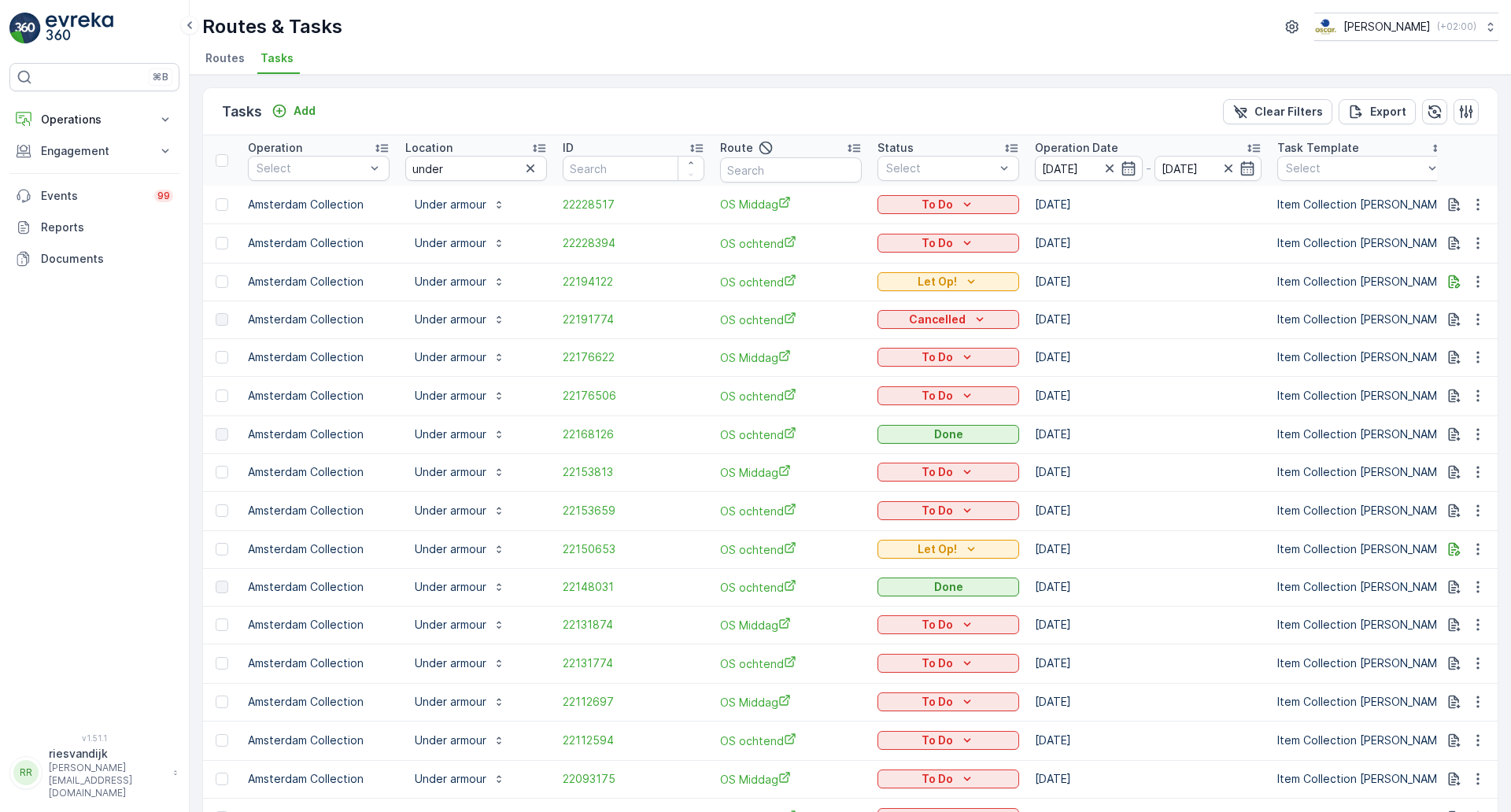
click at [728, 47] on ul "Routes Tasks" at bounding box center [844, 61] width 1284 height 27
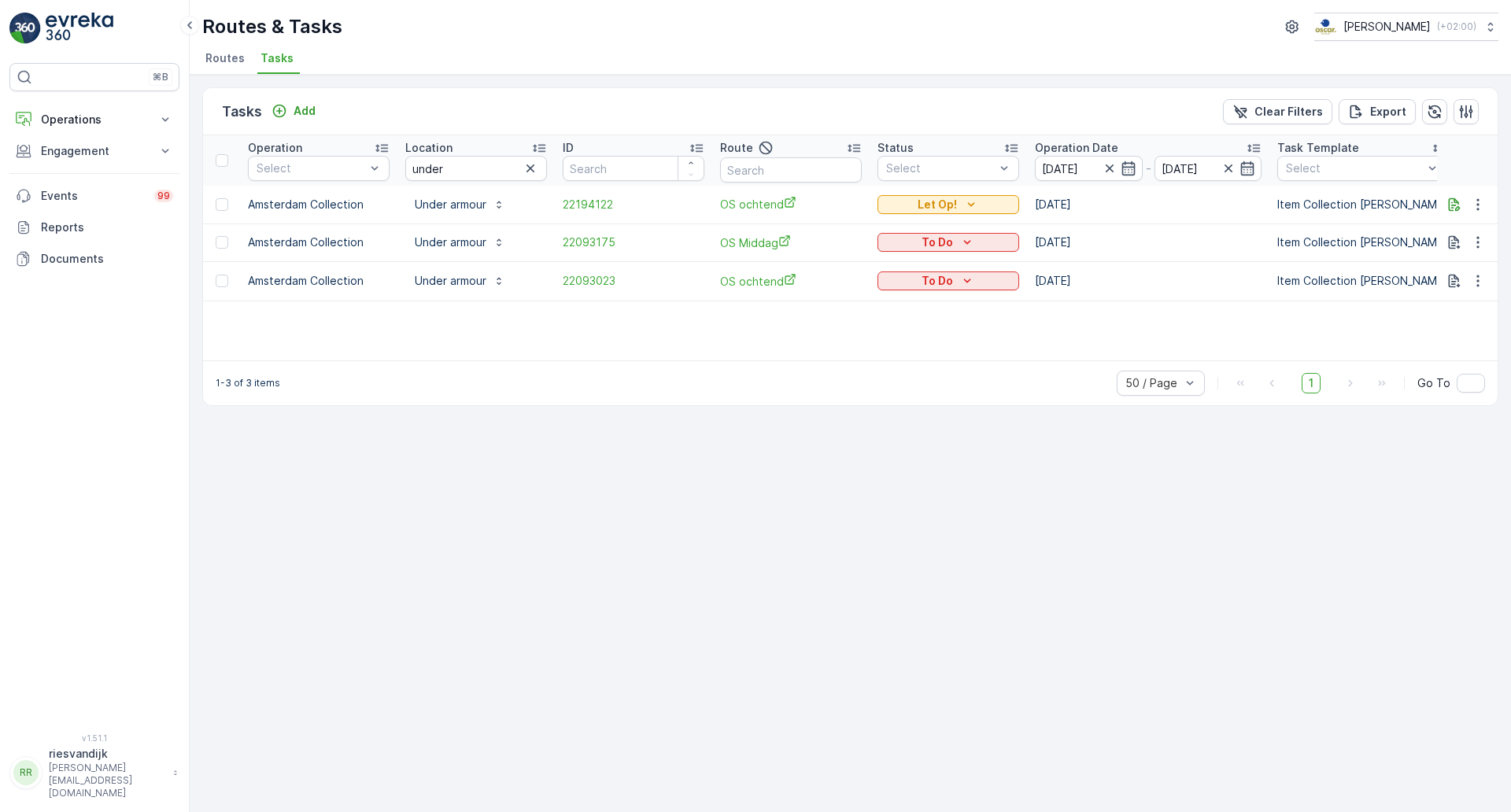
click at [877, 513] on div "Tasks Add Clear Filters Export Operation Select Location under ID Route Status …" at bounding box center [851, 443] width 1322 height 737
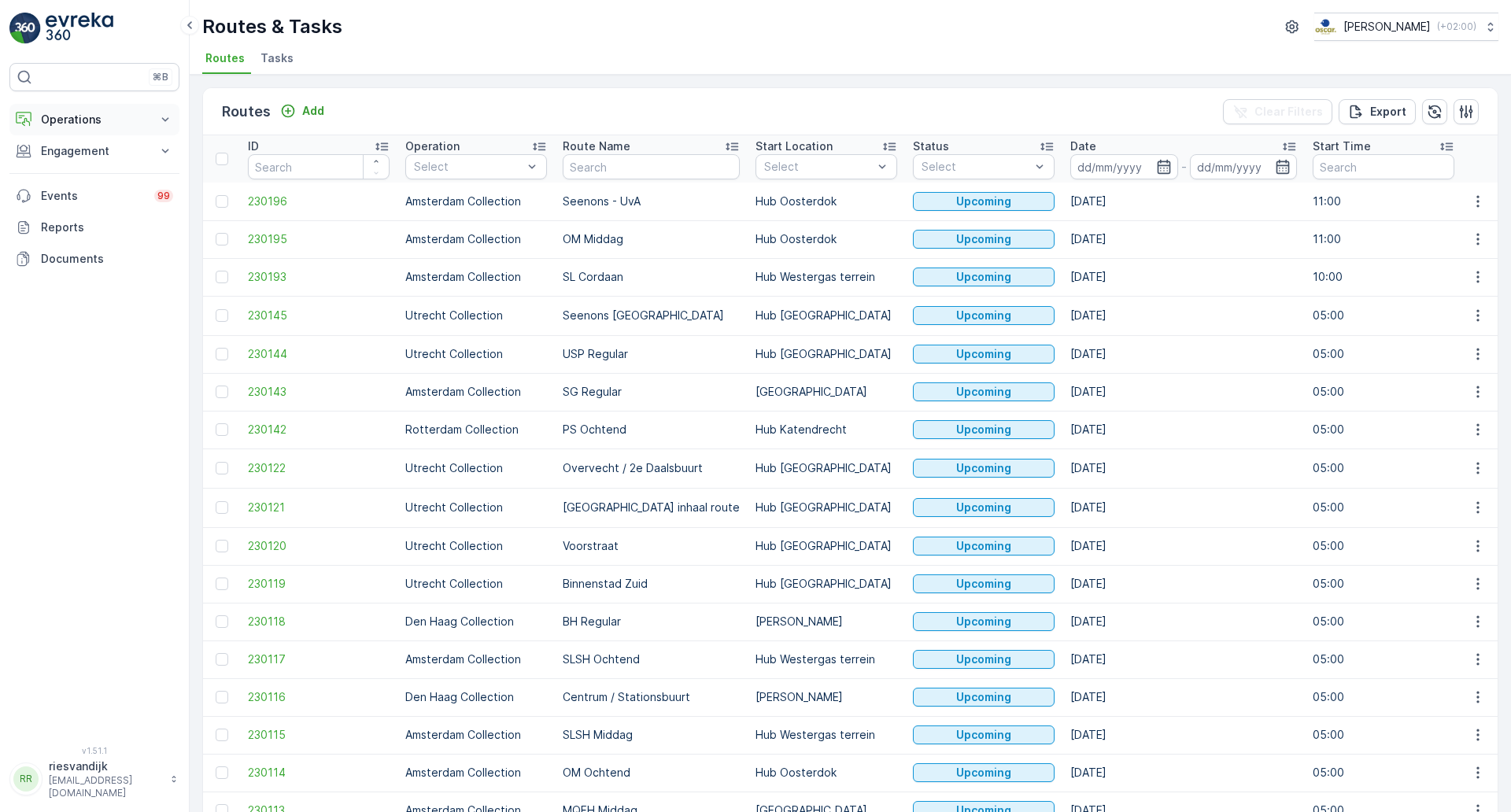
click at [96, 113] on p "Operations" at bounding box center [94, 120] width 107 height 15
click at [70, 191] on p "Routes & Tasks" at bounding box center [81, 190] width 81 height 15
click at [624, 167] on input "text" at bounding box center [651, 167] width 178 height 25
click at [279, 58] on span "Tasks" at bounding box center [277, 58] width 33 height 15
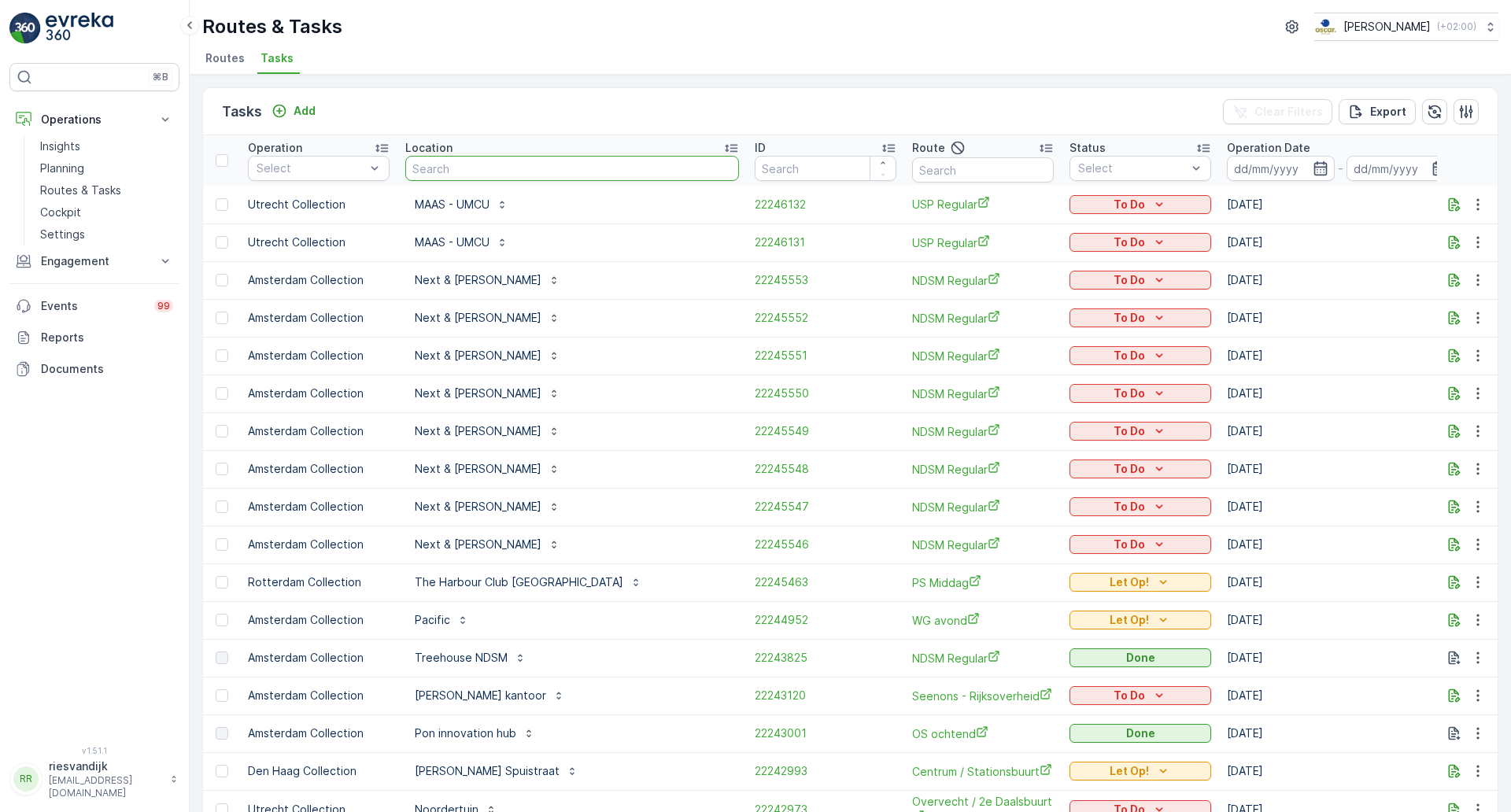
click at [455, 166] on input "text" at bounding box center [572, 169] width 334 height 25
type input "umcu"
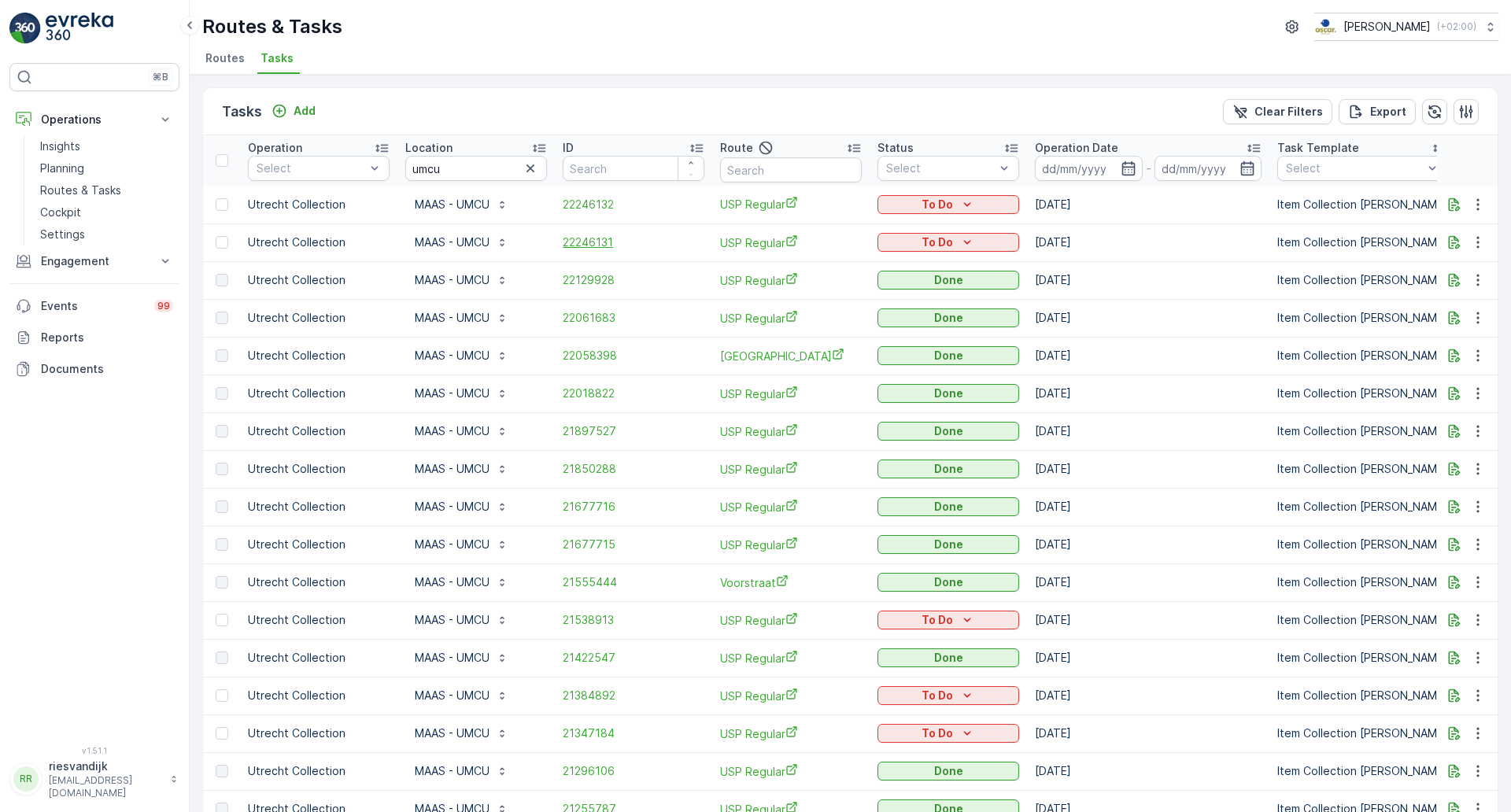
click at [609, 237] on span "22246131" at bounding box center [633, 242] width 142 height 15
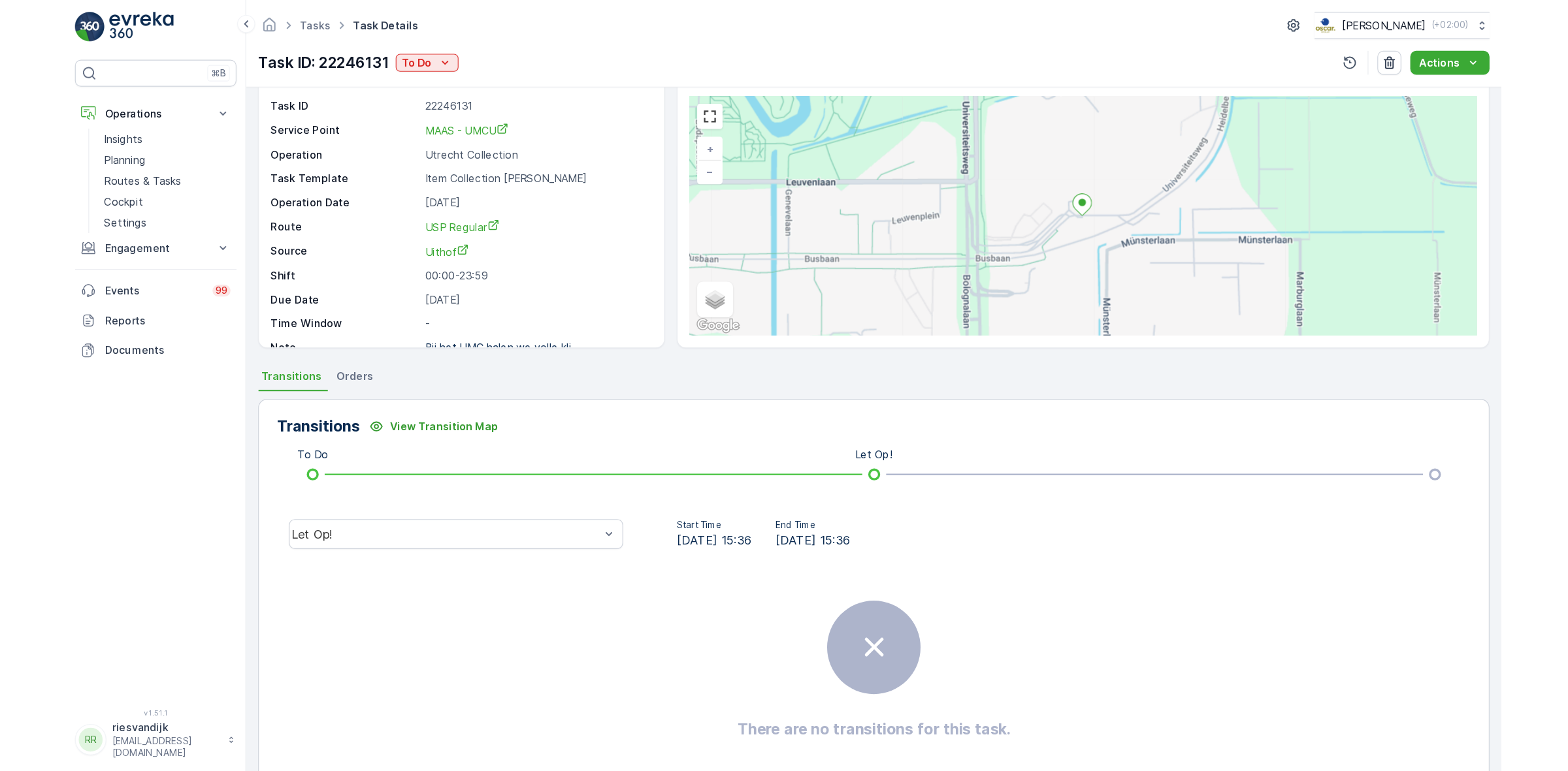
scroll to position [84, 0]
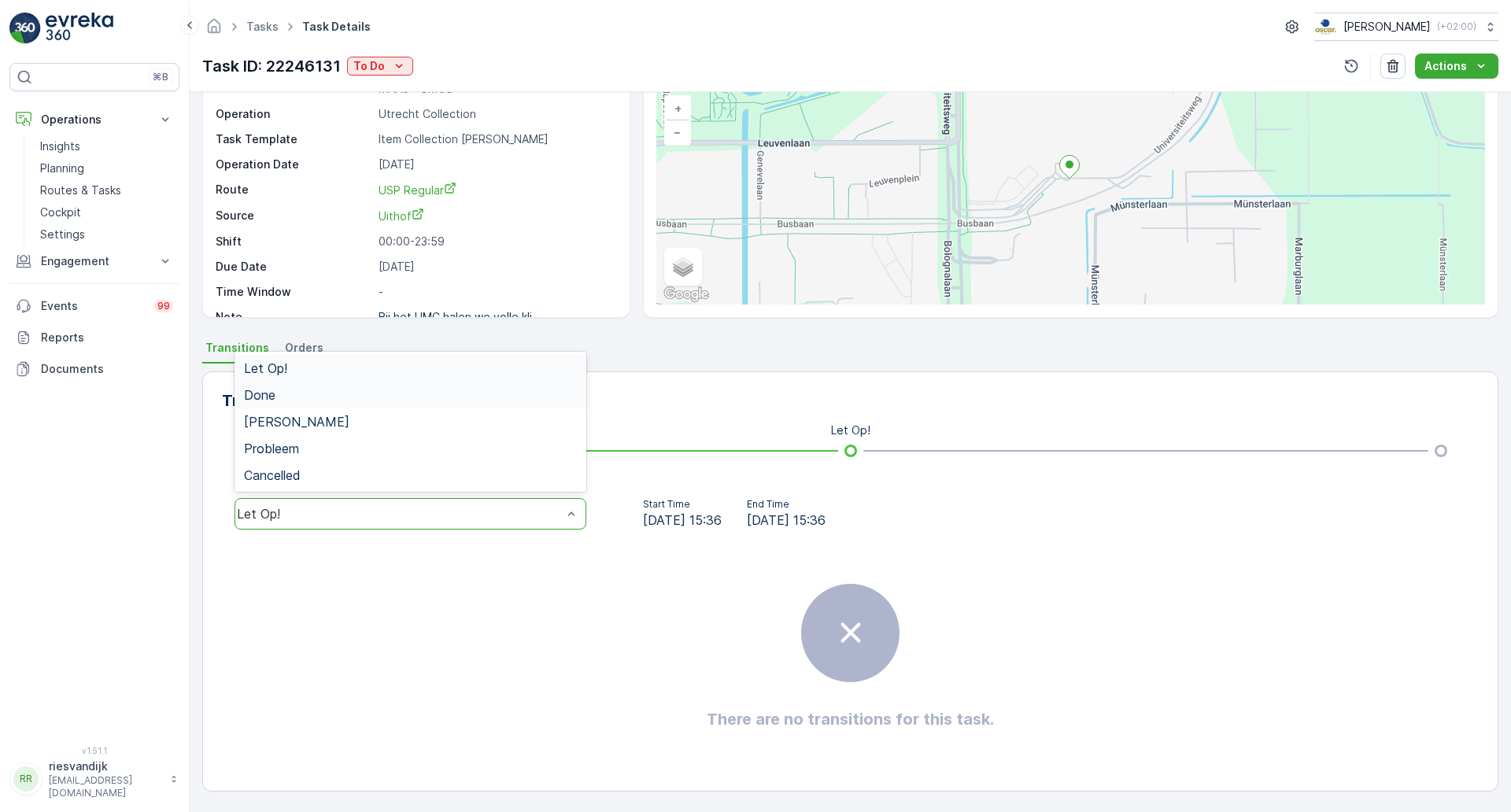
click at [455, 397] on div "Done" at bounding box center [410, 394] width 333 height 14
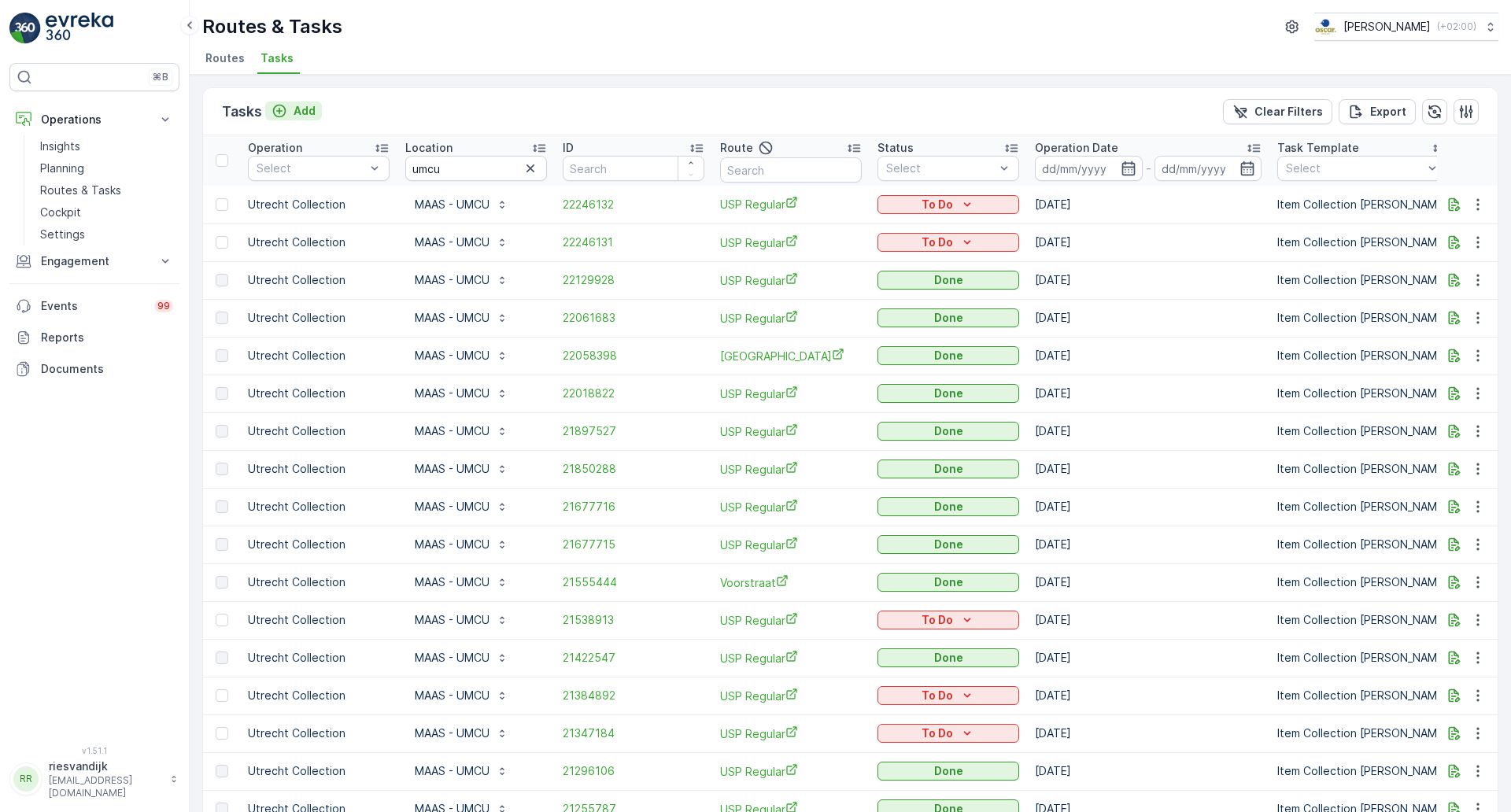
click at [298, 107] on p "Add" at bounding box center [304, 111] width 22 height 15
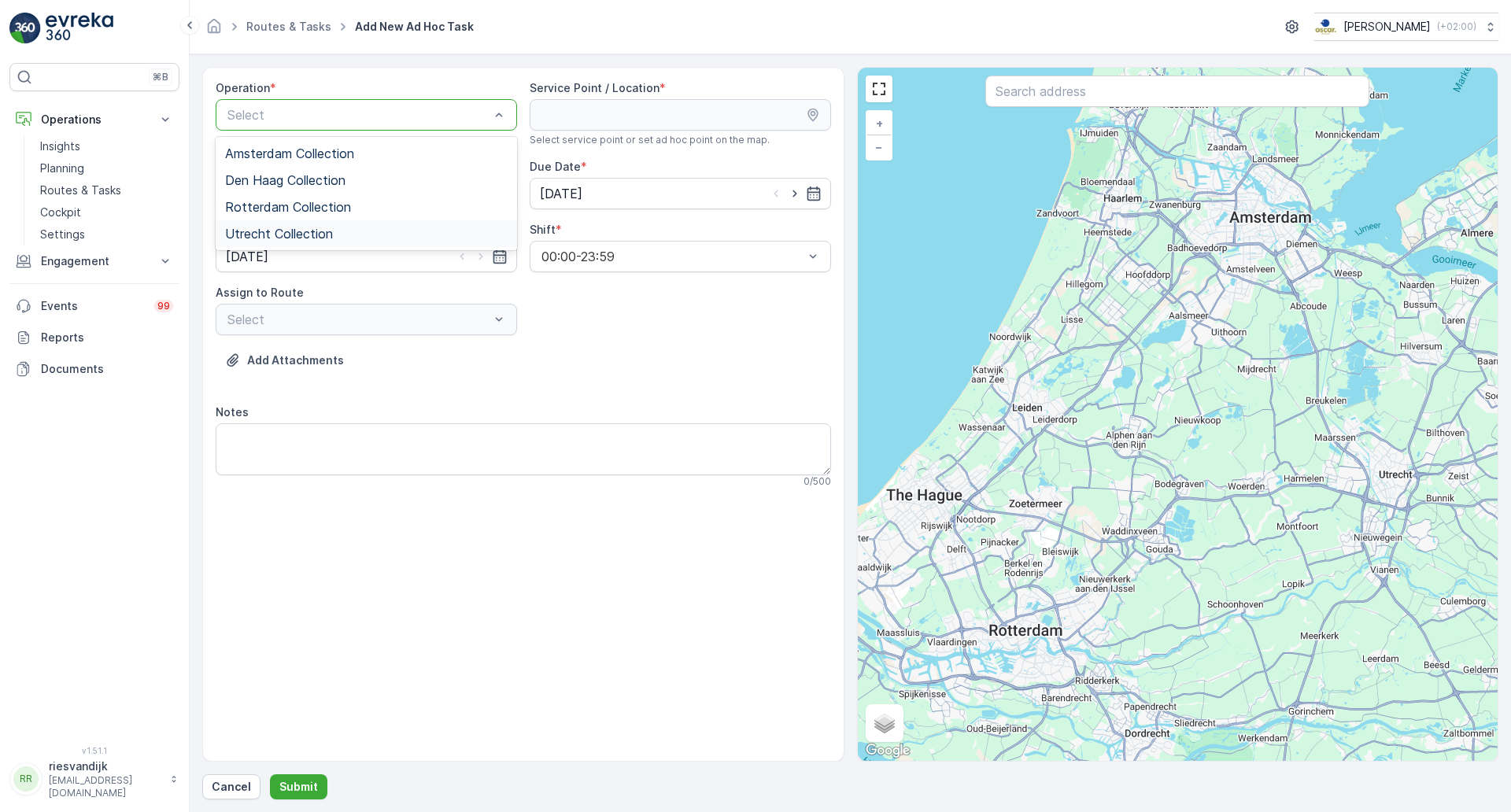
click at [304, 246] on div "Utrecht Collection" at bounding box center [367, 233] width 301 height 27
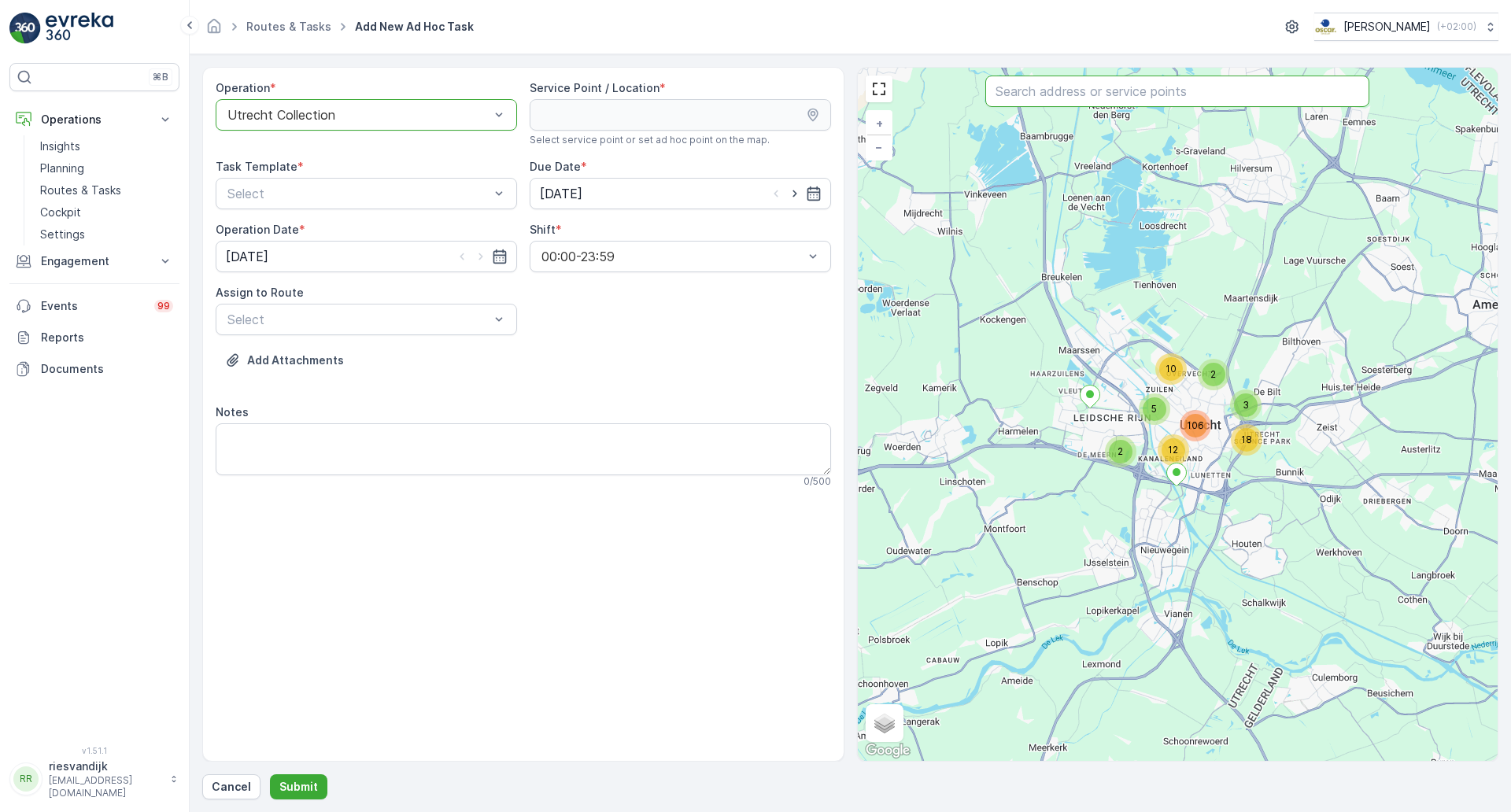
click at [1269, 87] on input "text" at bounding box center [1177, 91] width 384 height 32
type input "umcu"
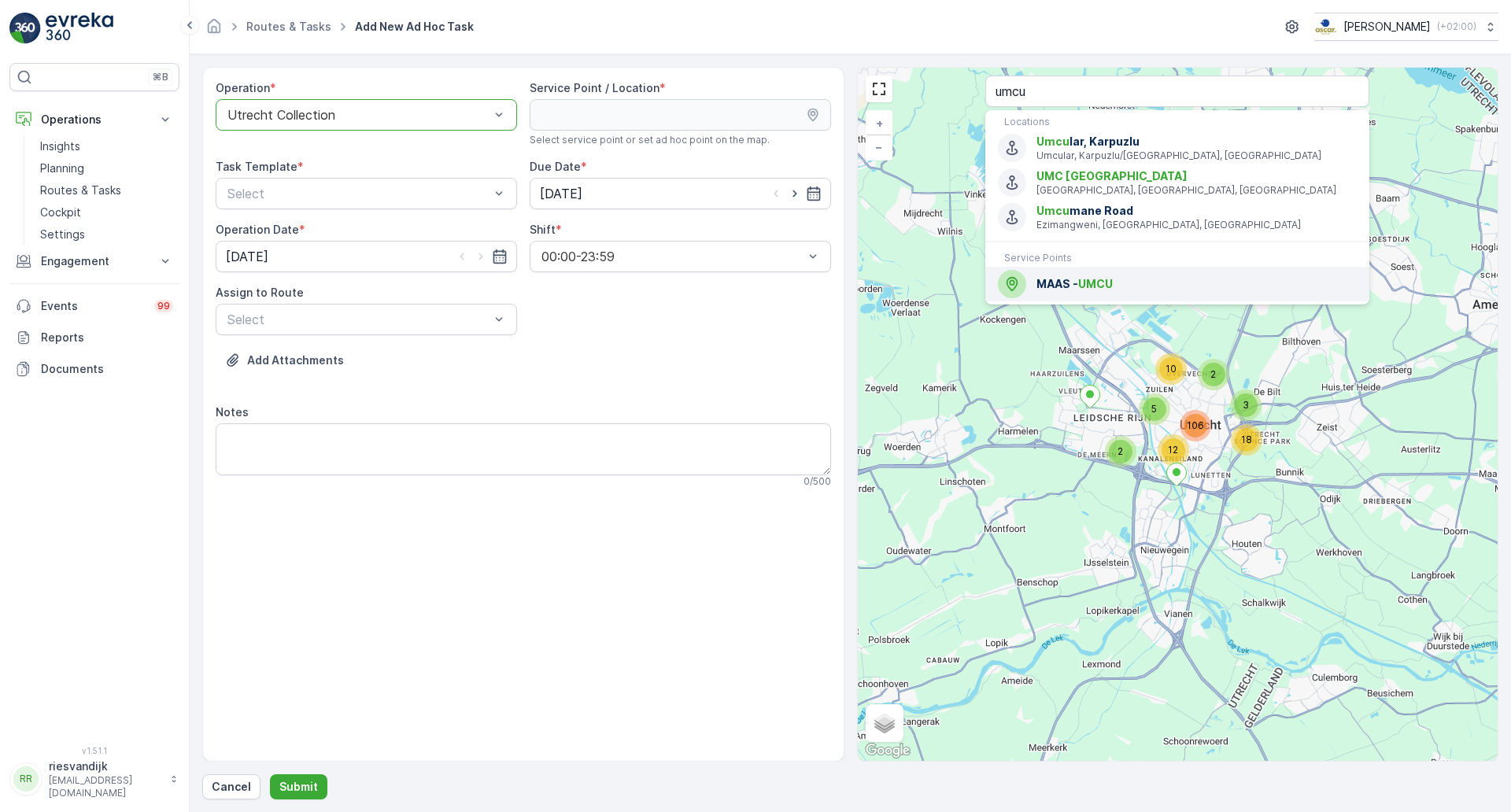
click at [1229, 286] on span "MAAS - UMCU" at bounding box center [1196, 284] width 320 height 15
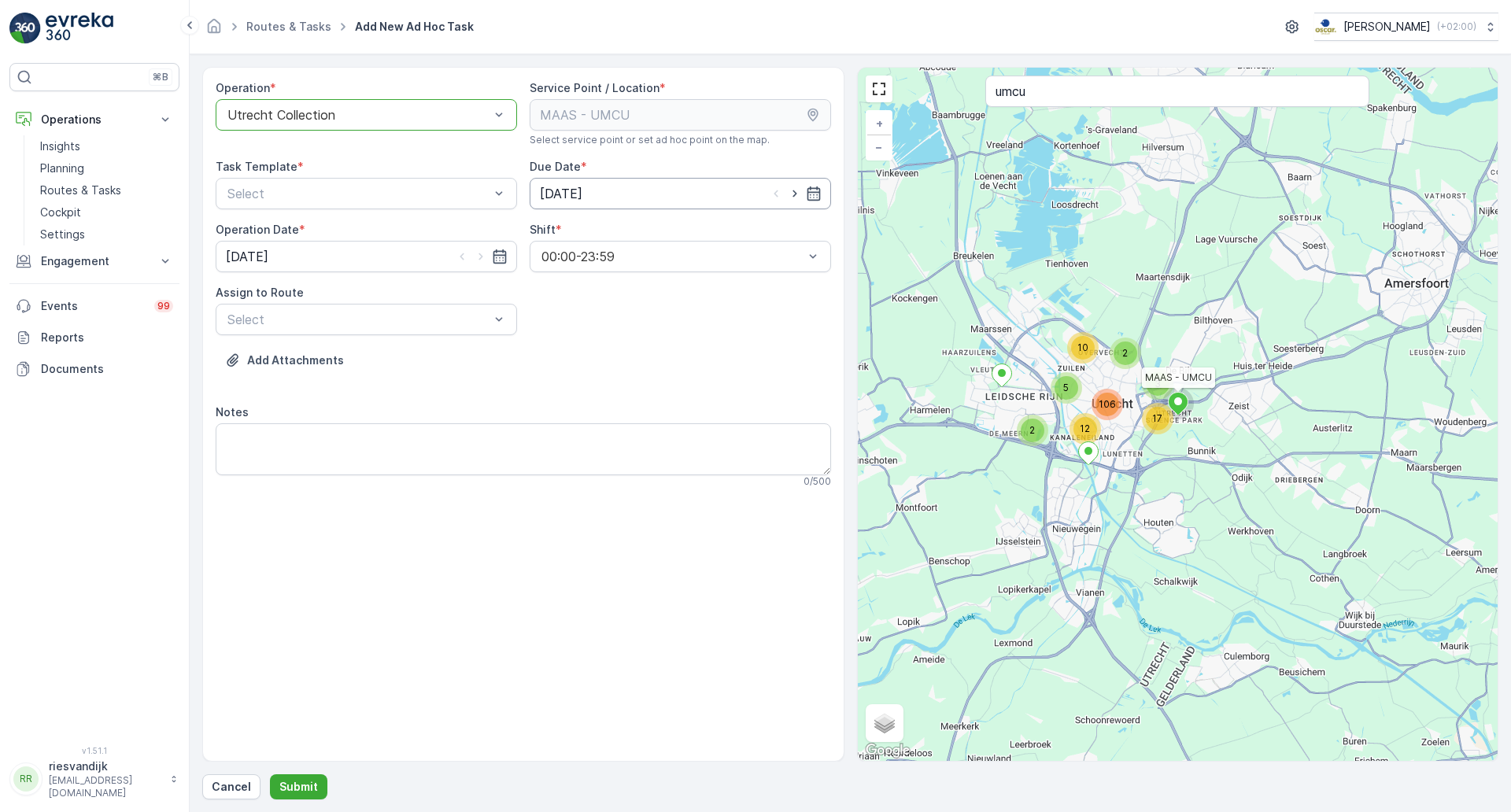
click at [673, 190] on input "[DATE]" at bounding box center [680, 193] width 301 height 32
click at [638, 333] on div "8" at bounding box center [642, 325] width 25 height 25
type input "[DATE]"
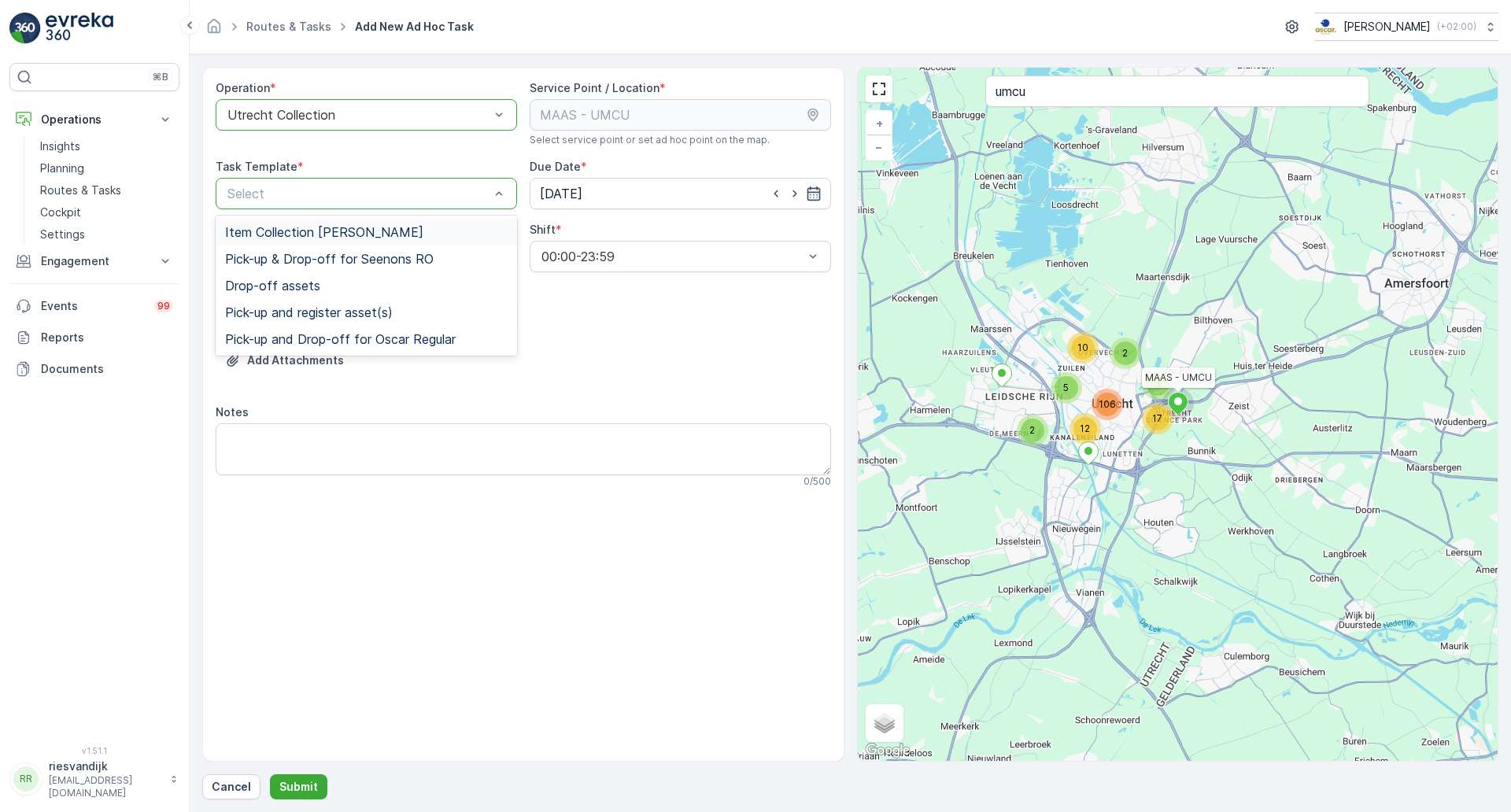
drag, startPoint x: 447, startPoint y: 188, endPoint x: 447, endPoint y: 199, distance: 11.0
click at [438, 227] on div "Item Collection [PERSON_NAME]" at bounding box center [366, 231] width 283 height 14
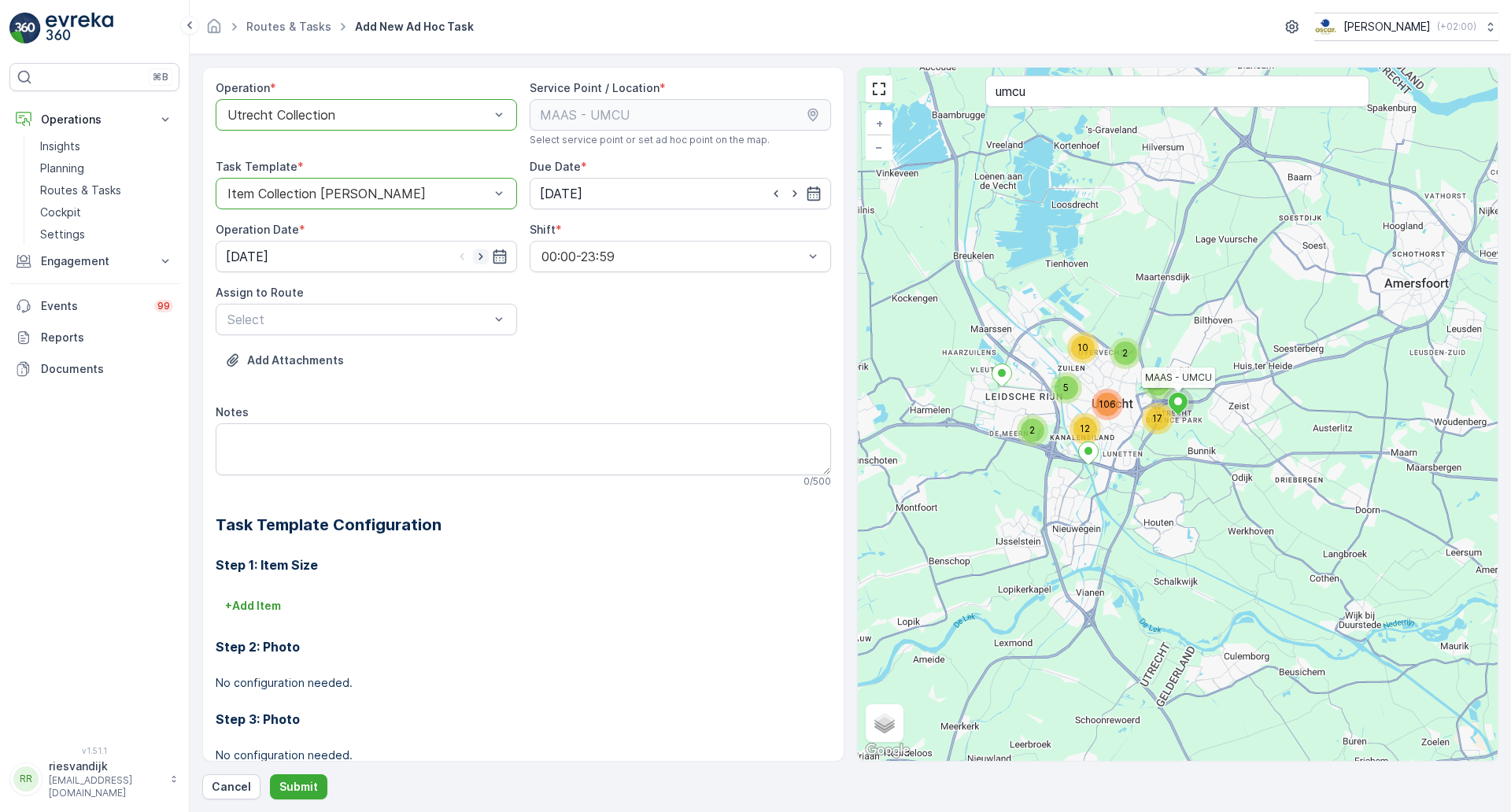
click at [481, 257] on icon "button" at bounding box center [481, 257] width 15 height 15
type input "[DATE]"
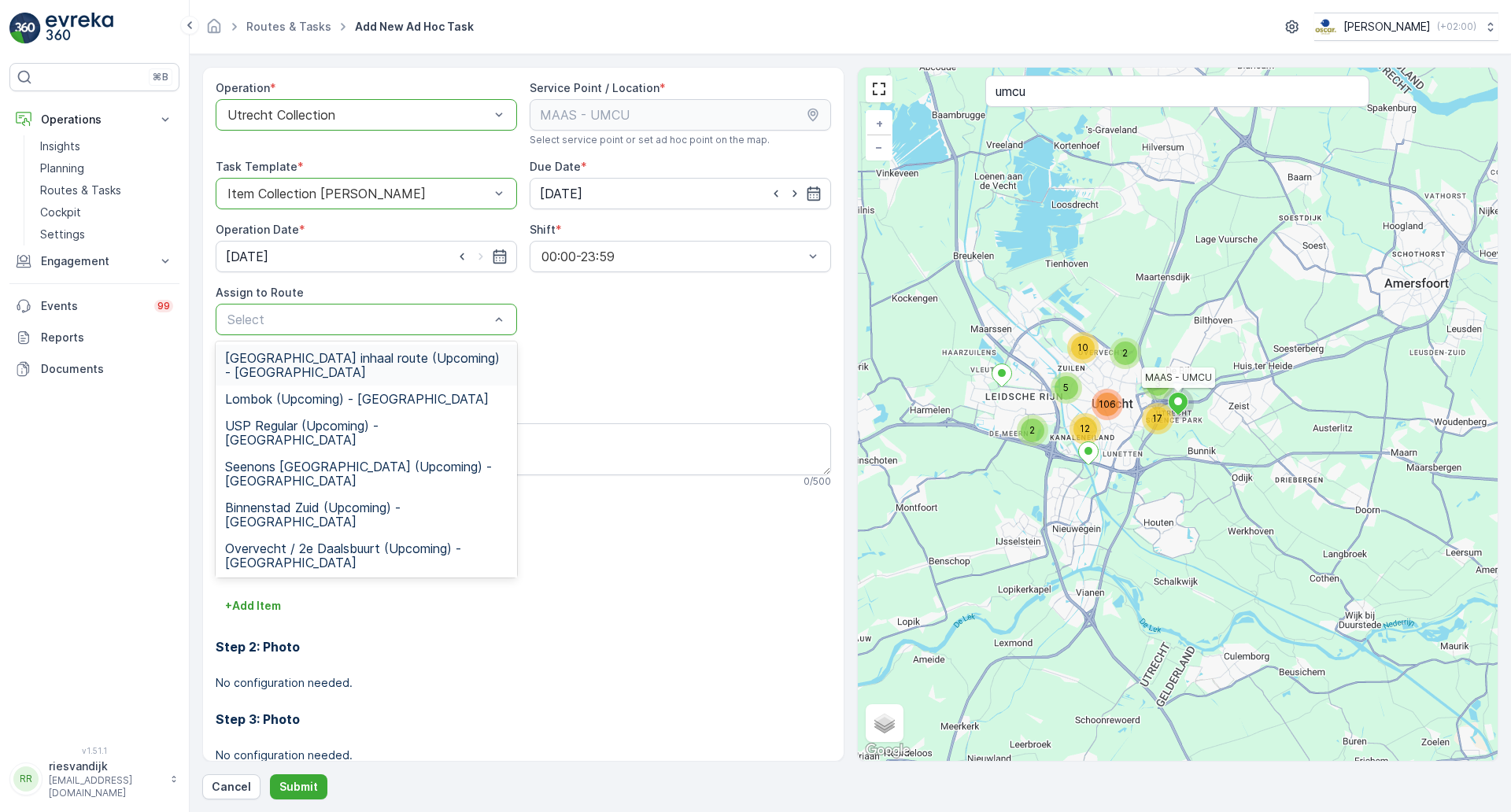
click at [562, 348] on div "Add Attachments" at bounding box center [524, 370] width 616 height 44
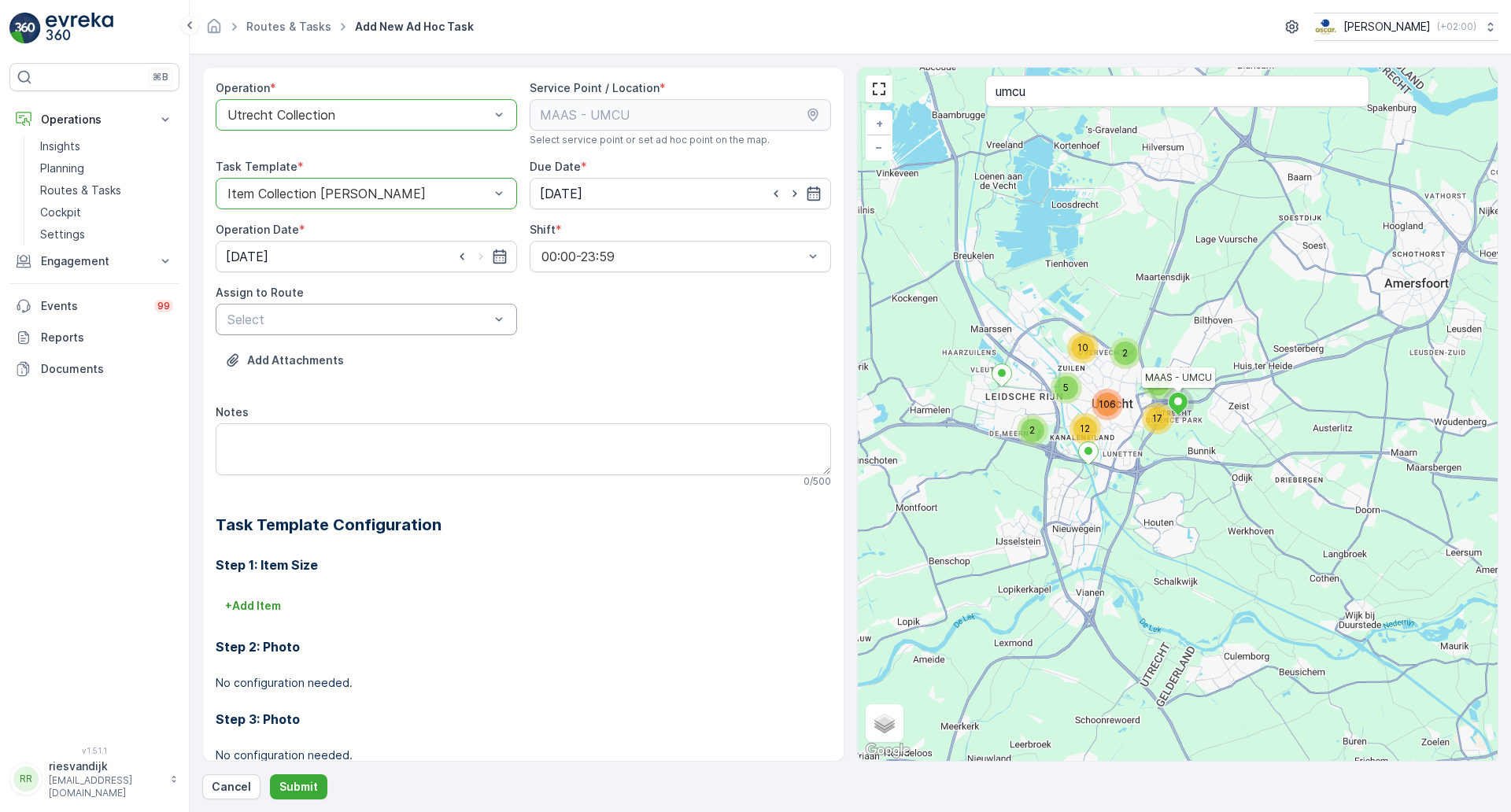
click at [414, 330] on div "Select" at bounding box center [367, 319] width 301 height 32
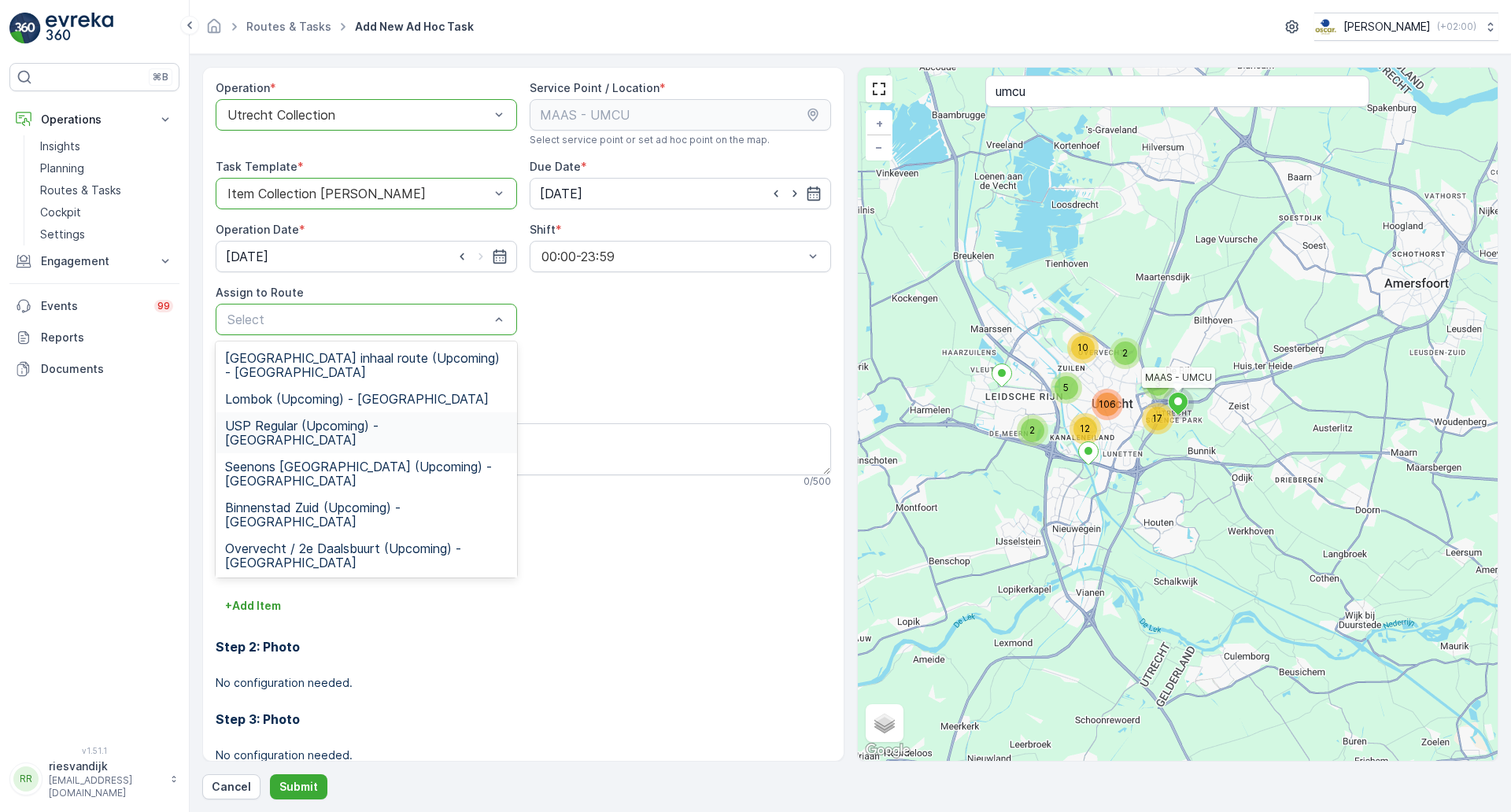
click at [410, 419] on span "USP Regular (Upcoming) - Utrecht" at bounding box center [366, 432] width 283 height 28
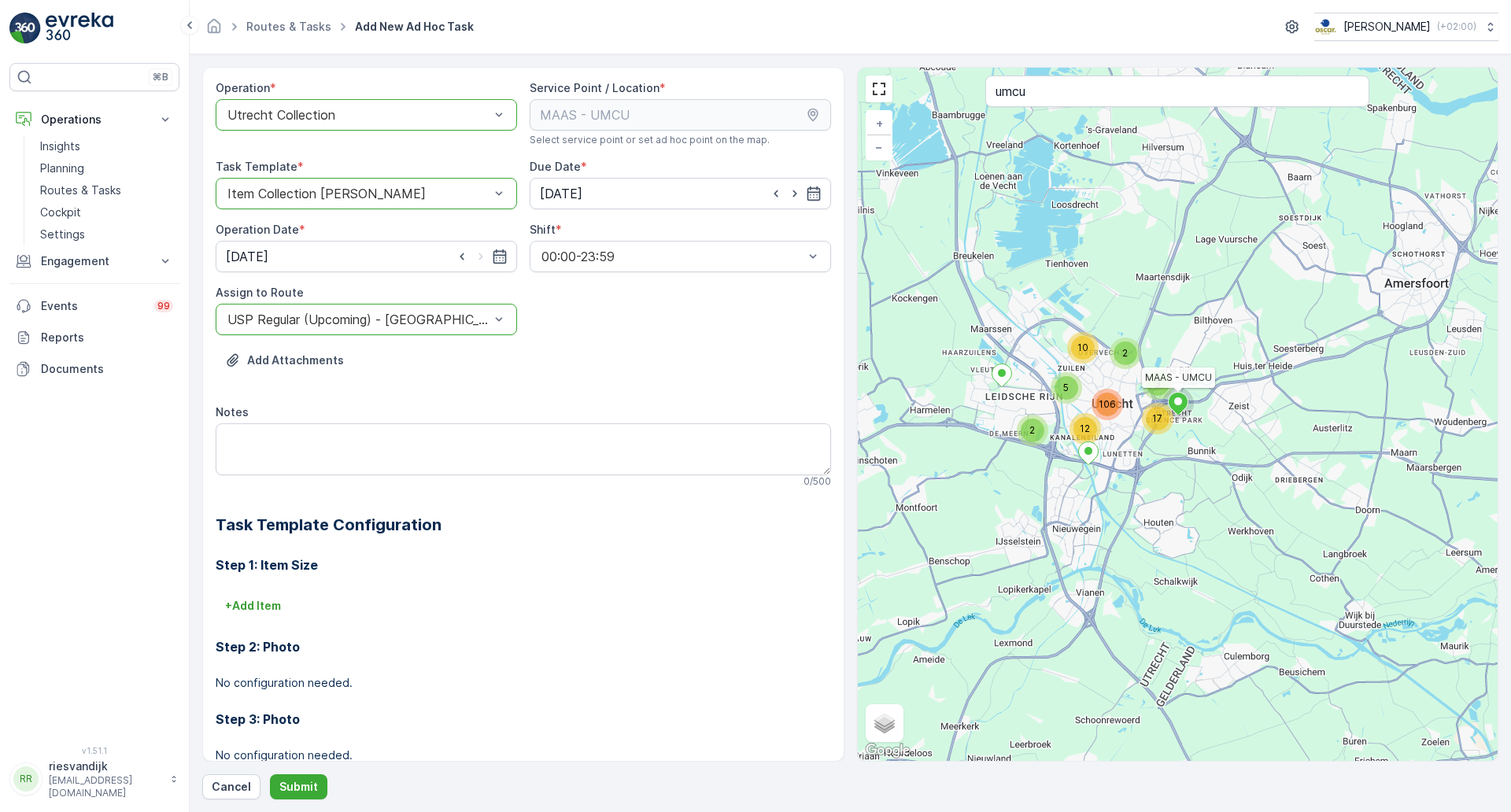
click at [569, 369] on div "Add Attachments" at bounding box center [524, 370] width 616 height 44
click at [485, 432] on textarea "Notes" at bounding box center [524, 449] width 616 height 52
type textarea "Graag 12 containers meenemen en alles ledigen"
click at [481, 388] on div "Add Attachments" at bounding box center [524, 370] width 616 height 44
click at [515, 370] on div "Add Attachments" at bounding box center [524, 370] width 616 height 44
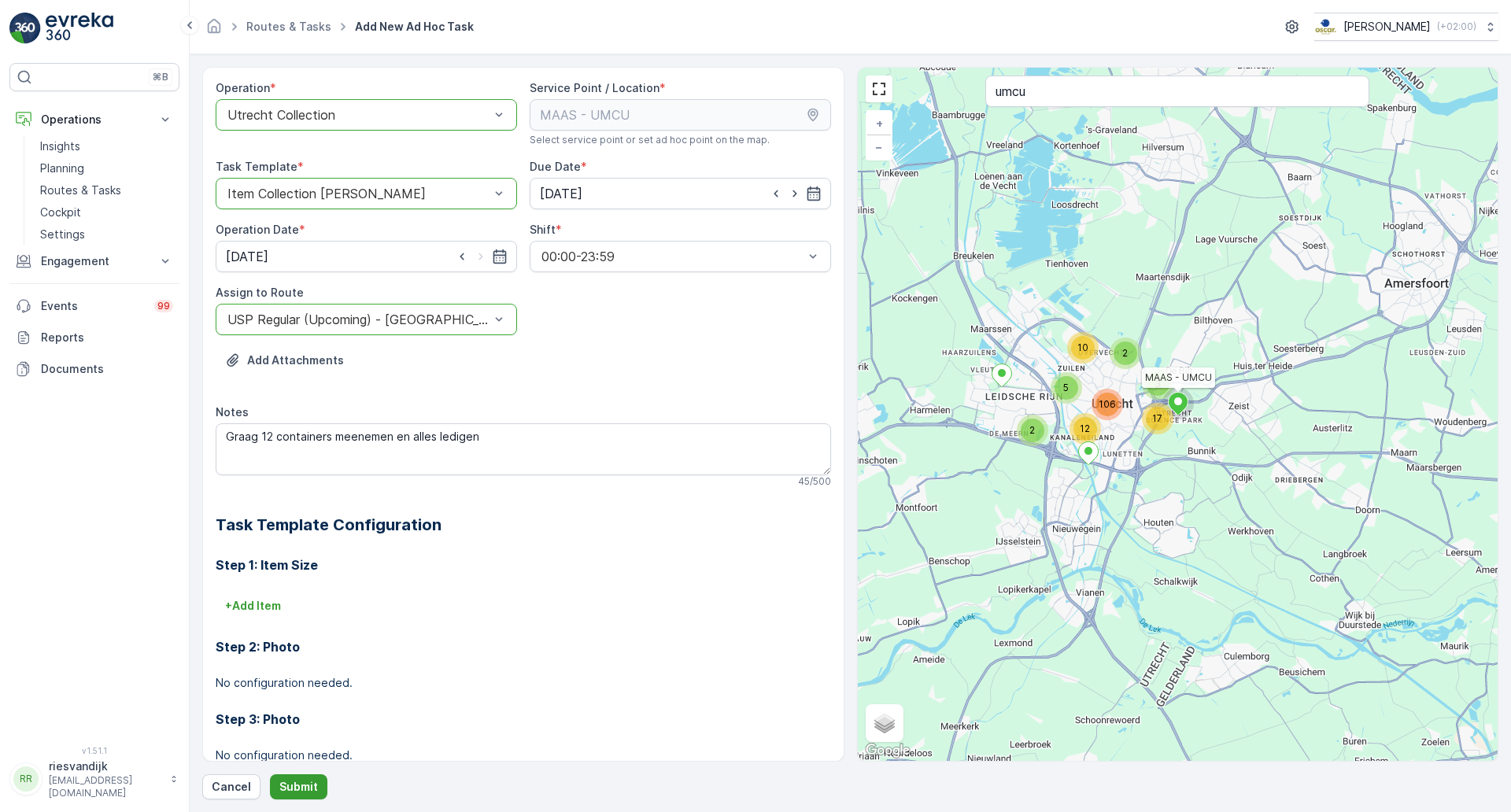
click at [306, 786] on p "Submit" at bounding box center [299, 787] width 39 height 15
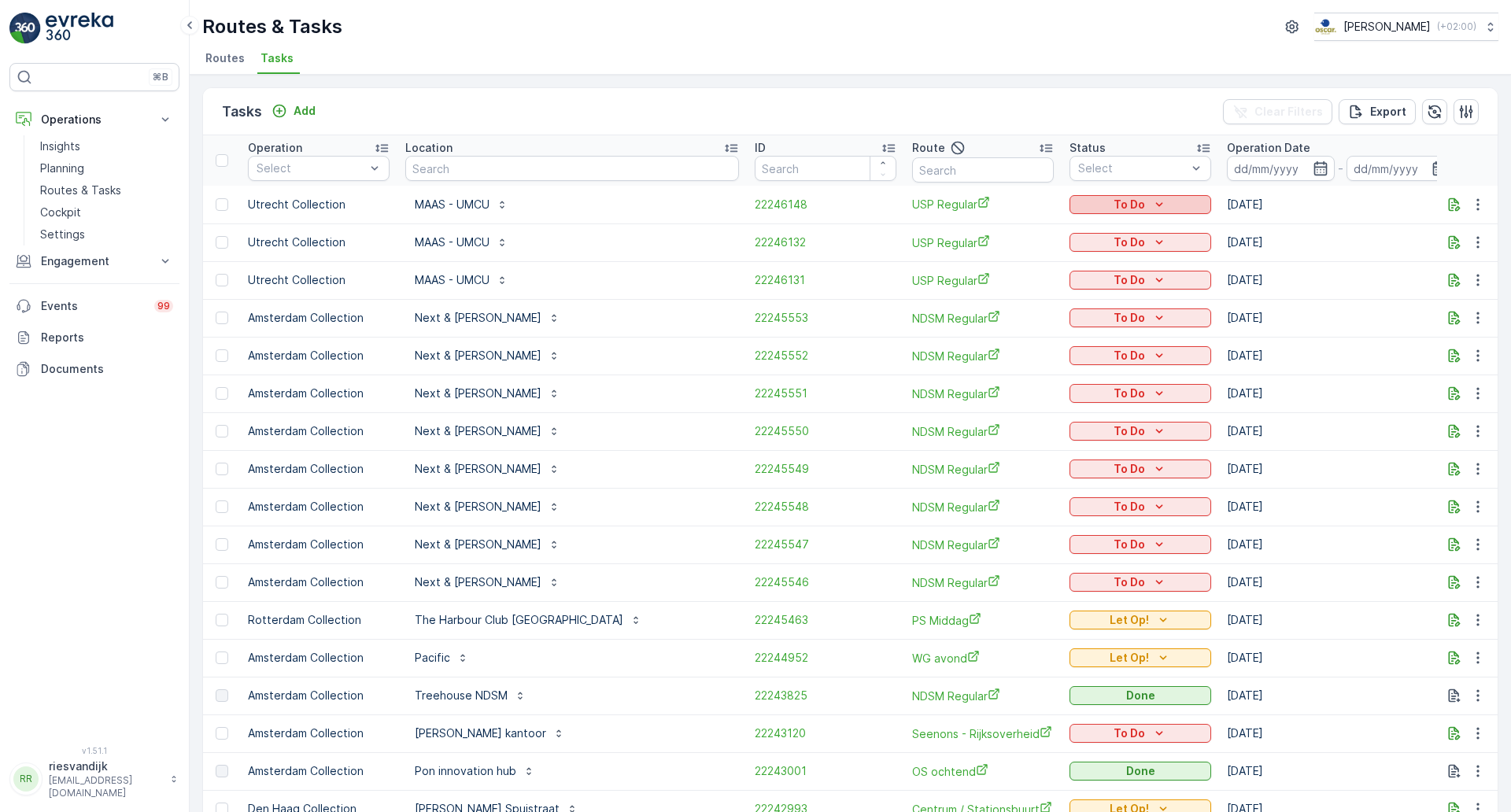
click at [1082, 200] on div "To Do" at bounding box center [1140, 204] width 129 height 15
click at [1028, 273] on div "Let Op!" at bounding box center [1033, 272] width 100 height 22
click at [301, 108] on p "Add" at bounding box center [304, 111] width 22 height 15
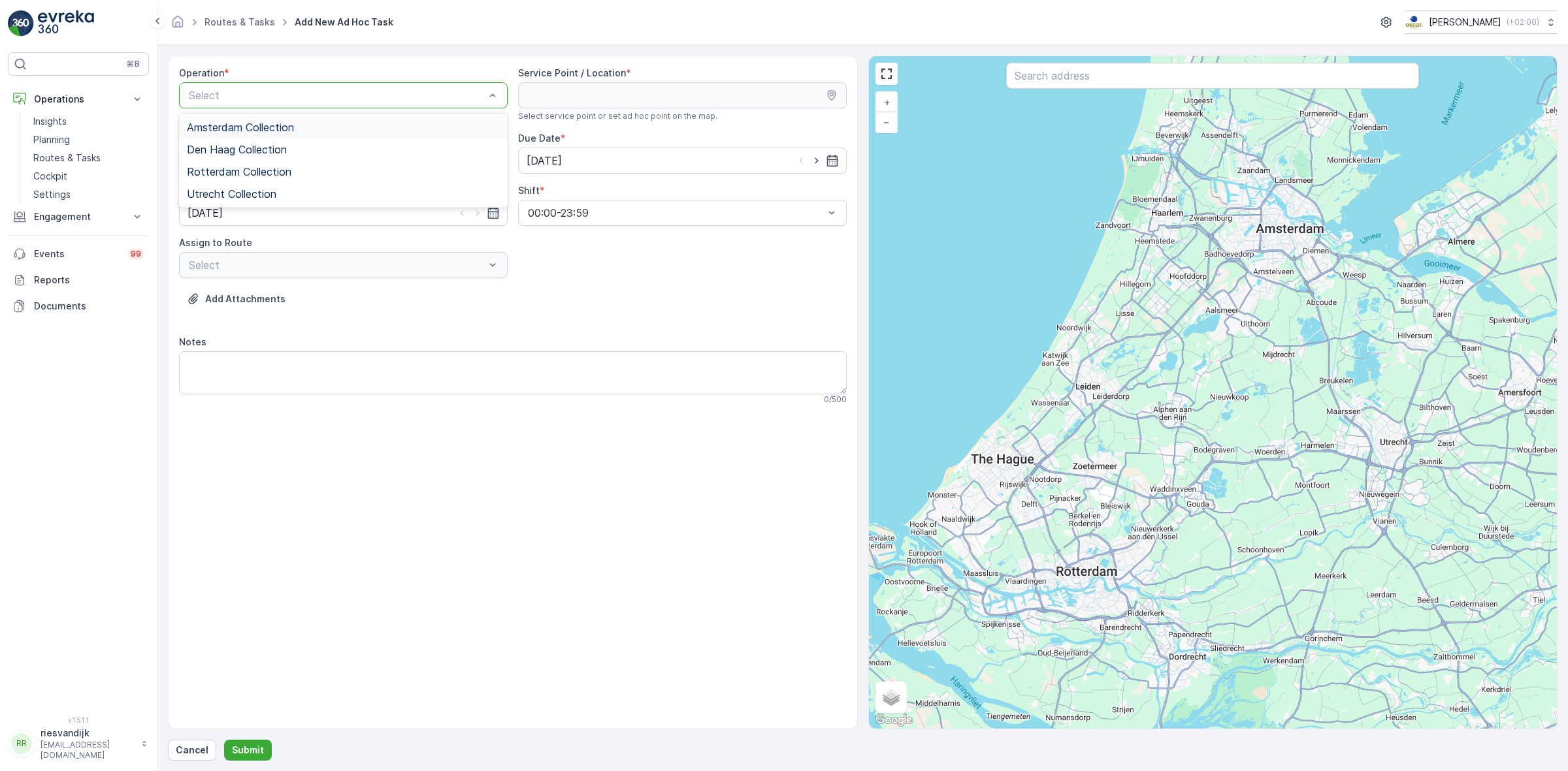
click at [259, 124] on span "Amsterdam Collection" at bounding box center [240, 127] width 107 height 12
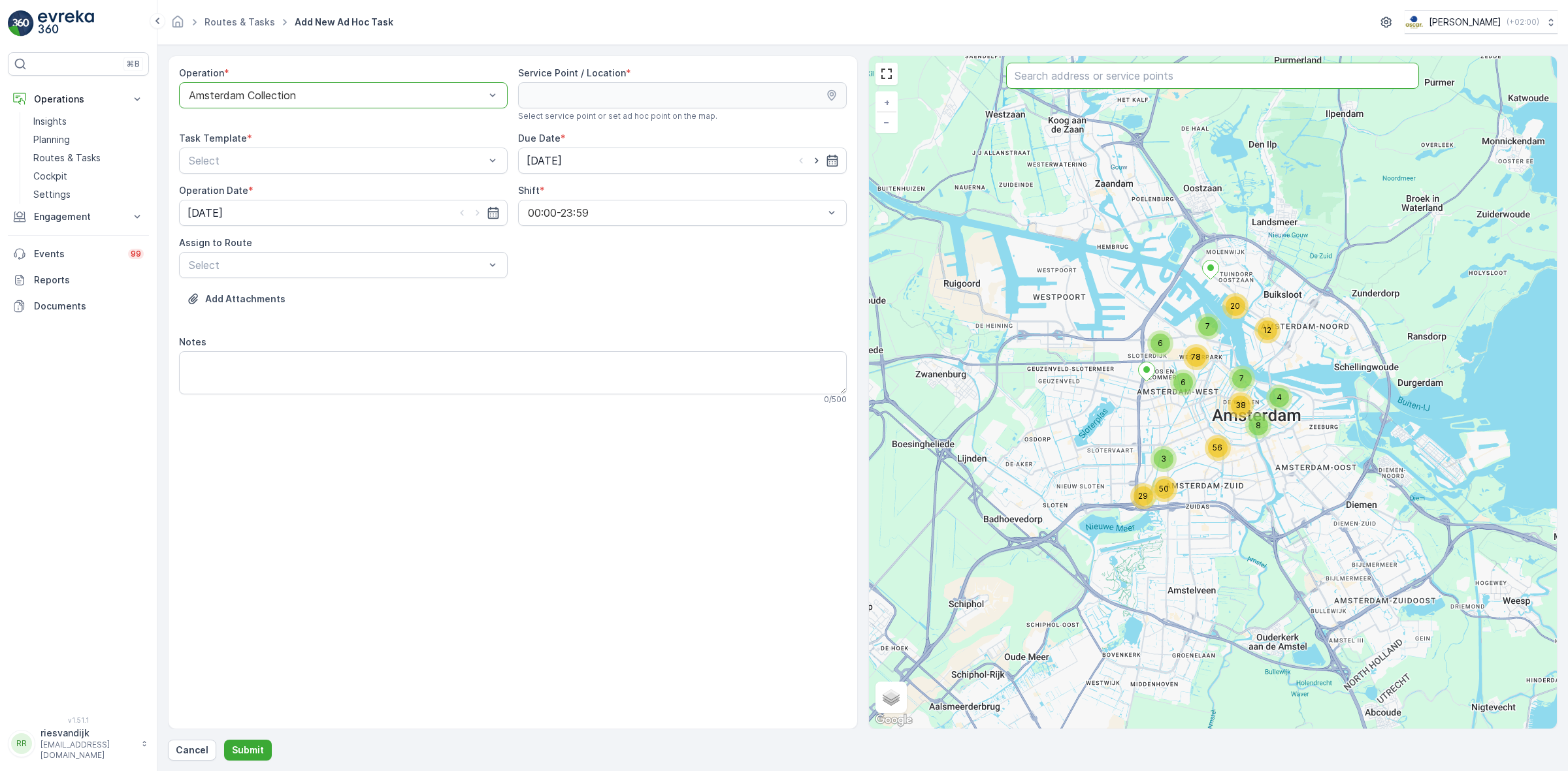
click at [1253, 77] on input "text" at bounding box center [1212, 75] width 413 height 26
type input "armada"
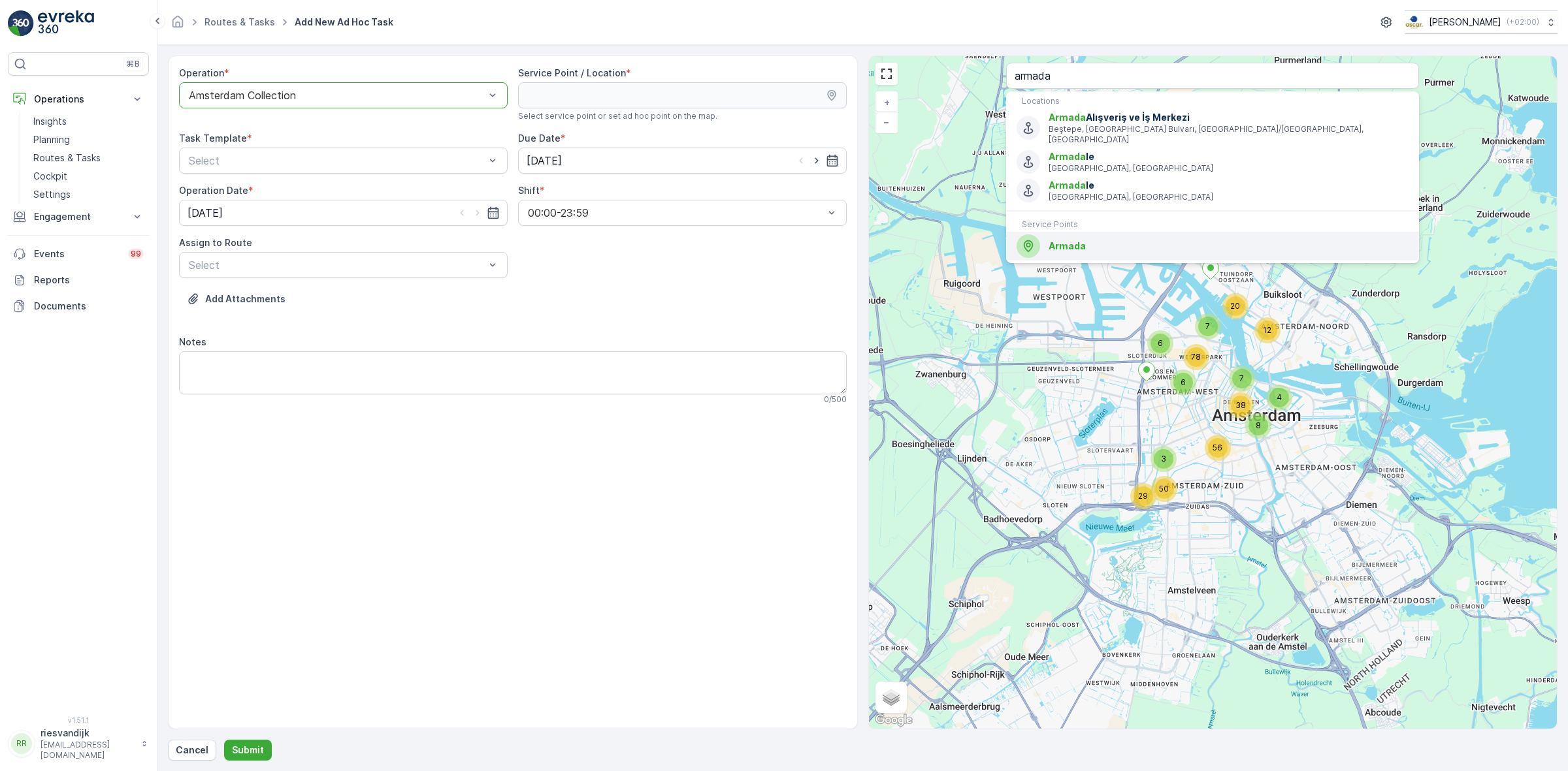
click at [1203, 239] on span "Armada" at bounding box center [1228, 246] width 360 height 13
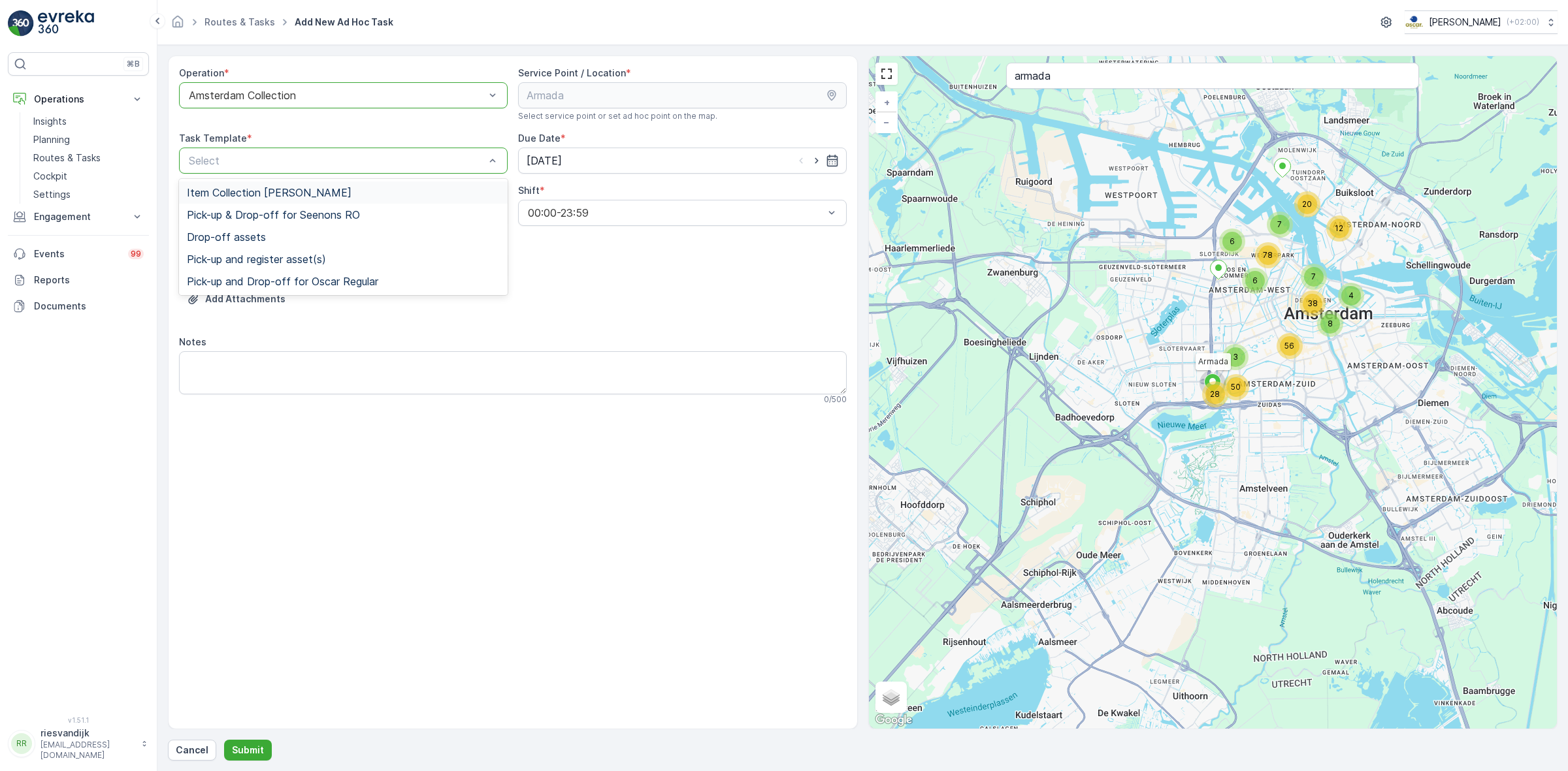
click at [343, 199] on div "Item Collection [PERSON_NAME]" at bounding box center [344, 193] width 328 height 22
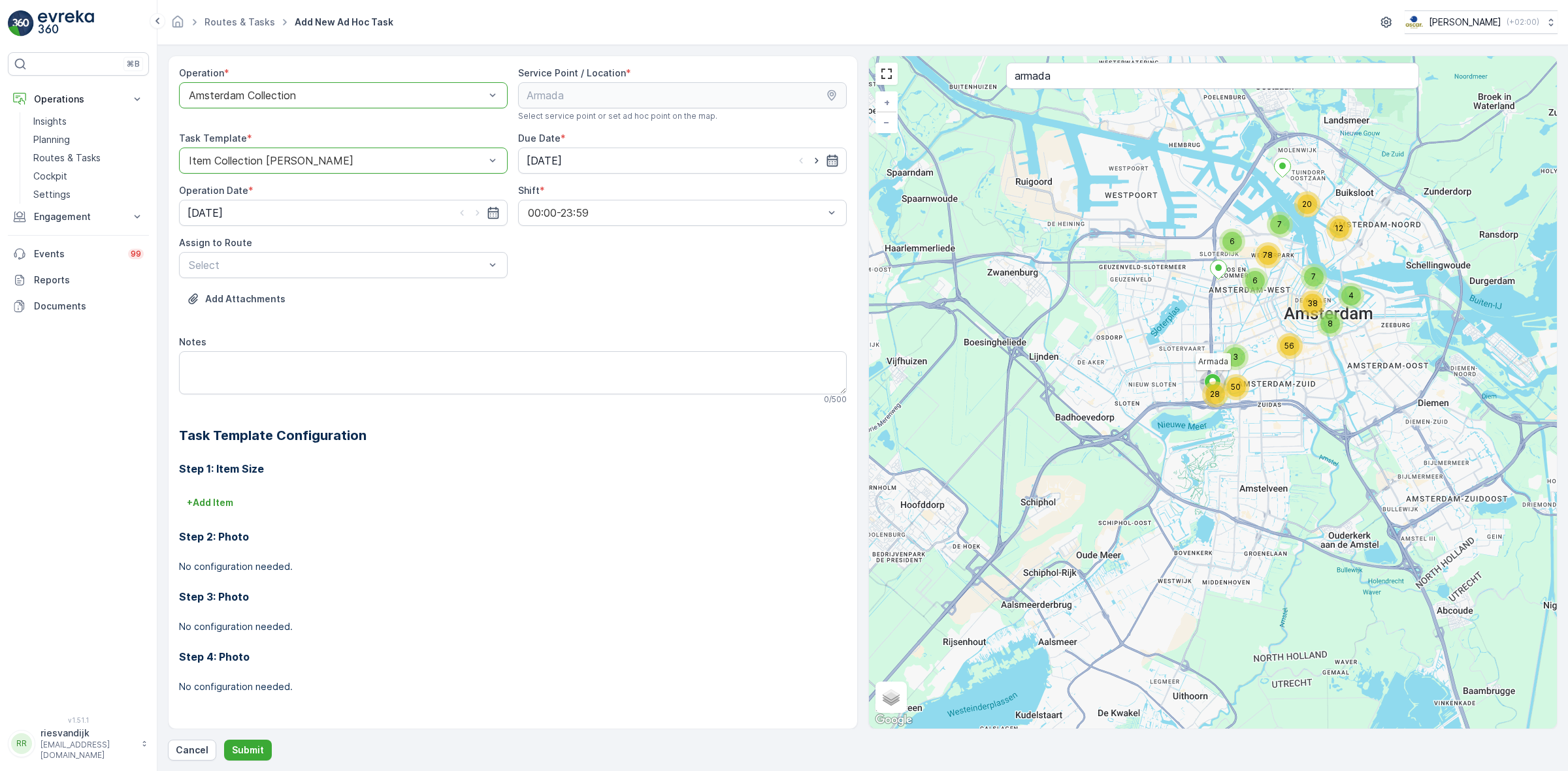
click at [831, 165] on icon "button" at bounding box center [832, 161] width 13 height 13
click at [660, 303] on div "17" at bounding box center [657, 296] width 21 height 21
type input "[DATE]"
click at [667, 289] on div "Add Attachments" at bounding box center [513, 307] width 668 height 37
click at [494, 212] on icon "button" at bounding box center [493, 213] width 11 height 12
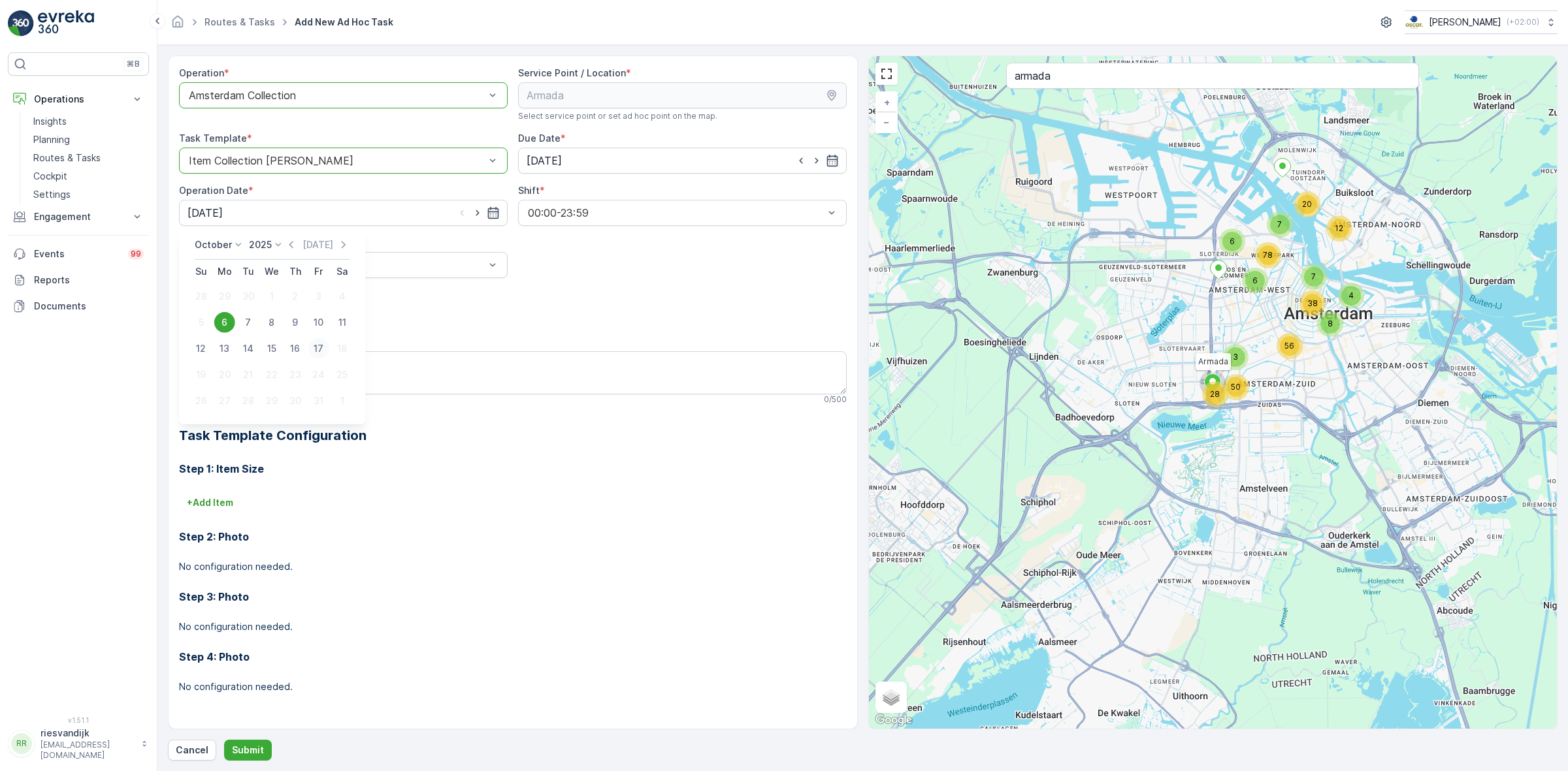
click at [314, 349] on div "17" at bounding box center [319, 349] width 21 height 21
type input "[DATE]"
click at [649, 297] on div "Add Attachments" at bounding box center [513, 307] width 668 height 37
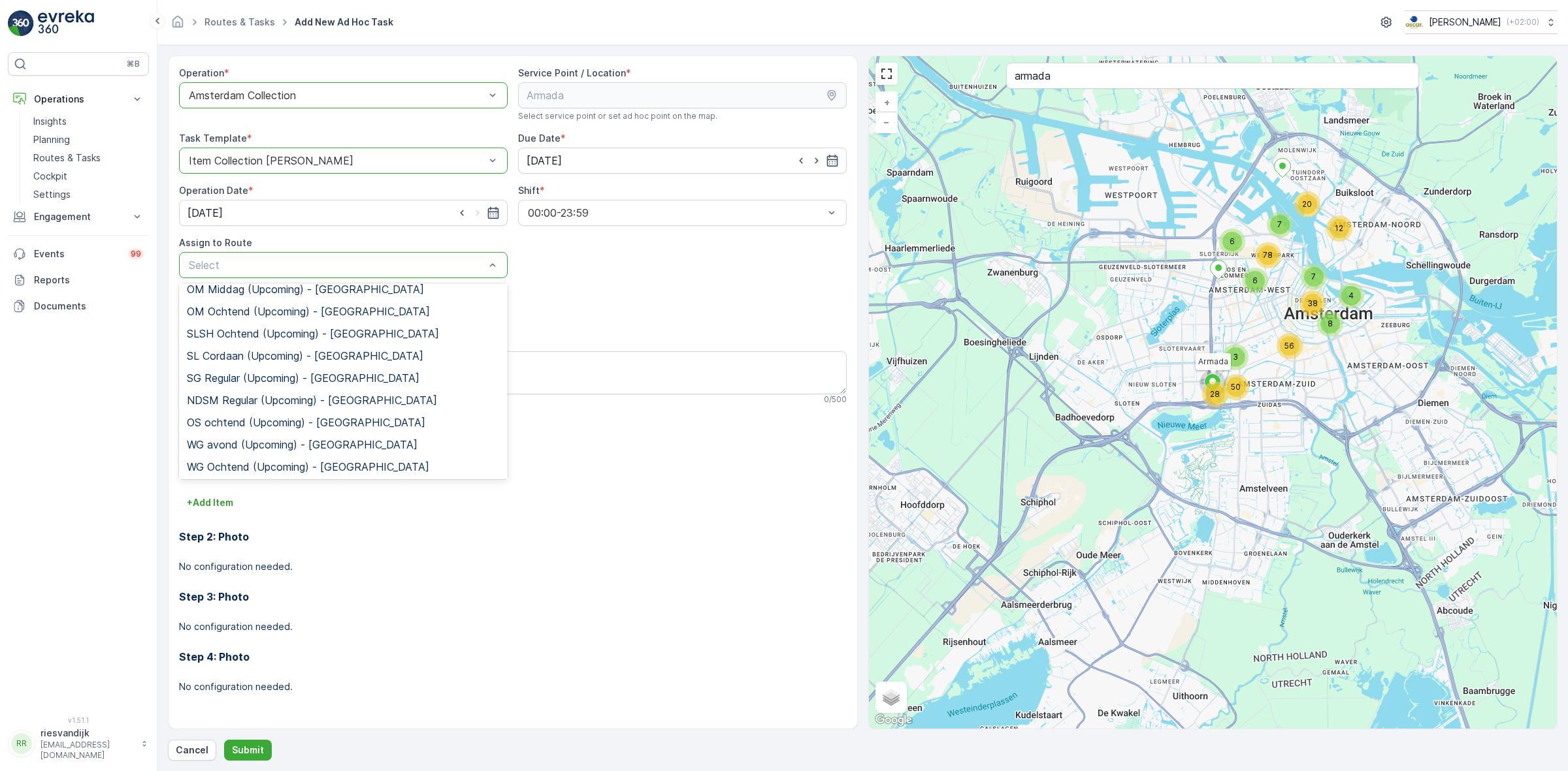
scroll to position [231, 0]
type input "sg"
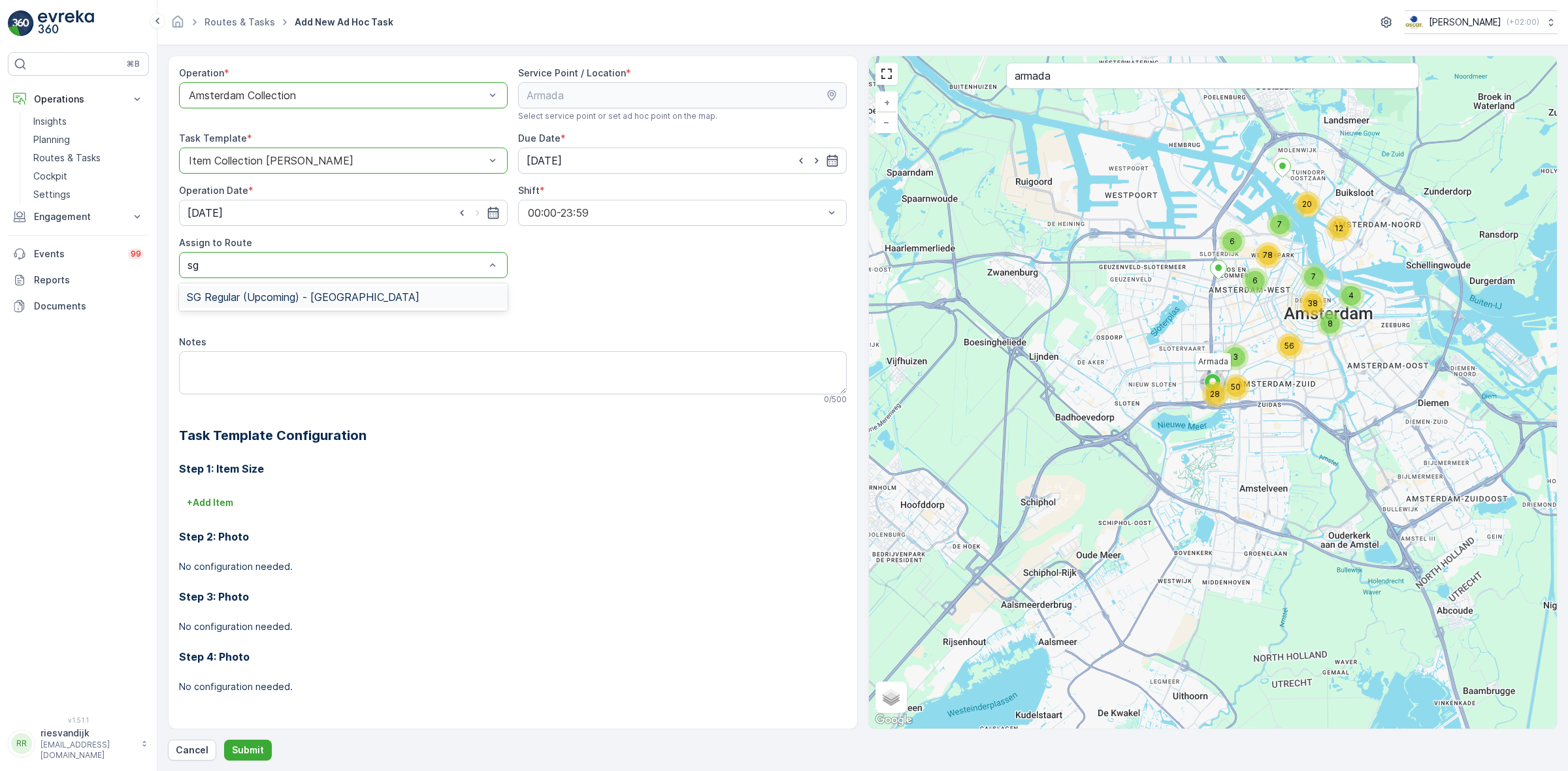
scroll to position [0, 0]
click at [320, 292] on span "SG Regular (Upcoming) - Amsterdam" at bounding box center [303, 297] width 232 height 12
click at [418, 373] on textarea "Notes" at bounding box center [513, 373] width 668 height 43
click at [256, 367] on textarea "Notes" at bounding box center [513, 373] width 668 height 43
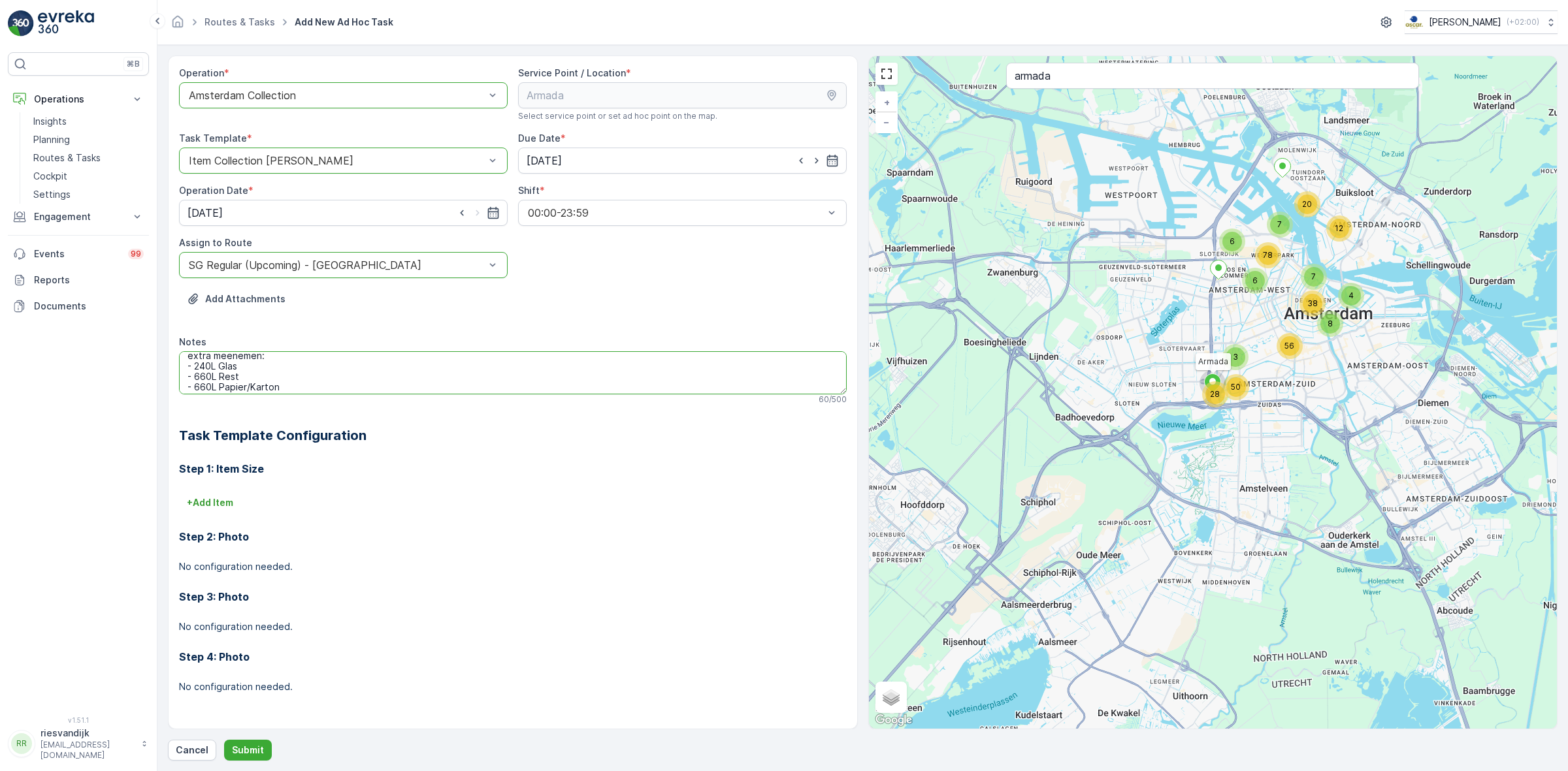
type textarea "extra meenemen: - 240L Glas - 660L Rest - 660L Papier/Karton"
click at [254, 673] on p "Submit" at bounding box center [248, 750] width 32 height 13
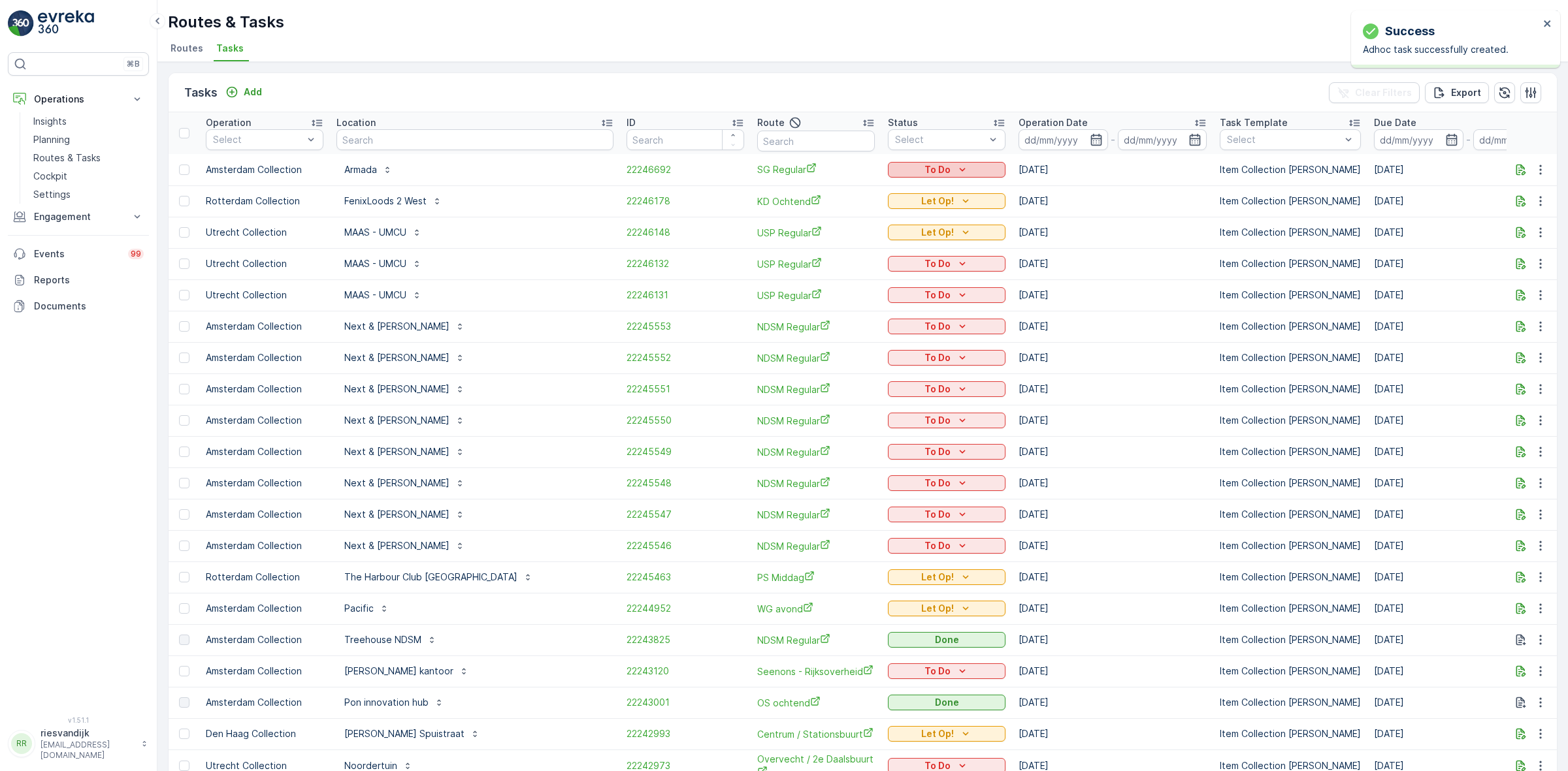
click at [896, 167] on div "To Do" at bounding box center [947, 170] width 107 height 13
click at [861, 188] on div "Let Op!" at bounding box center [858, 188] width 83 height 18
click at [718, 36] on div "Routes & Tasks Oscar Circulair ( +02:00 ) Routes Tasks" at bounding box center [862, 30] width 1410 height 62
click at [463, 145] on input "text" at bounding box center [475, 140] width 277 height 21
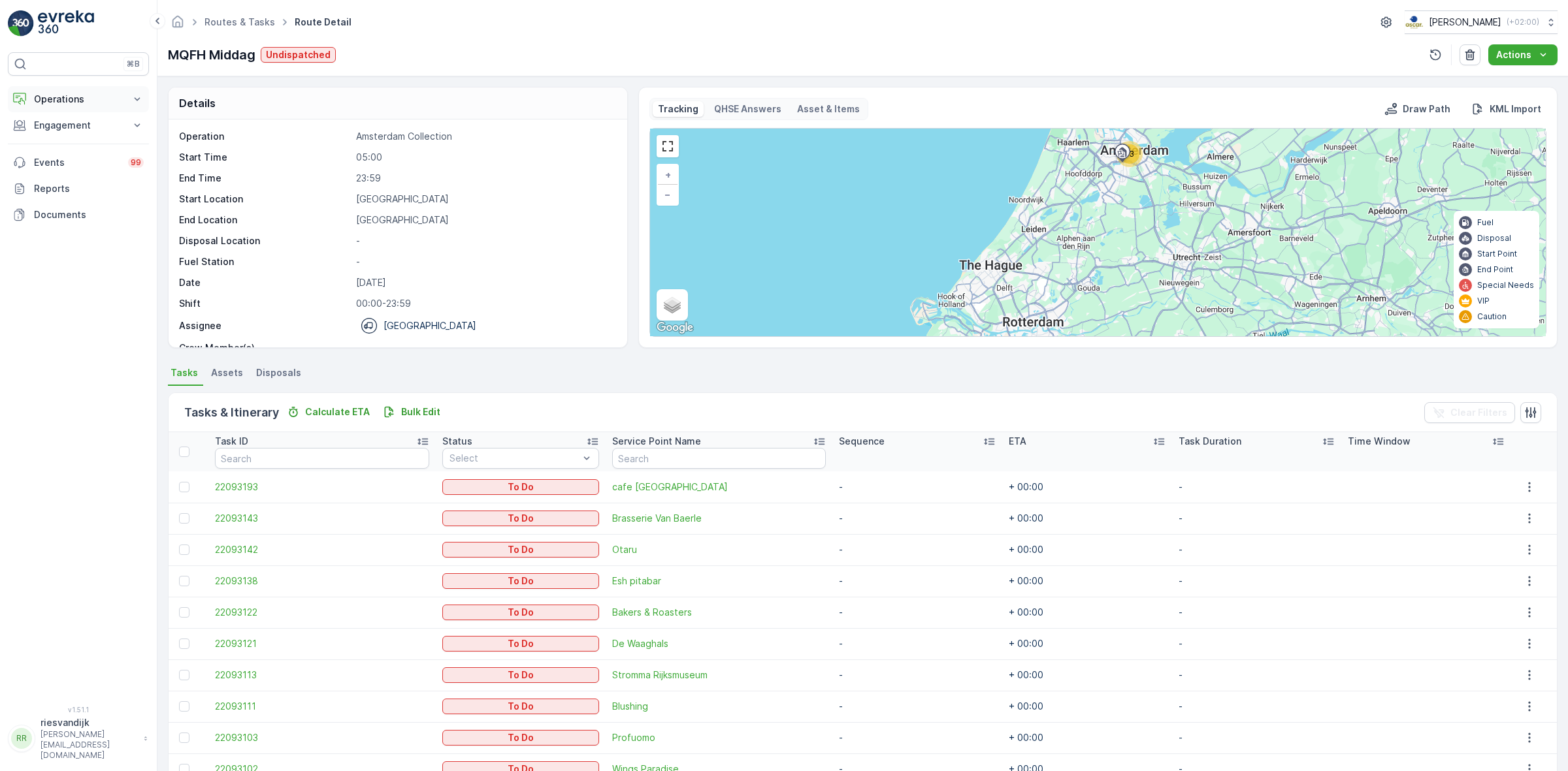
click at [74, 99] on p "Operations" at bounding box center [78, 99] width 89 height 13
click at [82, 155] on p "Routes & Tasks" at bounding box center [67, 158] width 67 height 13
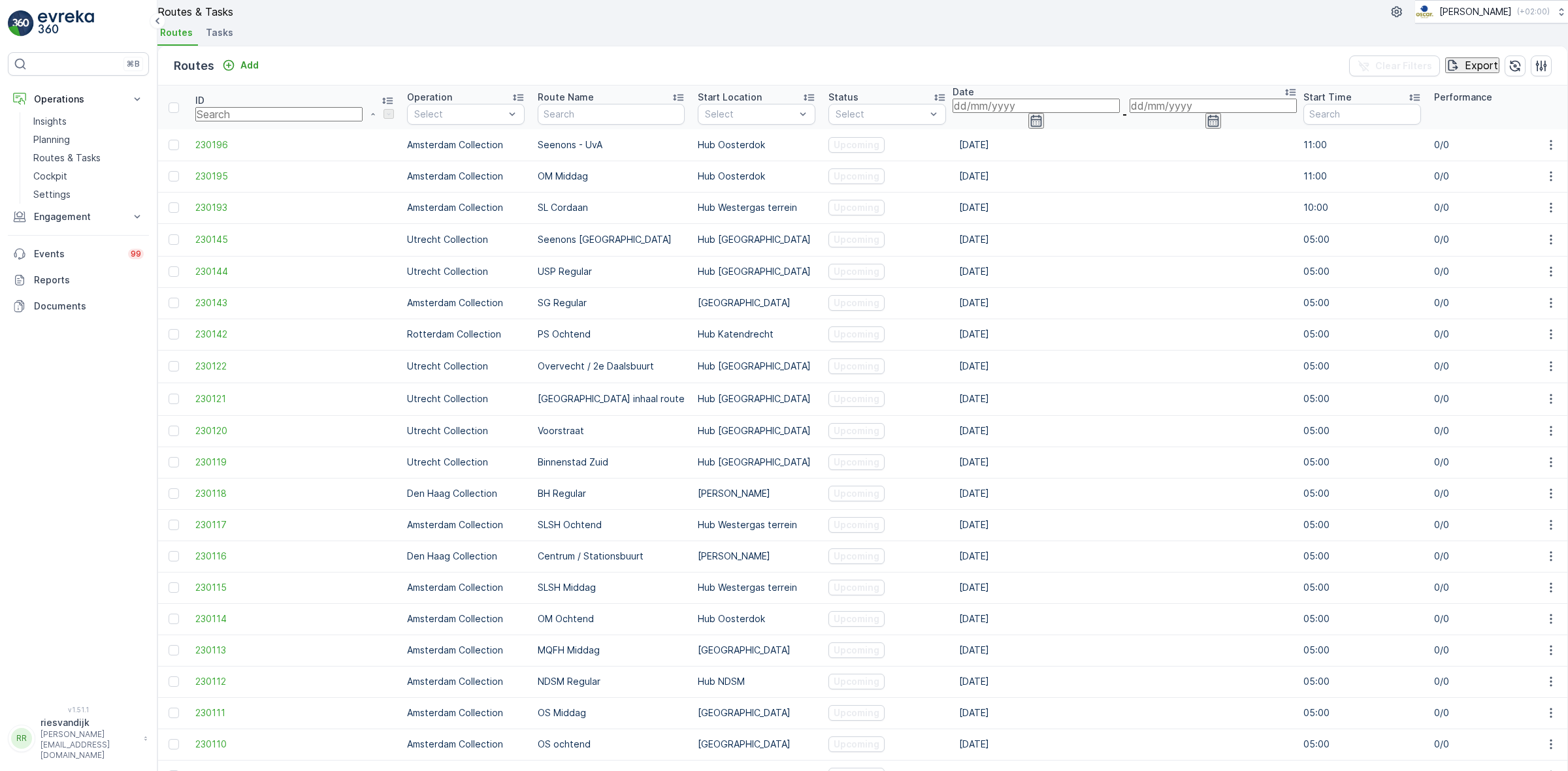
click at [232, 36] on div "Routes & Tasks [PERSON_NAME] ( +02:00 ) Routes Tasks" at bounding box center [862, 22] width 1410 height 46
click at [229, 39] on span "Tasks" at bounding box center [219, 33] width 27 height 13
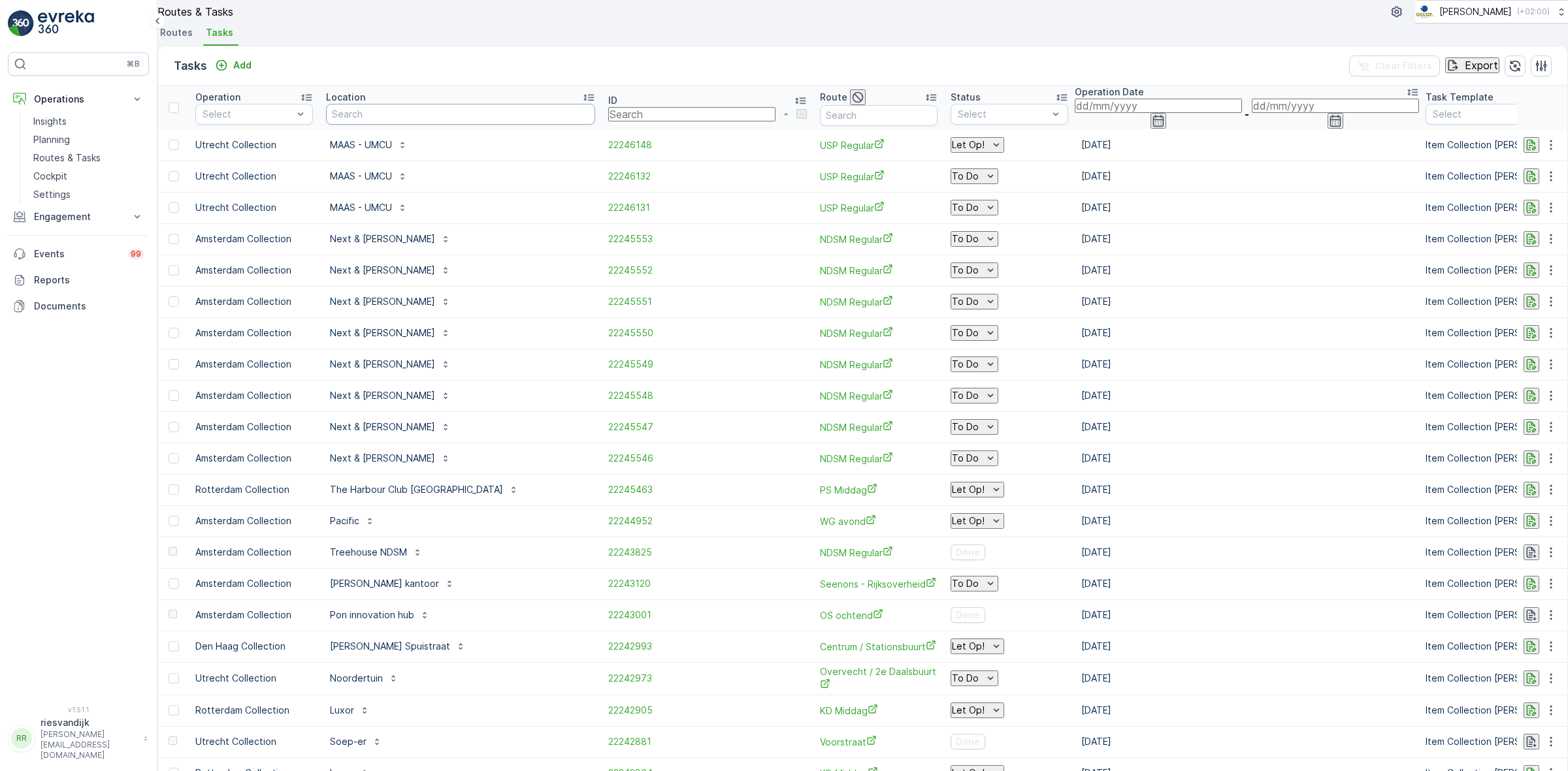
click at [400, 125] on input "text" at bounding box center [460, 114] width 269 height 21
type input "ma"
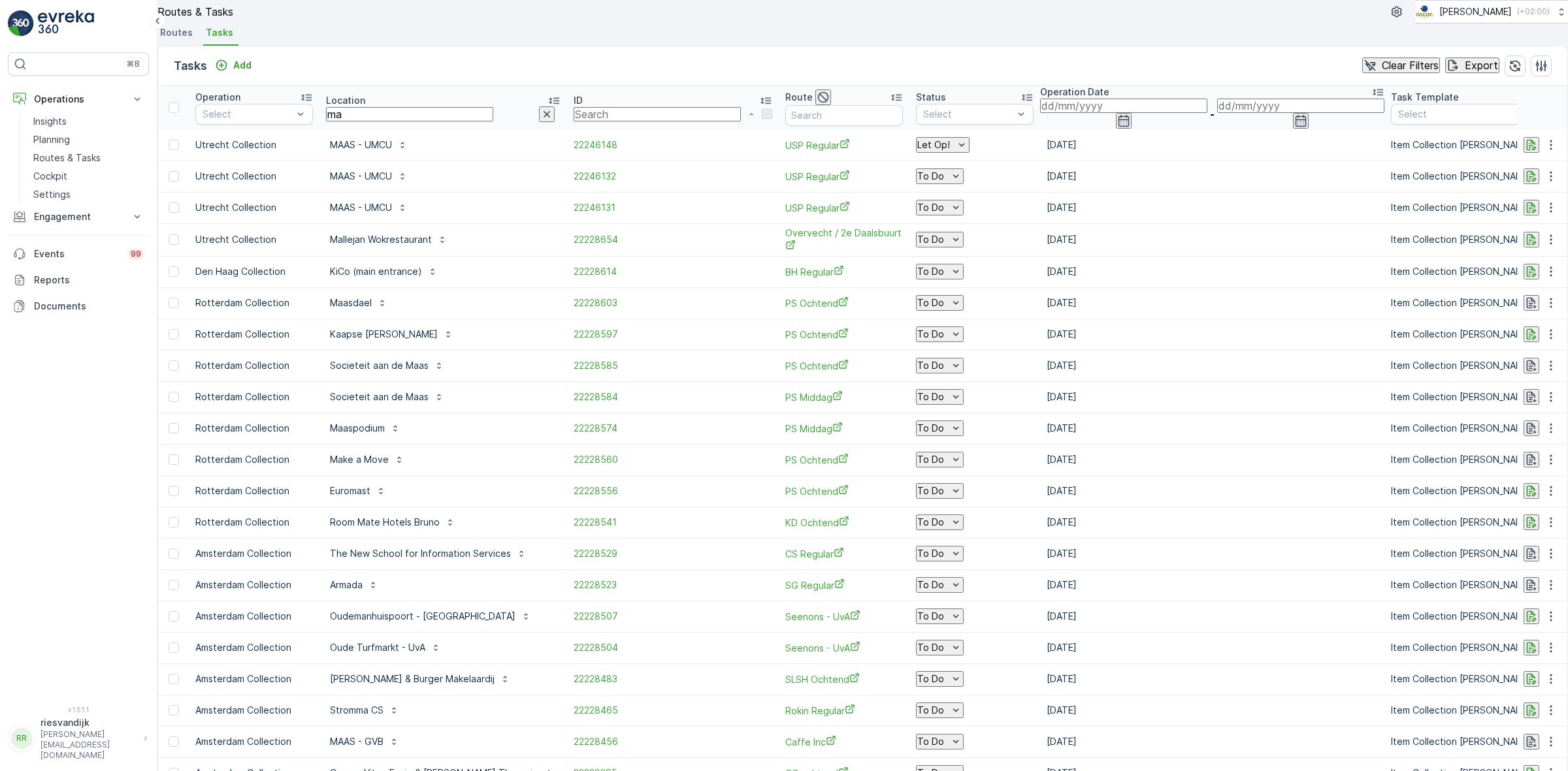
click at [301, 130] on th "Operation Select" at bounding box center [254, 107] width 131 height 44
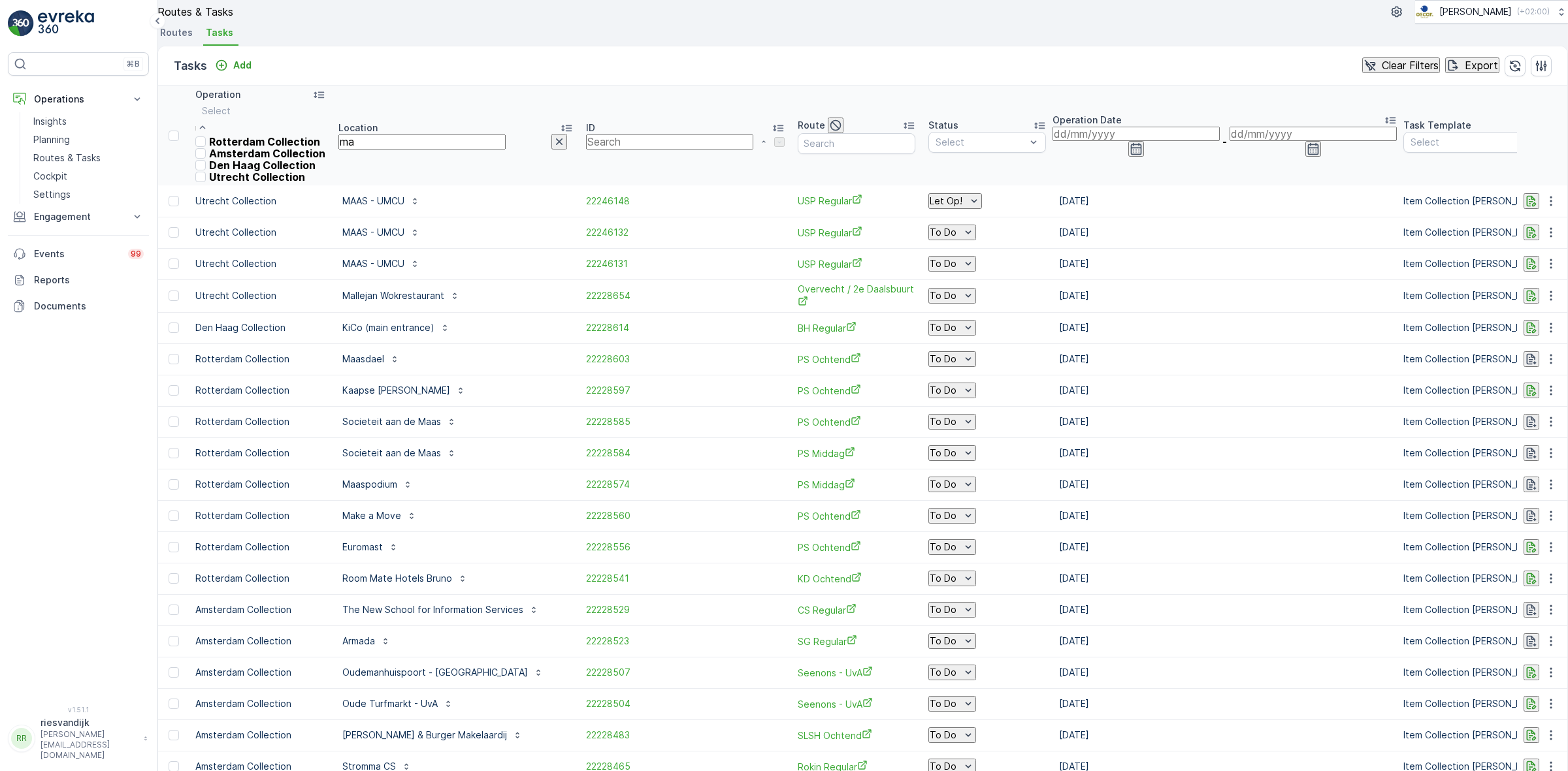
click at [258, 159] on p "Amsterdam Collection" at bounding box center [267, 153] width 116 height 12
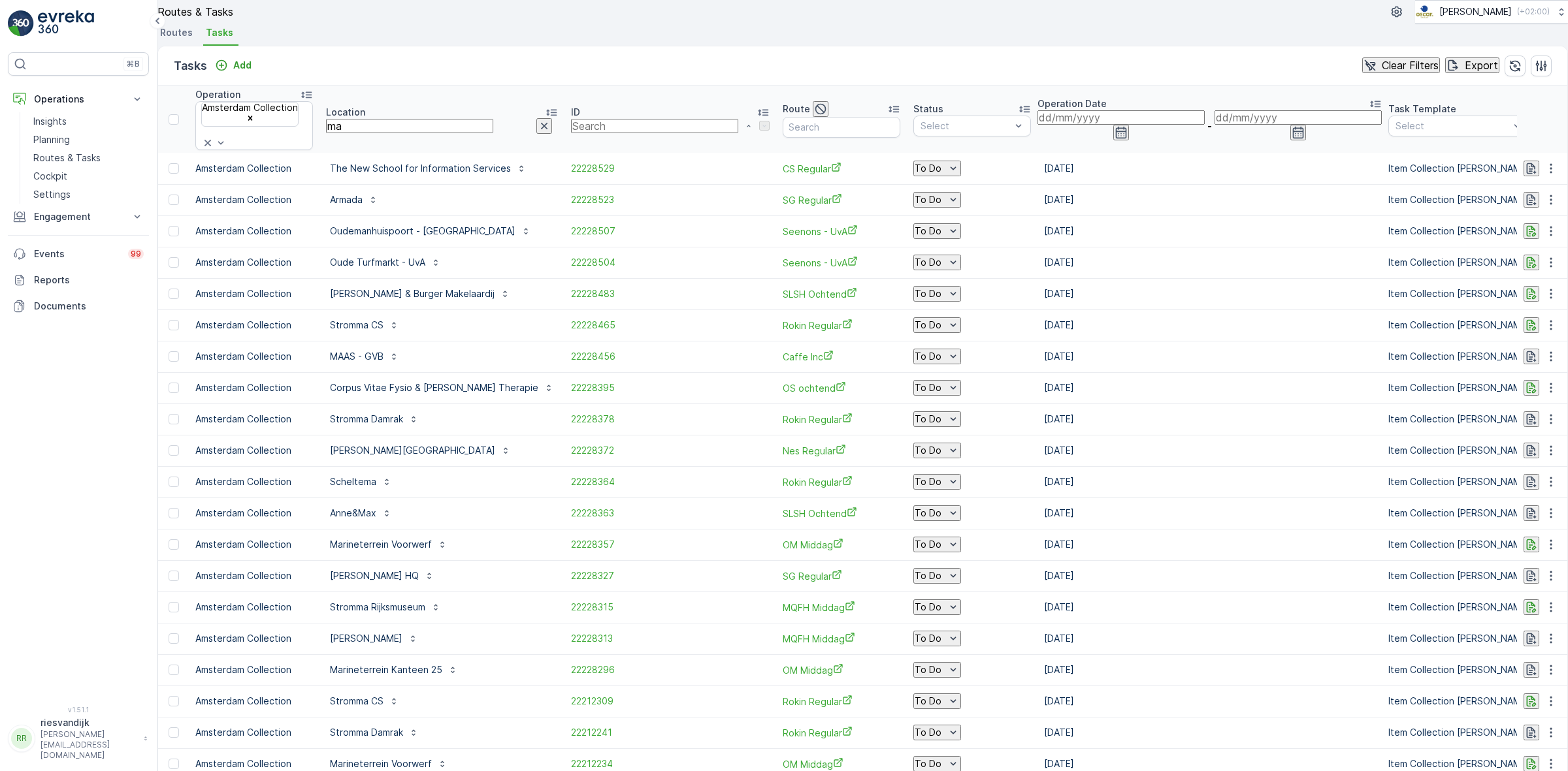
click at [423, 133] on input "ma" at bounding box center [409, 126] width 167 height 14
type input "m"
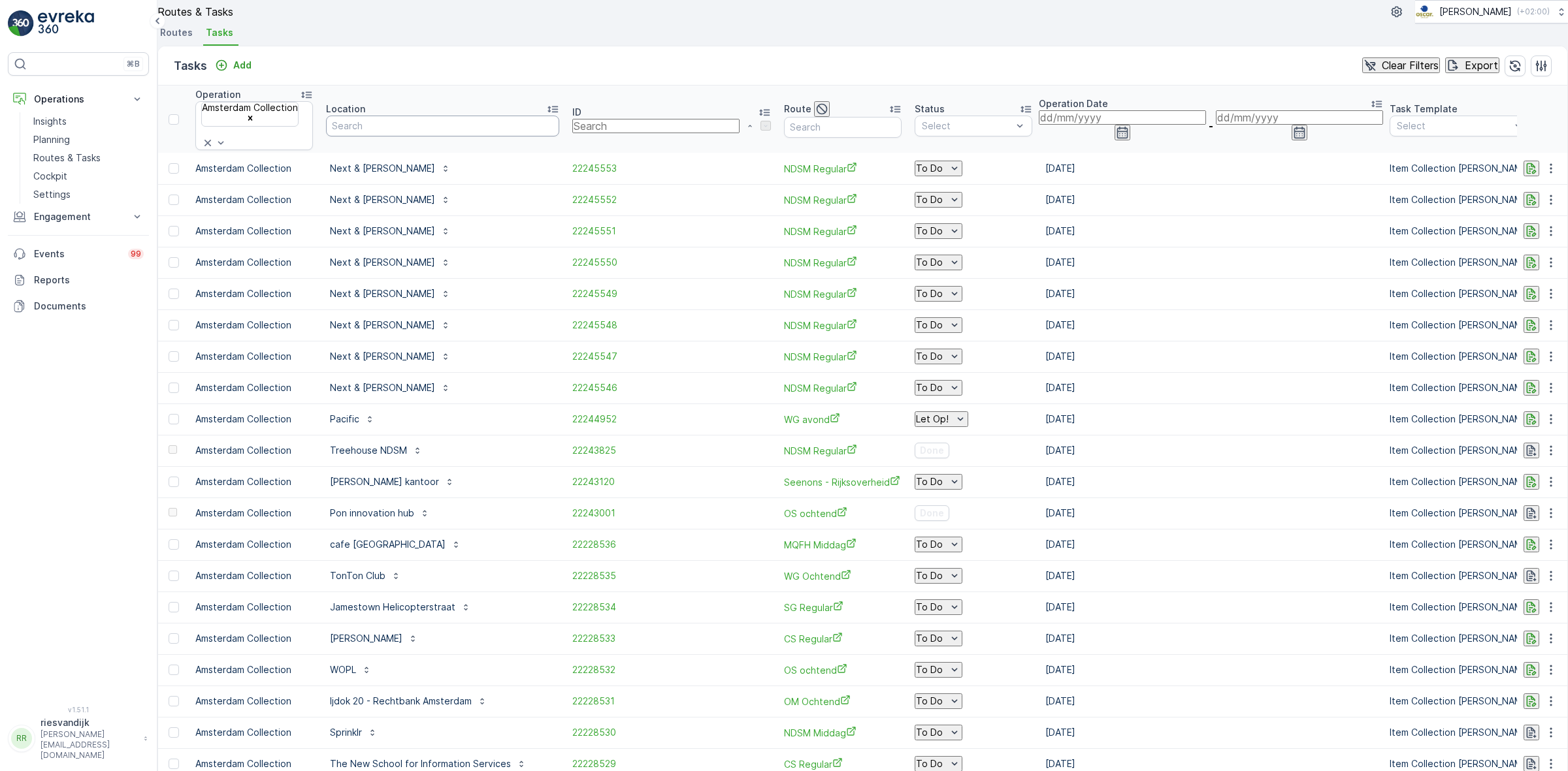
click at [423, 136] on input "text" at bounding box center [442, 126] width 233 height 21
type input "n"
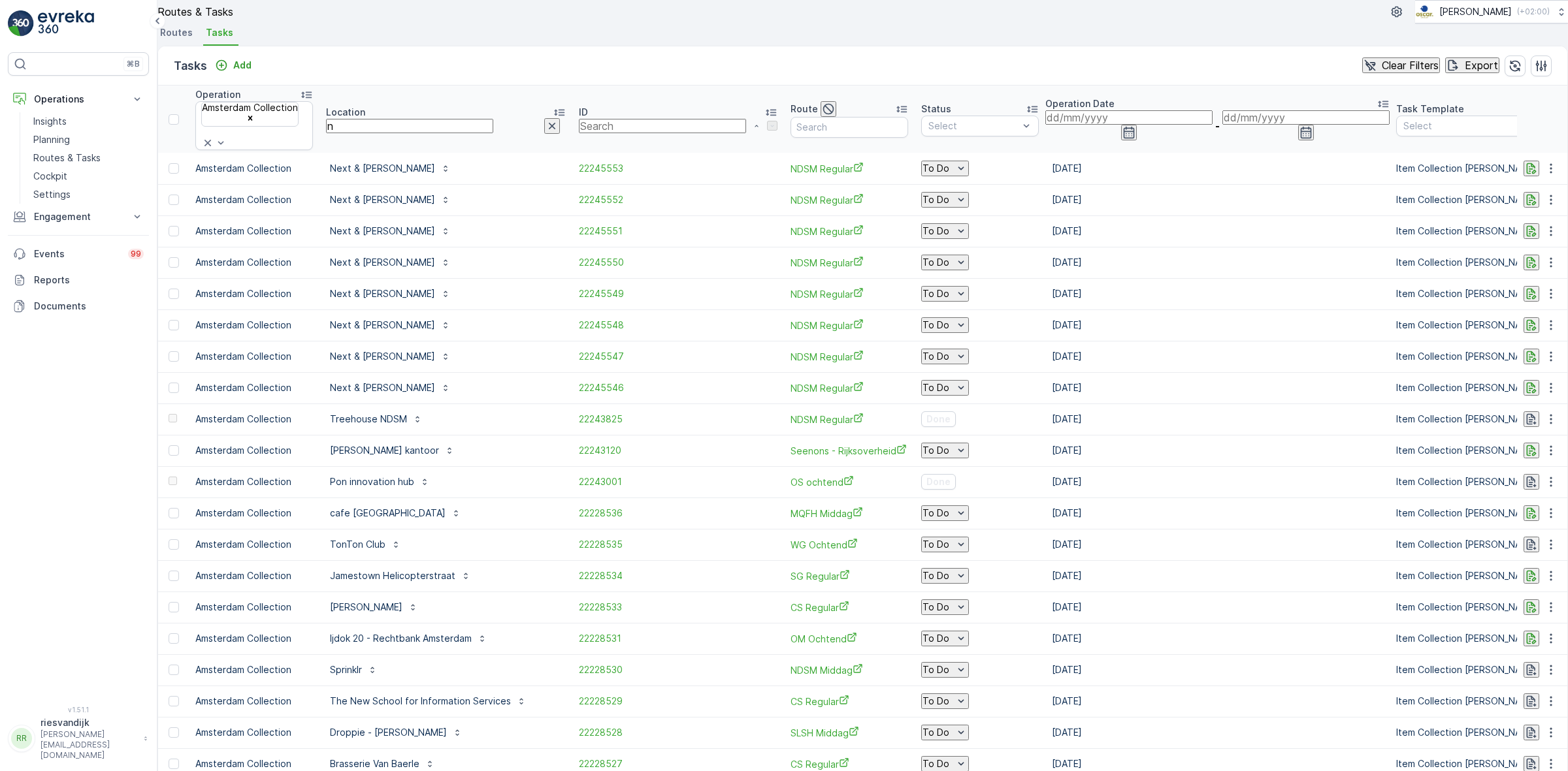
click at [423, 133] on input "n" at bounding box center [409, 126] width 167 height 14
type input "ne"
click at [423, 133] on input "ne" at bounding box center [409, 126] width 167 height 14
type input "nen"
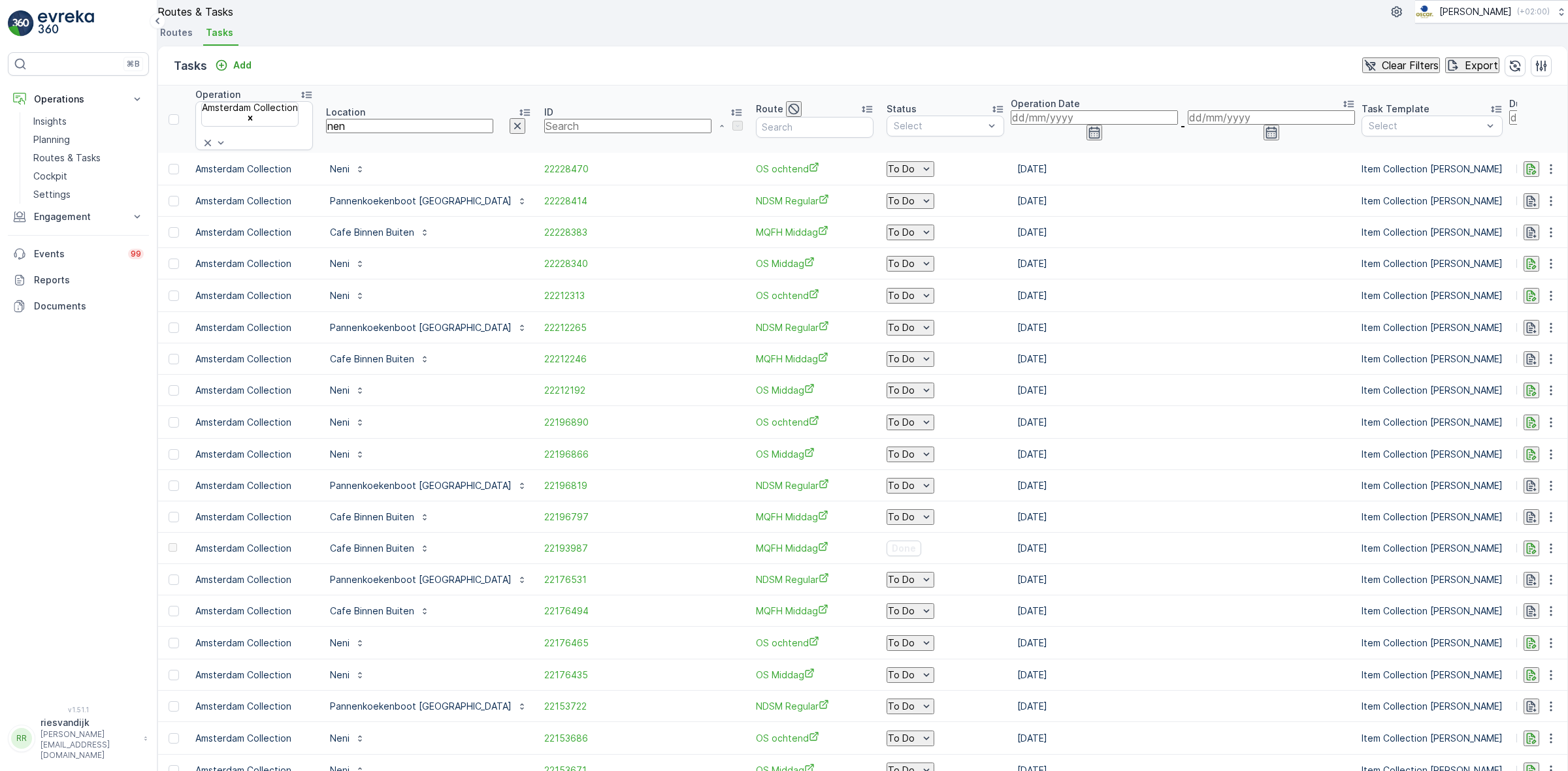
click at [388, 133] on input "nen" at bounding box center [409, 126] width 167 height 14
type input "neni"
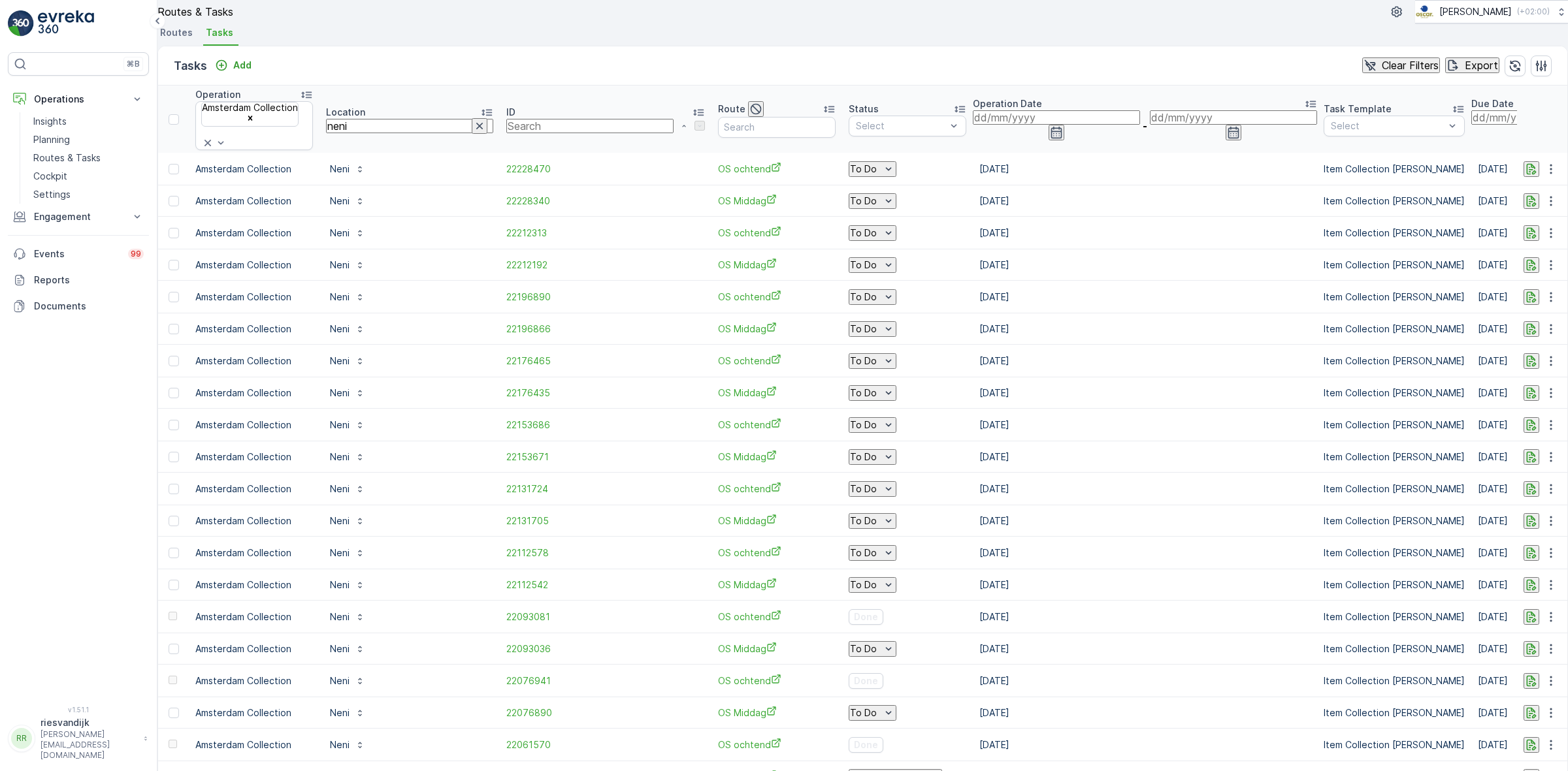
click at [1050, 139] on icon "button" at bounding box center [1056, 132] width 13 height 13
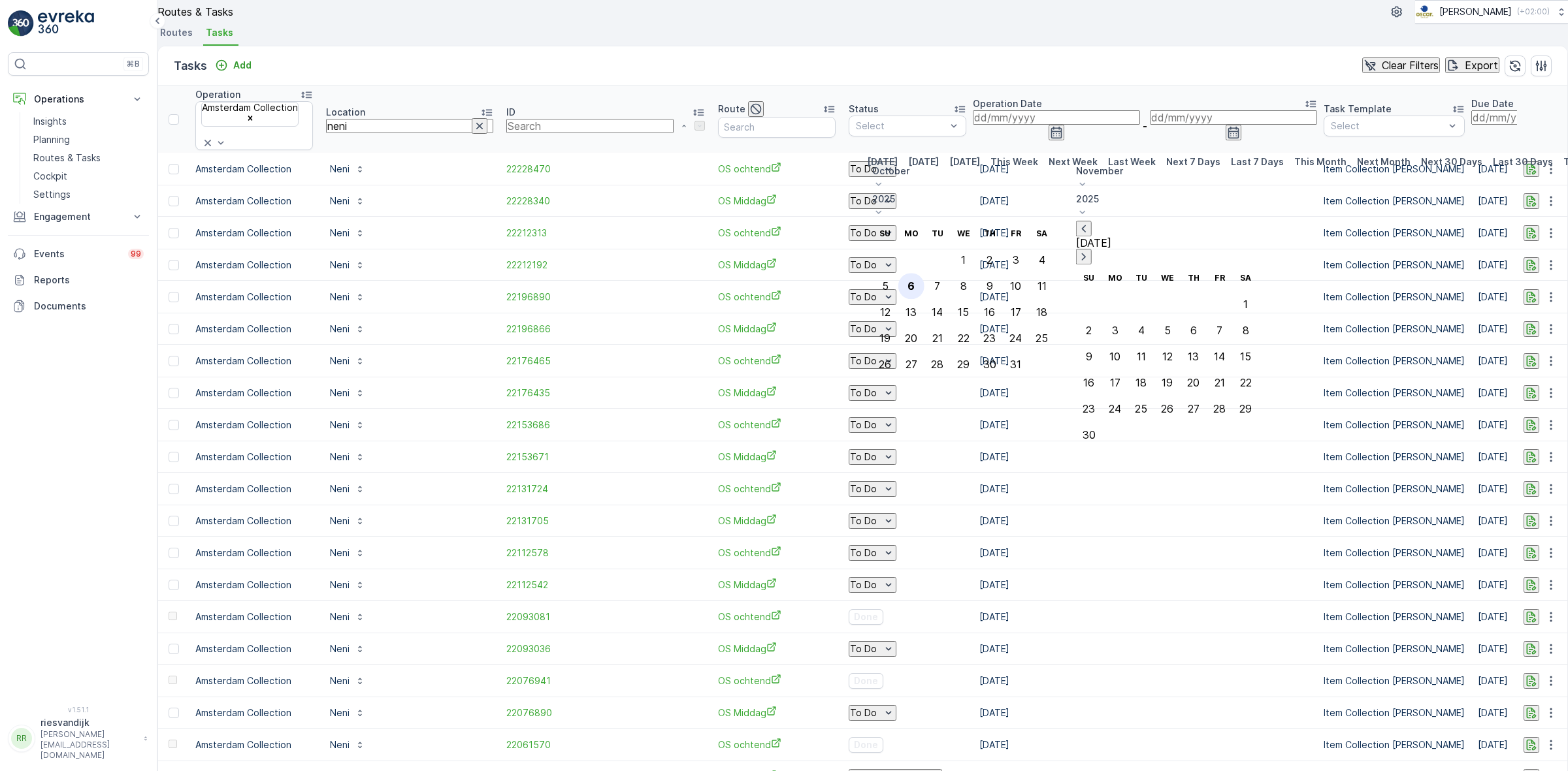
click at [915, 280] on div "6" at bounding box center [911, 286] width 7 height 12
type input "[DATE]"
click at [762, 46] on ul "Routes Tasks" at bounding box center [862, 34] width 1410 height 22
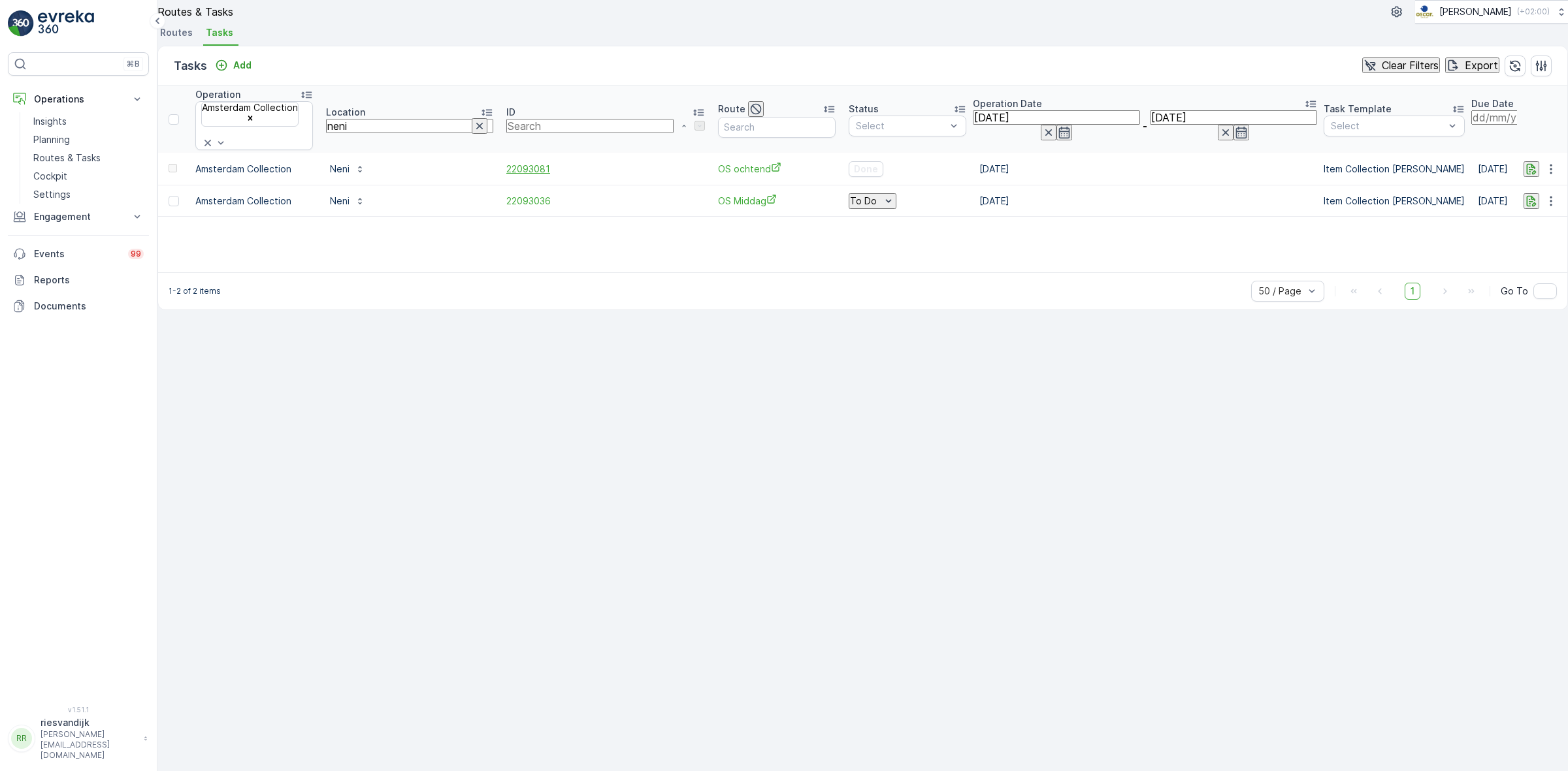
click at [506, 175] on span "22093081" at bounding box center [605, 169] width 199 height 13
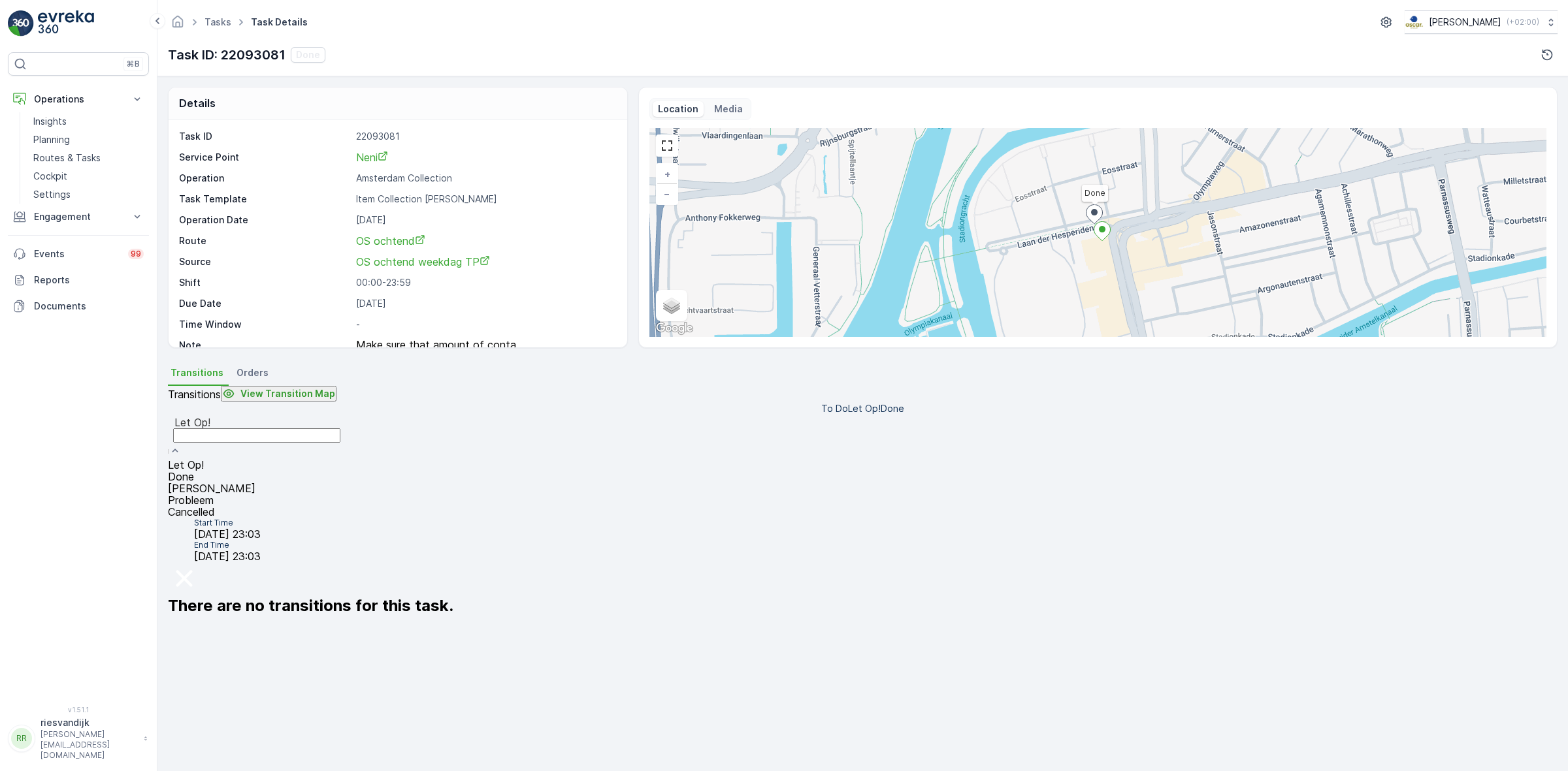
click at [346, 471] on div "Done" at bounding box center [257, 476] width 178 height 12
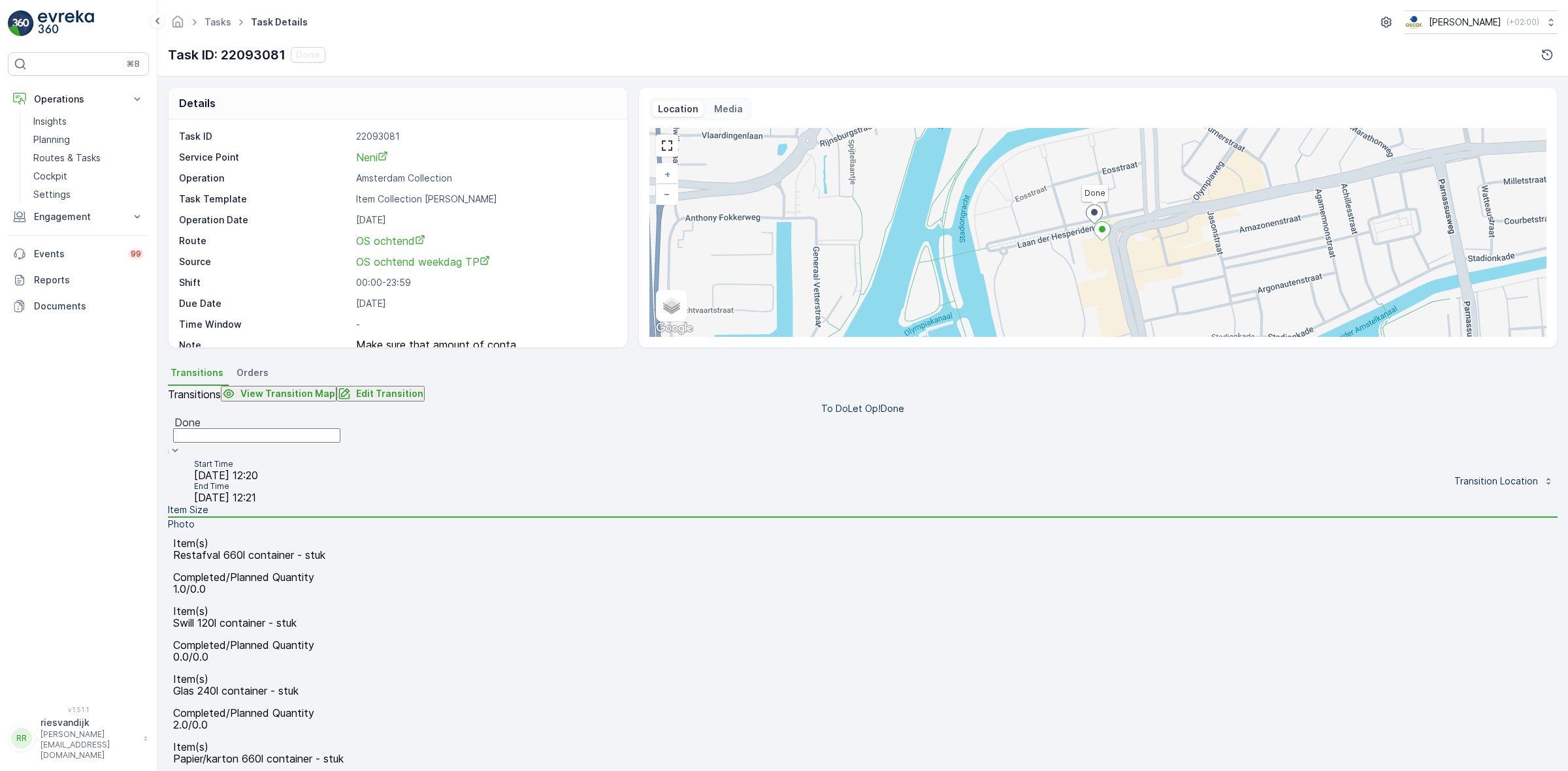
scroll to position [82, 0]
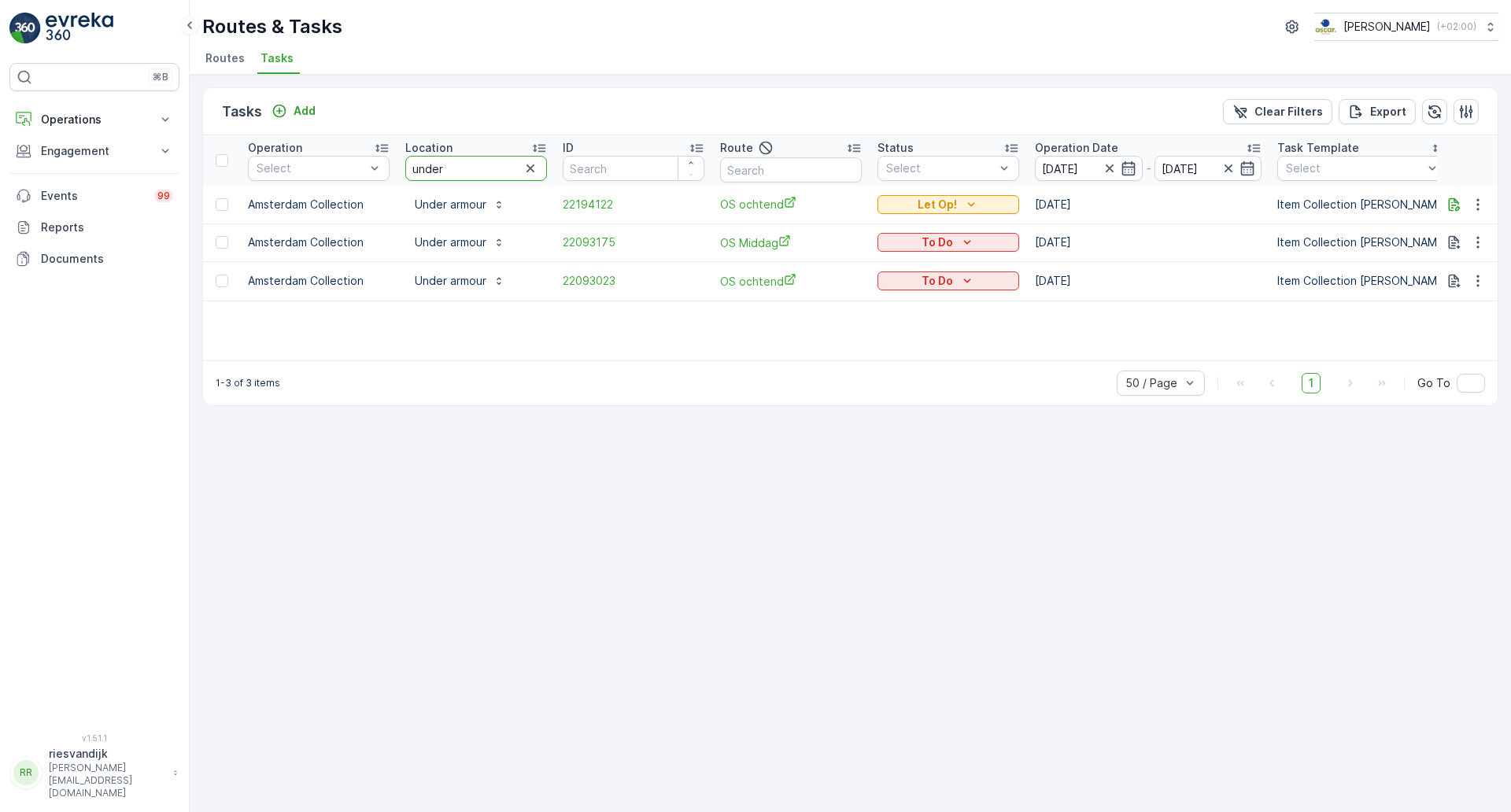
drag, startPoint x: 462, startPoint y: 169, endPoint x: 396, endPoint y: 169, distance: 66.0
click at [396, 169] on tr "Operation Select Location under ID Route Status Select Operation Date 06.10.202…" at bounding box center [1416, 160] width 2429 height 50
type input "umcu"
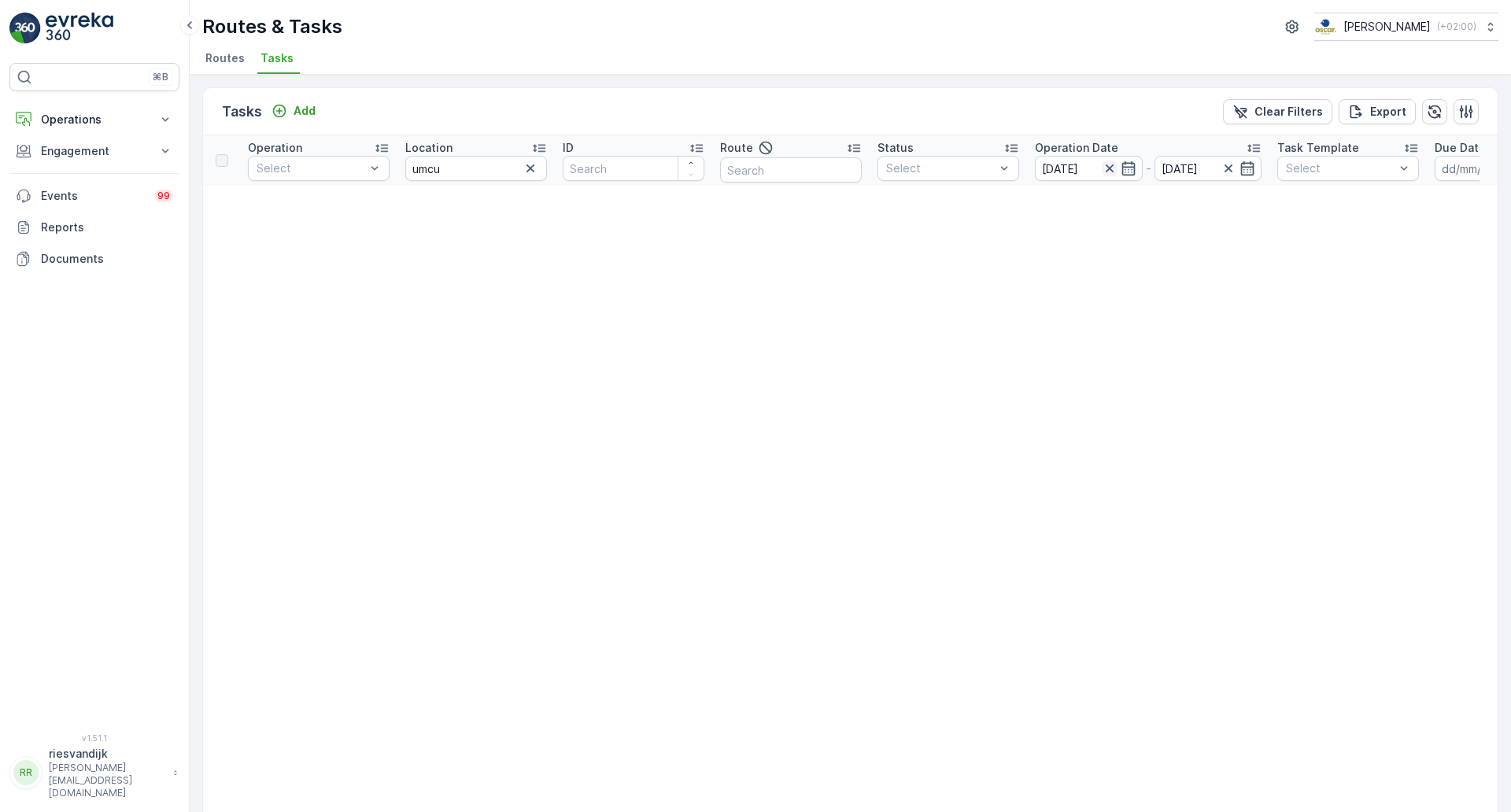
click at [1105, 169] on icon "button" at bounding box center [1110, 168] width 15 height 15
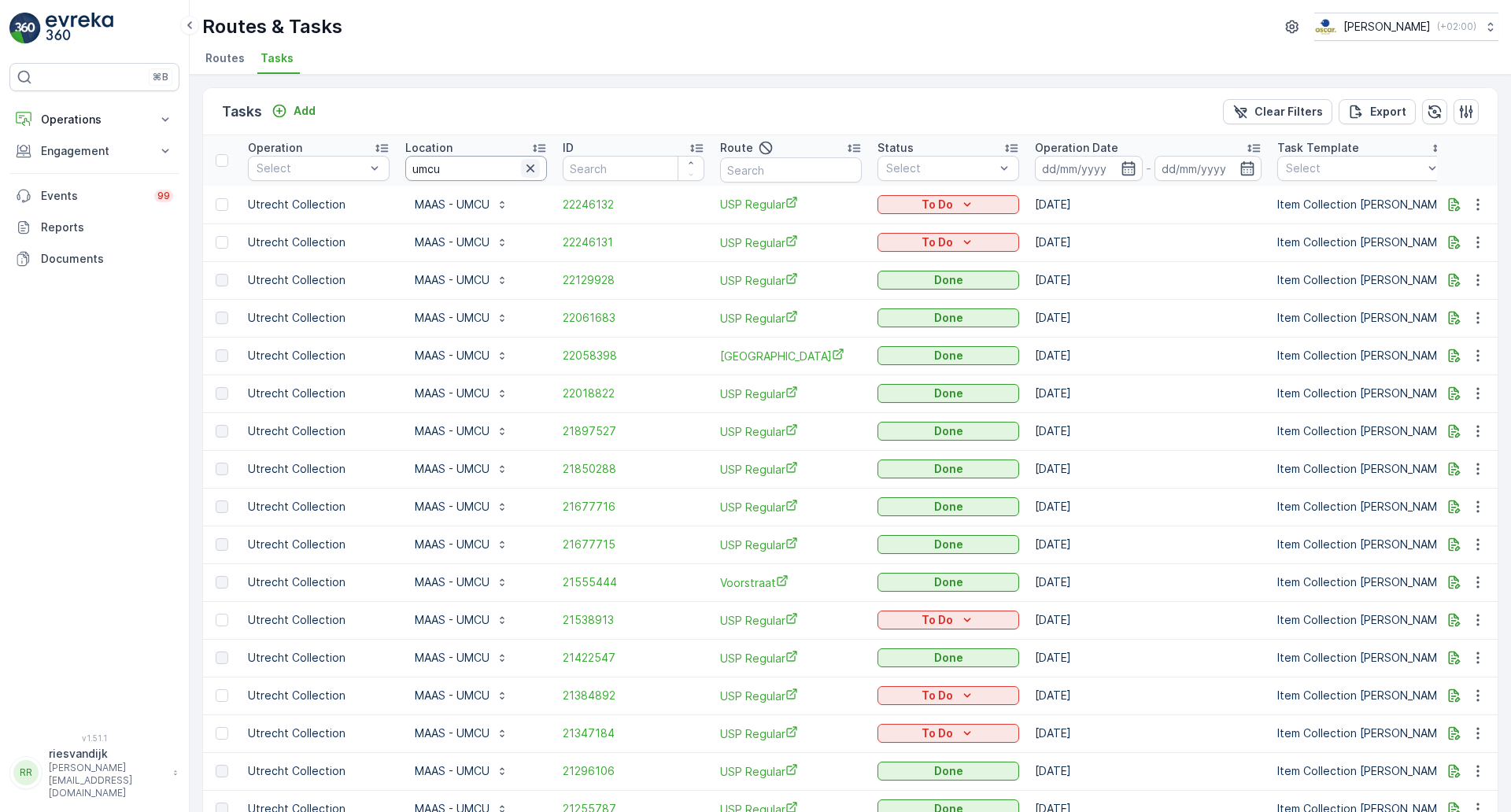
click at [543, 169] on input "umcu" at bounding box center [476, 169] width 142 height 25
click at [525, 169] on icon "button" at bounding box center [531, 168] width 15 height 15
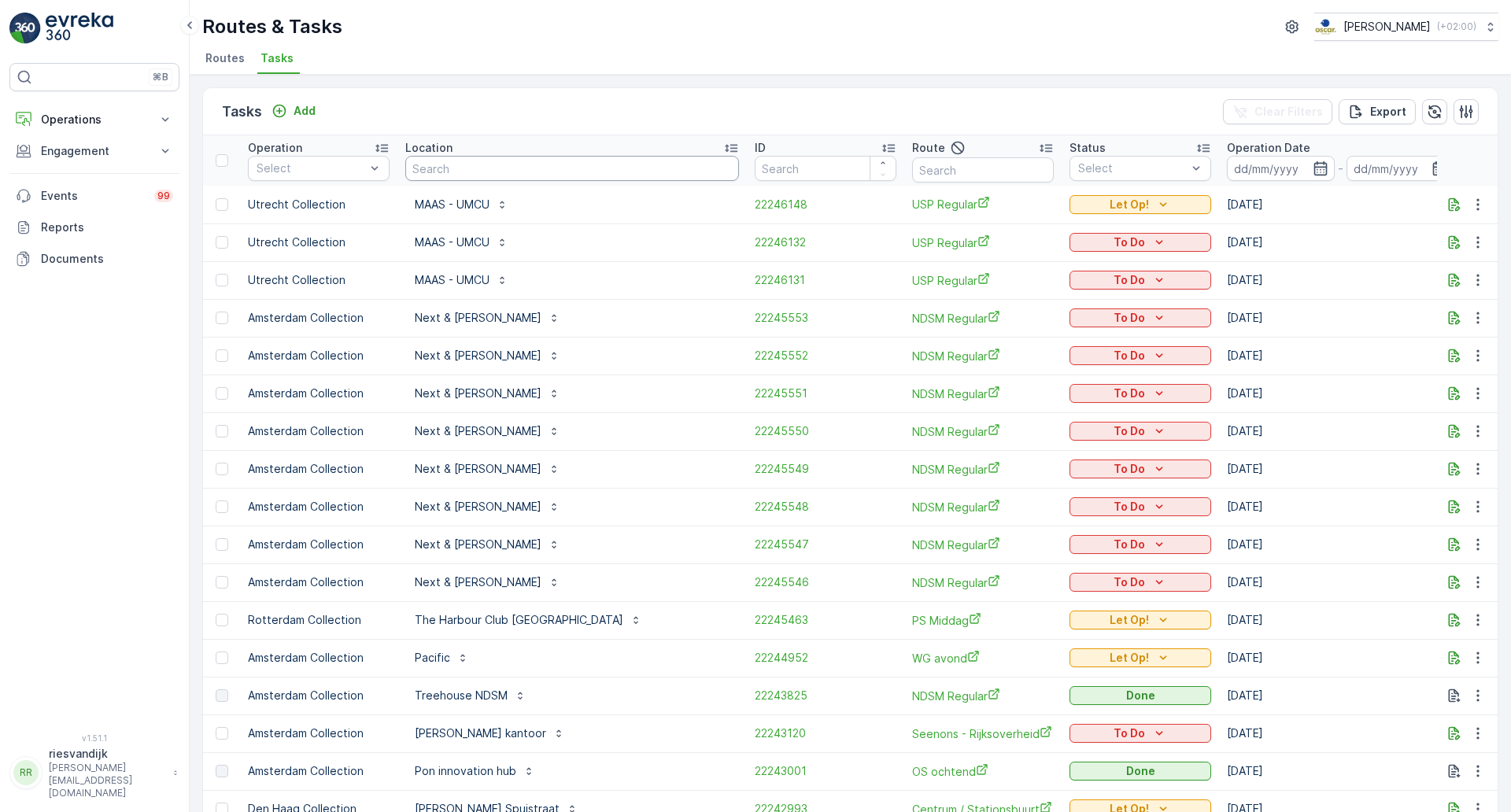
click at [430, 174] on input "text" at bounding box center [572, 169] width 334 height 25
type input "schinkel"
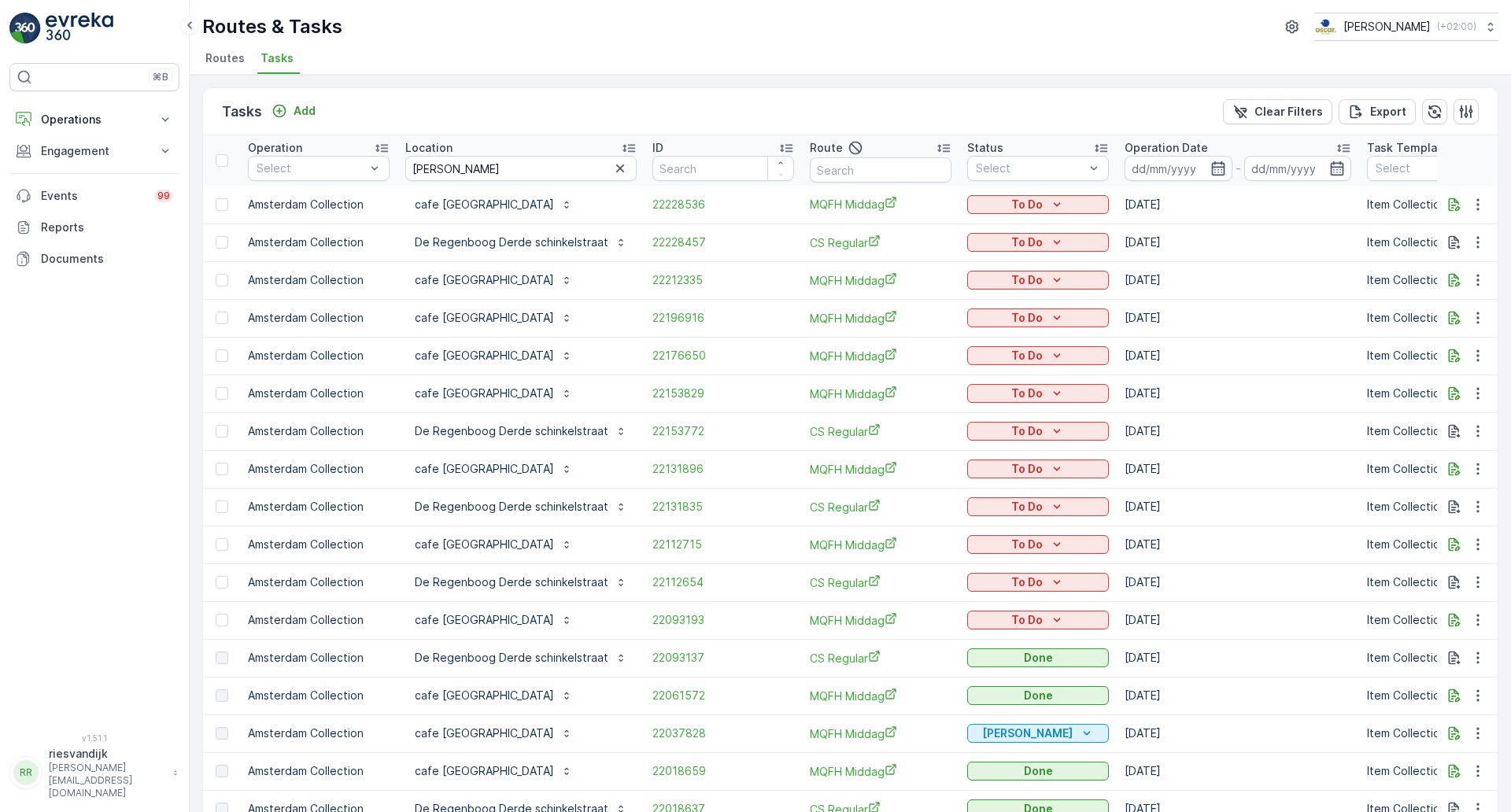
click at [831, 142] on p "Route" at bounding box center [826, 148] width 33 height 15
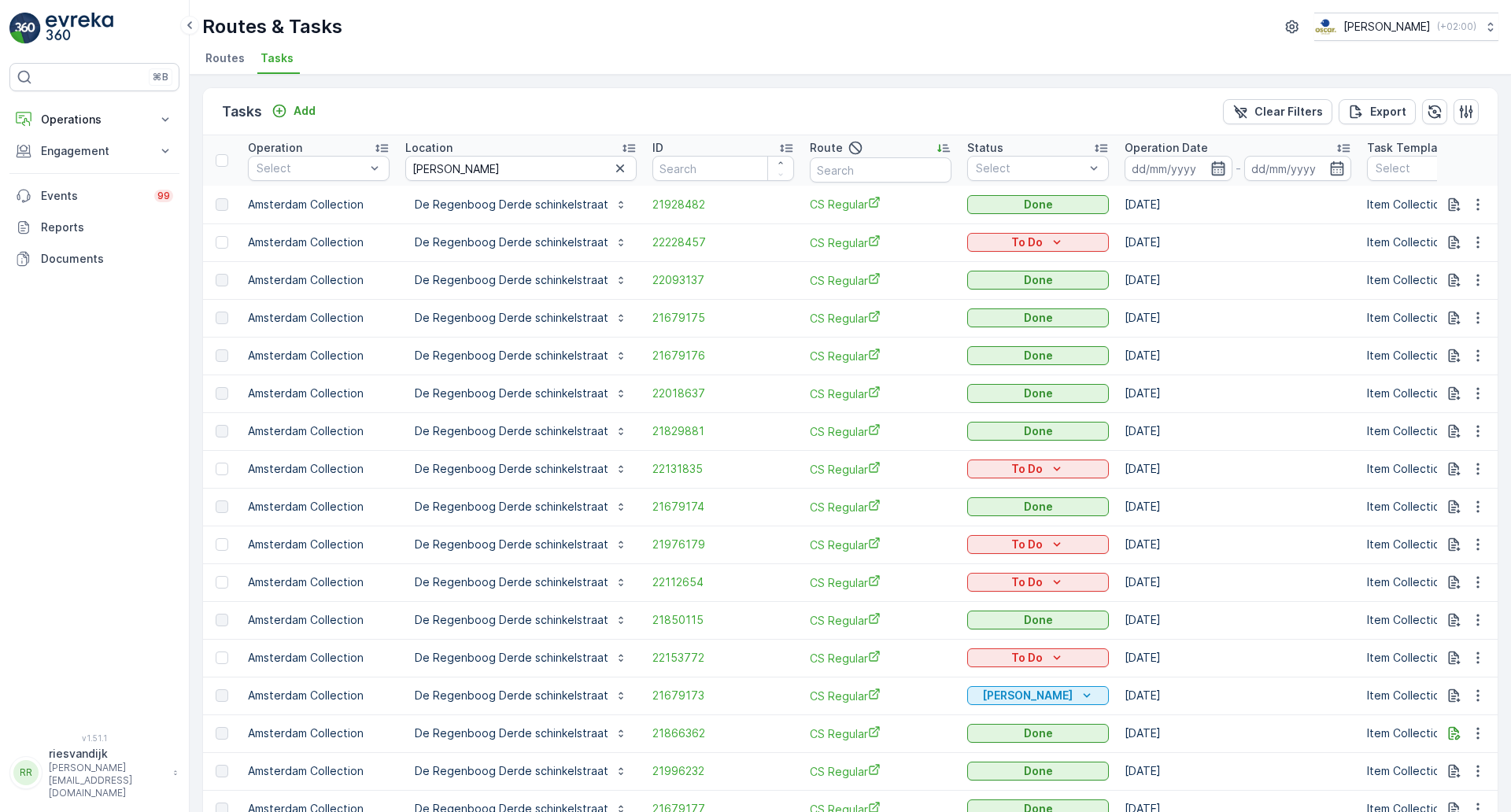
click at [1213, 167] on icon "button" at bounding box center [1218, 168] width 14 height 14
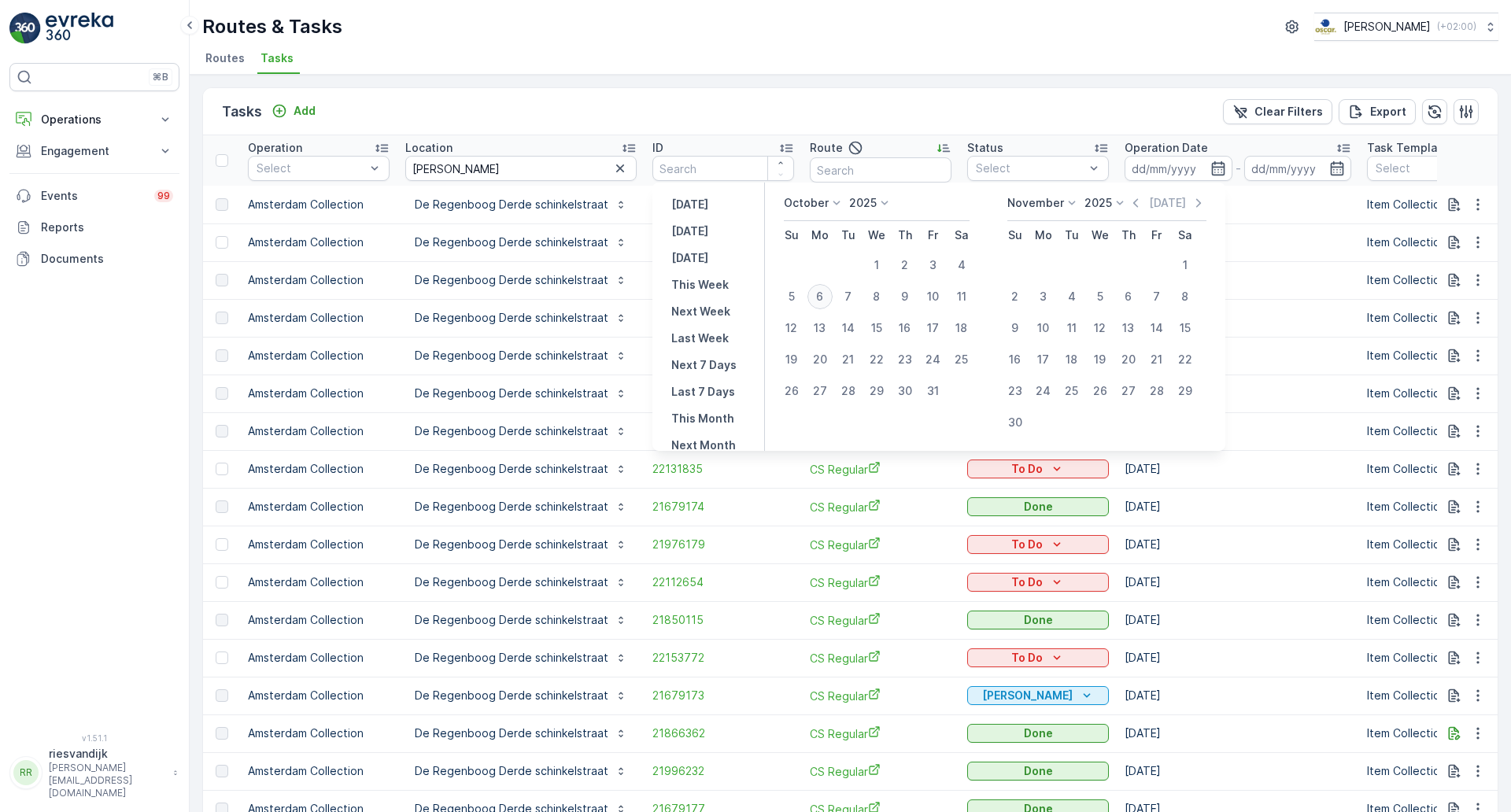
click at [831, 299] on div "6" at bounding box center [820, 296] width 25 height 25
type input "[DATE]"
click at [861, 117] on div "Tasks Add Clear Filters Export" at bounding box center [850, 111] width 1295 height 47
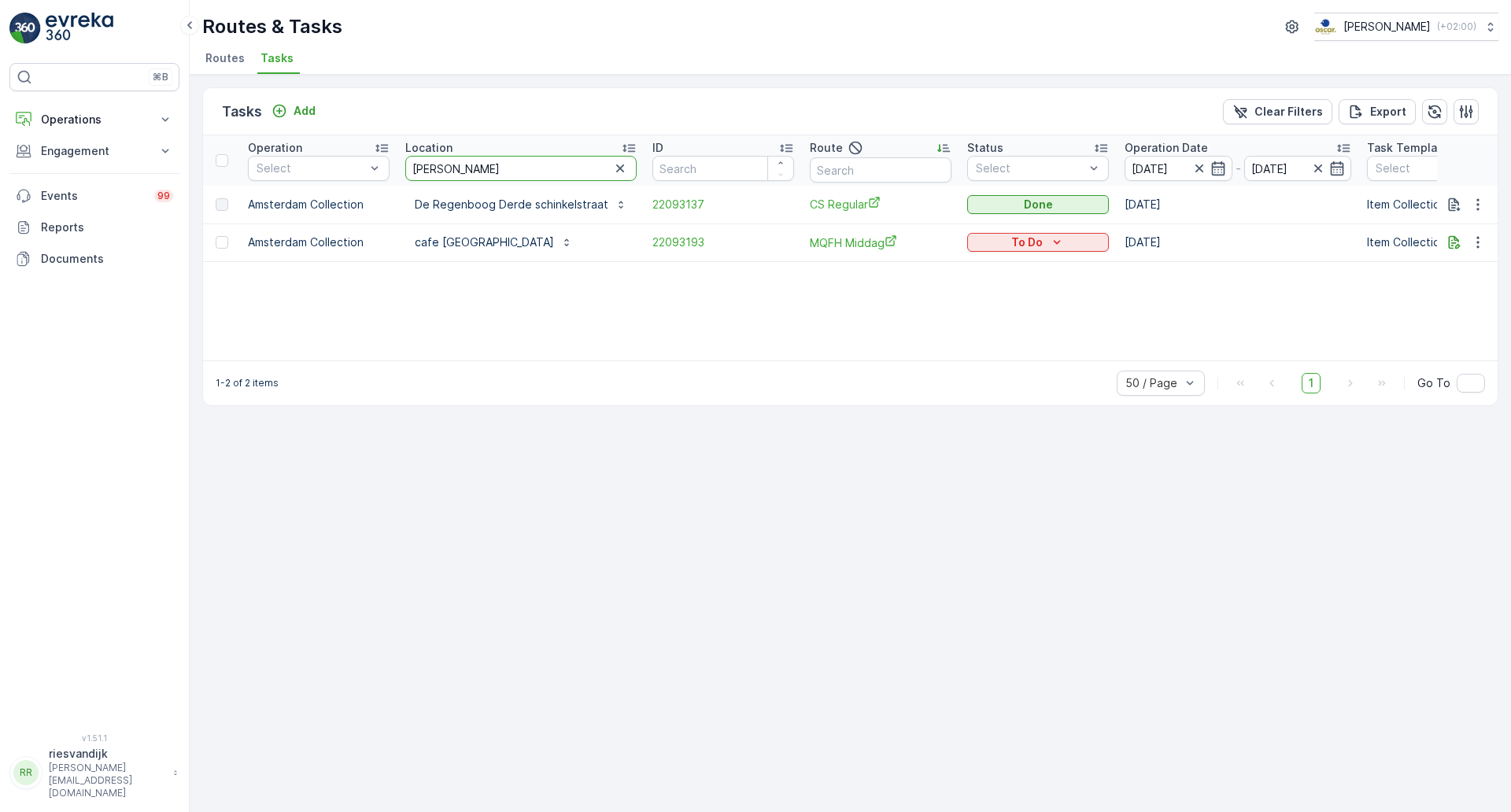
drag, startPoint x: 456, startPoint y: 164, endPoint x: 392, endPoint y: 173, distance: 64.6
click at [392, 173] on tr "Operation Select Location schinkel ID Route Status Select Operation Date 06.10.…" at bounding box center [1462, 160] width 2518 height 50
type input "armada"
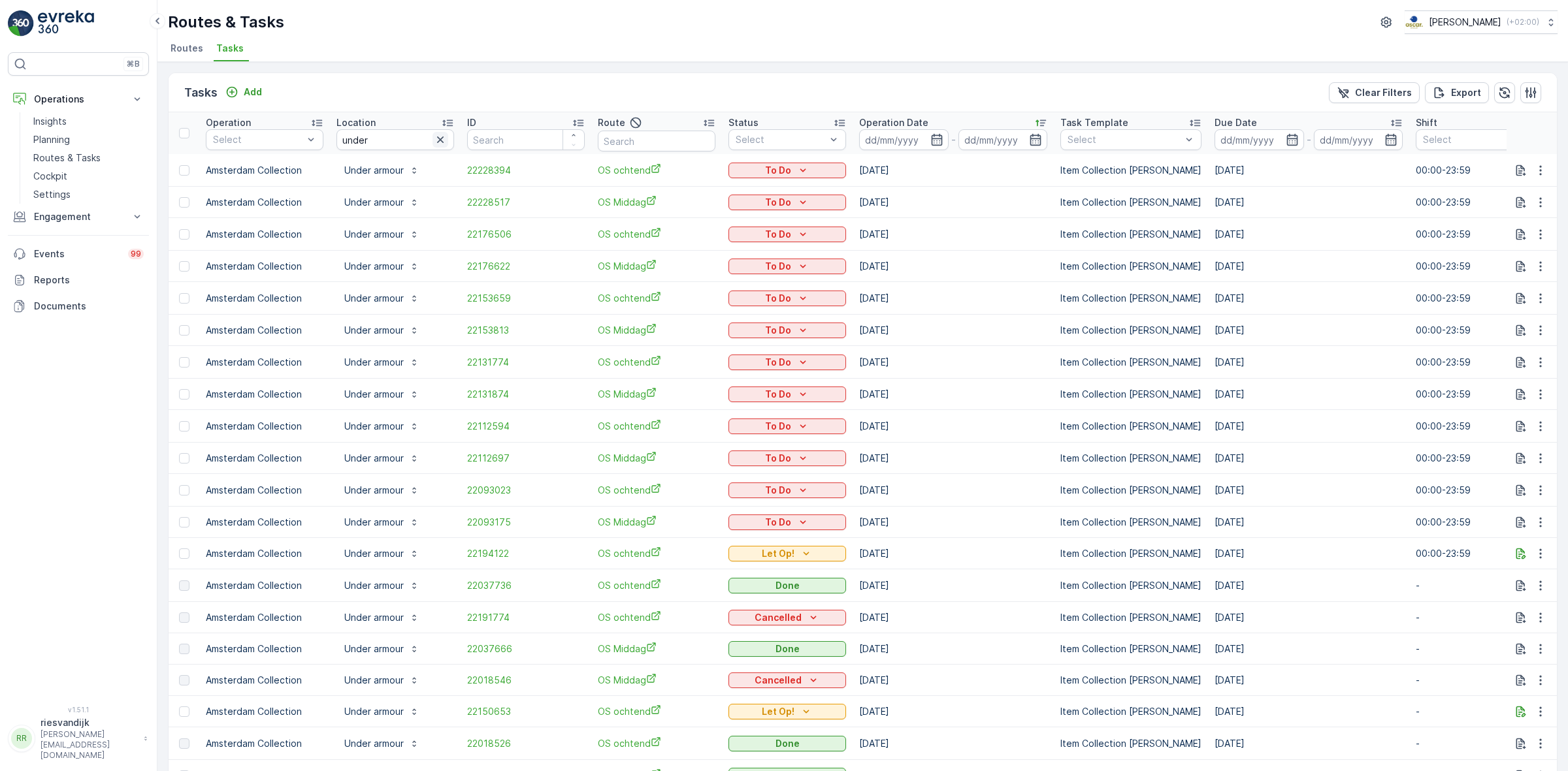
click at [441, 136] on icon "button" at bounding box center [440, 139] width 13 height 13
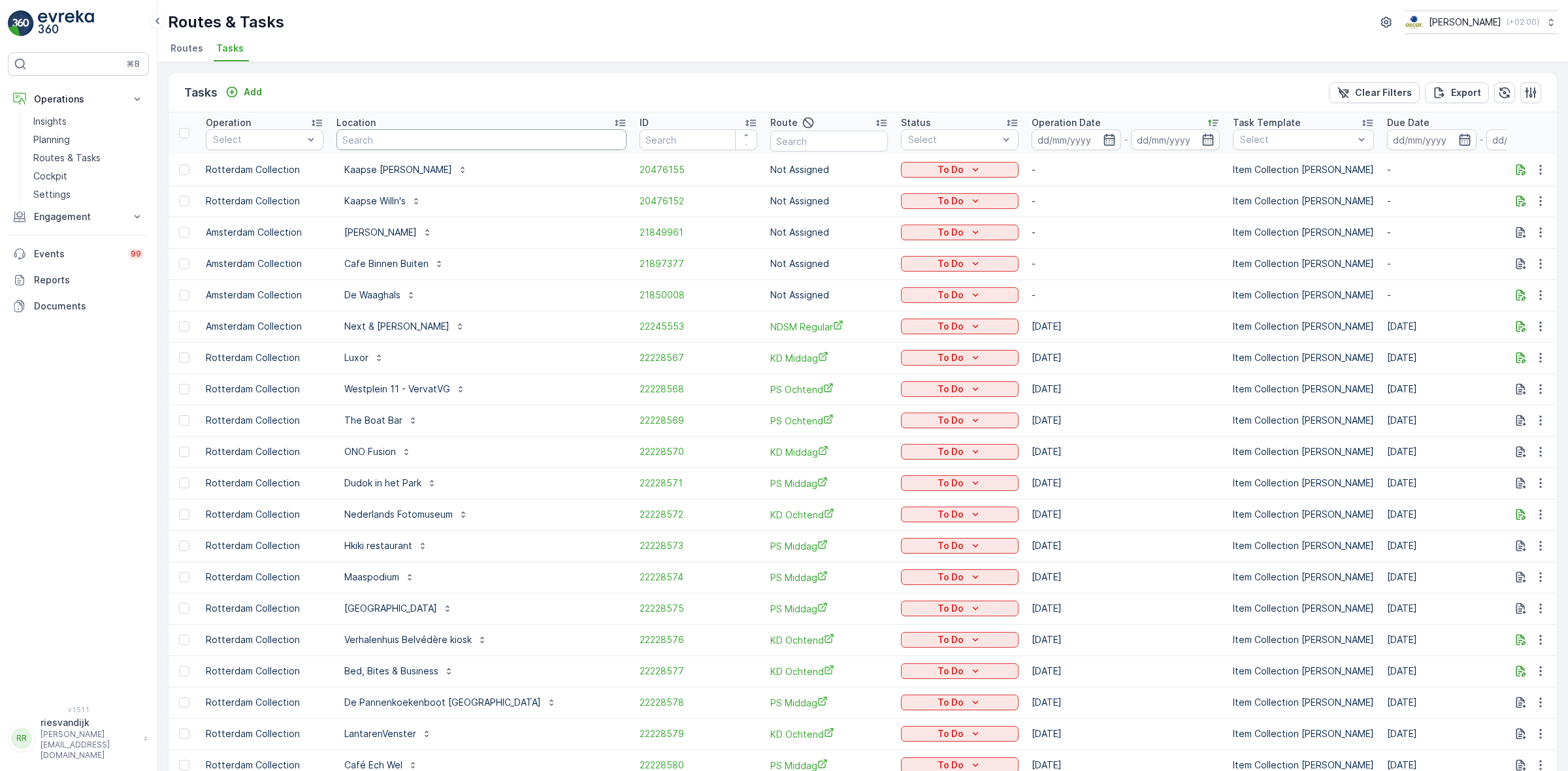
click at [441, 136] on input "text" at bounding box center [481, 140] width 290 height 21
type input "verre"
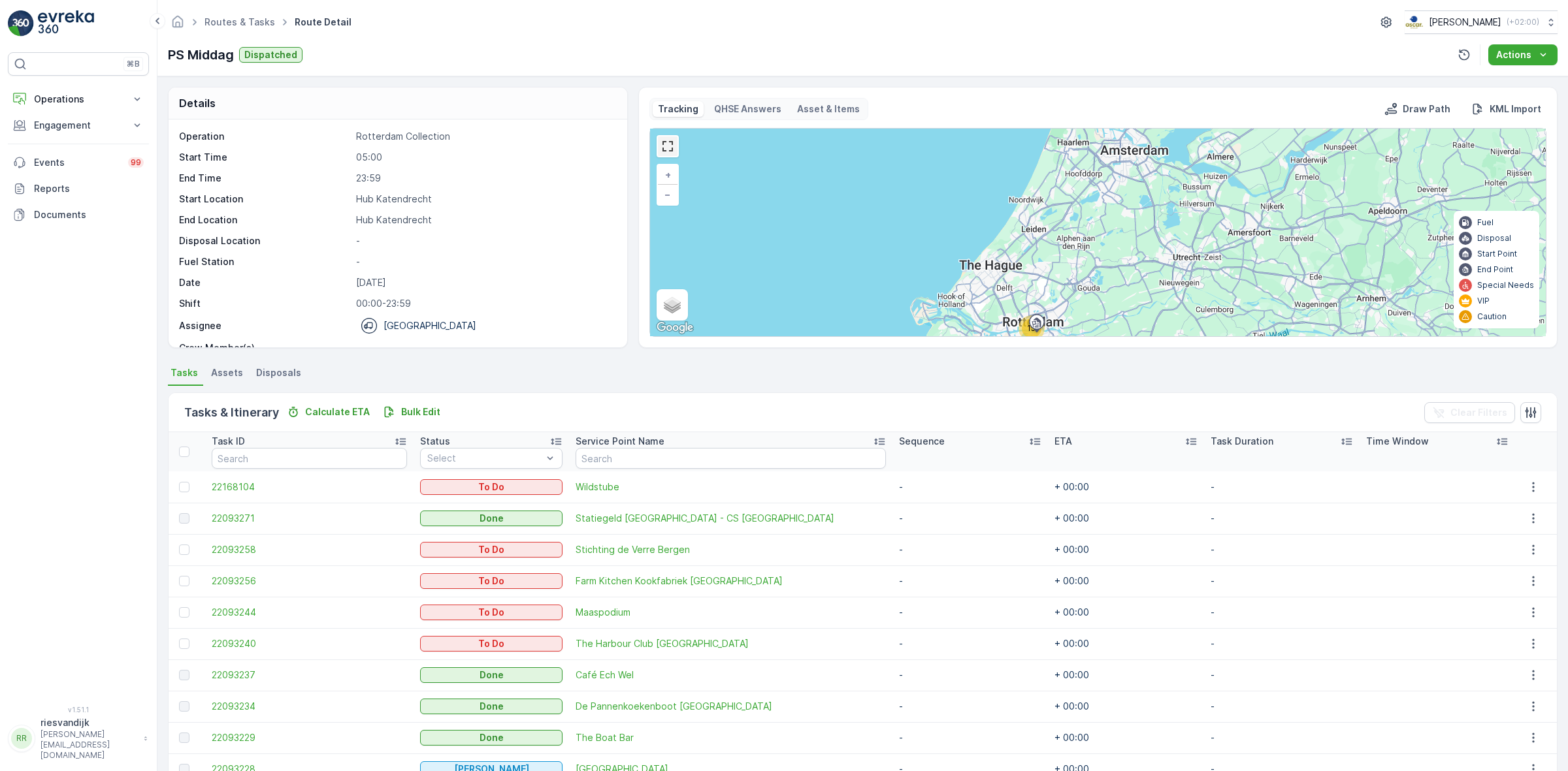
click at [668, 147] on link at bounding box center [667, 146] width 19 height 19
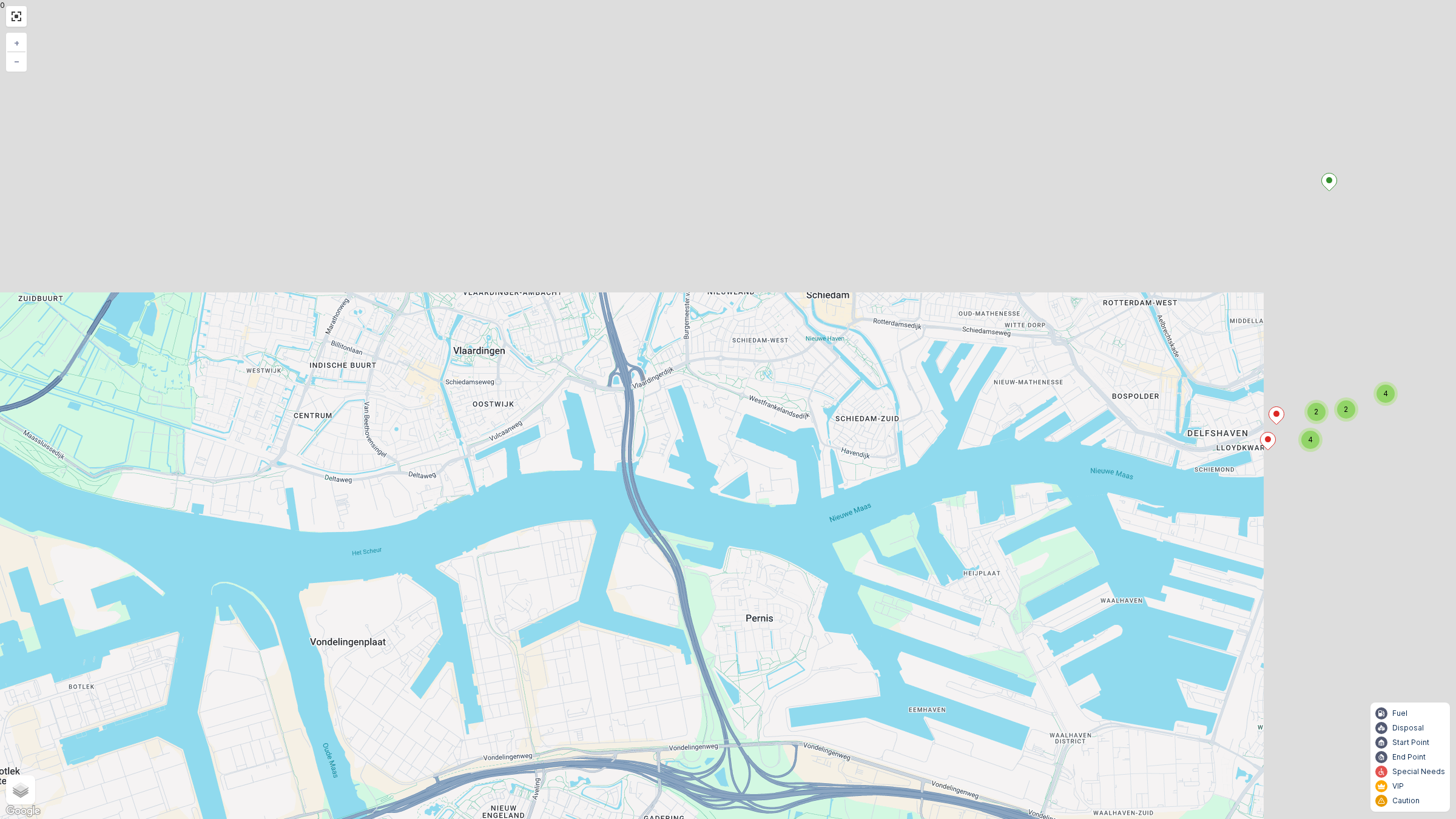
drag, startPoint x: 901, startPoint y: 458, endPoint x: 552, endPoint y: 1118, distance: 746.6
click at [552, 716] on html "⌘B Operations Insights Planning Routes & Tasks Cockpit Settings Engagement Insi…" at bounding box center [728, 409] width 1456 height 819
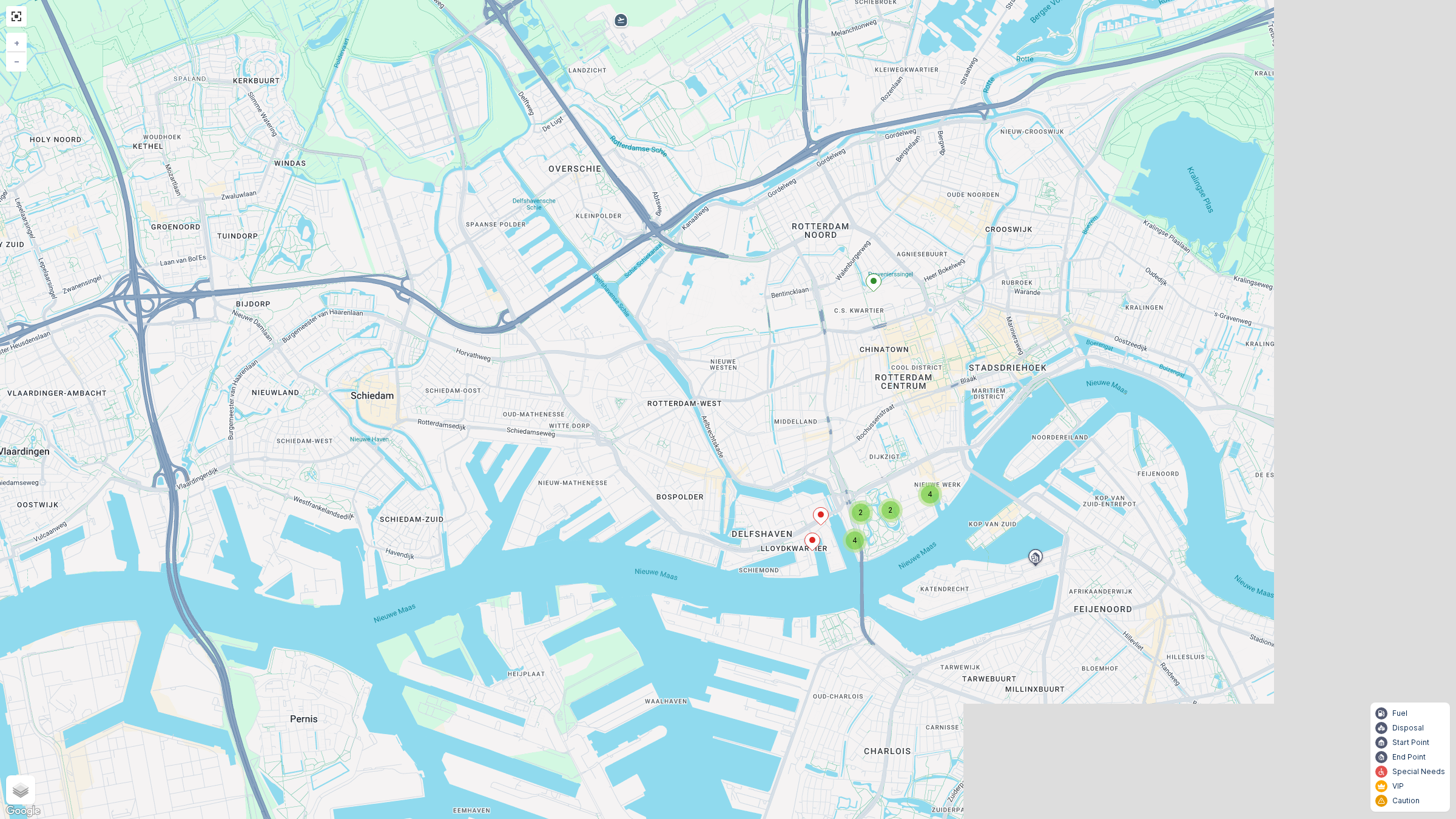
drag, startPoint x: 841, startPoint y: 666, endPoint x: 578, endPoint y: 502, distance: 309.9
click at [523, 540] on div "2 4 2 4 + − Satellite Roadmap Terrain Hybrid Leaflet Keyboard shortcuts Map Dat…" at bounding box center [728, 409] width 1456 height 819
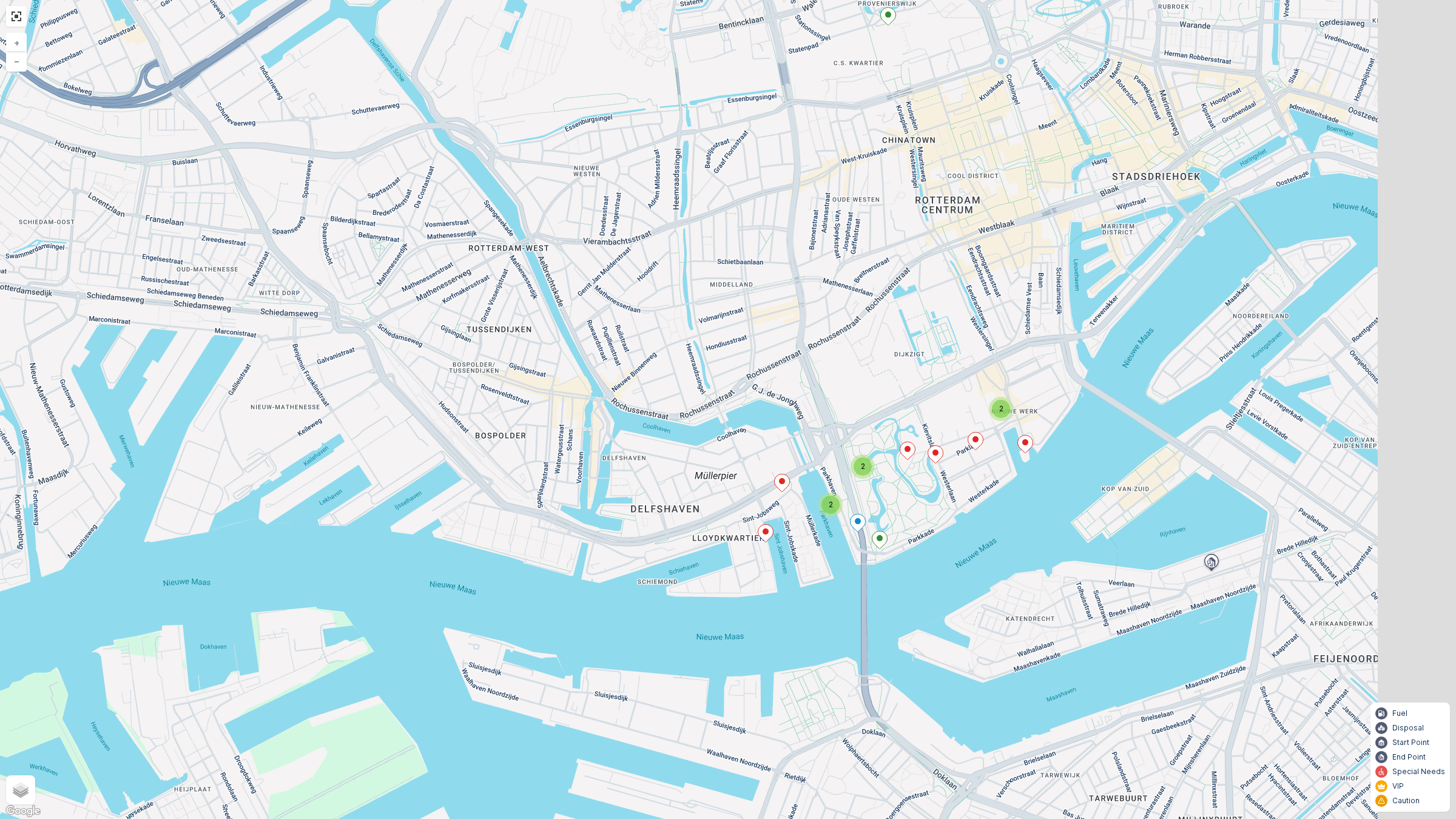
drag, startPoint x: 915, startPoint y: 596, endPoint x: 767, endPoint y: 566, distance: 151.0
click at [774, 571] on div "2 2 2 + − Satellite Roadmap Terrain Hybrid Leaflet Keyboard shortcuts Map Data …" at bounding box center [728, 409] width 1456 height 819
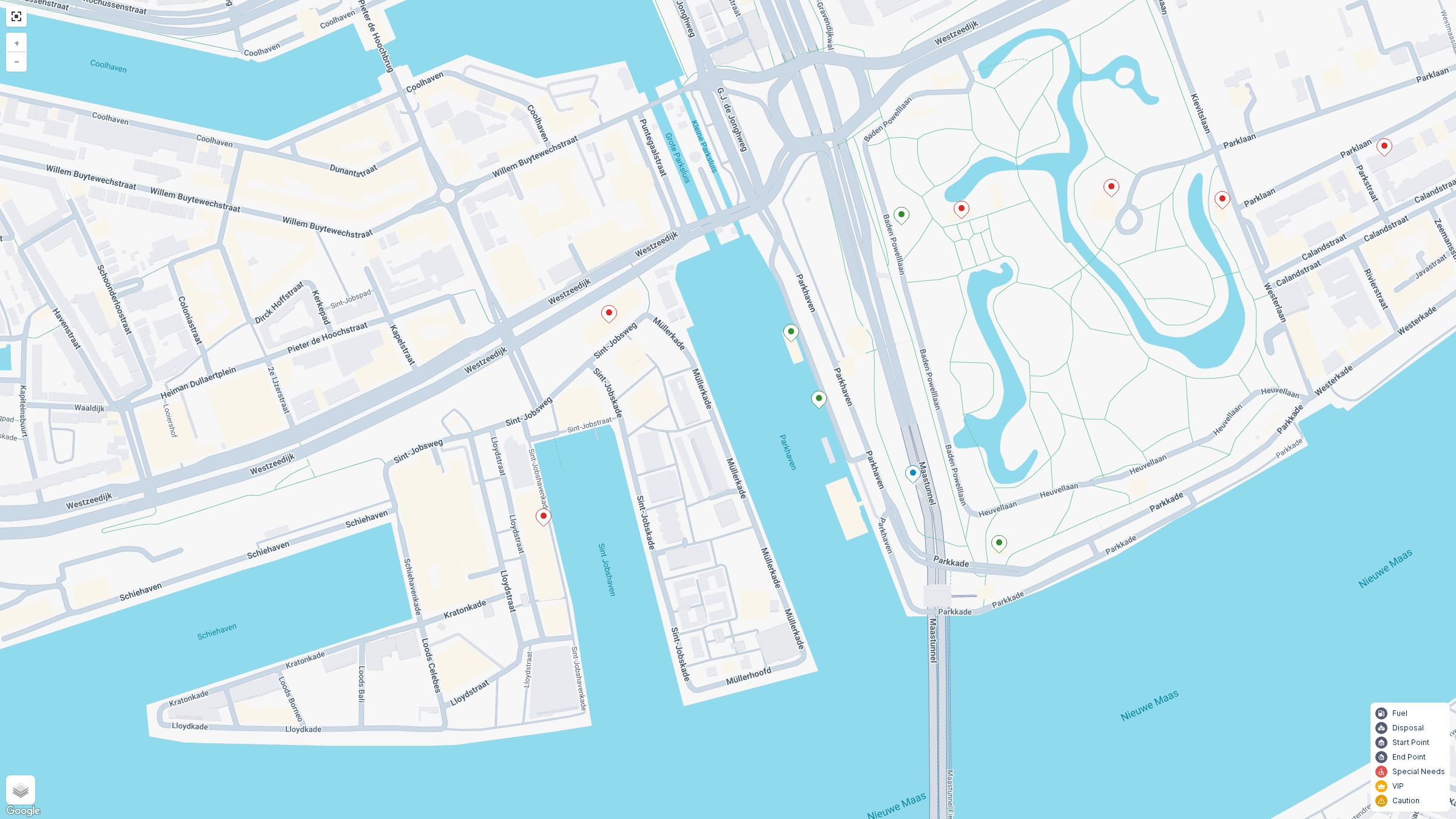
click at [543, 519] on icon at bounding box center [544, 518] width 15 height 18
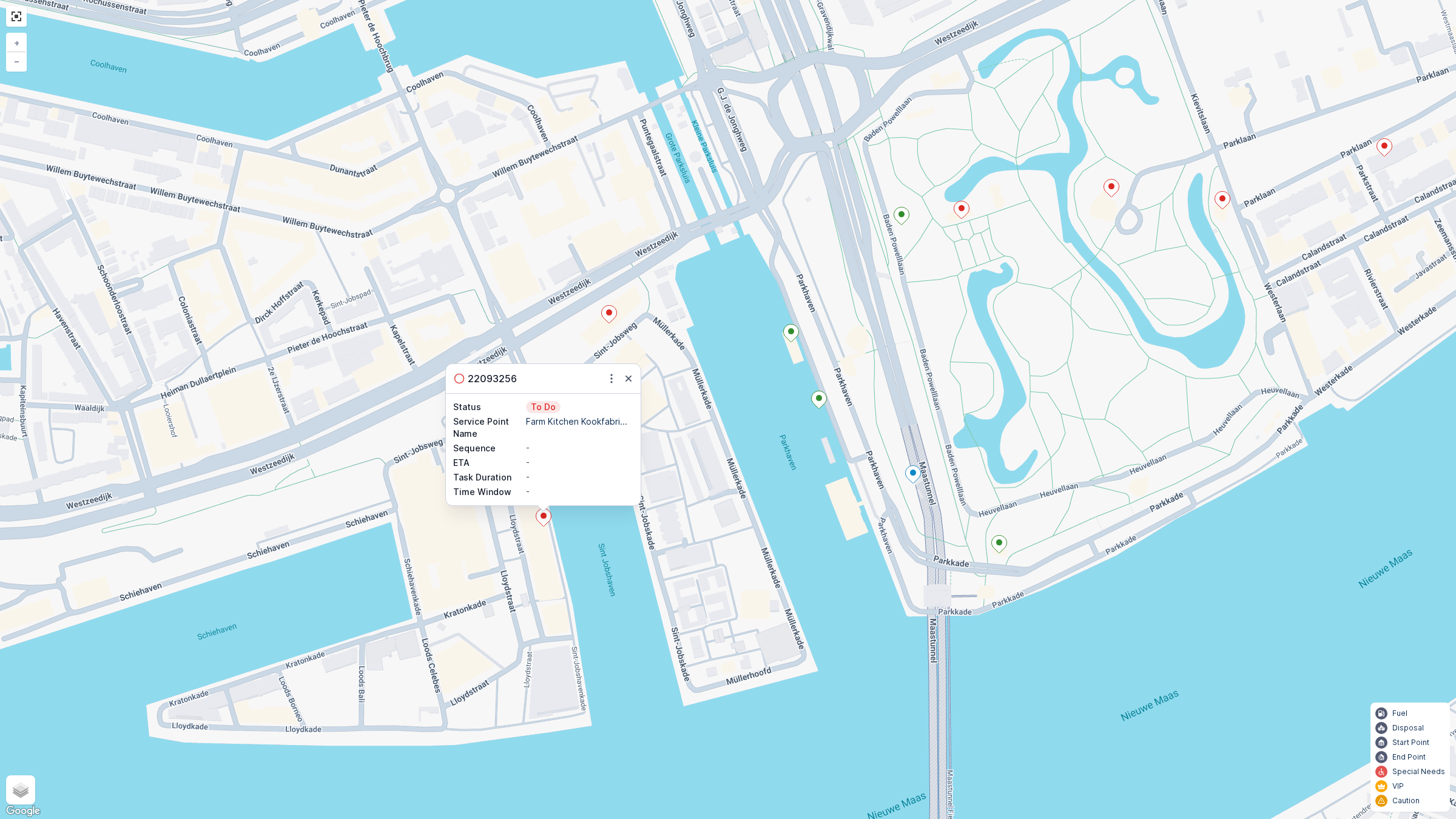
click at [614, 321] on icon at bounding box center [608, 314] width 16 height 18
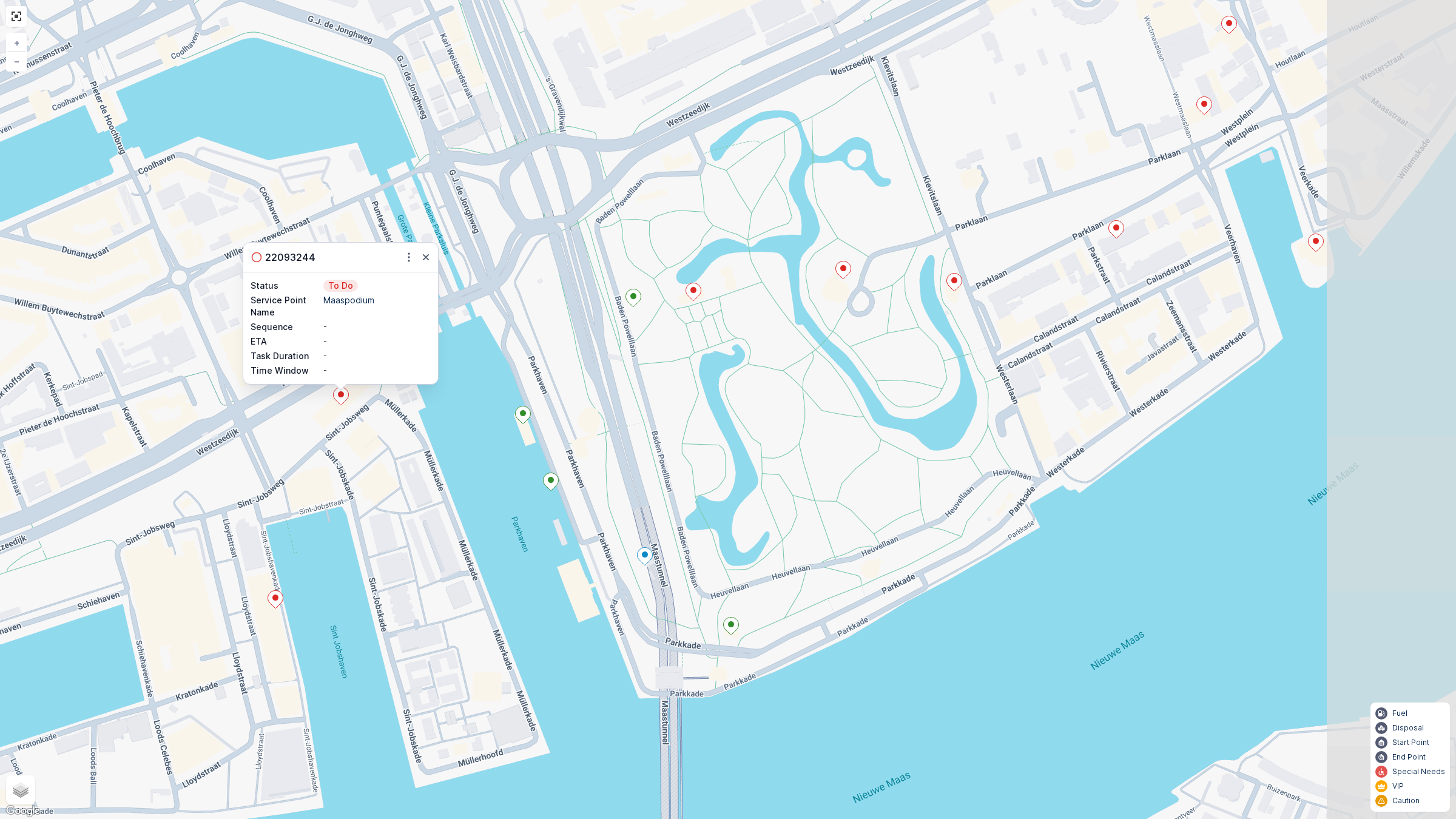
drag, startPoint x: 724, startPoint y: 411, endPoint x: 466, endPoint y: 492, distance: 270.4
click at [466, 492] on div "22093244 Status To Do Service Point Name Maaspodium Sequence - ETA - Task Durat…" at bounding box center [728, 409] width 1456 height 819
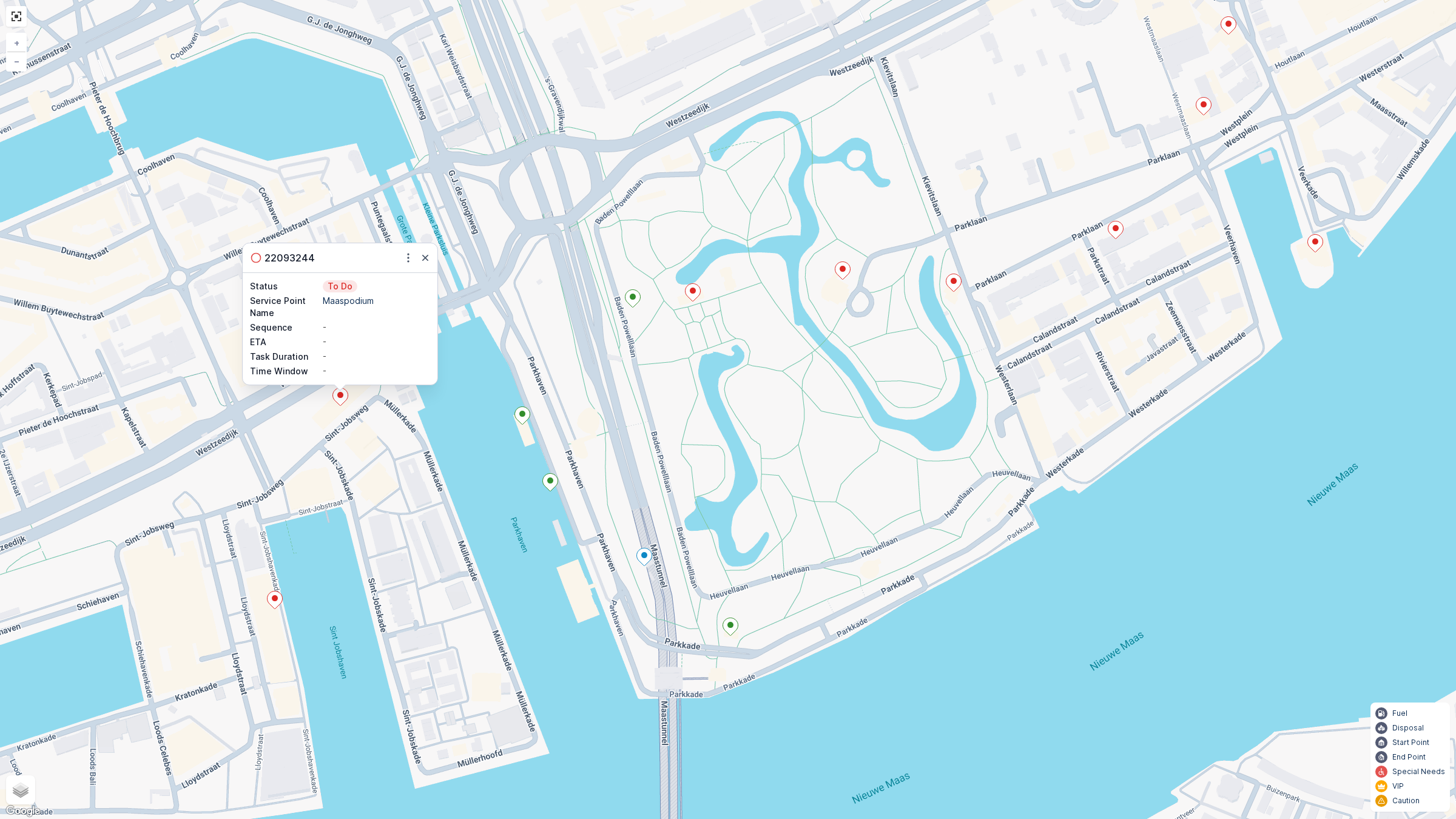
click at [693, 295] on icon at bounding box center [693, 293] width 15 height 18
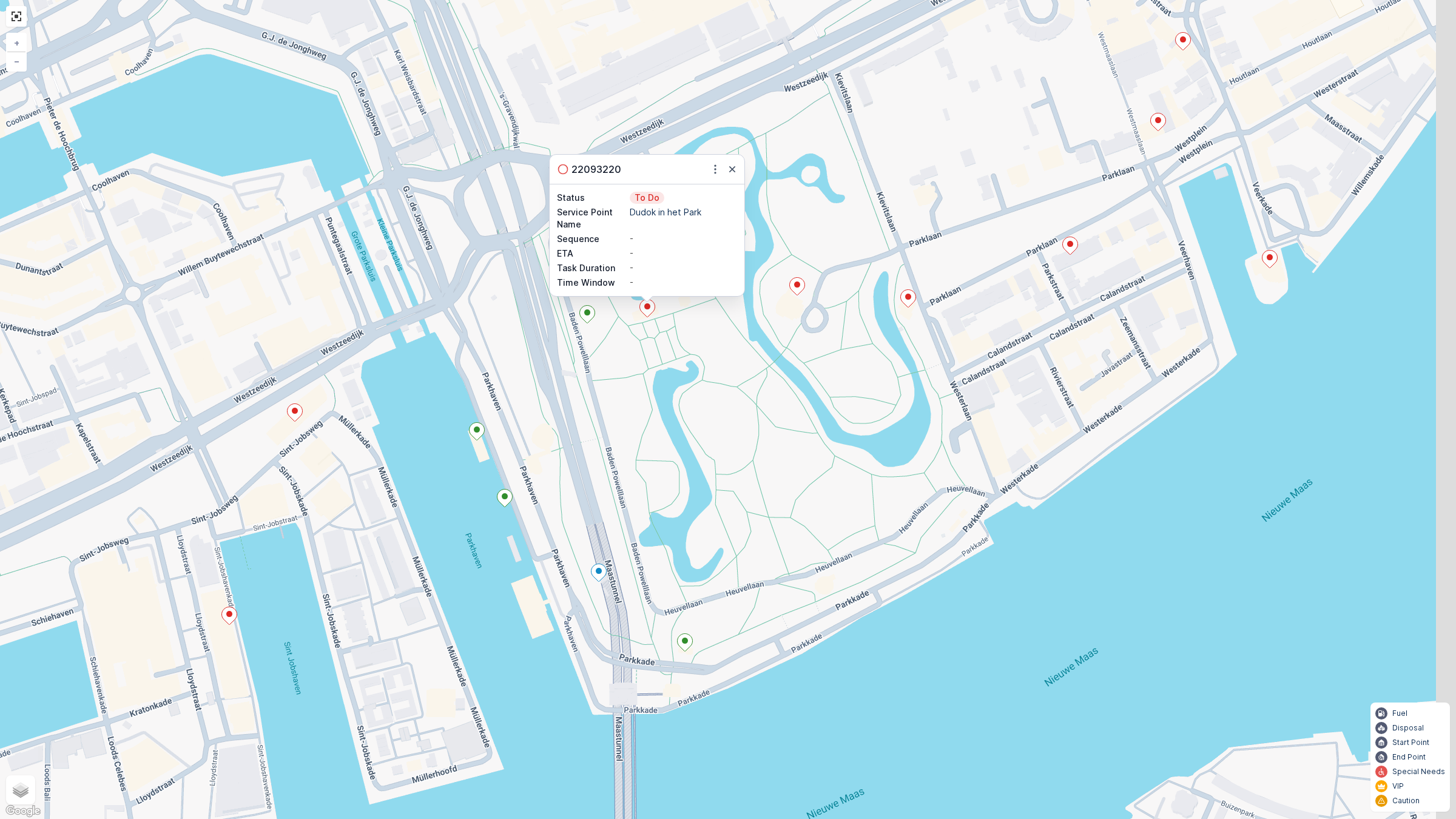
drag, startPoint x: 805, startPoint y: 368, endPoint x: 684, endPoint y: 403, distance: 126.0
click at [686, 408] on div "22093220 Status To Do Service Point Name Dudok in het Park Sequence - ETA - Tas…" at bounding box center [728, 409] width 1456 height 819
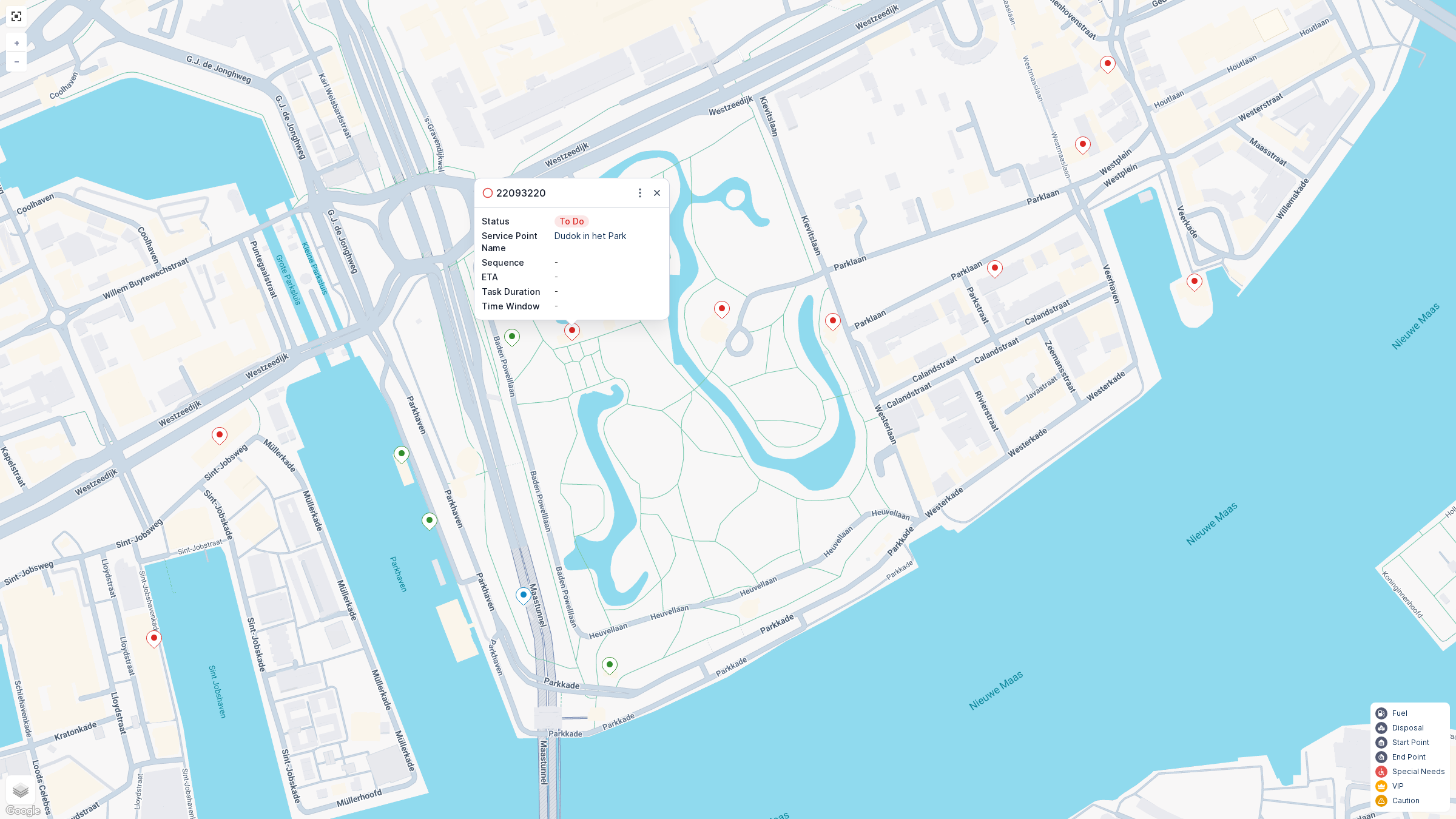
click at [728, 311] on icon at bounding box center [722, 310] width 15 height 18
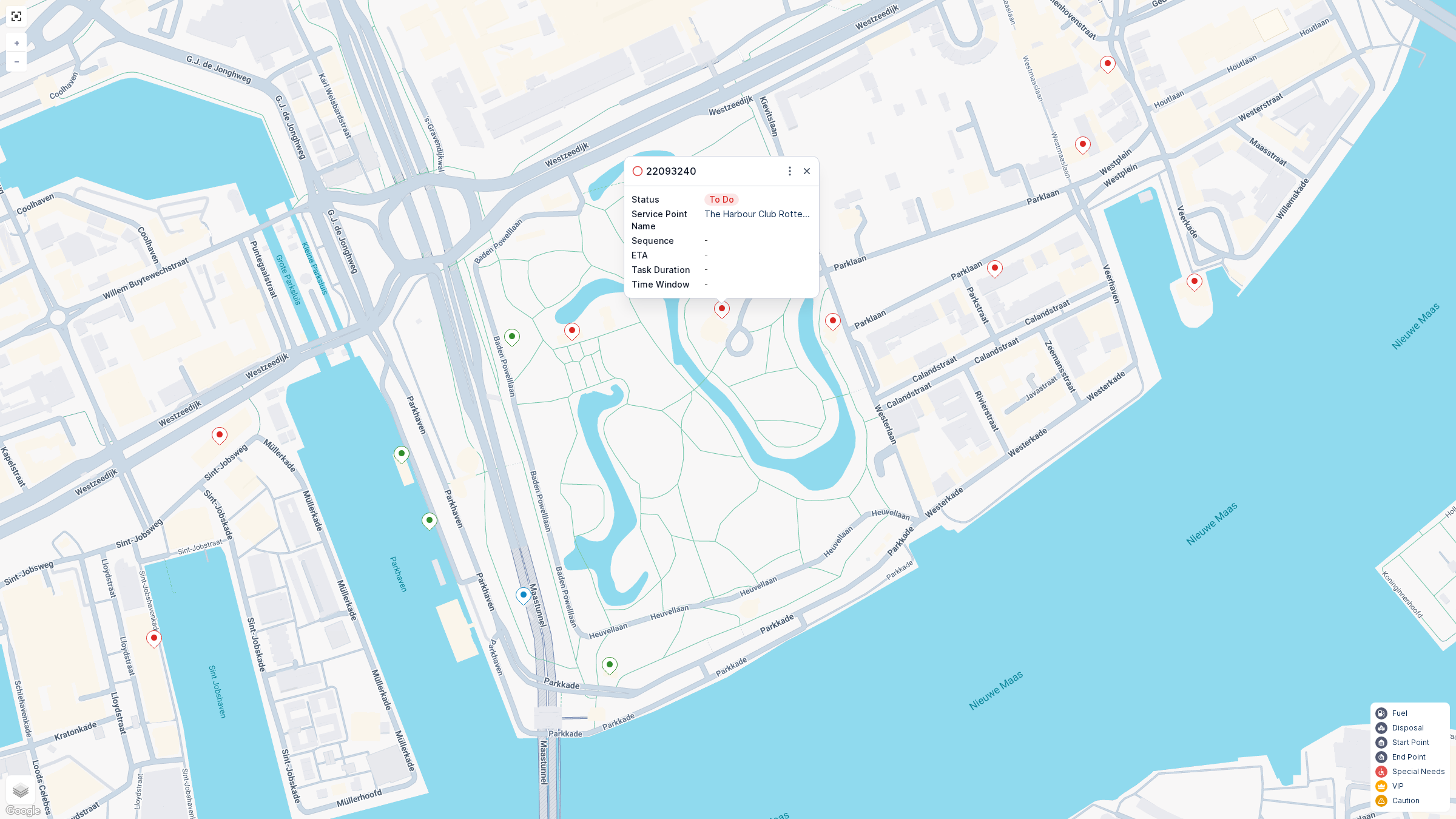
click at [819, 335] on div "22093240 Status To Do Service Point Name The Harbour Club Rotte... Sequence - E…" at bounding box center [728, 409] width 1456 height 819
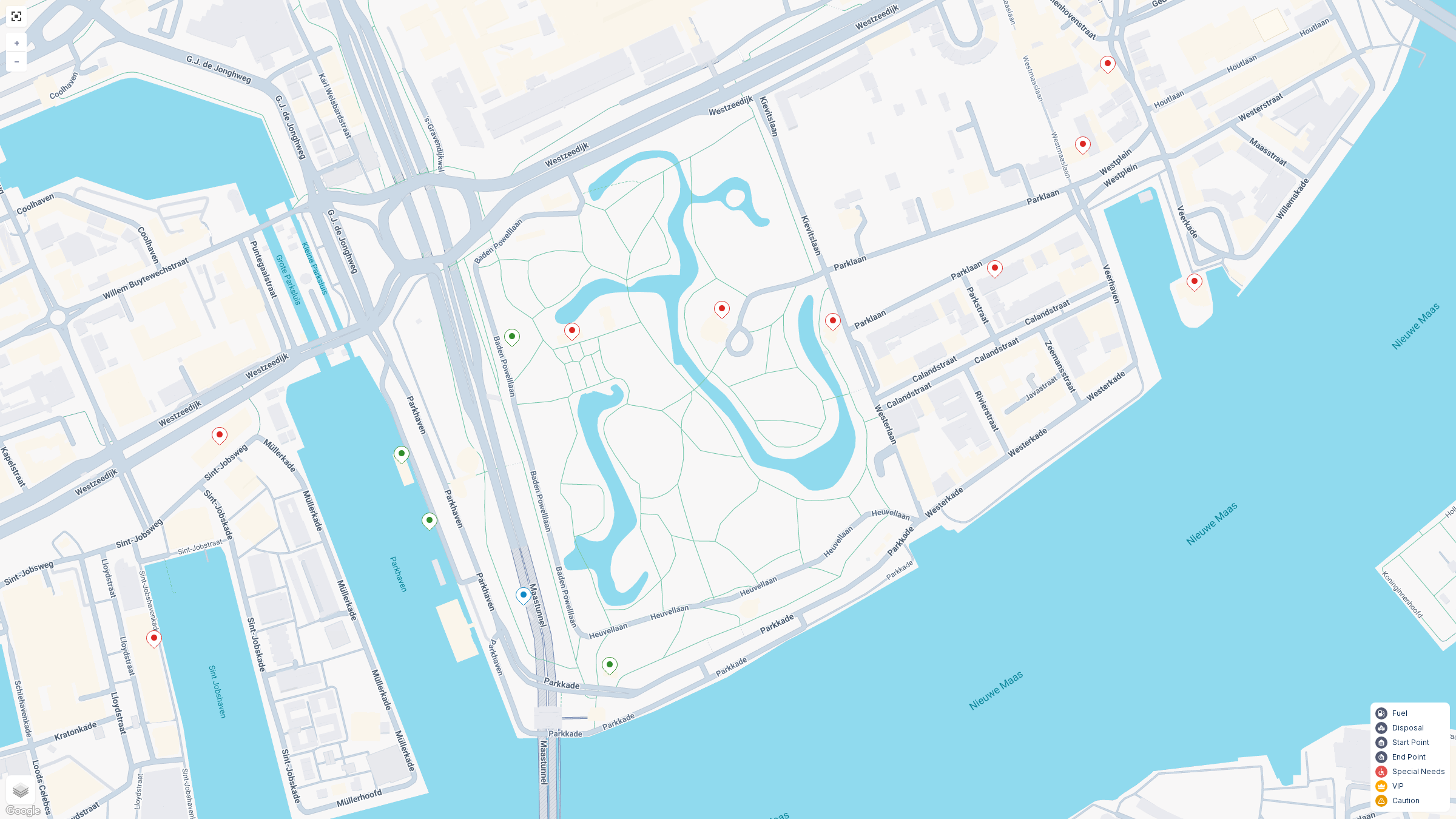
click at [829, 324] on icon at bounding box center [833, 323] width 15 height 18
click at [1001, 283] on div "22093223 Status To Do Service Point Name Hkiki restaurant Sequence - ETA - Task…" at bounding box center [728, 409] width 1456 height 819
click at [993, 268] on ellipse at bounding box center [995, 268] width 6 height 6
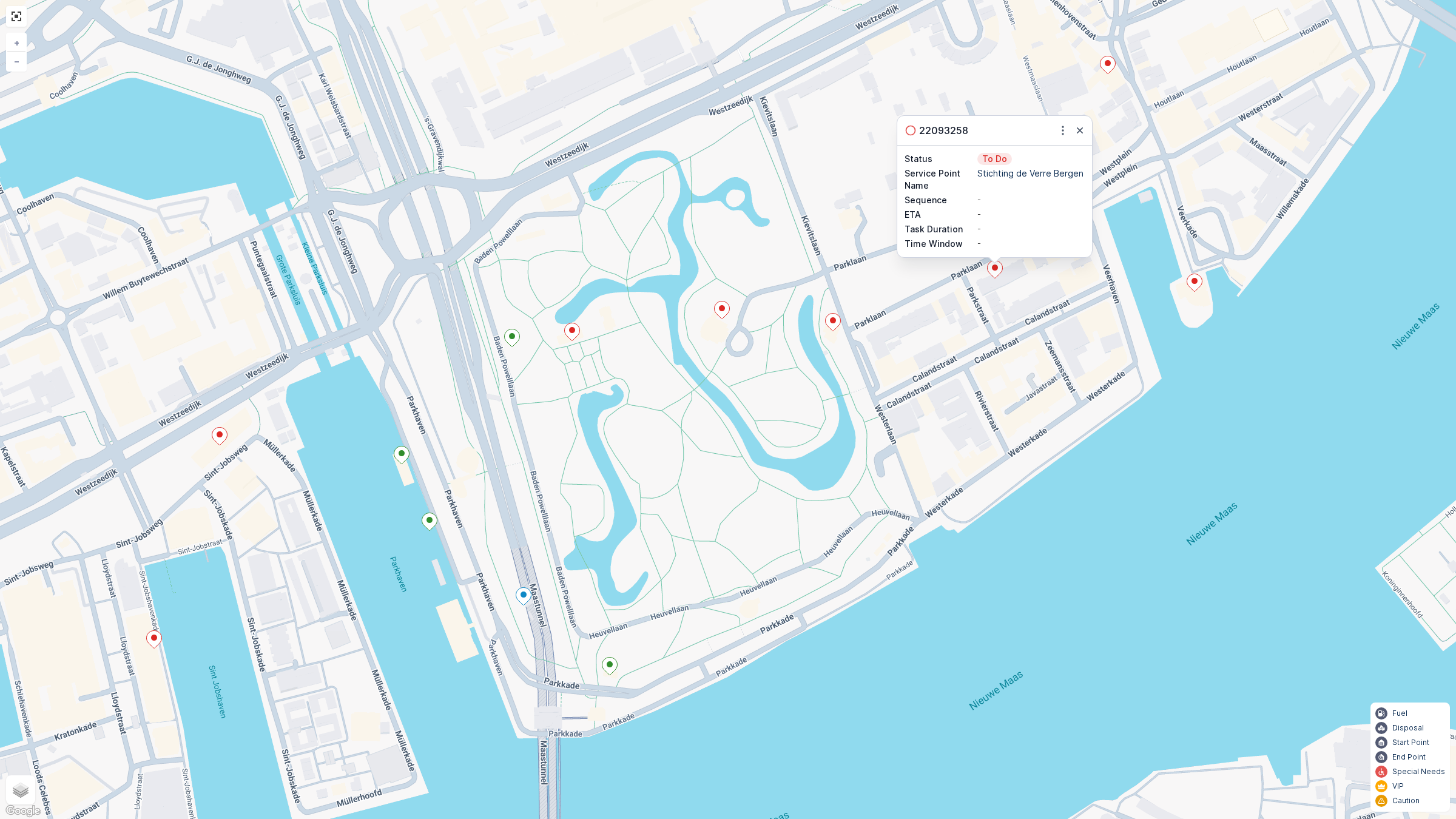
drag, startPoint x: 1193, startPoint y: 287, endPoint x: 1188, endPoint y: 298, distance: 12.1
click at [1194, 287] on icon at bounding box center [1194, 283] width 15 height 18
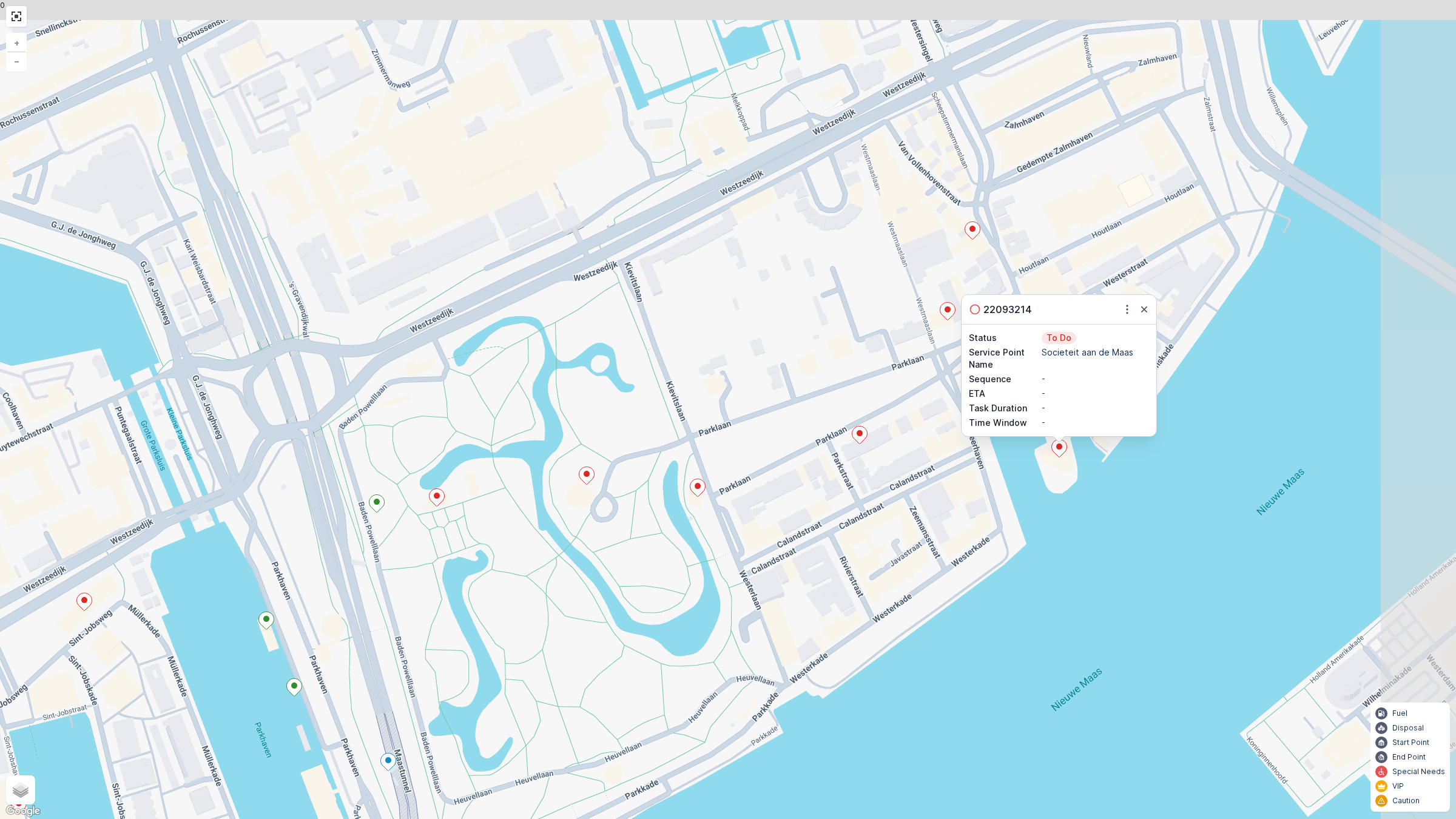
drag, startPoint x: 1101, startPoint y: 362, endPoint x: 921, endPoint y: 531, distance: 246.9
click at [924, 544] on div "22093214 Status To Do Service Point Name Societeit aan [PERSON_NAME] Sequence -…" at bounding box center [728, 409] width 1456 height 819
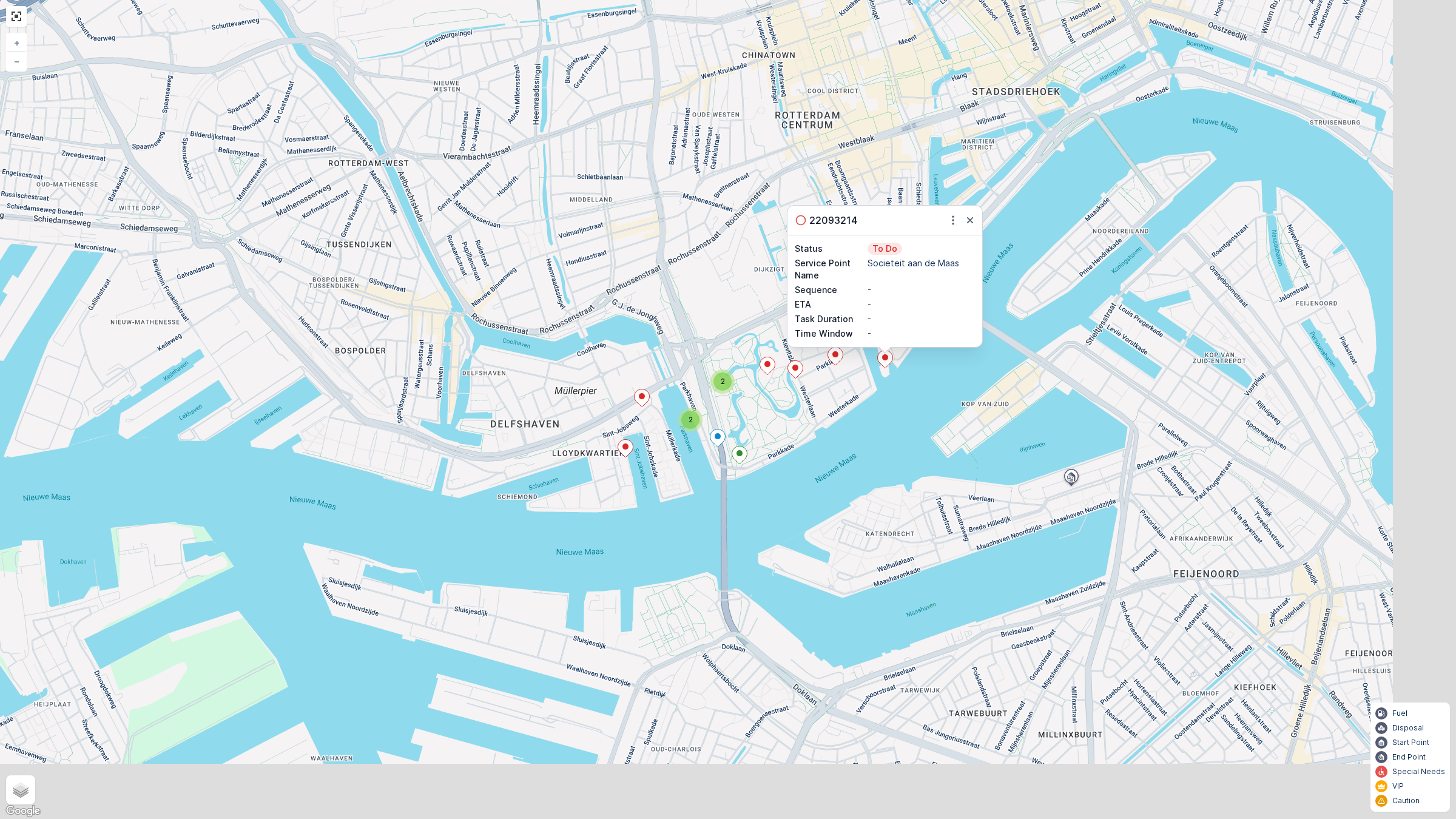
drag, startPoint x: 1011, startPoint y: 580, endPoint x: 898, endPoint y: 397, distance: 215.1
click at [898, 397] on div "2 2 2 22093214 Status To Do Service Point Name Societeit aan [PERSON_NAME] Sequ…" at bounding box center [728, 409] width 1456 height 819
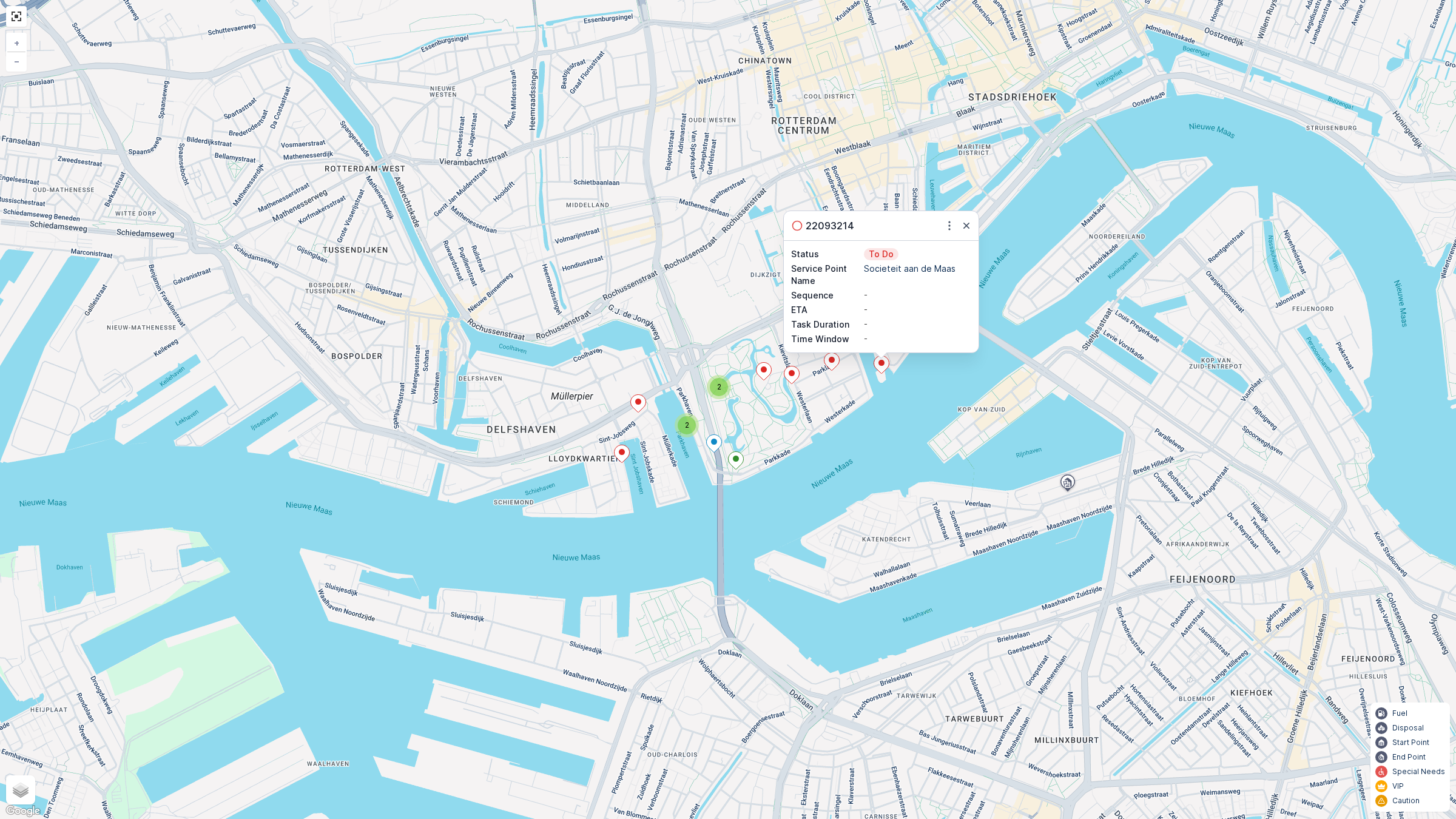
drag, startPoint x: 1075, startPoint y: 588, endPoint x: 1077, endPoint y: 595, distance: 7.3
click at [1077, 595] on div "2 2 2 22093214 Status To Do Service Point Name Societeit aan [PERSON_NAME] Sequ…" at bounding box center [728, 409] width 1456 height 819
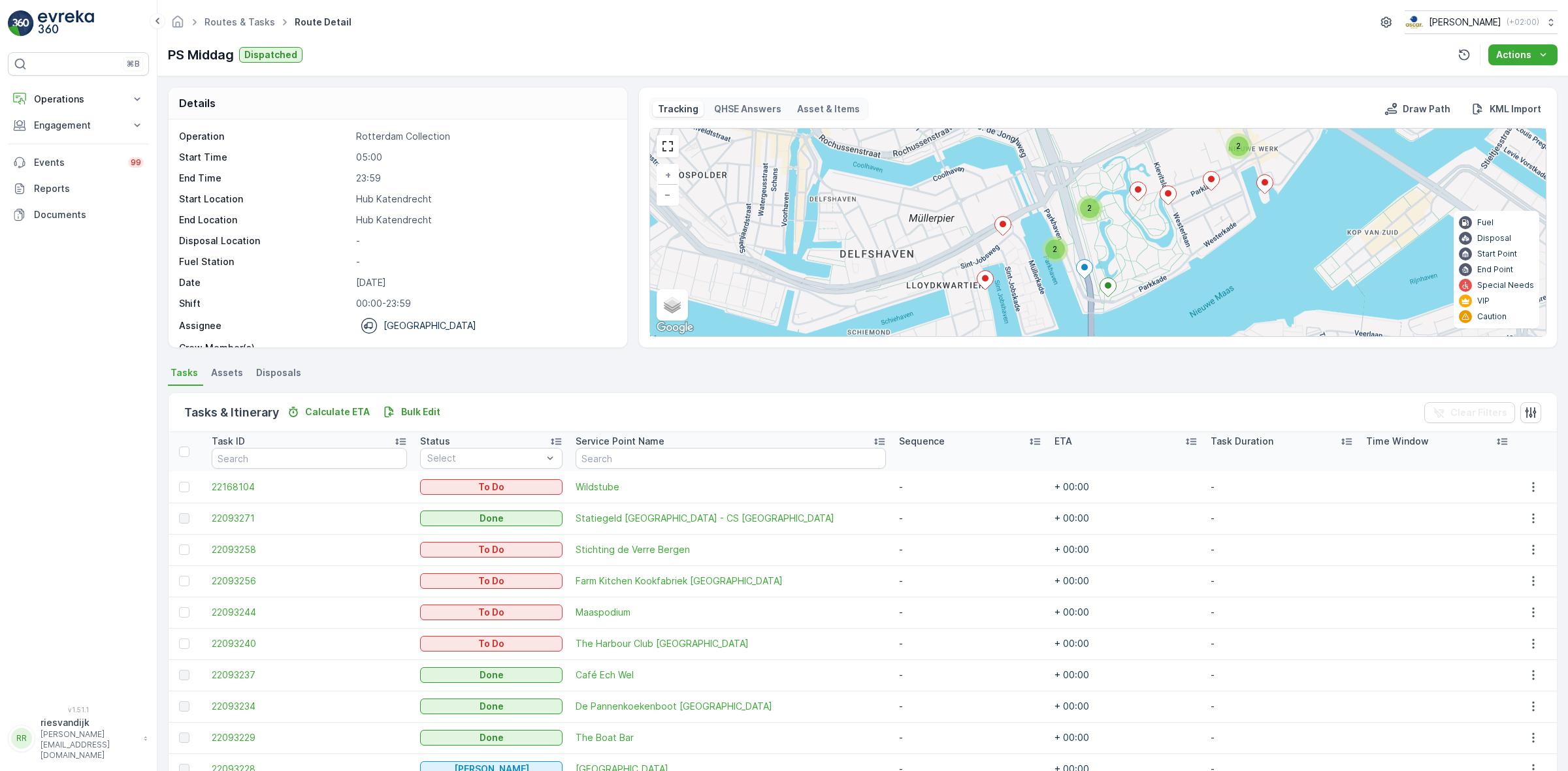
drag, startPoint x: 1212, startPoint y: 287, endPoint x: 1138, endPoint y: 328, distance: 84.6
click at [1138, 328] on div "2 2 2 + − Satellite Roadmap Terrain Hybrid Leaflet Keyboard shortcuts Map Data …" at bounding box center [1098, 232] width 895 height 207
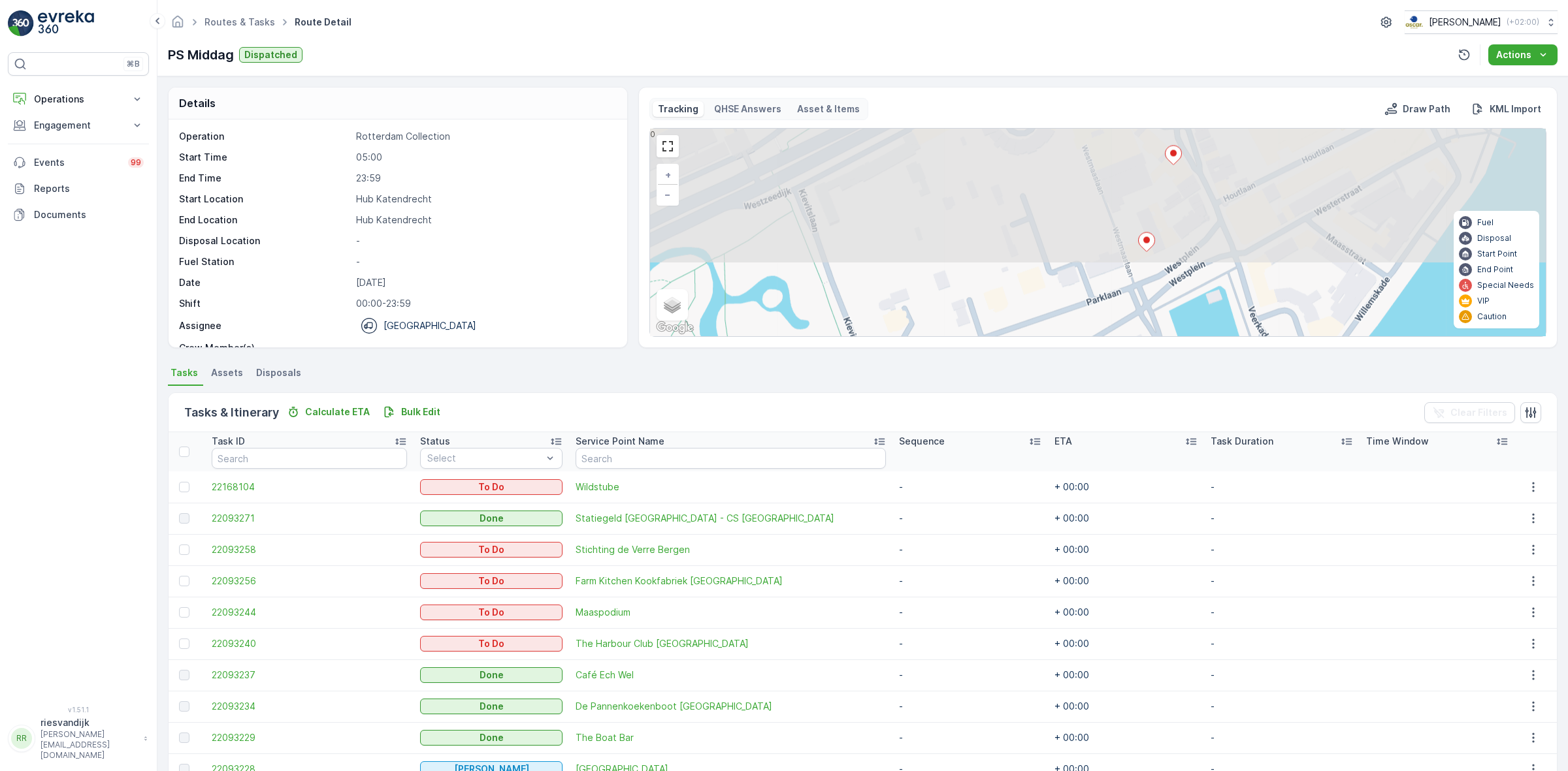
drag, startPoint x: 1258, startPoint y: 213, endPoint x: 1180, endPoint y: 350, distance: 157.6
click at [1180, 351] on div "Details Operation Rotterdam Collection Start Time 05:00 End Time 23:59 Start Lo…" at bounding box center [862, 424] width 1410 height 695
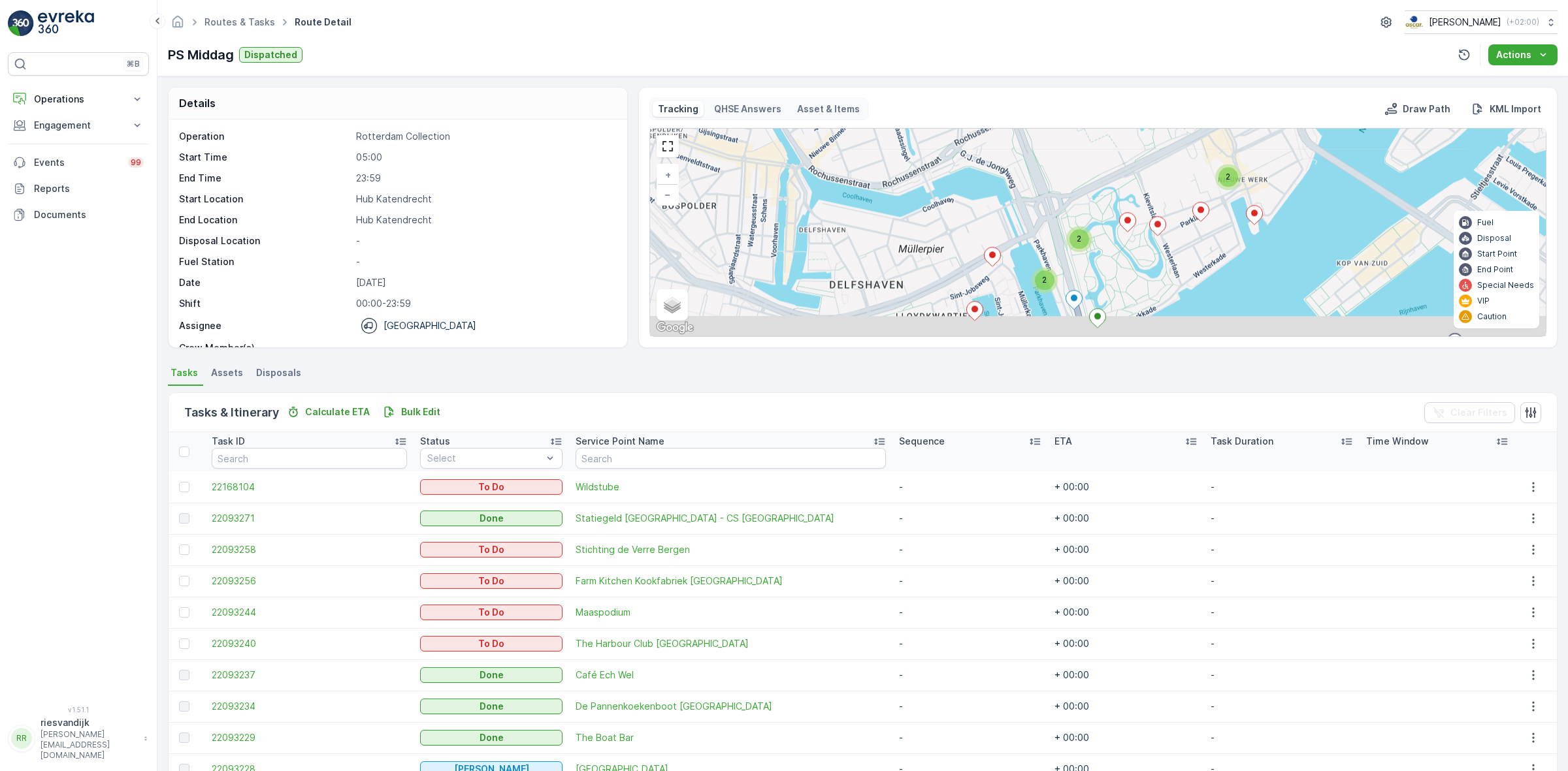
drag, startPoint x: 1171, startPoint y: 272, endPoint x: 1243, endPoint y: 160, distance: 133.1
click at [1243, 160] on div "2 2 2 + − Satellite Roadmap Terrain Hybrid Leaflet Keyboard shortcuts Map Data …" at bounding box center [1098, 232] width 895 height 207
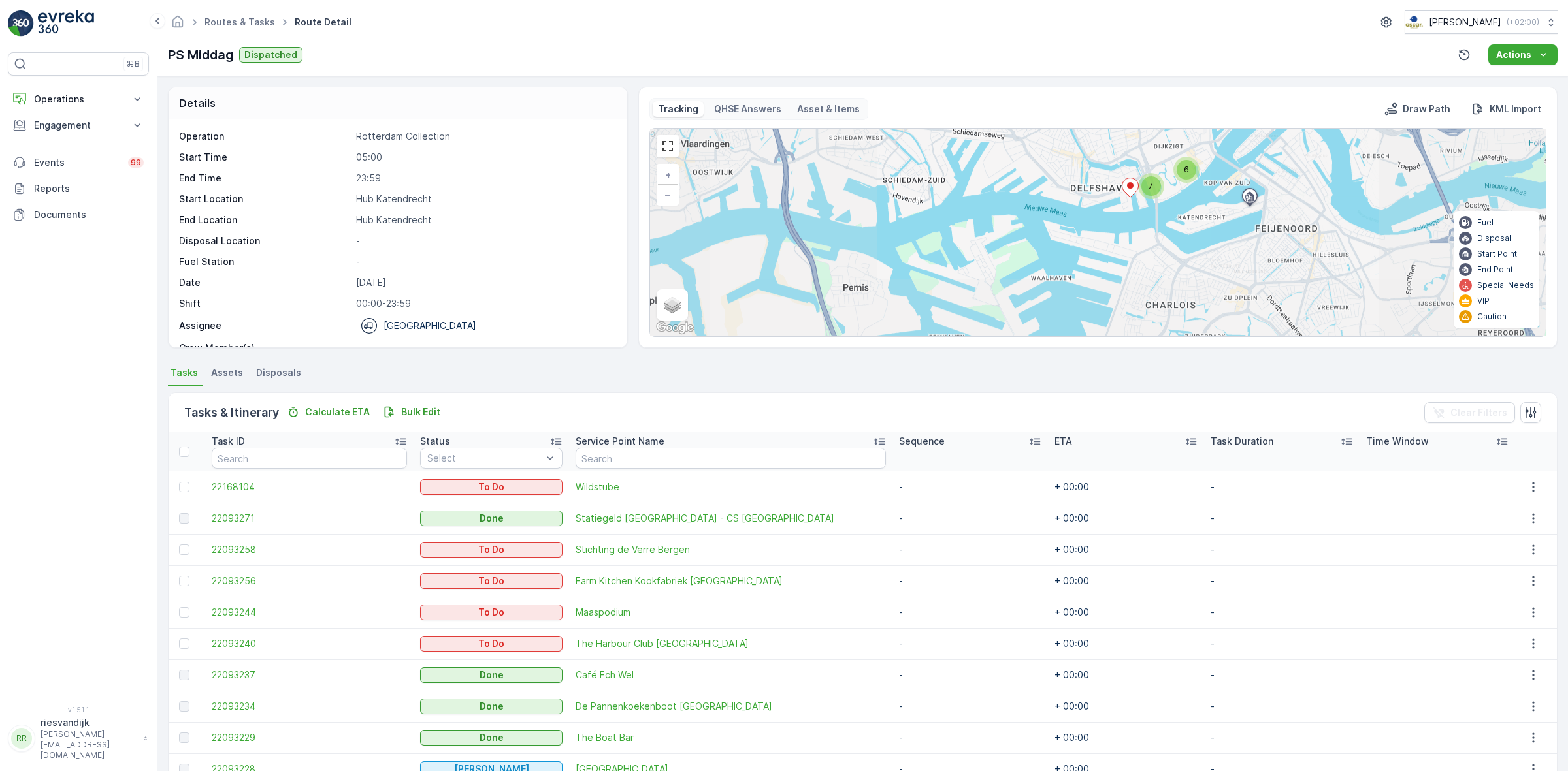
drag, startPoint x: 1168, startPoint y: 218, endPoint x: 1156, endPoint y: 176, distance: 43.7
click at [1157, 176] on div "2 4 2 4 7 6 + − Satellite Roadmap Terrain Hybrid Leaflet Keyboard shortcuts Map…" at bounding box center [1098, 232] width 895 height 207
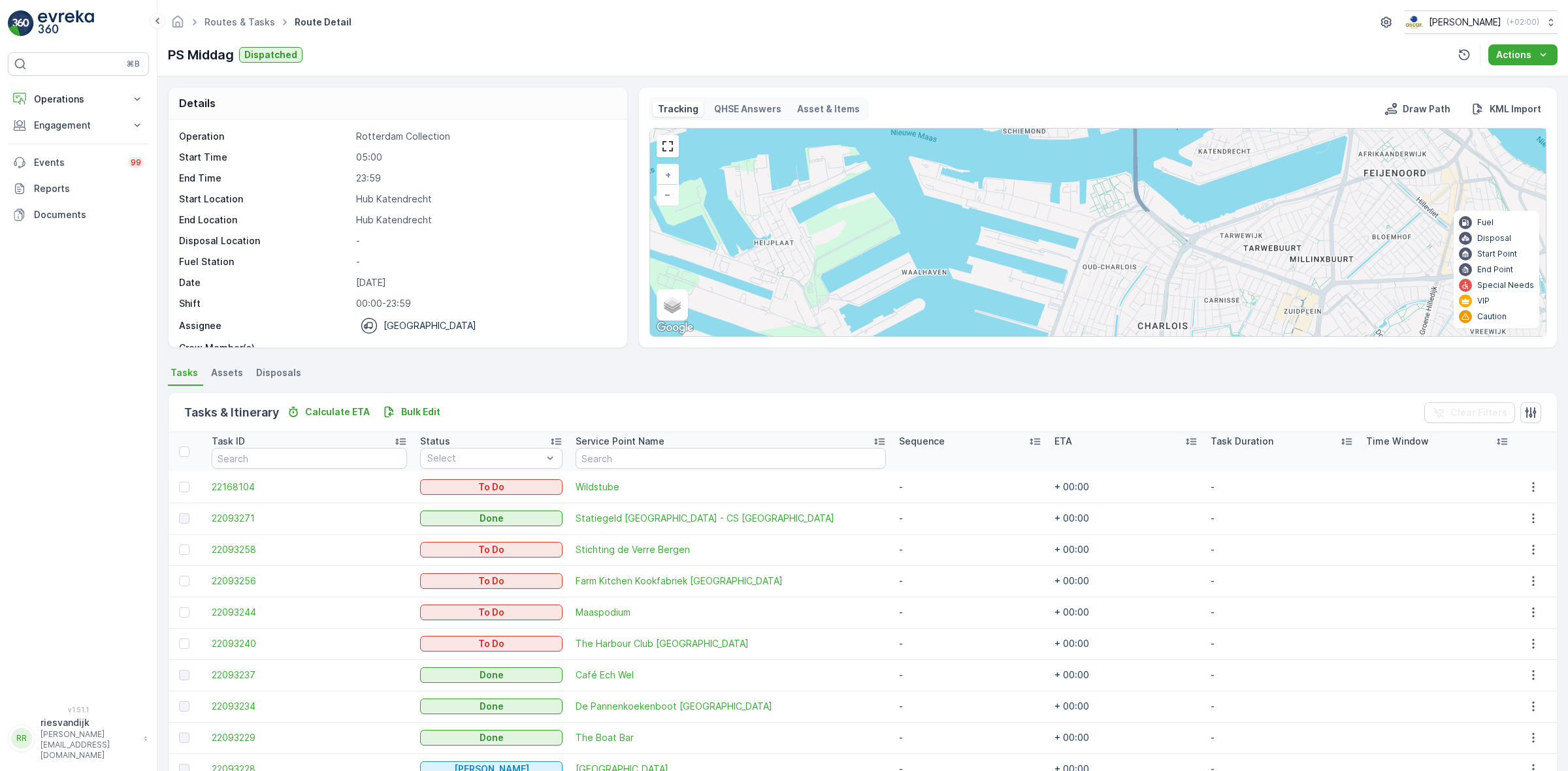
drag, startPoint x: 1148, startPoint y: 190, endPoint x: 1157, endPoint y: 324, distance: 134.3
click at [1157, 324] on div "7 6 2 4 2 4 + − Satellite Roadmap Terrain Hybrid Leaflet Keyboard shortcuts Map…" at bounding box center [1098, 232] width 895 height 207
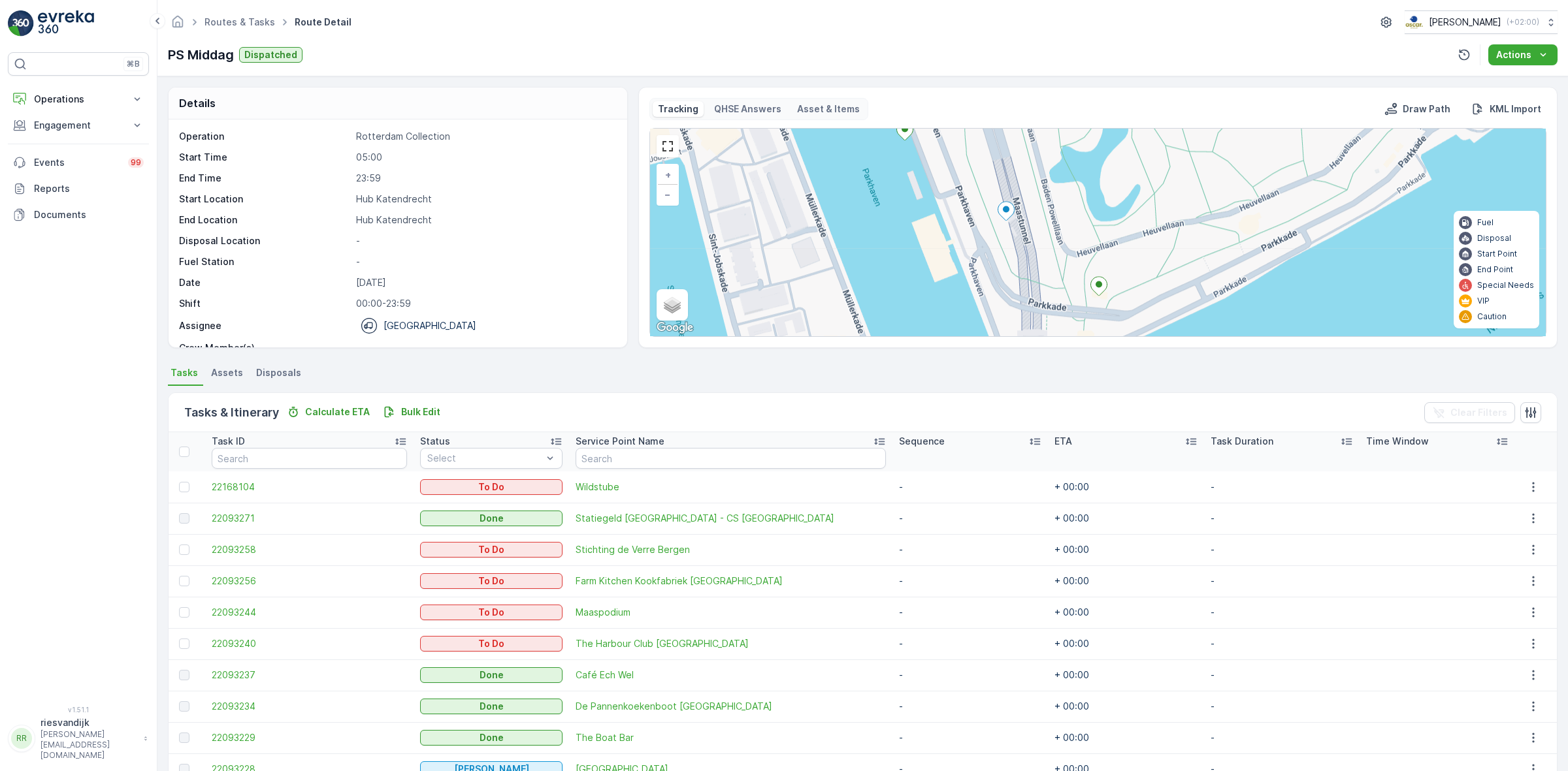
click at [1097, 285] on ellipse at bounding box center [1099, 284] width 6 height 6
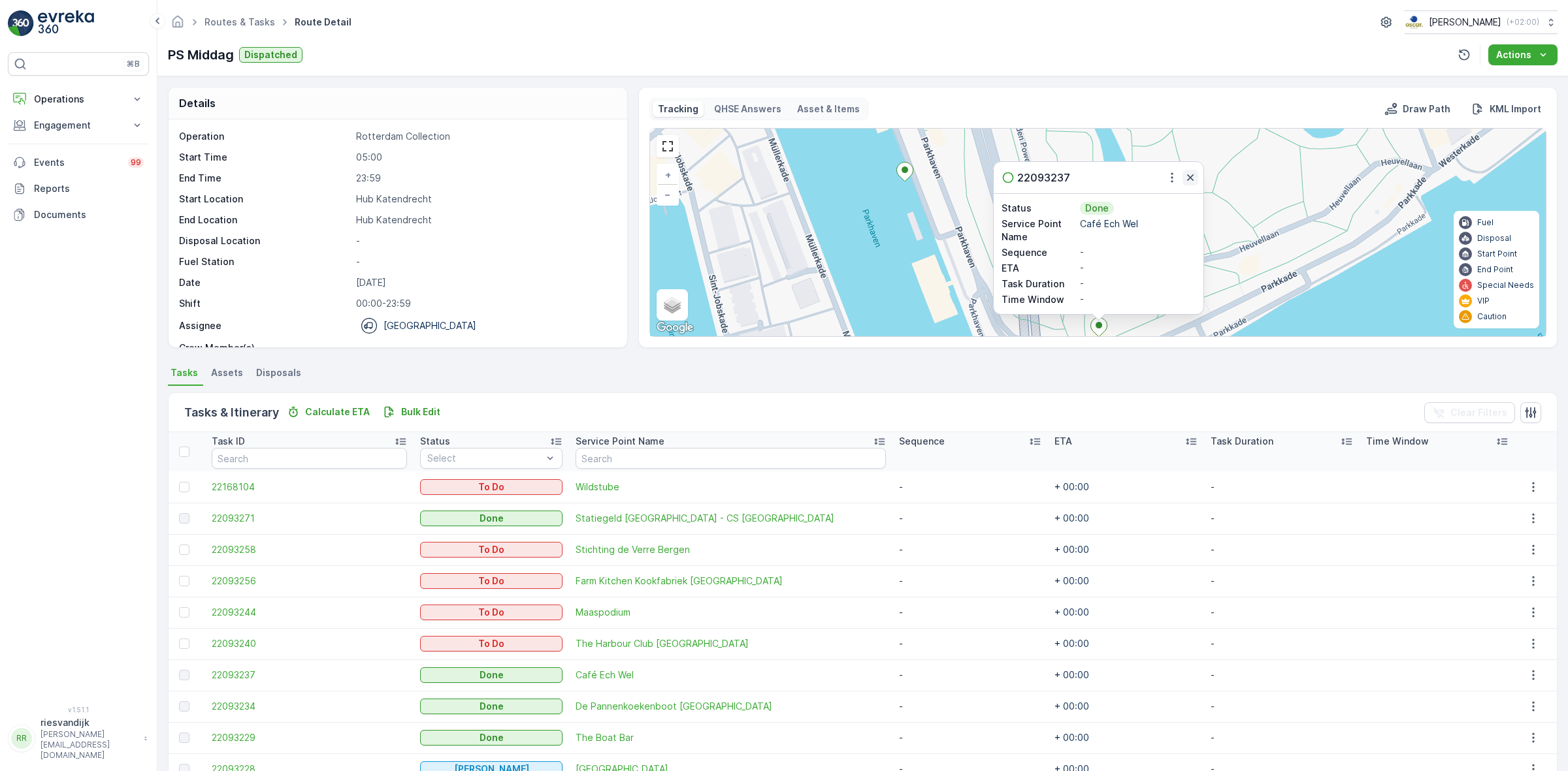
click at [1192, 176] on icon "button" at bounding box center [1190, 178] width 6 height 6
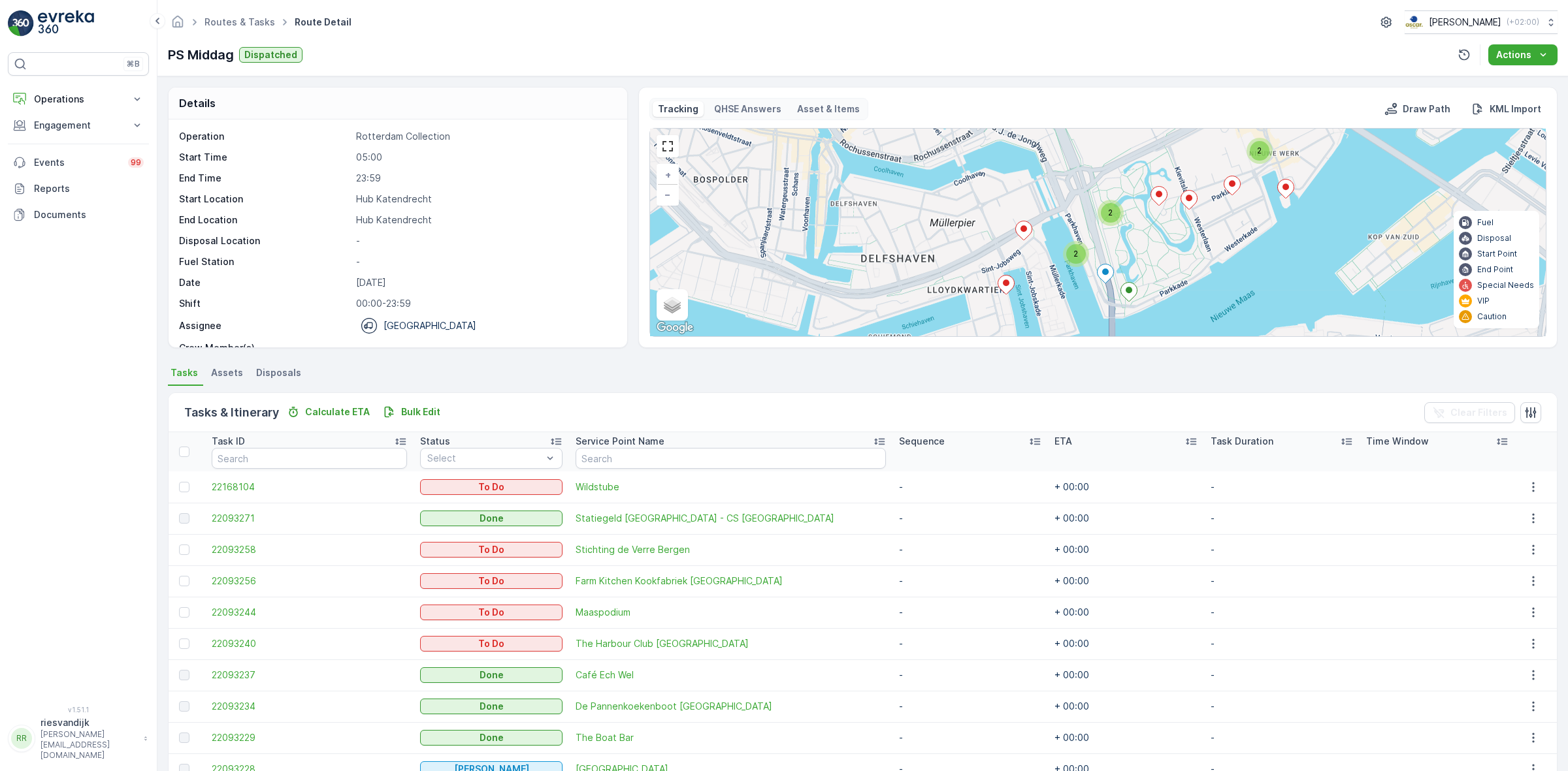
drag, startPoint x: 1256, startPoint y: 232, endPoint x: 1209, endPoint y: 242, distance: 48.1
click at [1209, 242] on div "2 2 2 + − Satellite Roadmap Terrain Hybrid Leaflet Keyboard shortcuts Map Data …" at bounding box center [1098, 232] width 895 height 207
click at [1108, 270] on icon at bounding box center [1105, 274] width 16 height 19
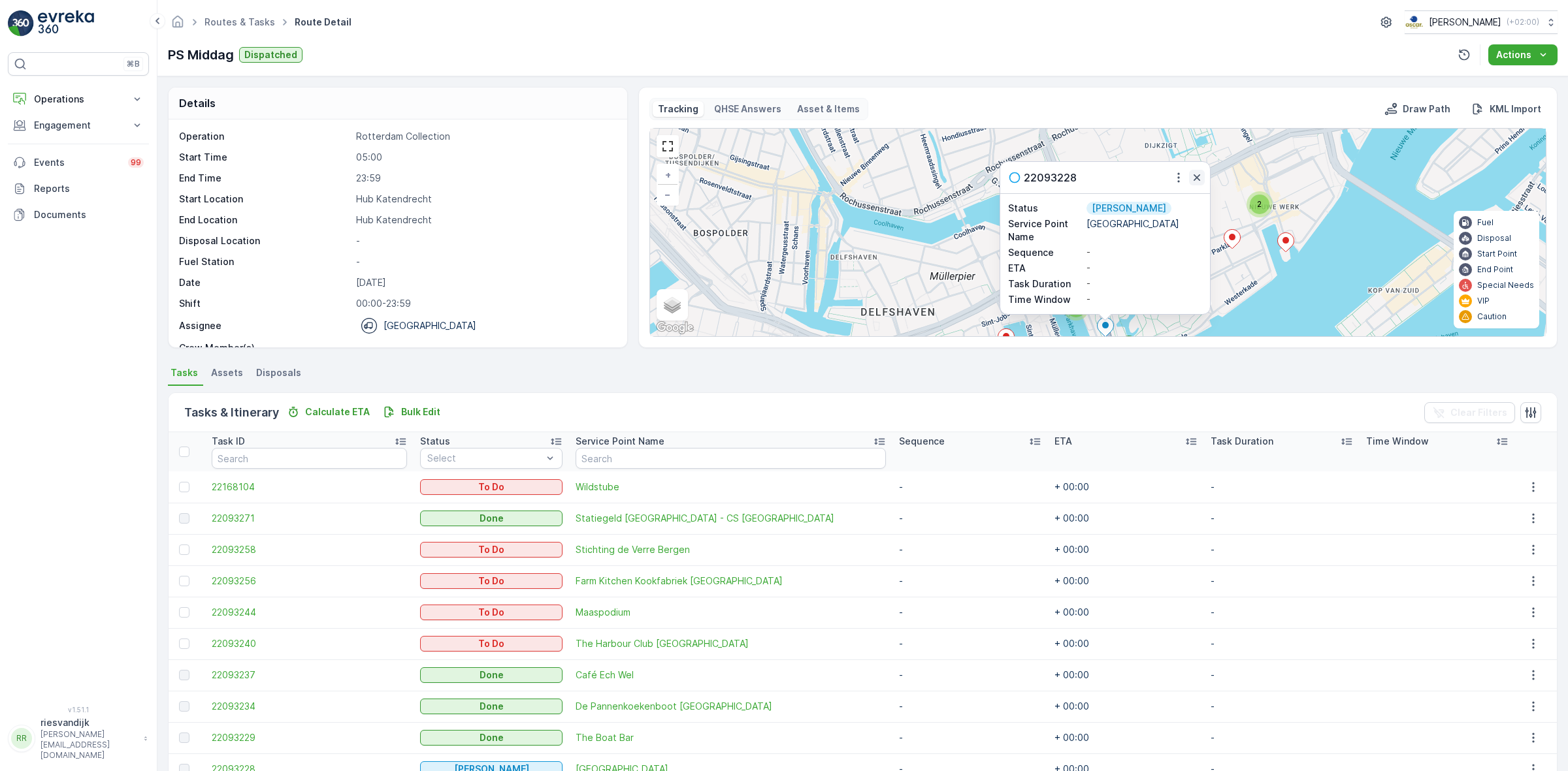
click at [1196, 177] on icon "button" at bounding box center [1196, 178] width 13 height 13
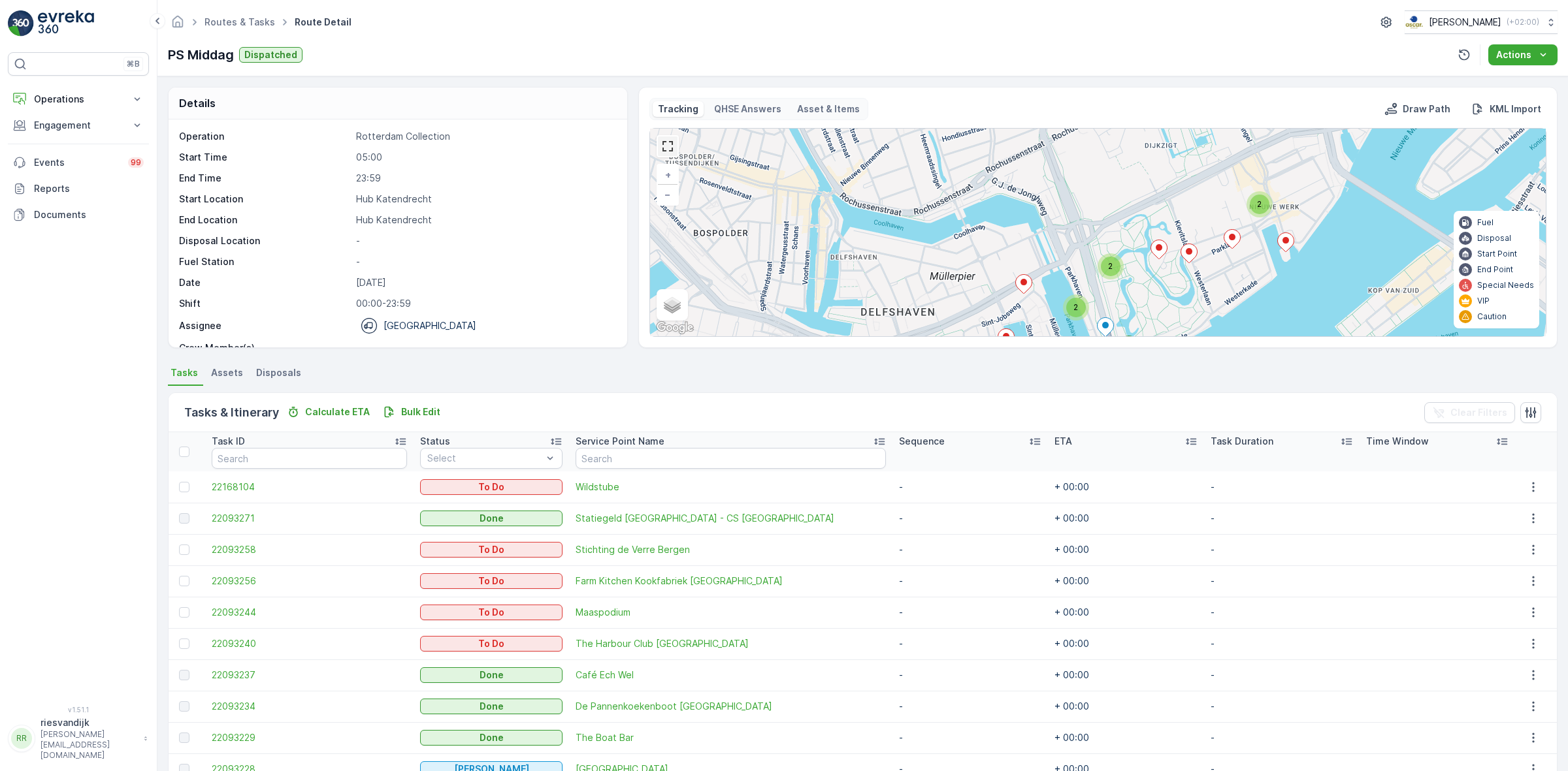
click at [665, 151] on link at bounding box center [667, 146] width 19 height 19
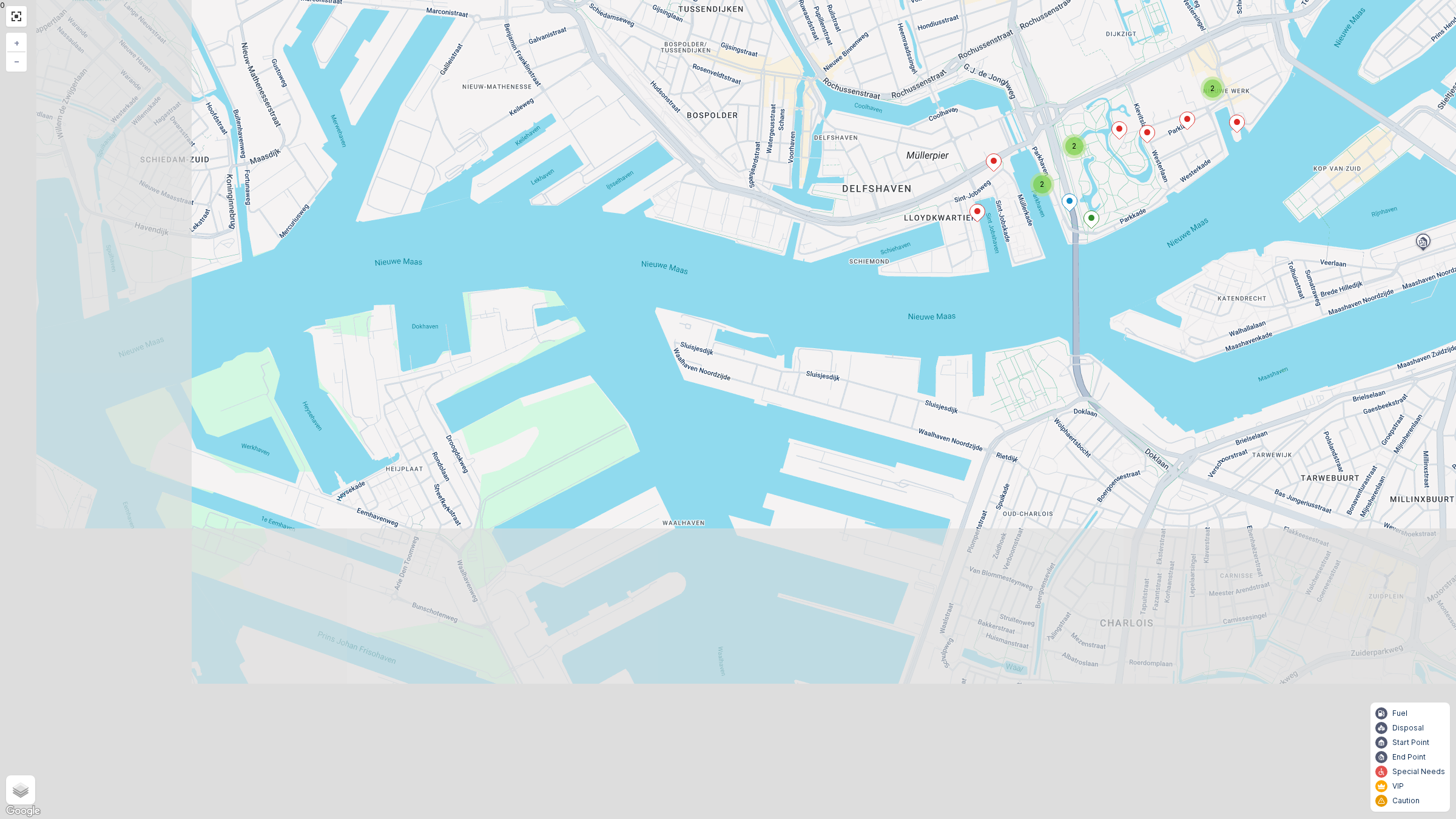
drag, startPoint x: 1005, startPoint y: 562, endPoint x: 1338, endPoint y: 266, distance: 445.5
click at [1338, 266] on div "2 2 2 + − Satellite Roadmap Terrain Hybrid Leaflet Keyboard shortcuts Map Data …" at bounding box center [728, 409] width 1456 height 819
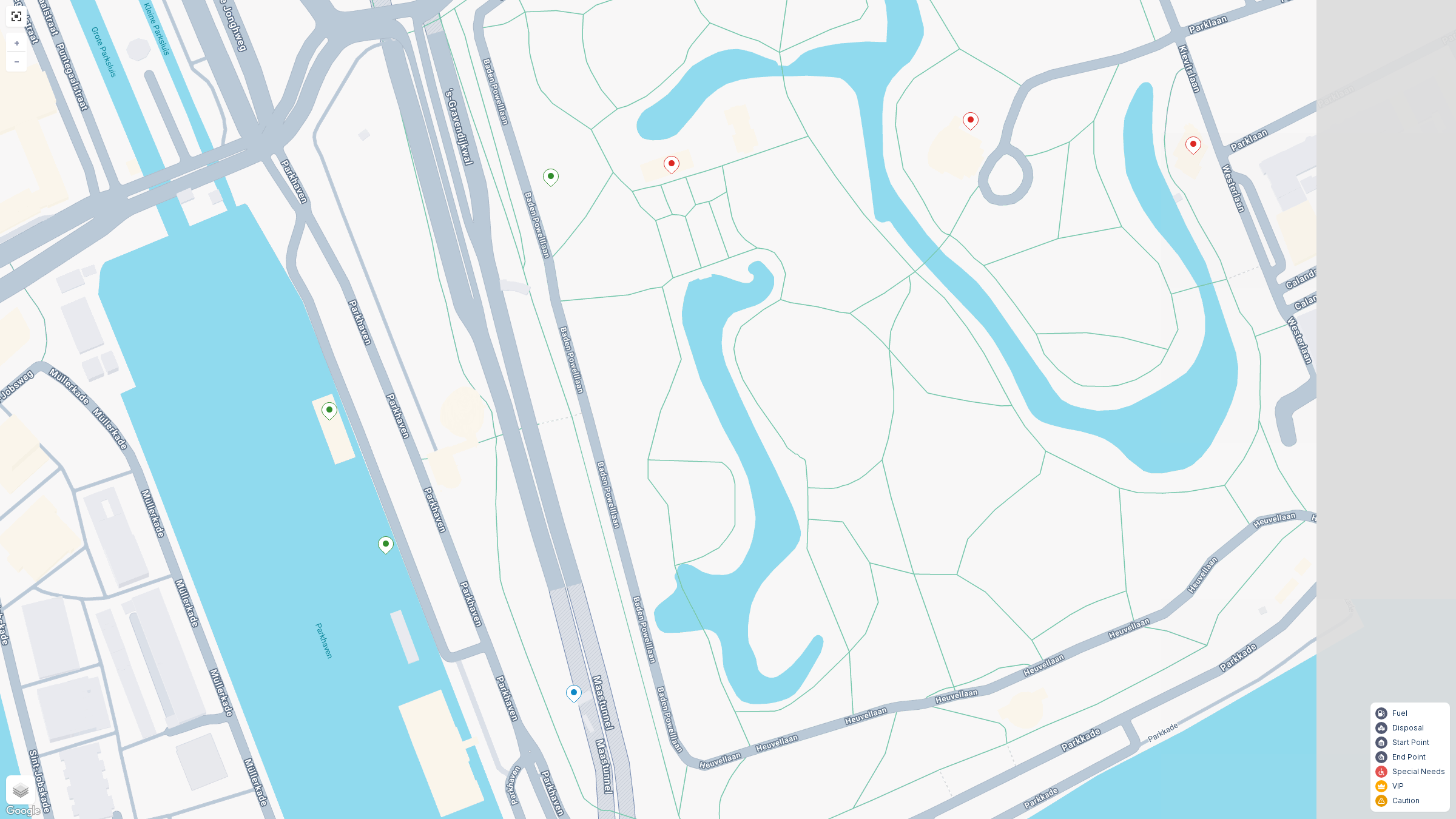
drag, startPoint x: 1092, startPoint y: 286, endPoint x: 483, endPoint y: 548, distance: 663.0
click at [466, 571] on div "+ − Satellite Roadmap Terrain Hybrid Leaflet Keyboard shortcuts Map Data Map da…" at bounding box center [728, 409] width 1456 height 819
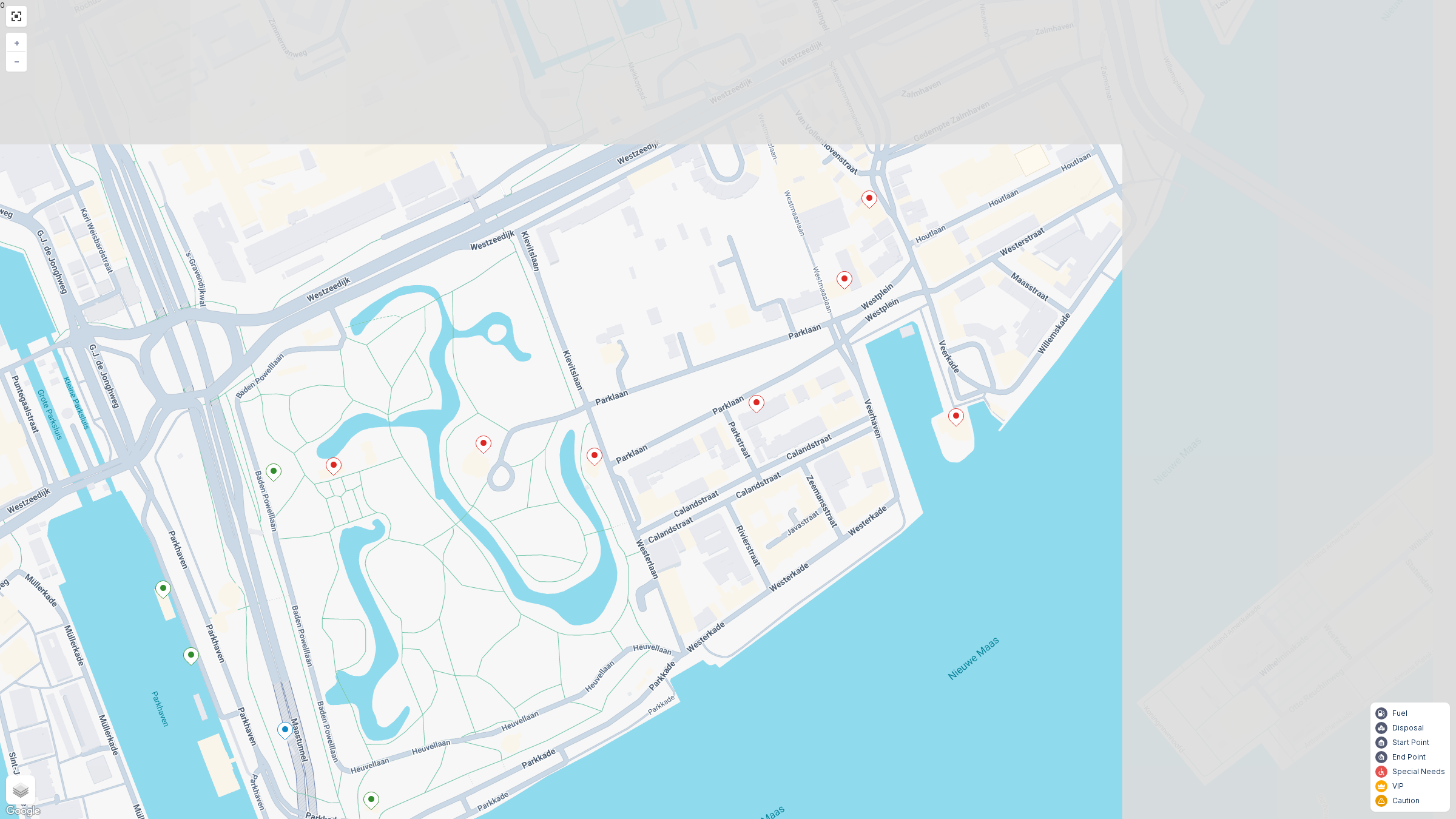
drag, startPoint x: 965, startPoint y: 401, endPoint x: 582, endPoint y: 614, distance: 438.2
click at [582, 614] on div "+ − Satellite Roadmap Terrain Hybrid Leaflet Keyboard shortcuts Map Data Map da…" at bounding box center [728, 409] width 1456 height 819
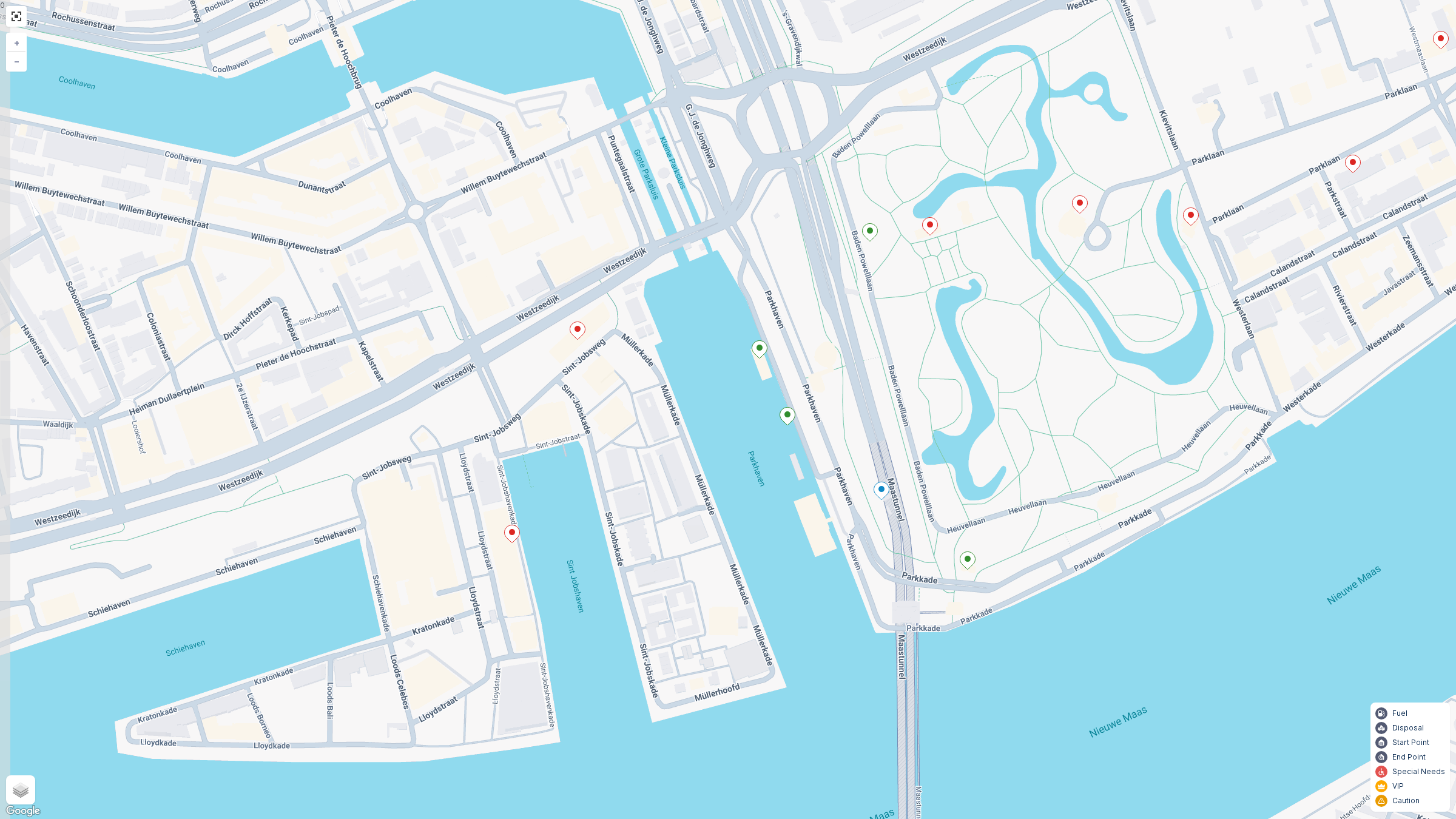
drag, startPoint x: 793, startPoint y: 516, endPoint x: 1393, endPoint y: 272, distance: 647.7
click at [1393, 272] on div "+ − Satellite Roadmap Terrain Hybrid Leaflet Keyboard shortcuts Map Data Map da…" at bounding box center [728, 409] width 1456 height 819
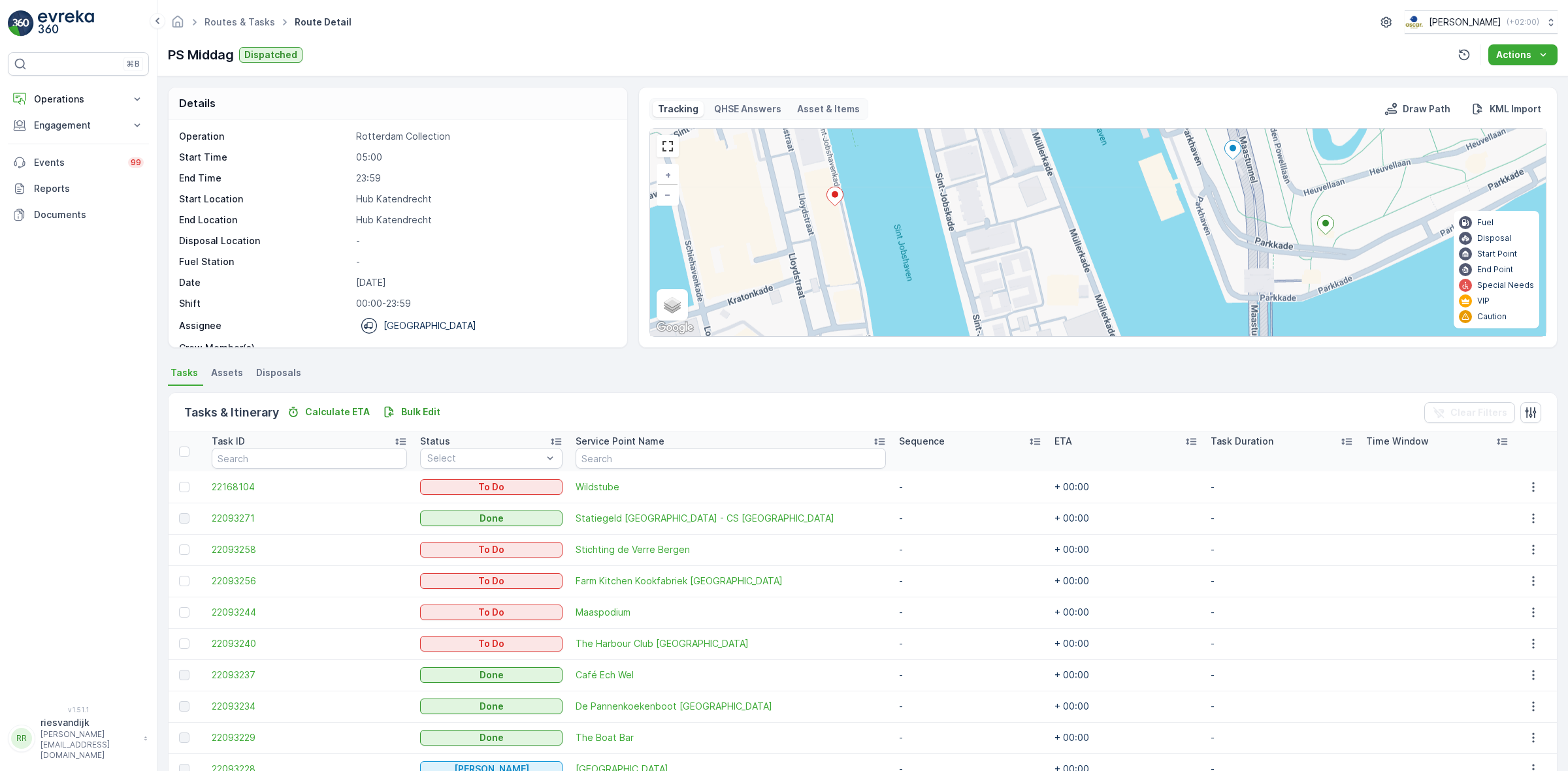
drag, startPoint x: 1249, startPoint y: 271, endPoint x: 1220, endPoint y: 100, distance: 173.4
click at [1220, 100] on div "Tracking QHSE Answers Asset & Items Draw Path KML Import + − Satellite Roadmap …" at bounding box center [1098, 217] width 897 height 239
click at [124, 94] on button "Operations" at bounding box center [78, 99] width 141 height 26
click at [235, 19] on link "Routes & Tasks" at bounding box center [239, 22] width 70 height 11
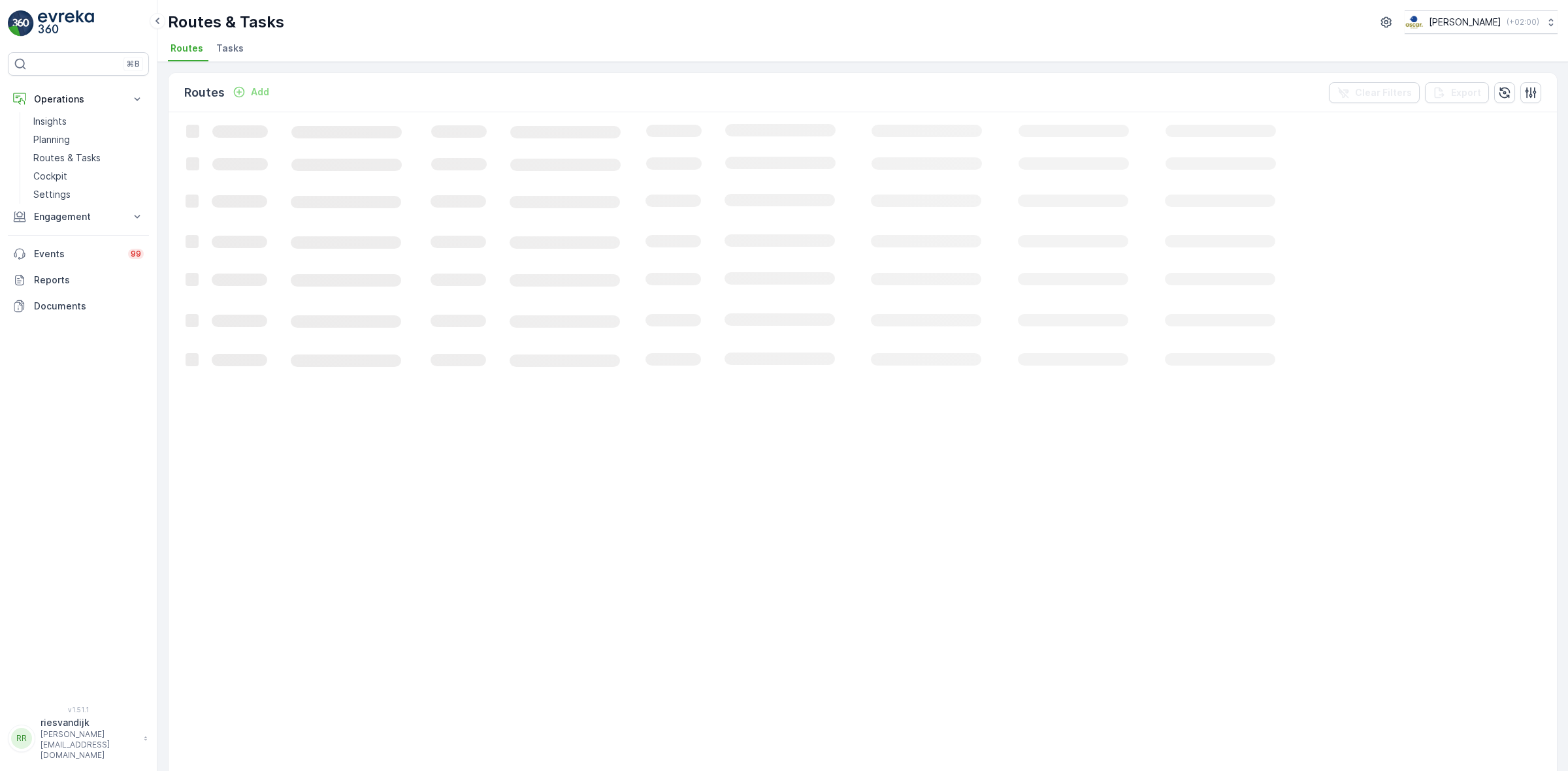
click at [227, 54] on span "Tasks" at bounding box center [230, 48] width 27 height 13
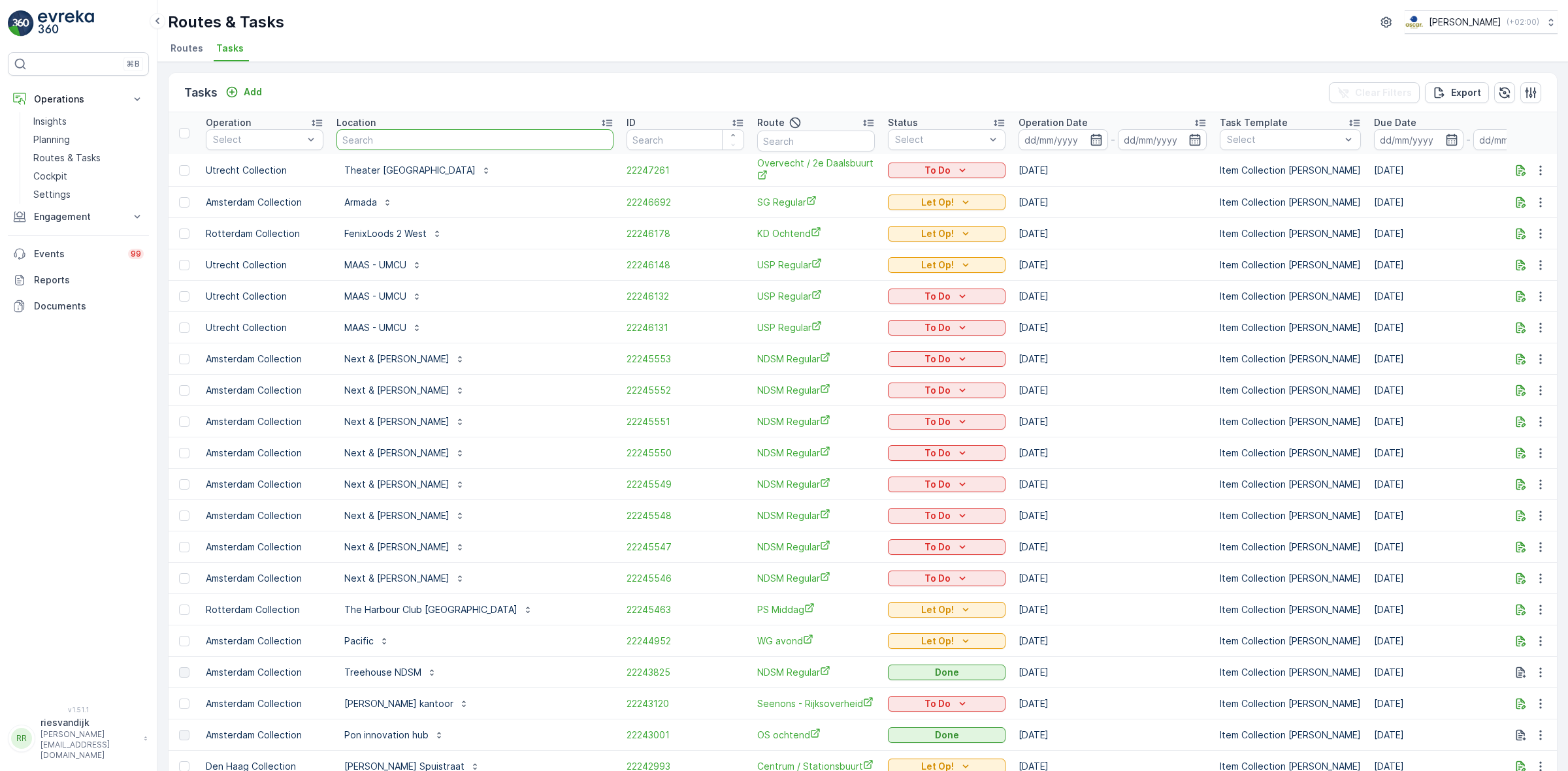
click at [377, 131] on input "text" at bounding box center [475, 140] width 277 height 21
type input "pizza"
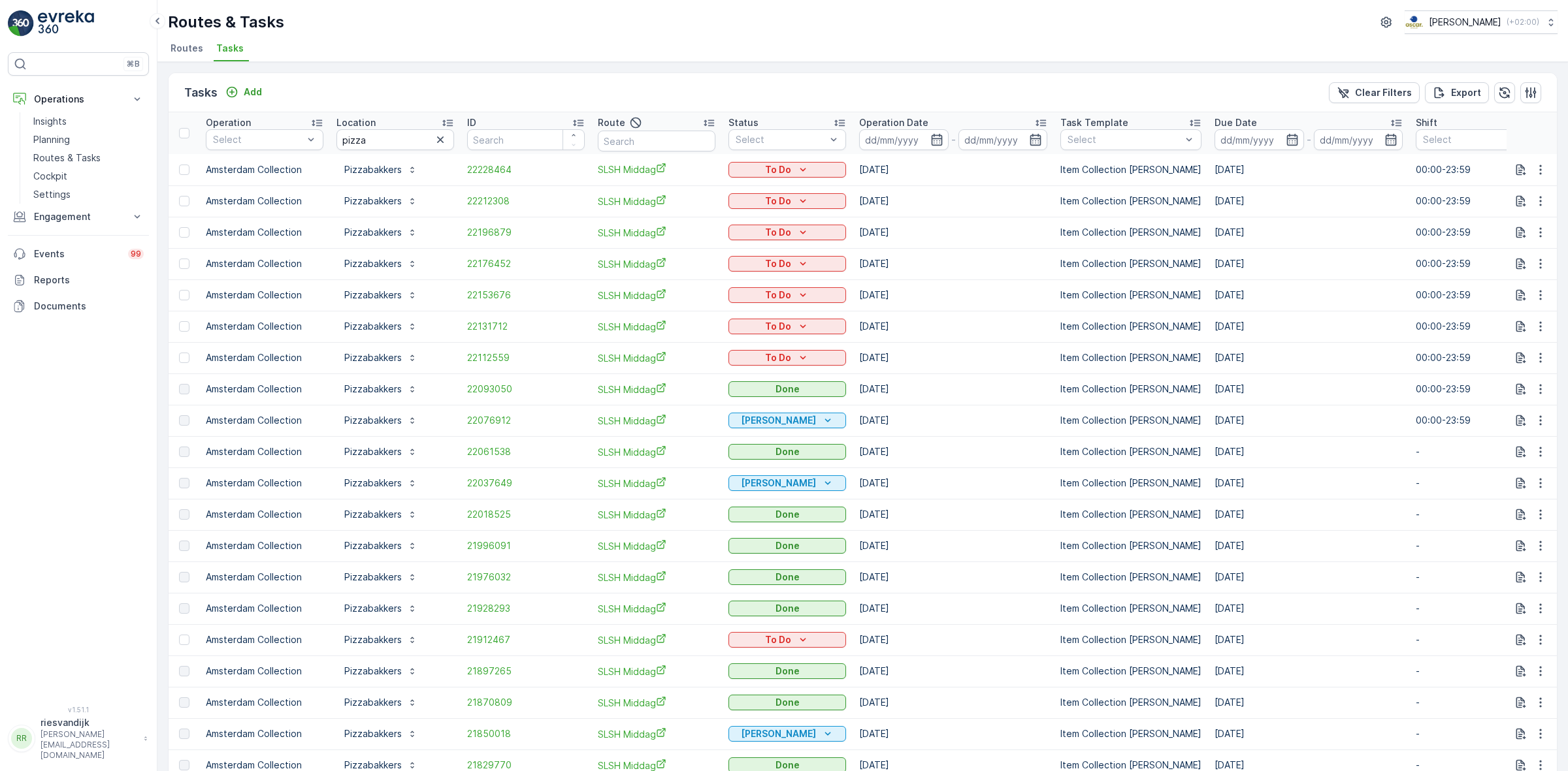
click at [524, 90] on div "Tasks Add Clear Filters Export" at bounding box center [862, 92] width 1388 height 39
click at [942, 135] on icon "button" at bounding box center [936, 139] width 11 height 12
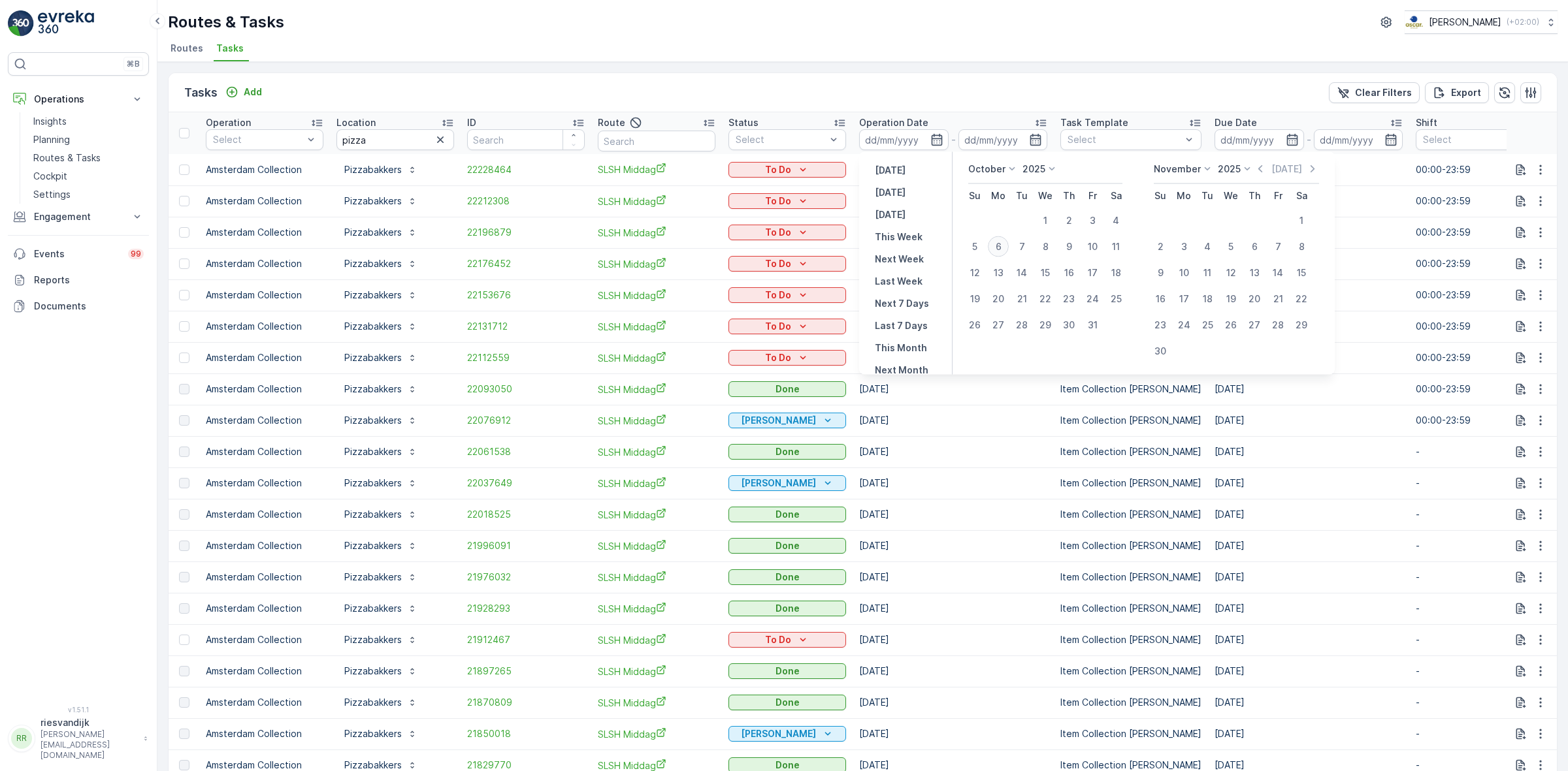
click at [1002, 250] on div "6" at bounding box center [998, 247] width 21 height 21
type input "[DATE]"
click at [938, 89] on div "Tasks Add Clear Filters Export" at bounding box center [862, 92] width 1388 height 39
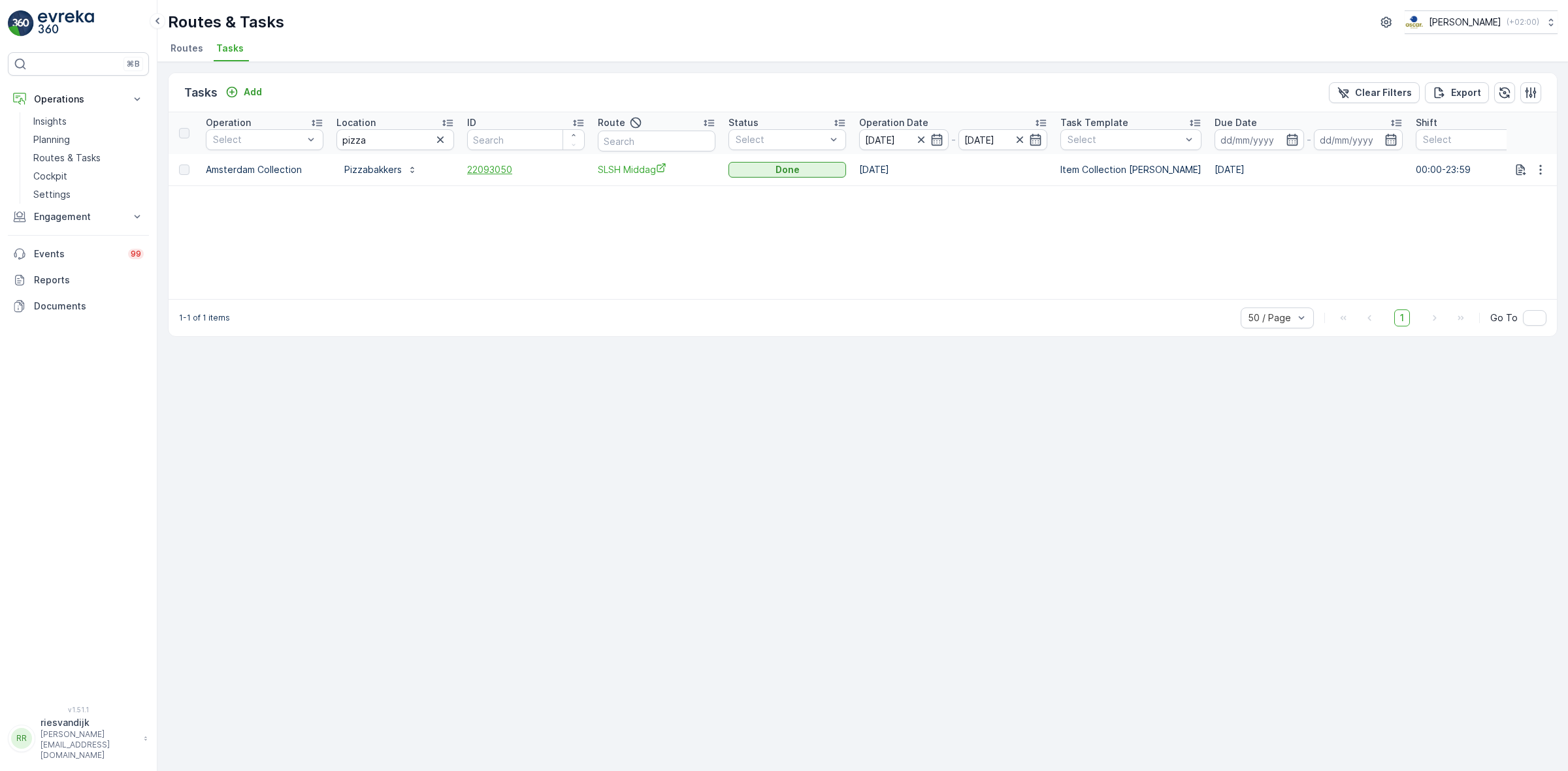
click at [495, 168] on span "22093050" at bounding box center [525, 170] width 118 height 13
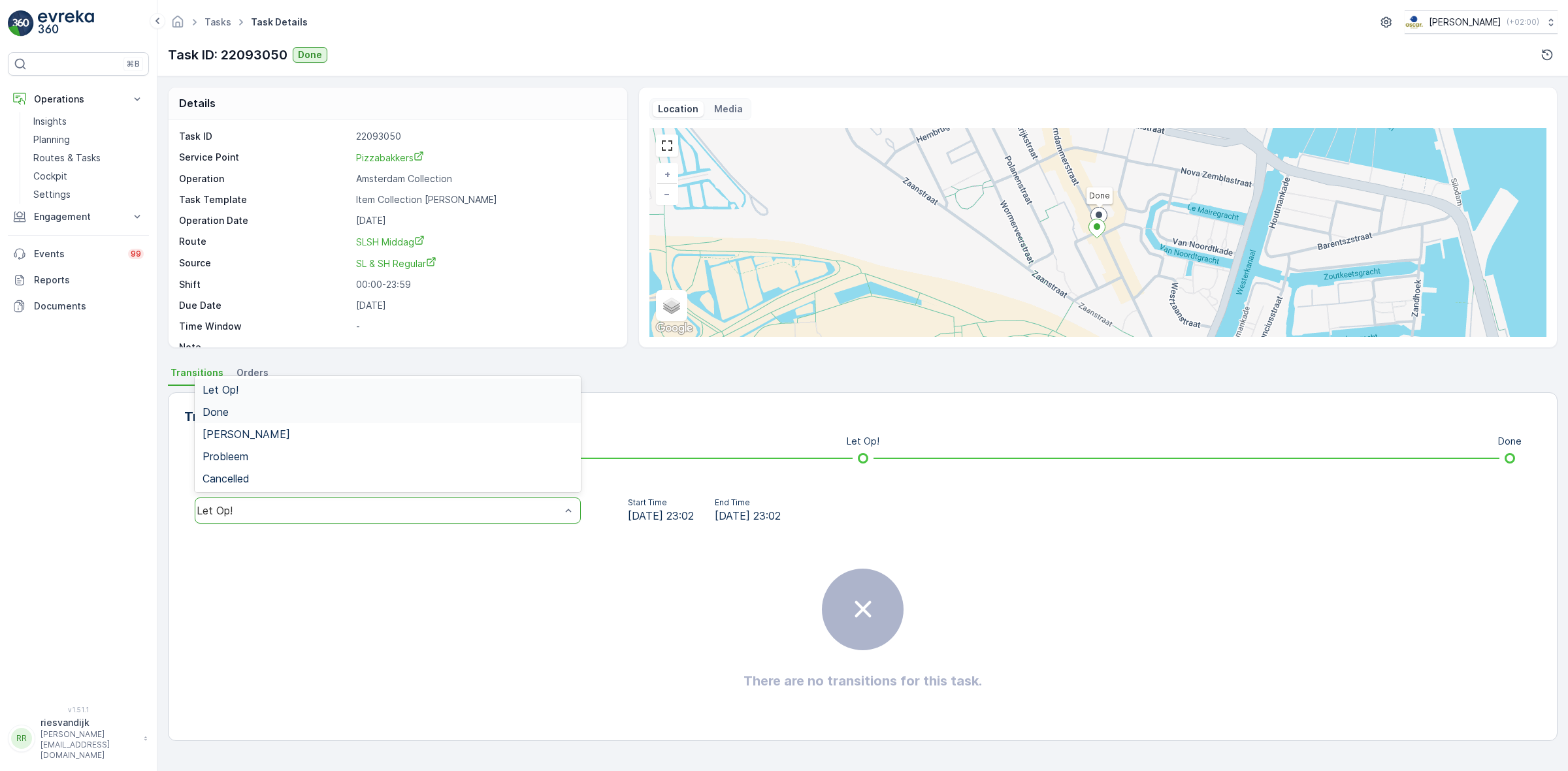
click at [429, 412] on div "Done" at bounding box center [388, 412] width 371 height 12
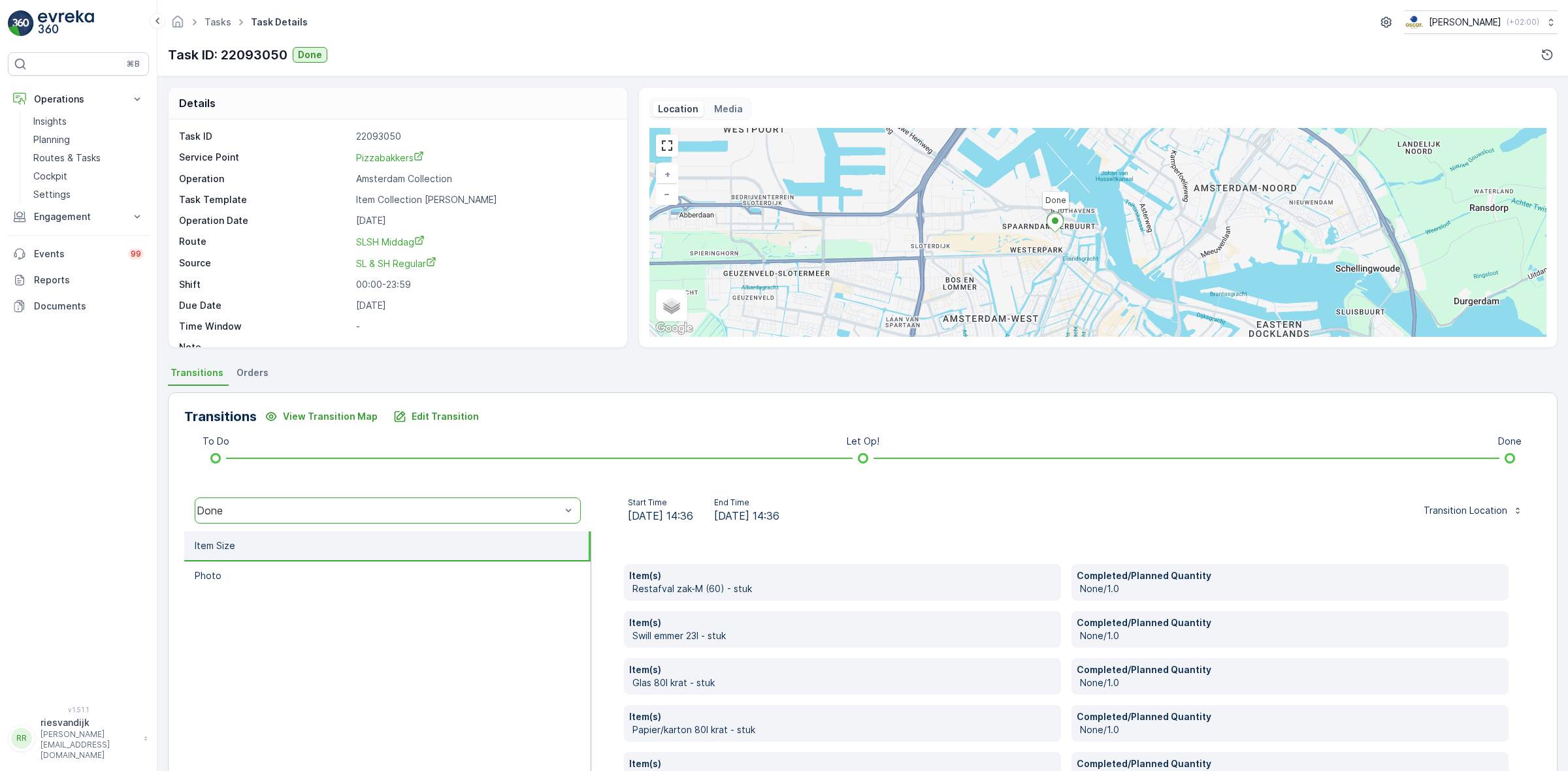
drag, startPoint x: 1174, startPoint y: 209, endPoint x: 1120, endPoint y: 181, distance: 60.8
click at [1121, 186] on div "Done + − Satellite Roadmap Terrain Hybrid Leaflet Keyboard shortcuts Map Data M…" at bounding box center [1098, 232] width 897 height 209
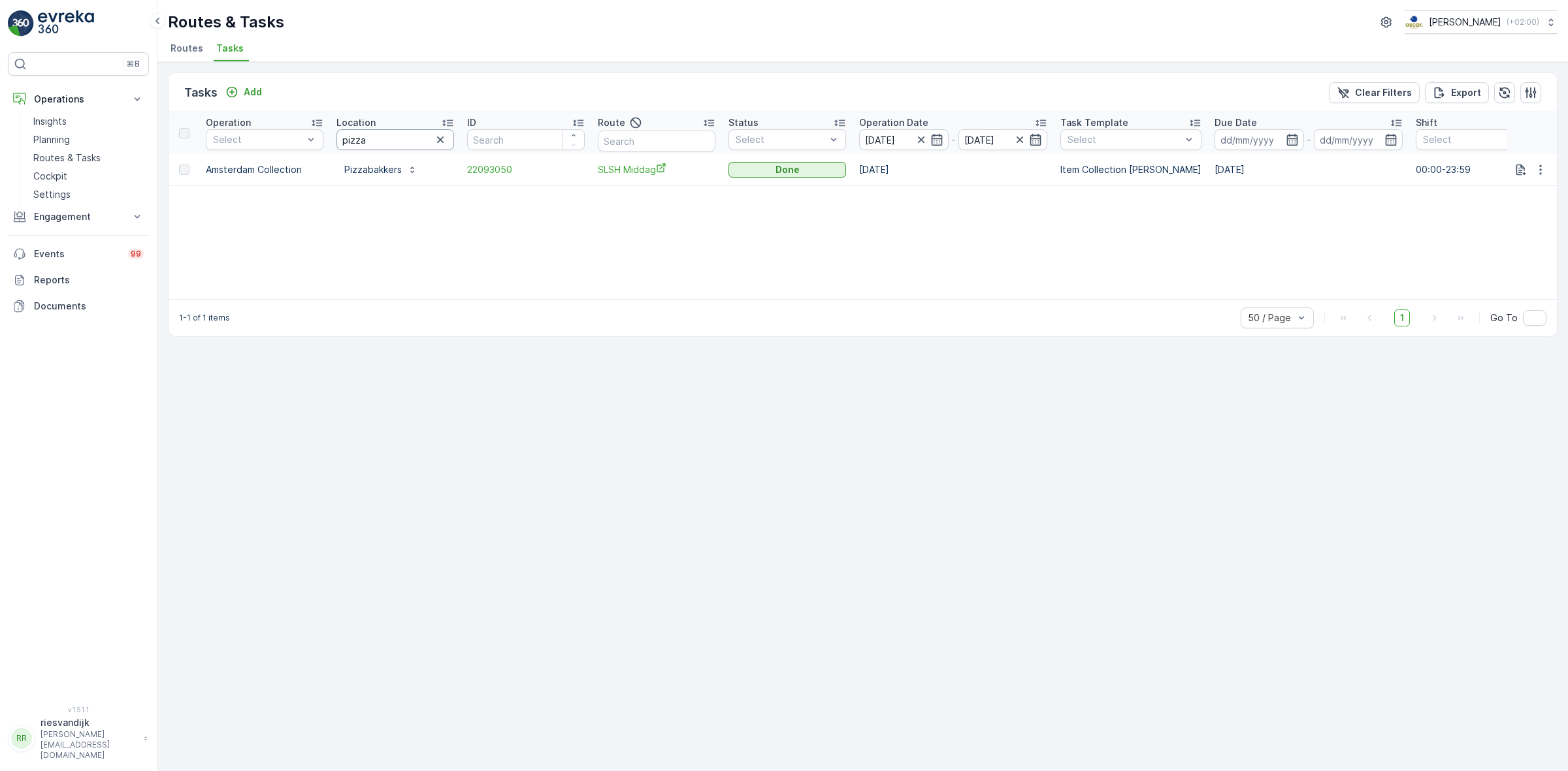
click at [402, 136] on input "pizza" at bounding box center [395, 140] width 118 height 21
click at [923, 140] on icon "button" at bounding box center [921, 139] width 13 height 13
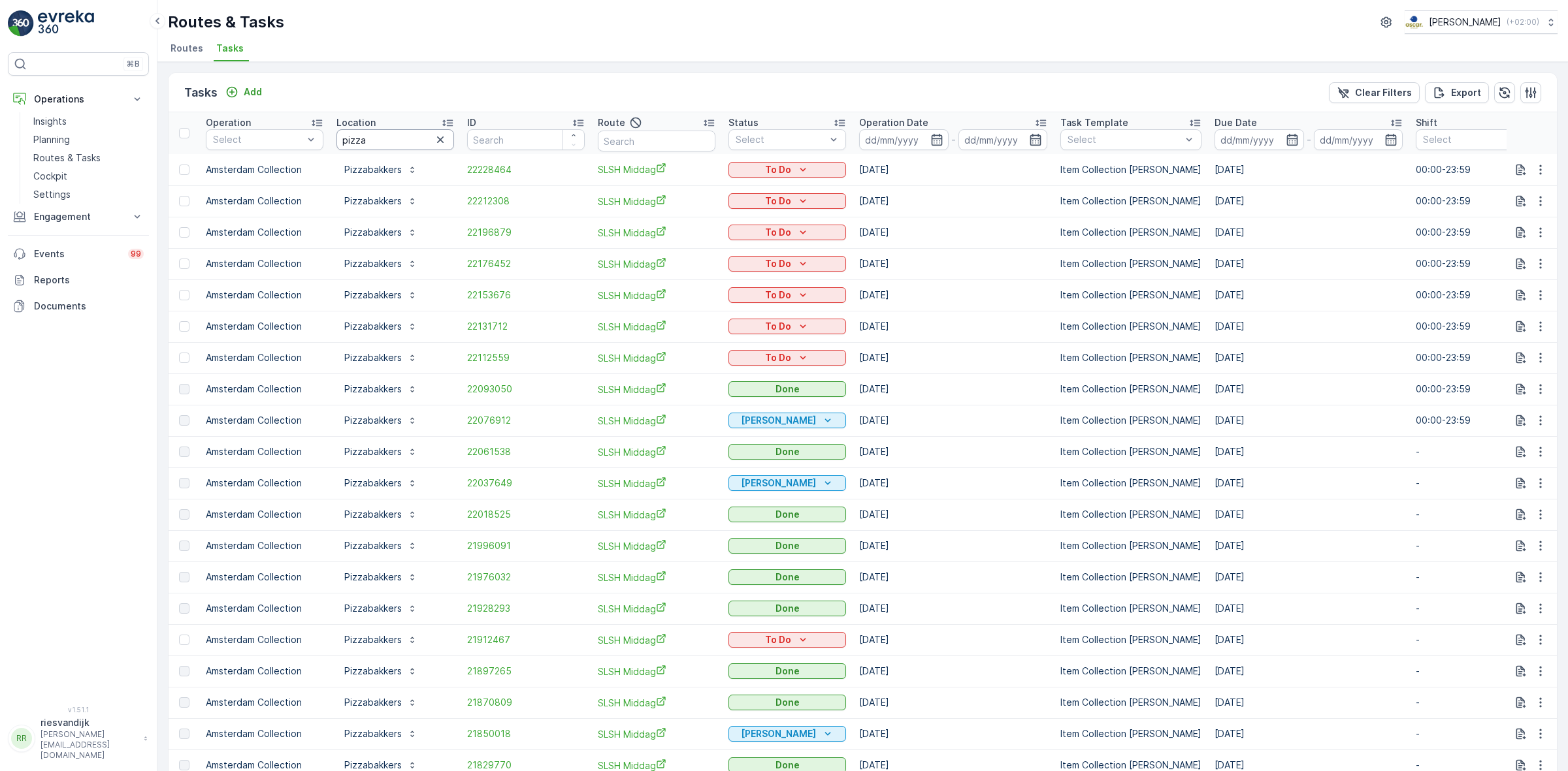
click at [380, 131] on input "pizza" at bounding box center [395, 140] width 118 height 21
type input "p"
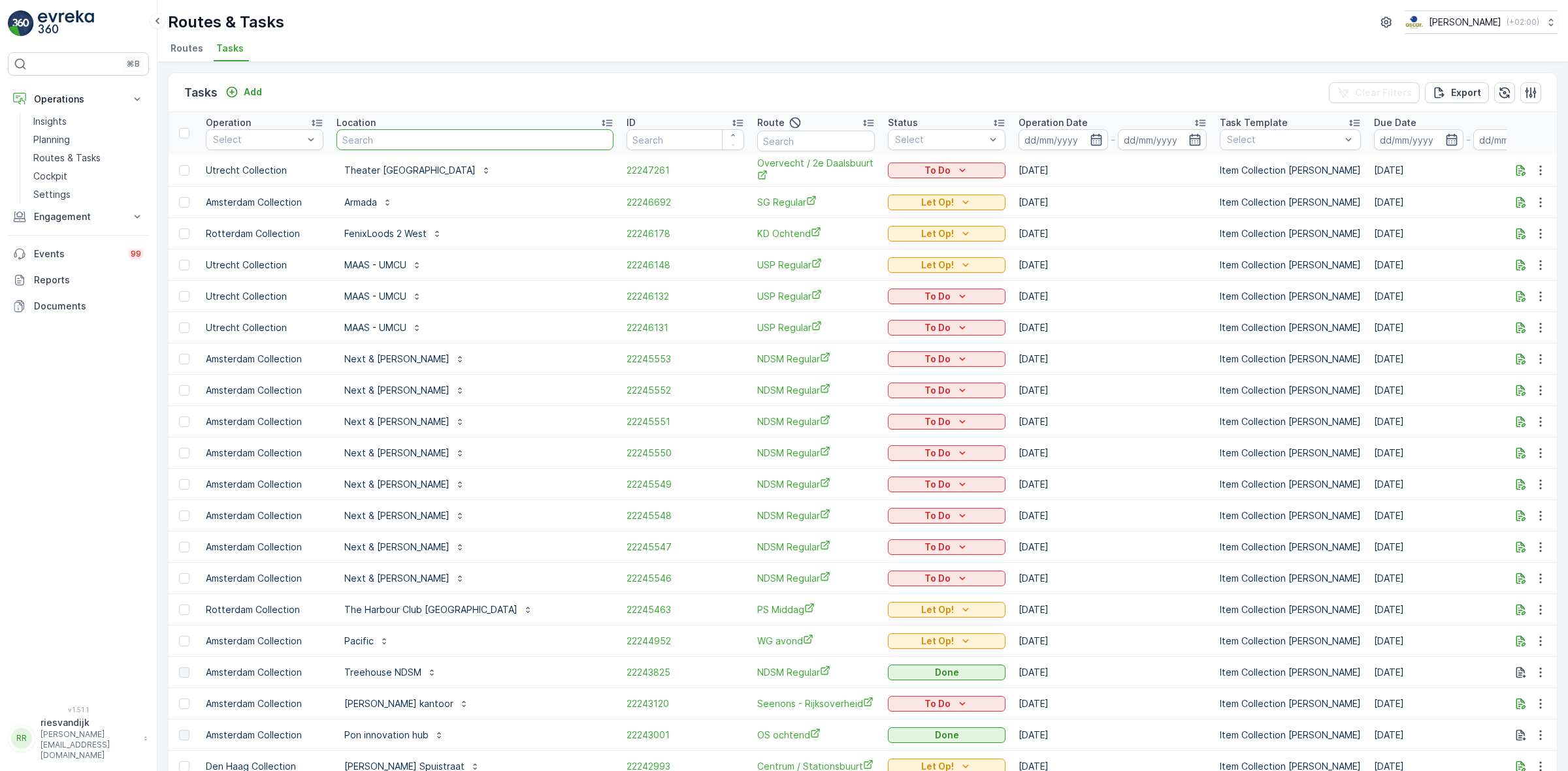
click at [382, 135] on input "text" at bounding box center [475, 140] width 277 height 21
type input "pa"
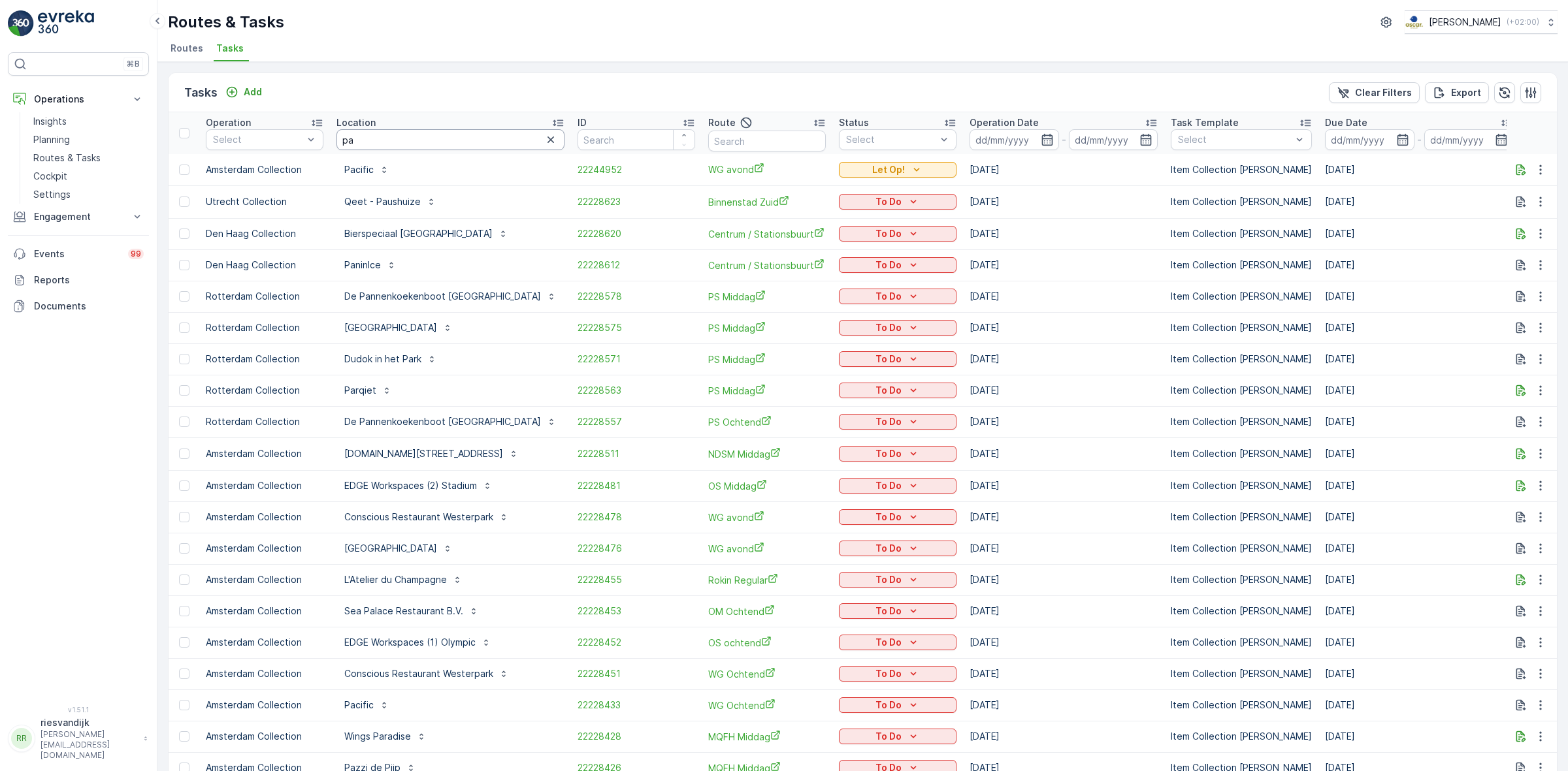
click at [382, 135] on input "pa" at bounding box center [450, 140] width 228 height 21
type input "pazi"
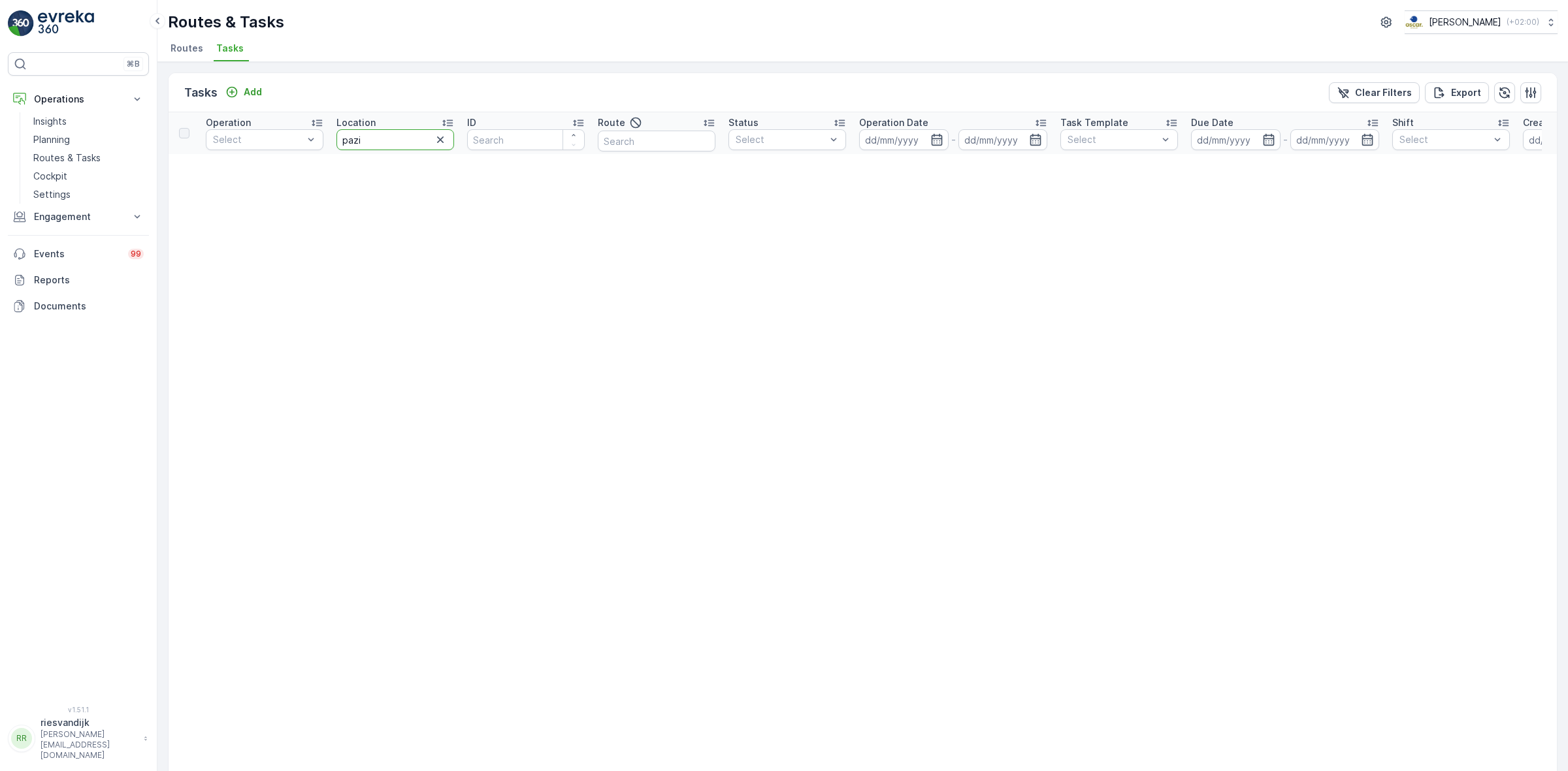
click at [379, 135] on input "pazi" at bounding box center [395, 140] width 118 height 21
type input "pa"
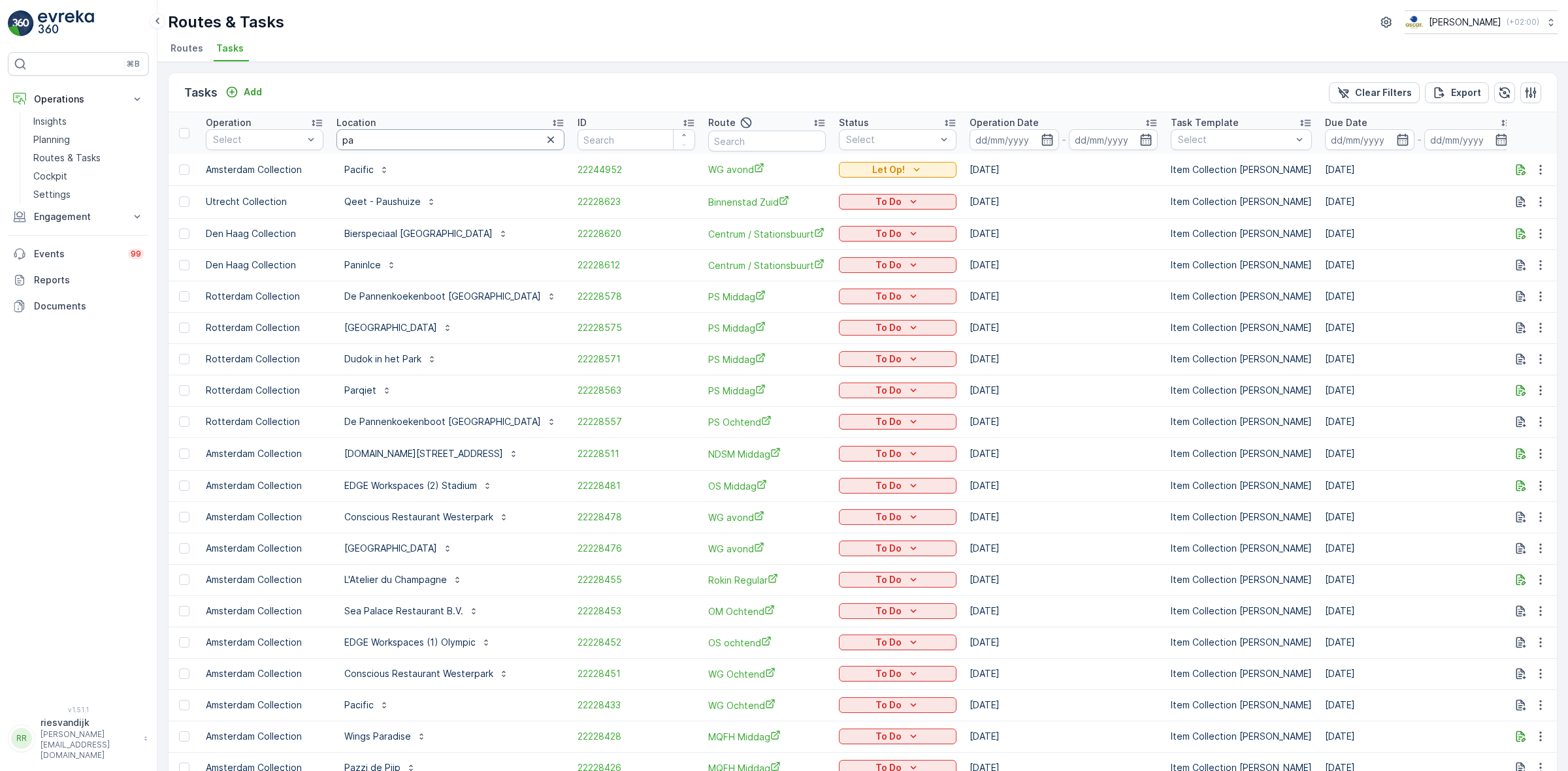
click at [379, 135] on input "pa" at bounding box center [450, 140] width 228 height 21
type input "pazzi"
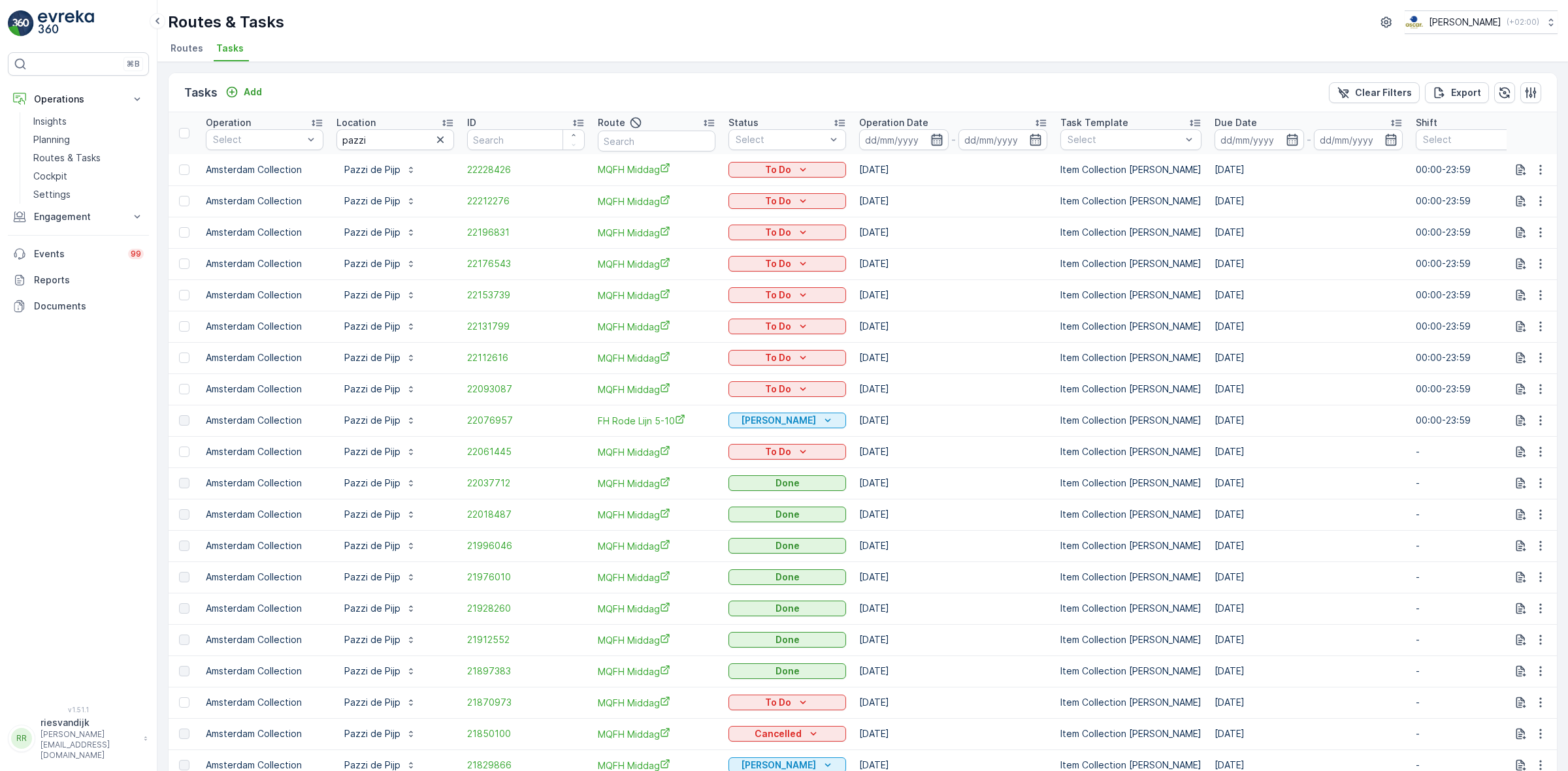
click at [939, 141] on icon "button" at bounding box center [936, 139] width 11 height 12
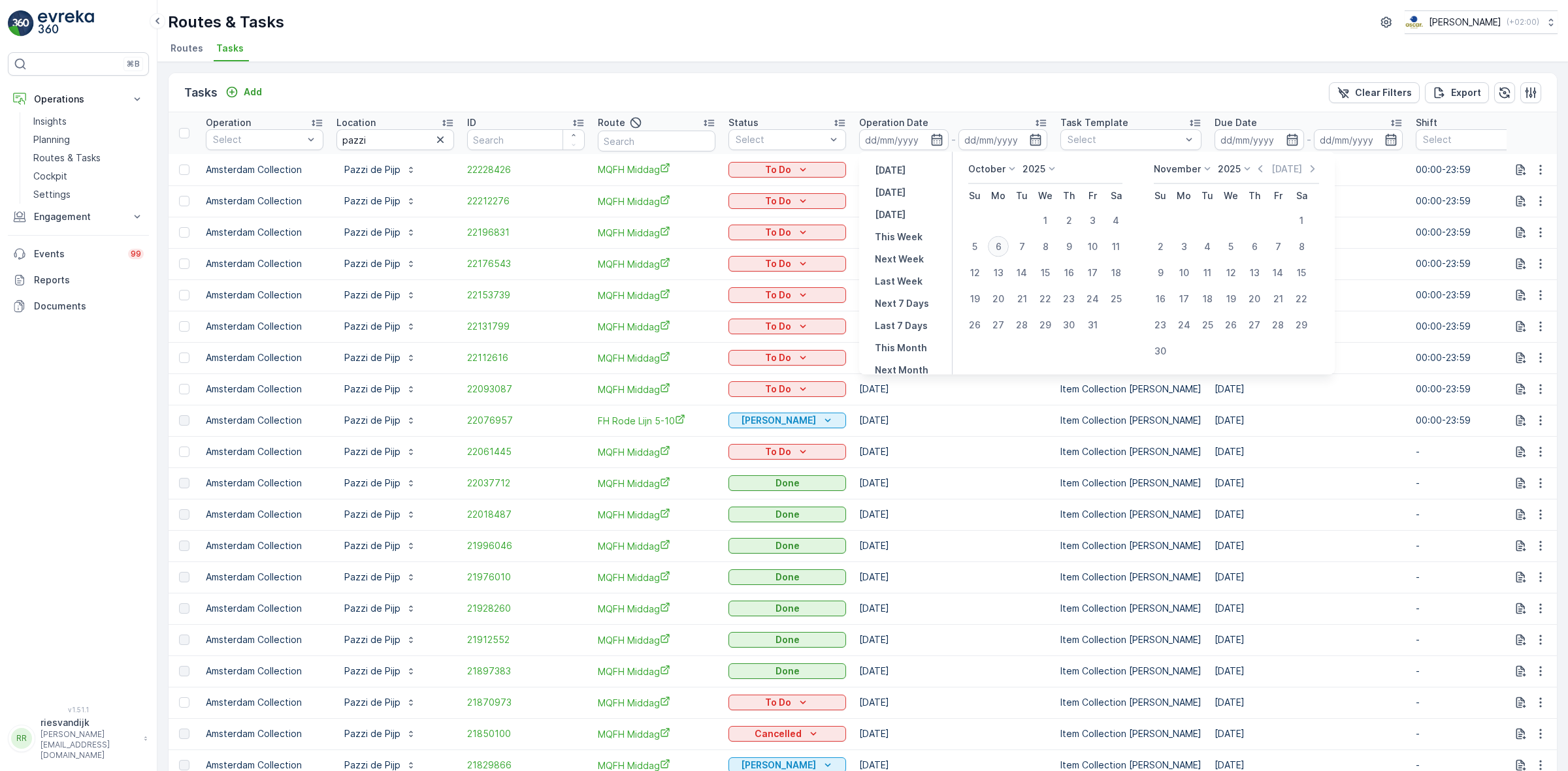
click at [1003, 247] on div "6" at bounding box center [998, 247] width 21 height 21
type input "[DATE]"
click at [1005, 248] on div "6" at bounding box center [998, 247] width 21 height 21
type input "[DATE]"
click at [938, 63] on div "Tasks Add Clear Filters Export Operation Select Location pazzi ID Route Status …" at bounding box center [862, 416] width 1410 height 709
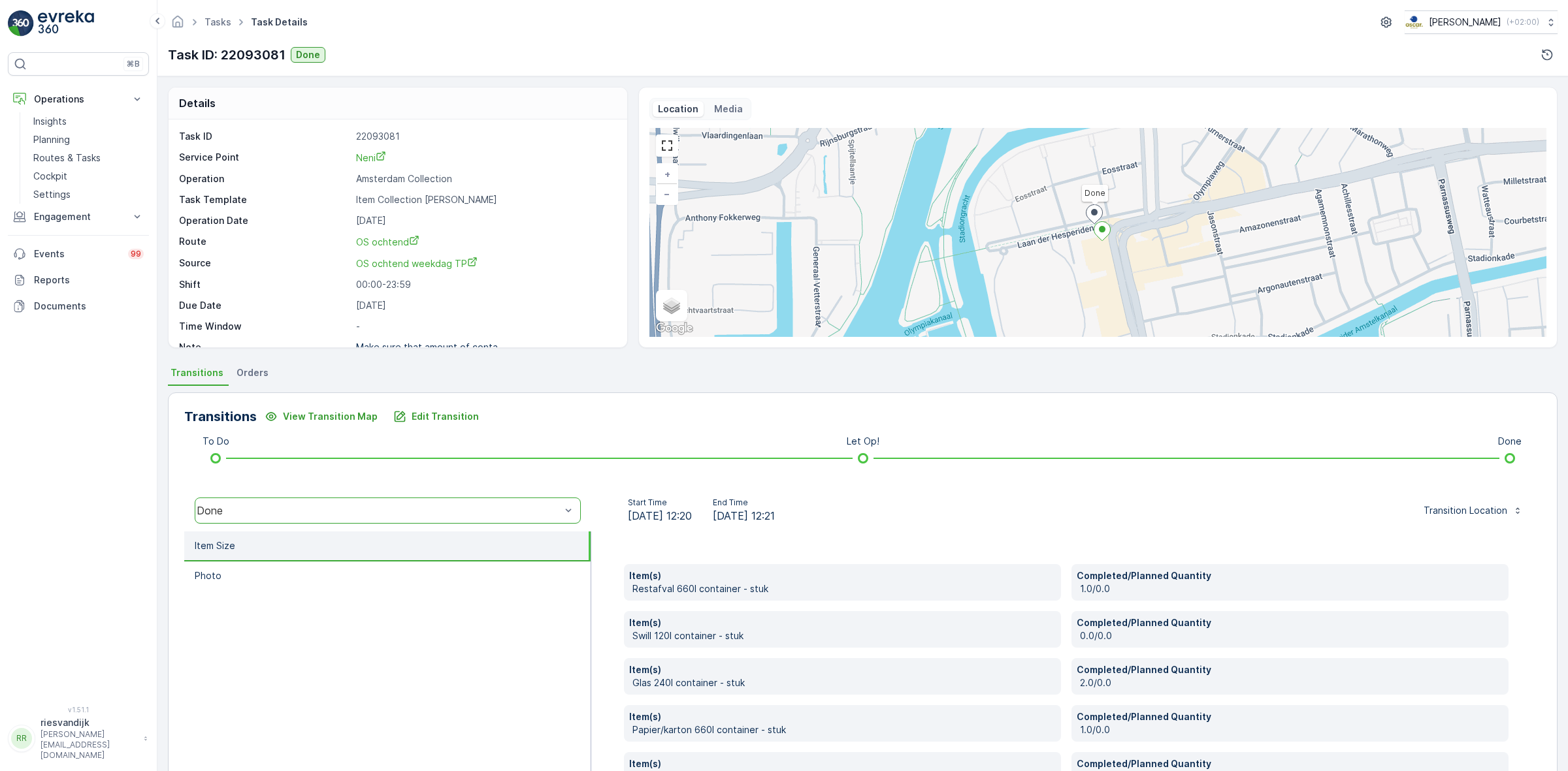
scroll to position [82, 0]
